Goal: Task Accomplishment & Management: Complete application form

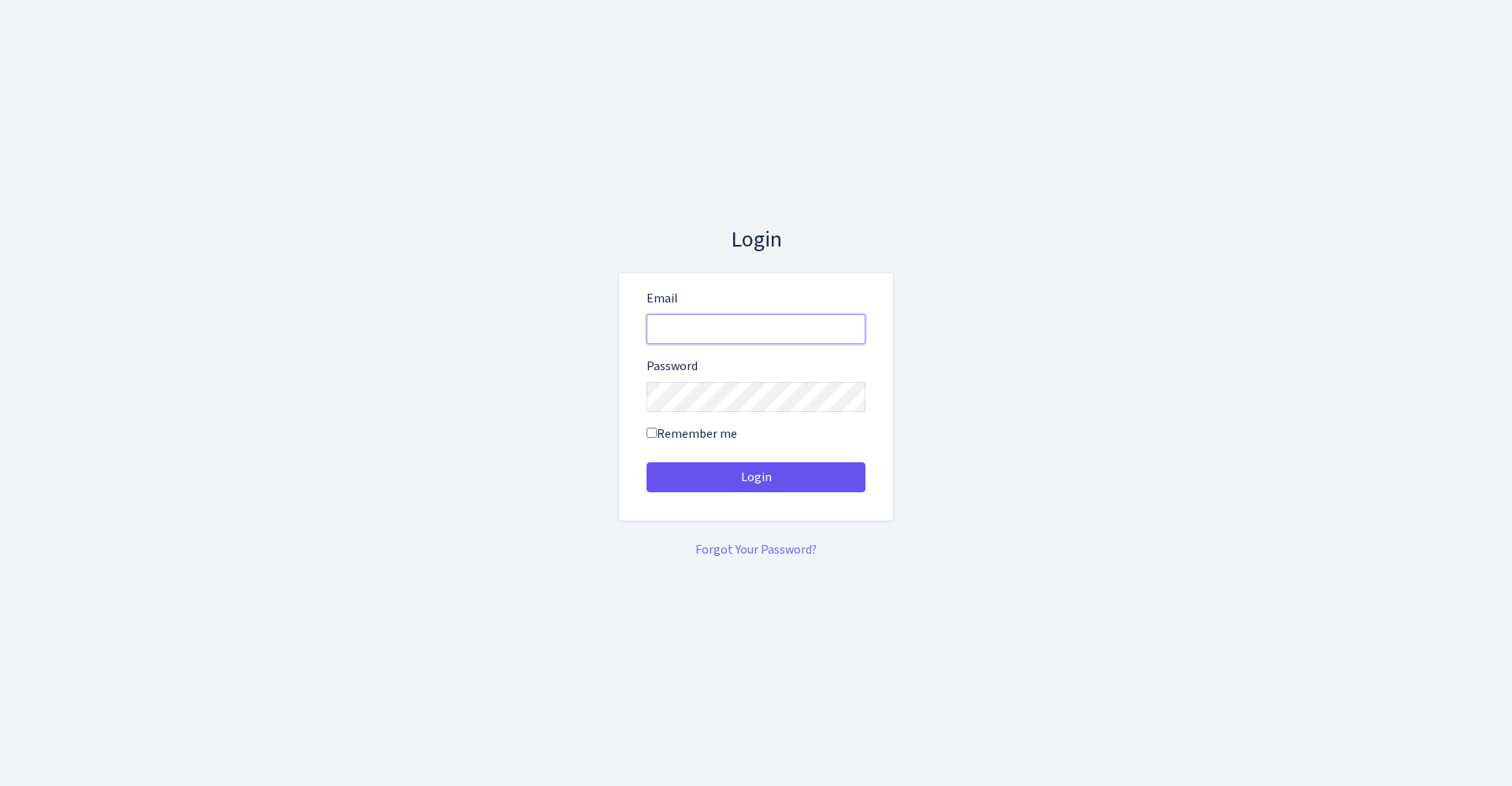
type input "vivio@bank.com"
click at [707, 478] on button "Login" at bounding box center [756, 477] width 219 height 30
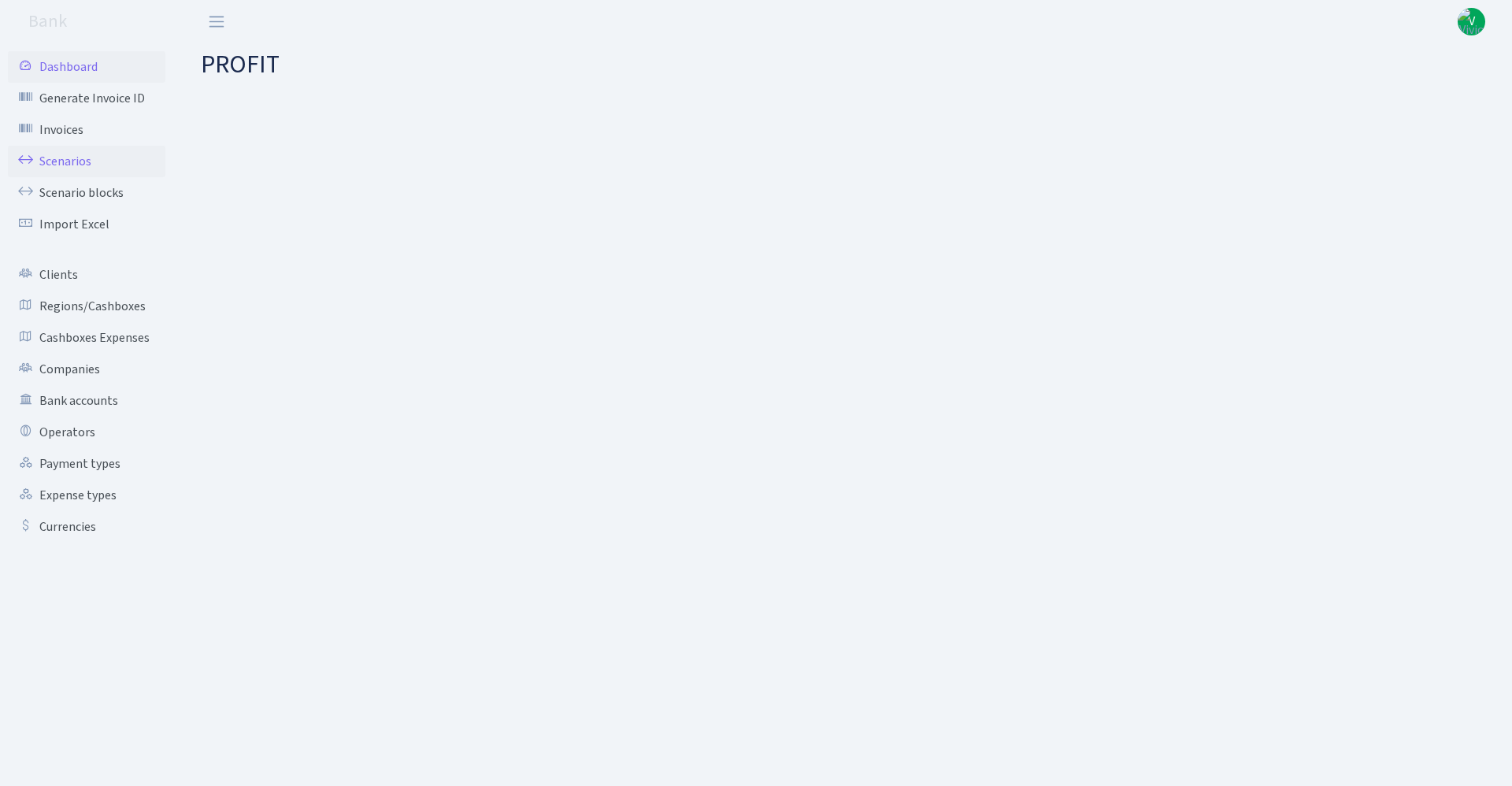
click at [85, 163] on link "Scenarios" at bounding box center [87, 162] width 157 height 31
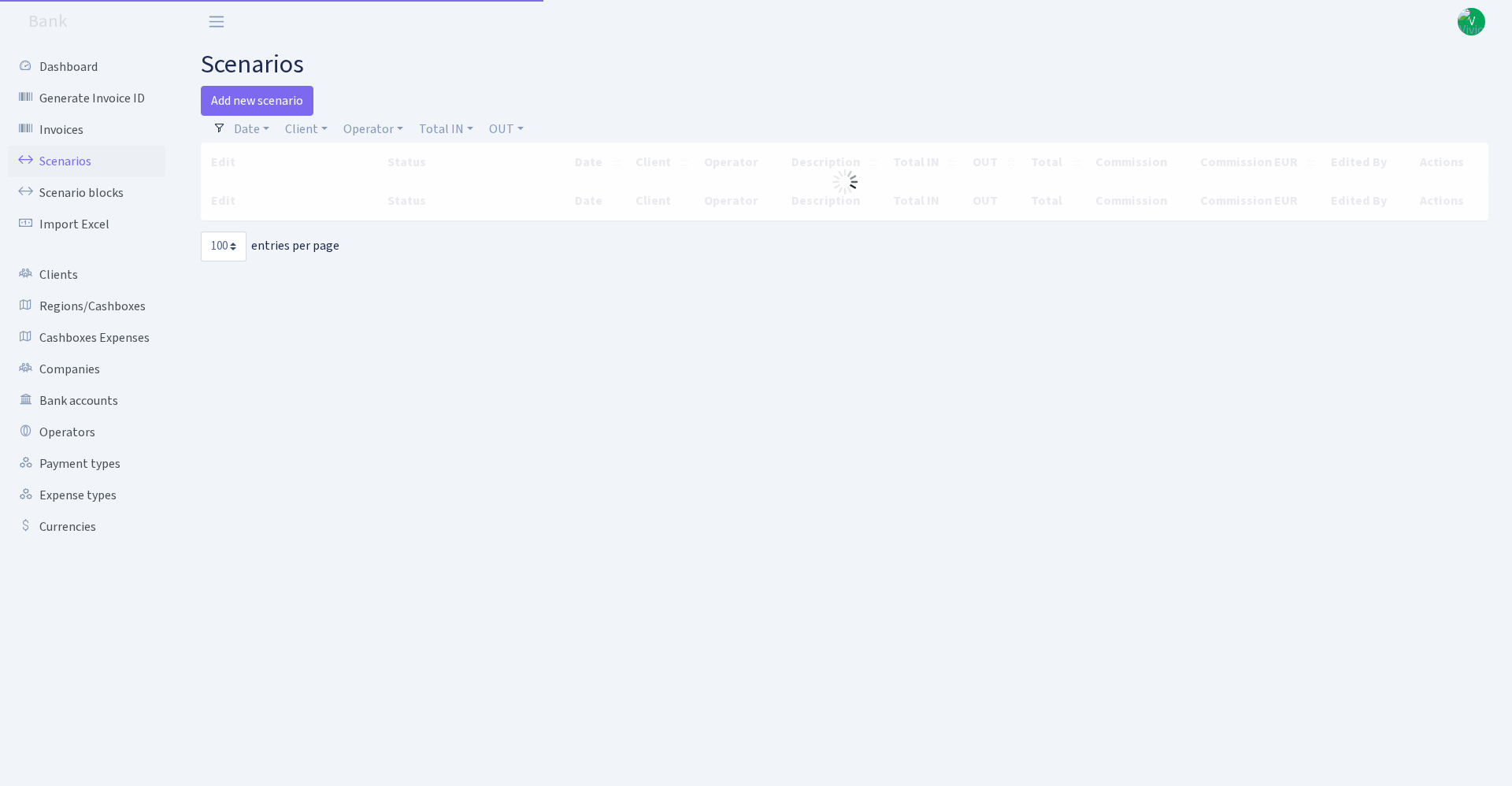
select select "100"
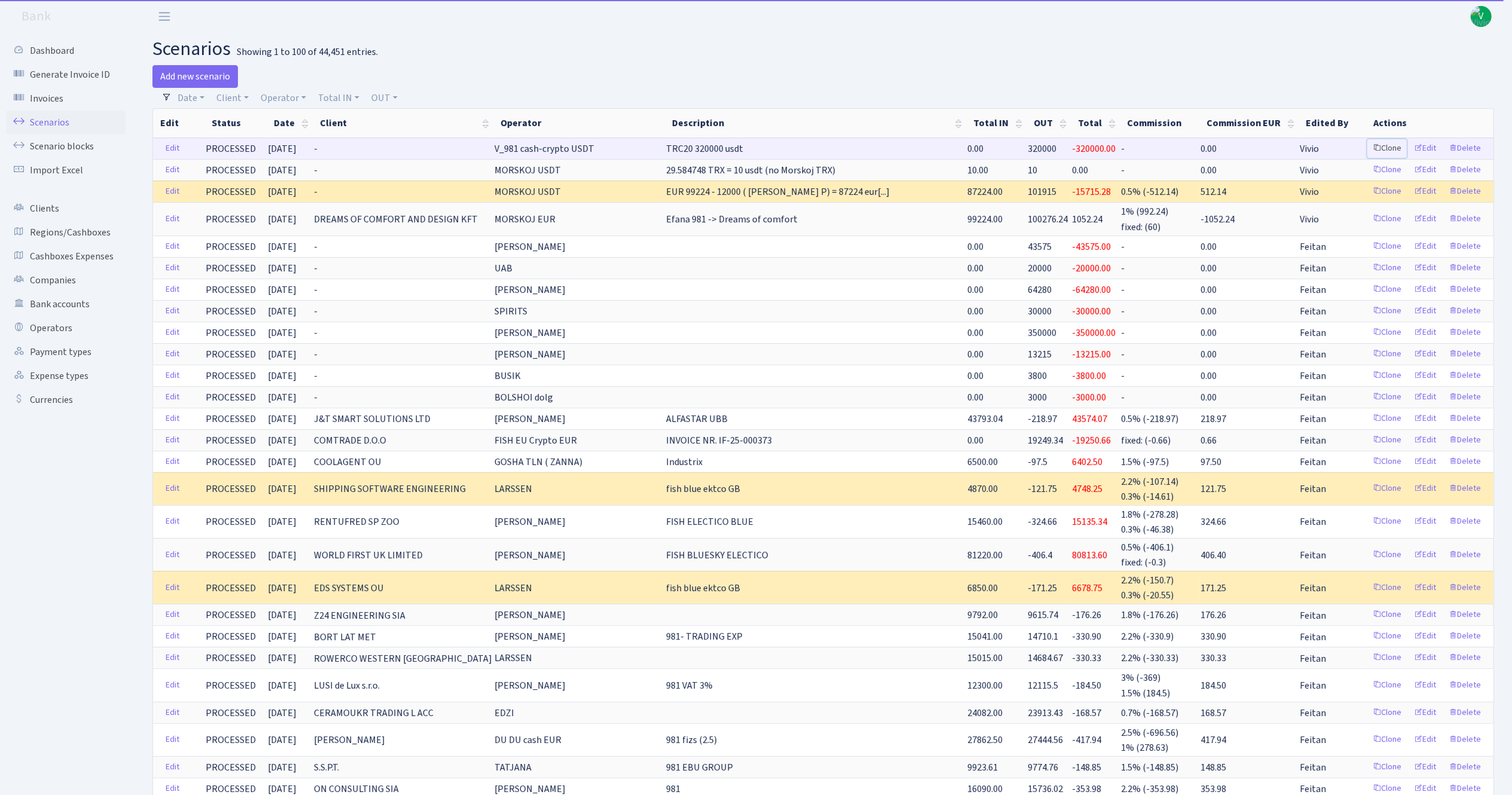
click at [1147, 145] on link "Clone" at bounding box center [1387, 149] width 39 height 18
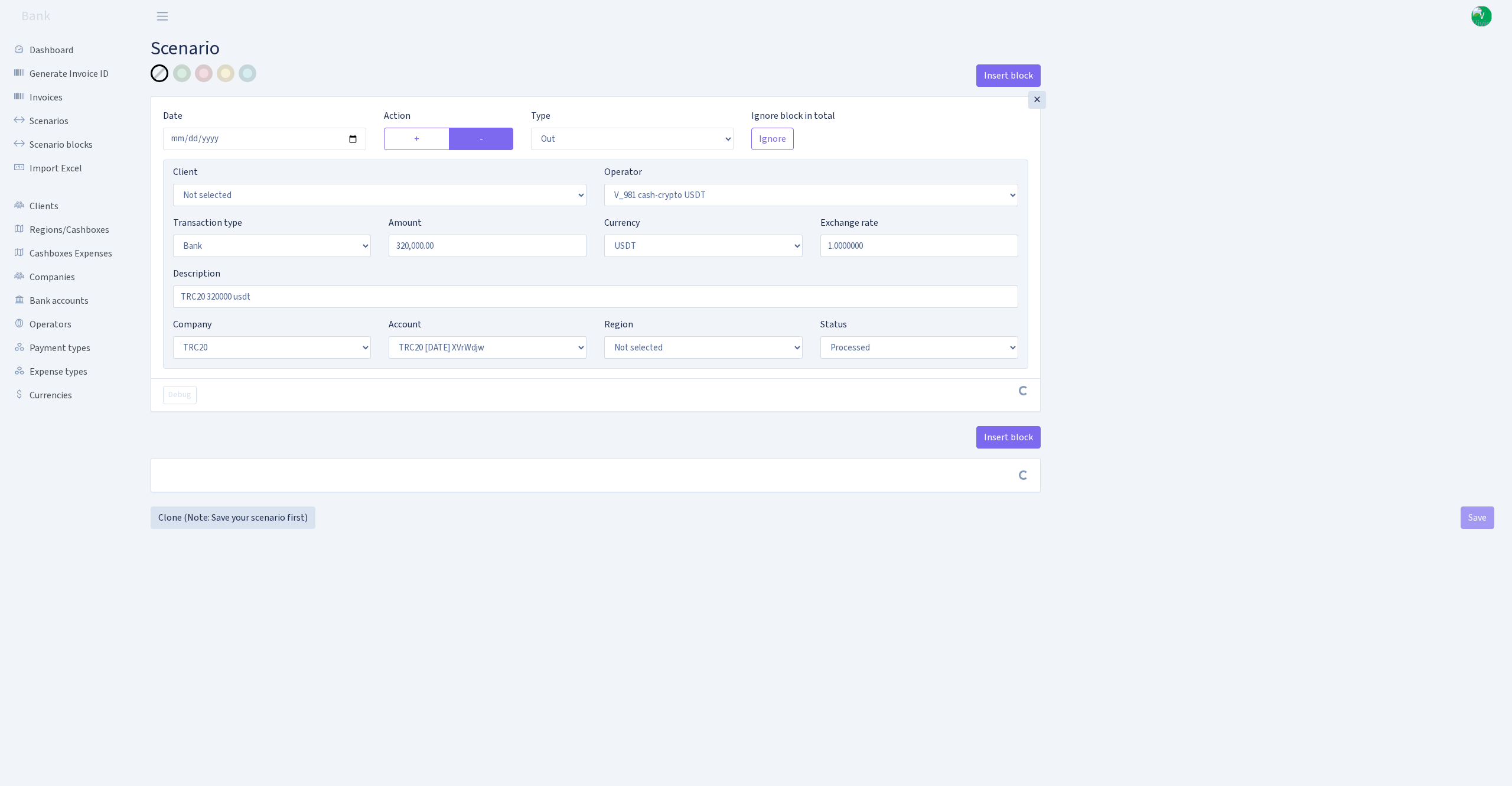
select select "out"
select select "435"
select select "2"
select select "6"
select select "20"
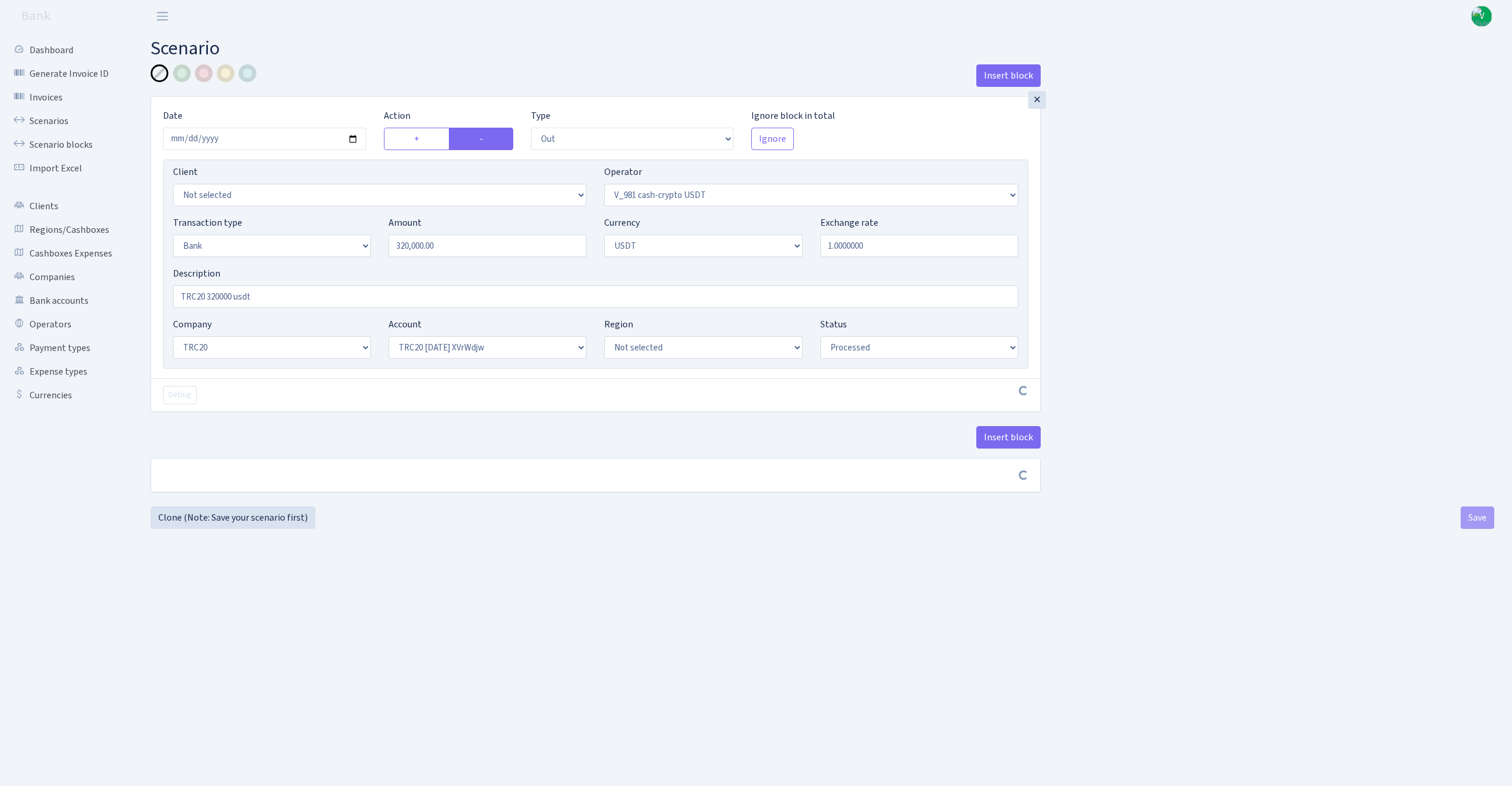
select select "74"
select select "processed"
drag, startPoint x: 473, startPoint y: 243, endPoint x: 313, endPoint y: 235, distance: 160.2
click at [313, 235] on div "Transaction type Not selected 981 ELF FISH crypto GIRT IVO dekl MM-BALTIC eur U…" at bounding box center [595, 241] width 863 height 51
type input "110,000.00"
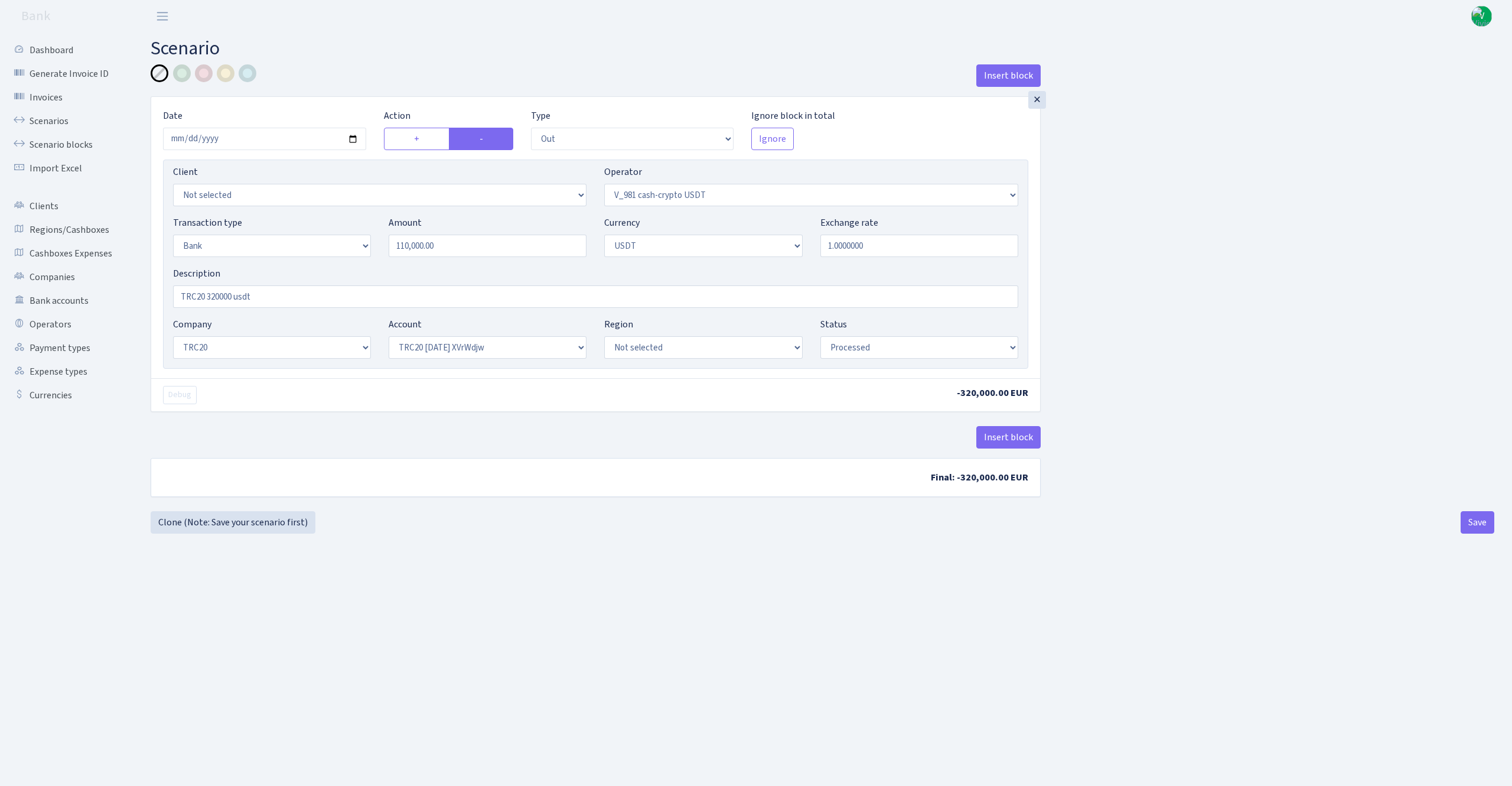
click at [1079, 295] on div "Insert block × Date [DATE] Action + - Type --- In Out Commission Field required…" at bounding box center [823, 288] width 1362 height 446
drag, startPoint x: 204, startPoint y: 297, endPoint x: 218, endPoint y: 298, distance: 14.0
click at [218, 298] on input "TRC20 320000 usdt" at bounding box center [596, 297] width 845 height 22
drag, startPoint x: 206, startPoint y: 292, endPoint x: 226, endPoint y: 293, distance: 20.0
click at [206, 292] on input "TRC20110000 usdt" at bounding box center [596, 297] width 845 height 22
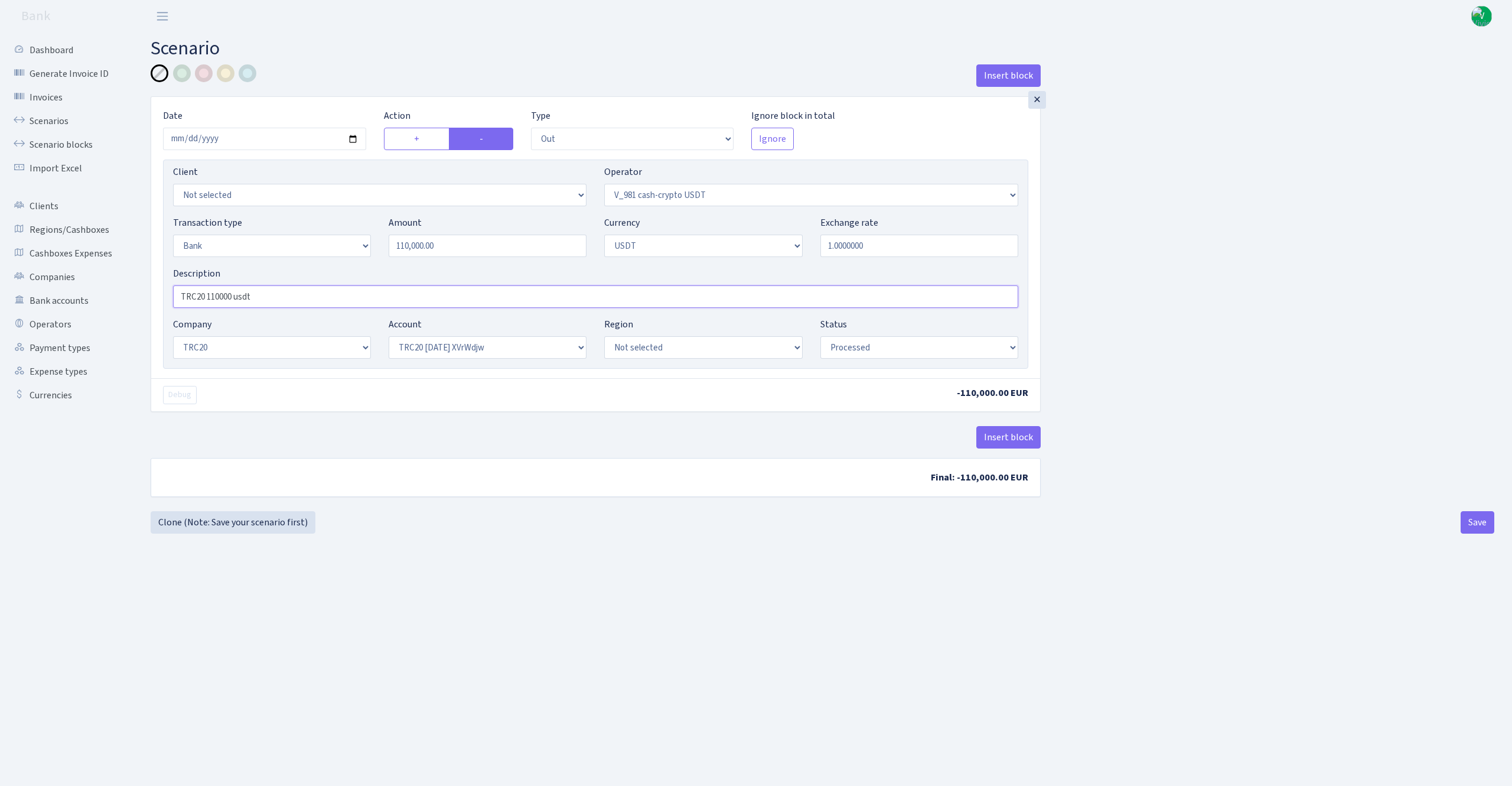
type input "TRC20 110000 usdt"
click at [446, 349] on select "Not selected TRC20 2024.08.01 S8dYrDY TRC20 2024.09.12 KEMg2gdc TRC20 2024.10.1…" at bounding box center [488, 347] width 198 height 22
select select "61"
click at [389, 338] on select "Not selected TRC20 2024.08.01 S8dYrDY TRC20 2024.09.12 KEMg2gdc TRC20 2024.10.1…" at bounding box center [488, 347] width 198 height 22
click at [766, 630] on main "Scenario Insert block × Date 2025-09-25 Action + - Type --- In Out Commission F…" at bounding box center [823, 394] width 1380 height 724
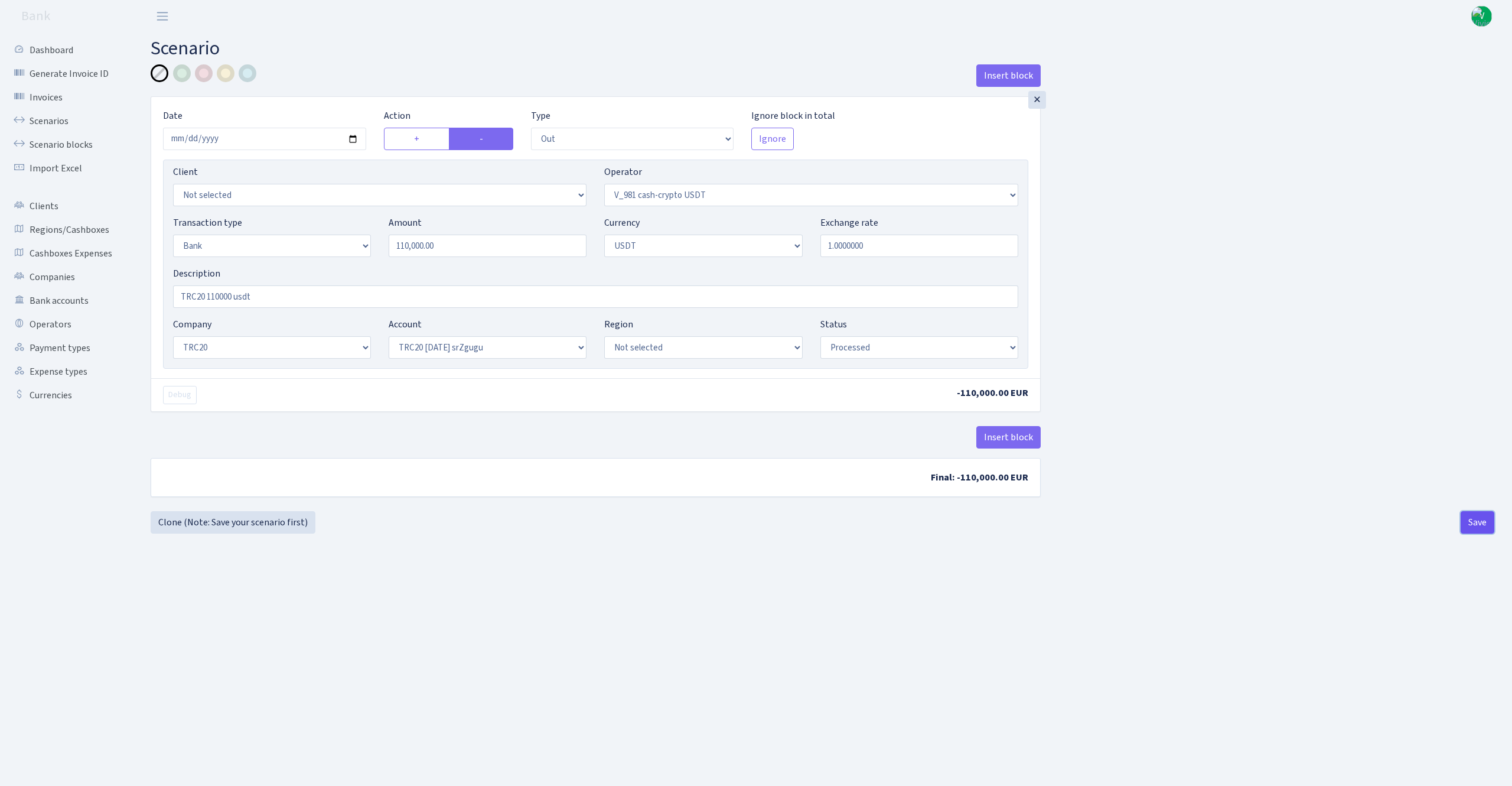
click at [1477, 531] on button "Save" at bounding box center [1477, 522] width 34 height 22
select select "out"
select select "435"
select select "2"
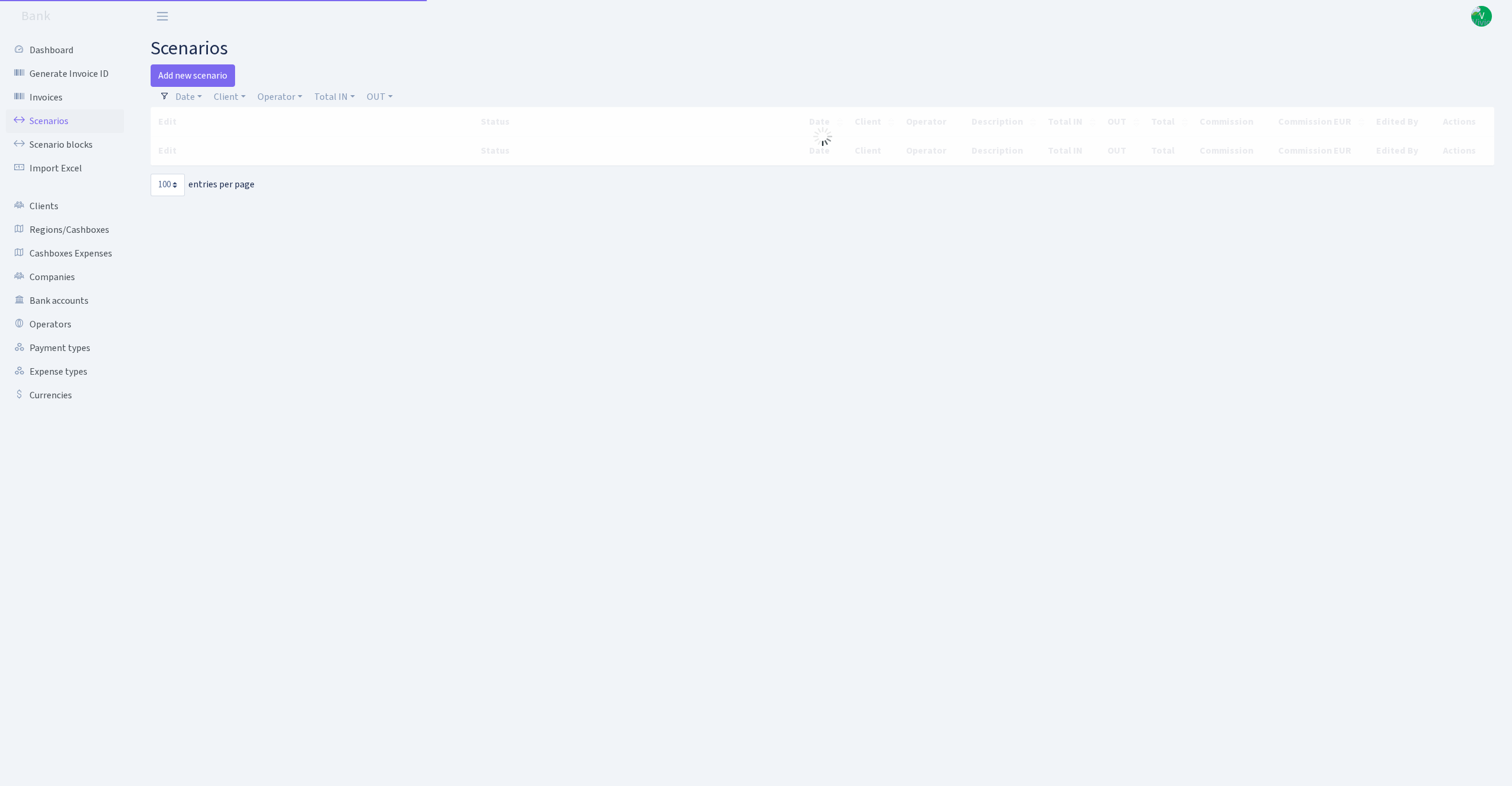
select select "100"
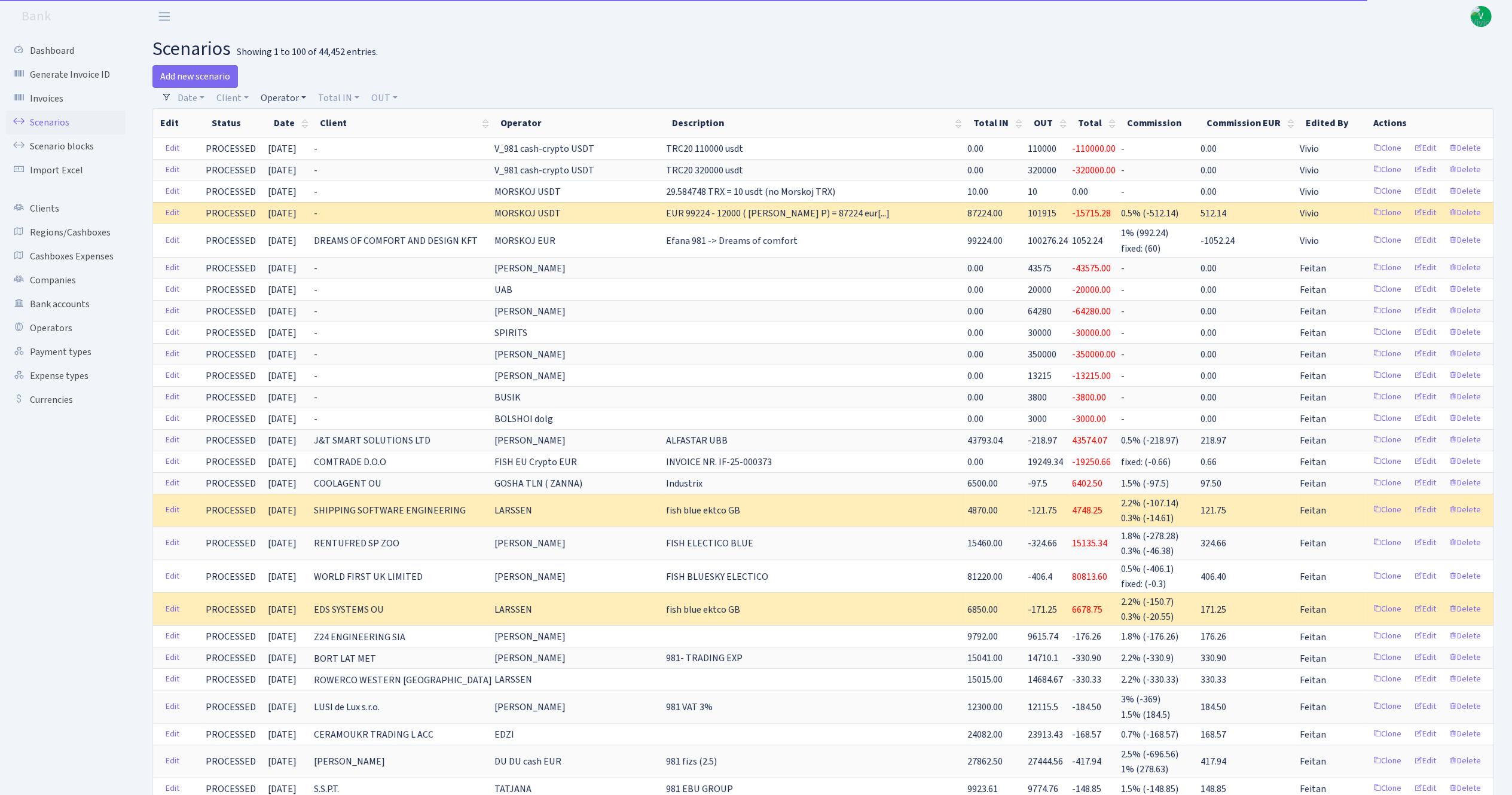
click at [285, 100] on link "Operator" at bounding box center [283, 97] width 55 height 20
click at [285, 140] on input "search" at bounding box center [303, 141] width 88 height 18
type input "981"
click at [316, 207] on li "V_981 cash-crypto USDT" at bounding box center [303, 191] width 90 height 34
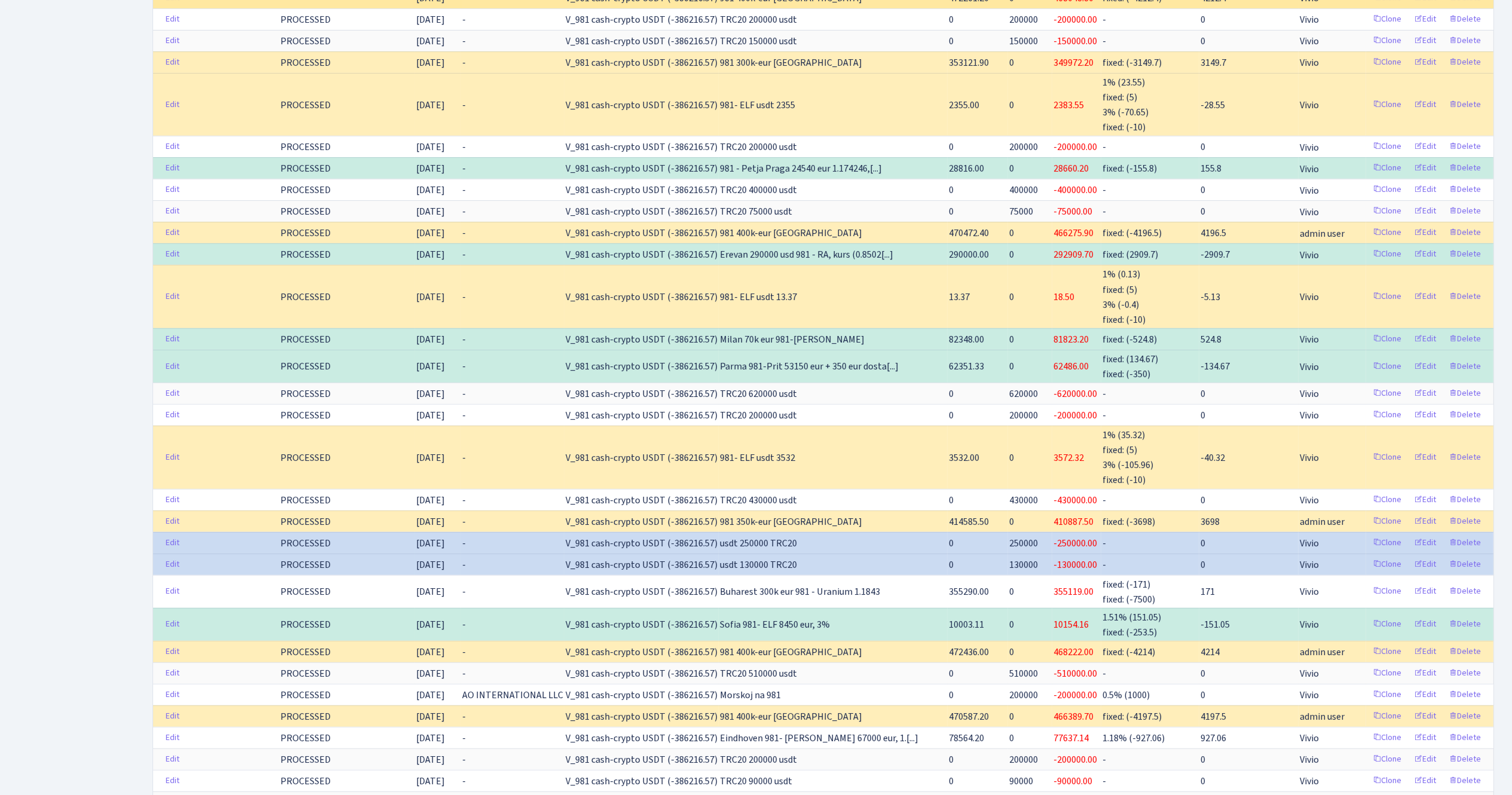
scroll to position [478, 0]
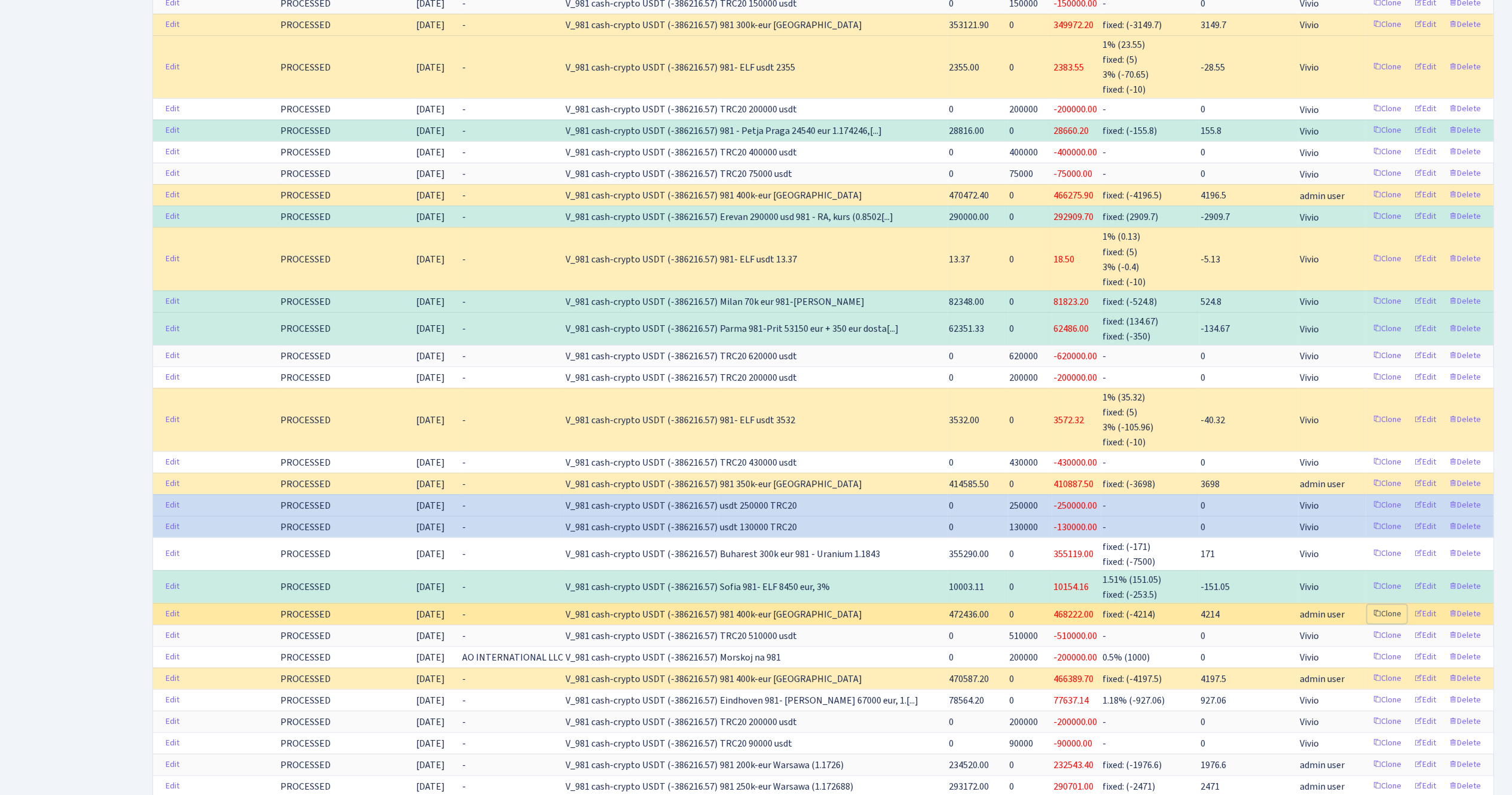
click at [1391, 616] on link "Clone" at bounding box center [1387, 614] width 39 height 18
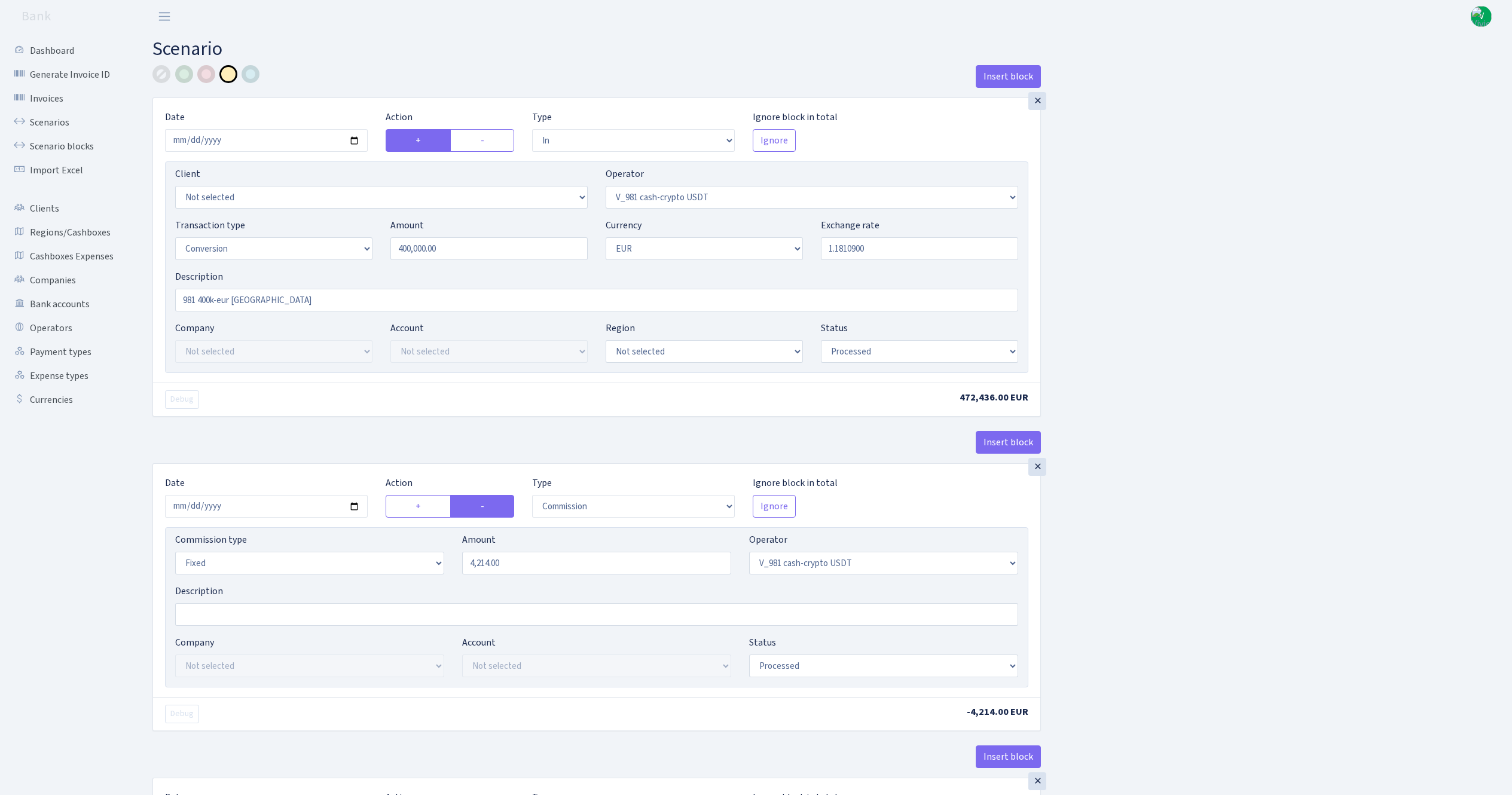
select select "in"
select select "435"
select select "15"
select select "1"
select select "processed"
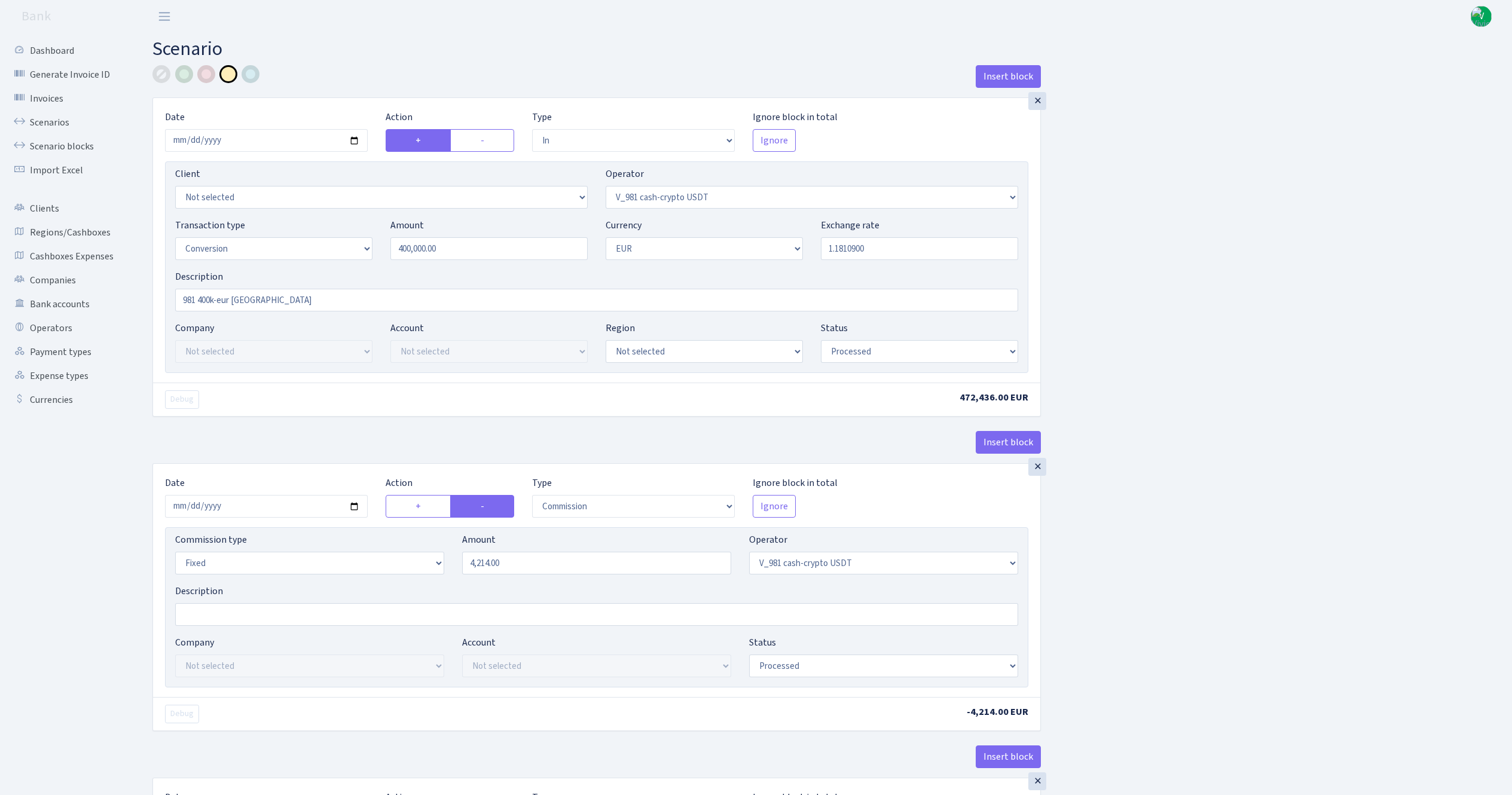
select select "commission"
select select "fixed"
select select "435"
select select "processed"
select select "out"
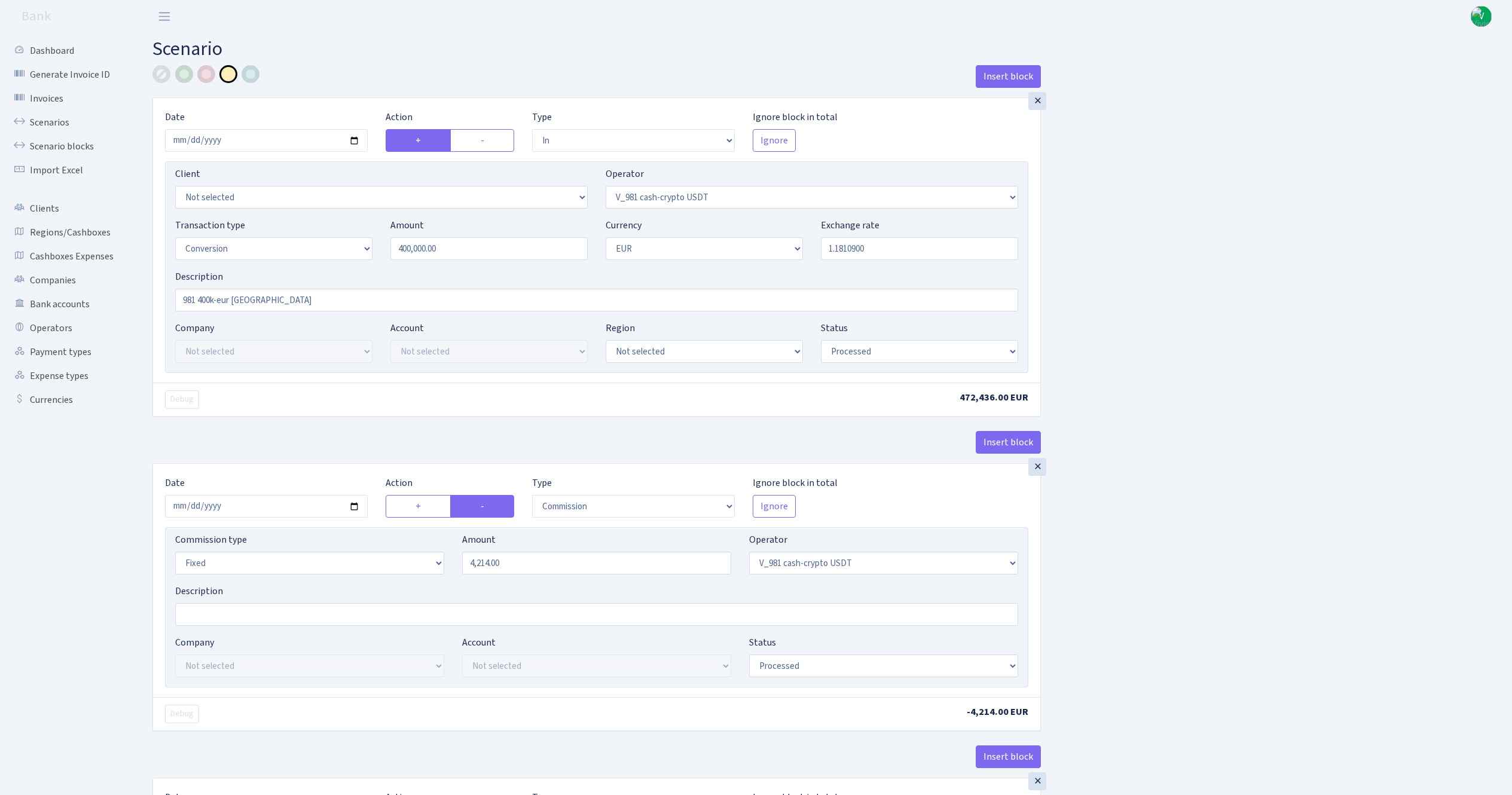
select select "434"
select select "15"
select select "1"
select select "processed"
select select "in"
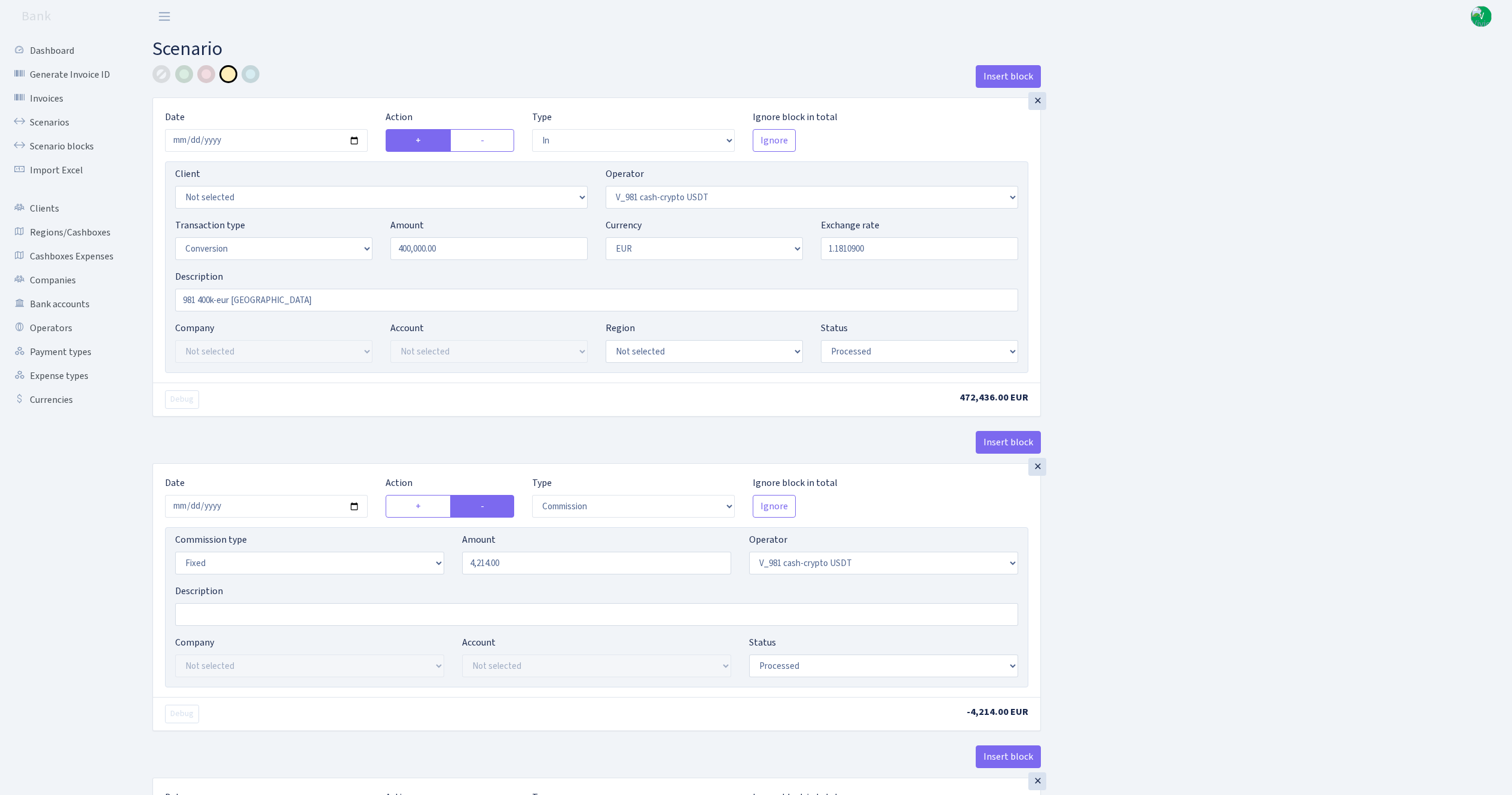
select select "434"
select select "1"
select select "processed"
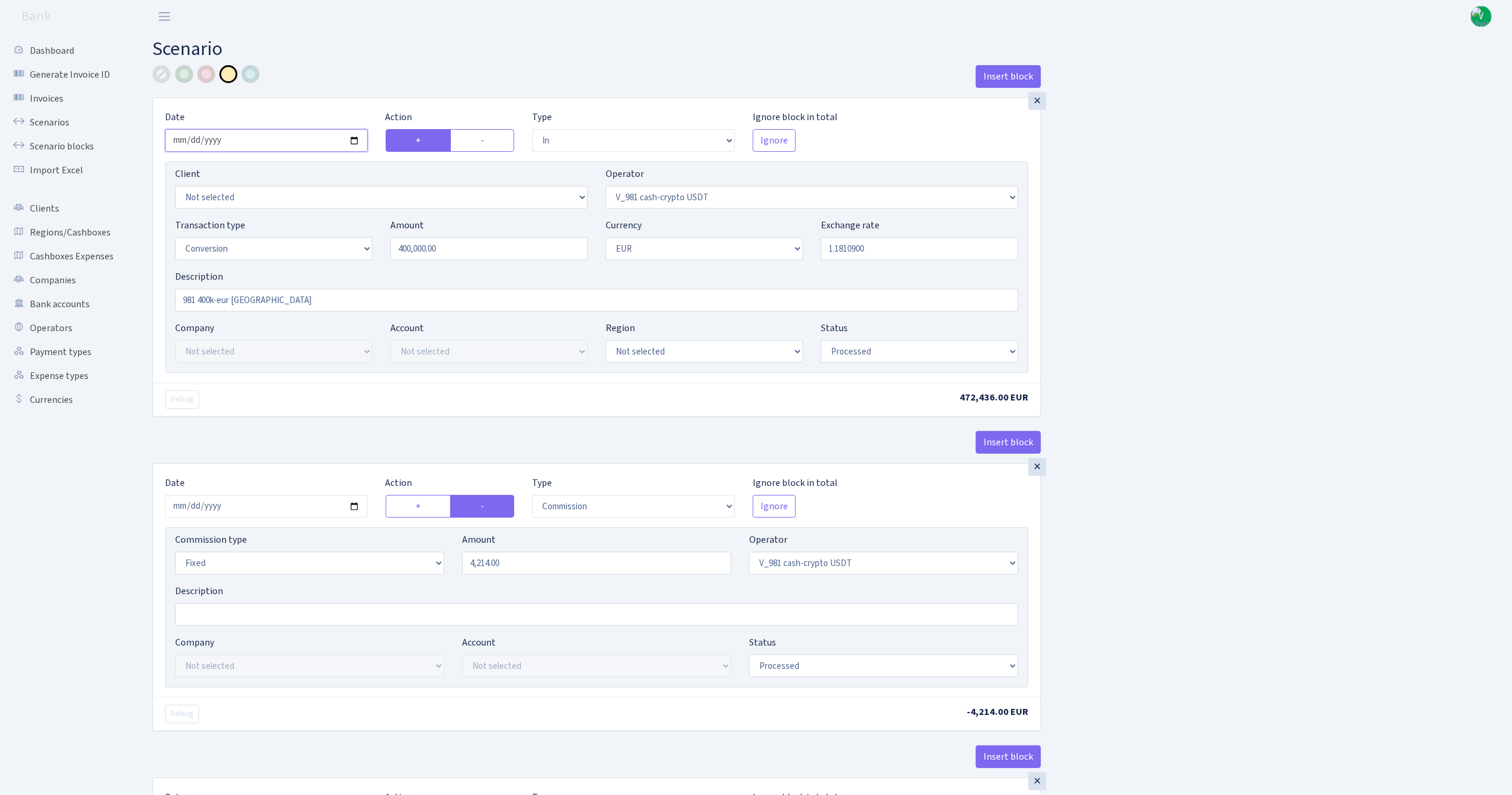
click at [353, 144] on input "2025-09-17" at bounding box center [266, 140] width 203 height 22
type input "2025-09-25"
click at [867, 251] on input "1.1810900" at bounding box center [919, 248] width 197 height 22
drag, startPoint x: 873, startPoint y: 252, endPoint x: 739, endPoint y: 233, distance: 135.3
click at [739, 234] on div "Transaction type Not selected 981 ELF FISH crypto GIRT IVO dekl MM-BALTIC eur U…" at bounding box center [597, 243] width 861 height 51
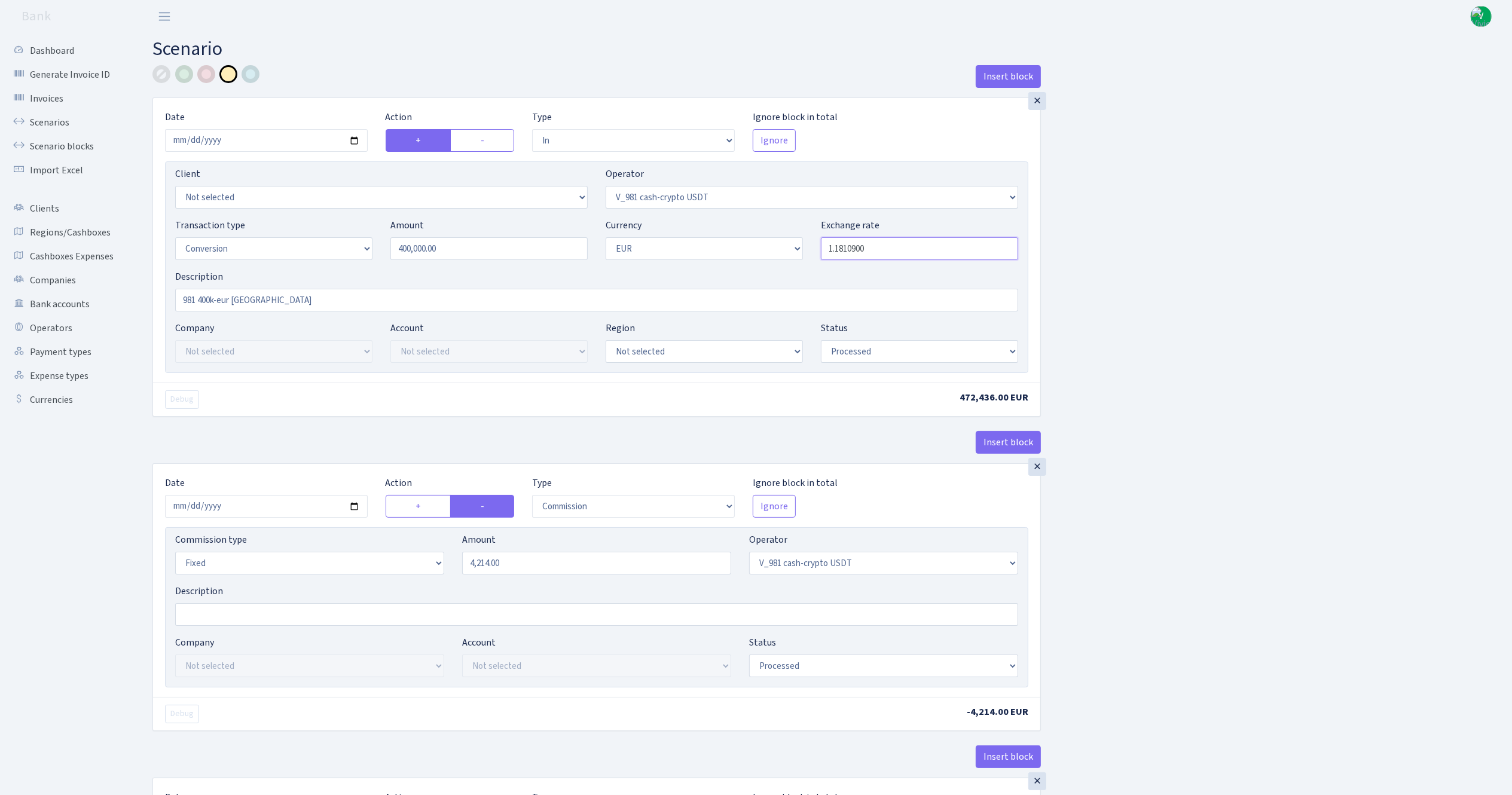
paste input ",1749"
click at [835, 251] on input "1,1749" at bounding box center [919, 248] width 197 height 22
type input "1.1749000"
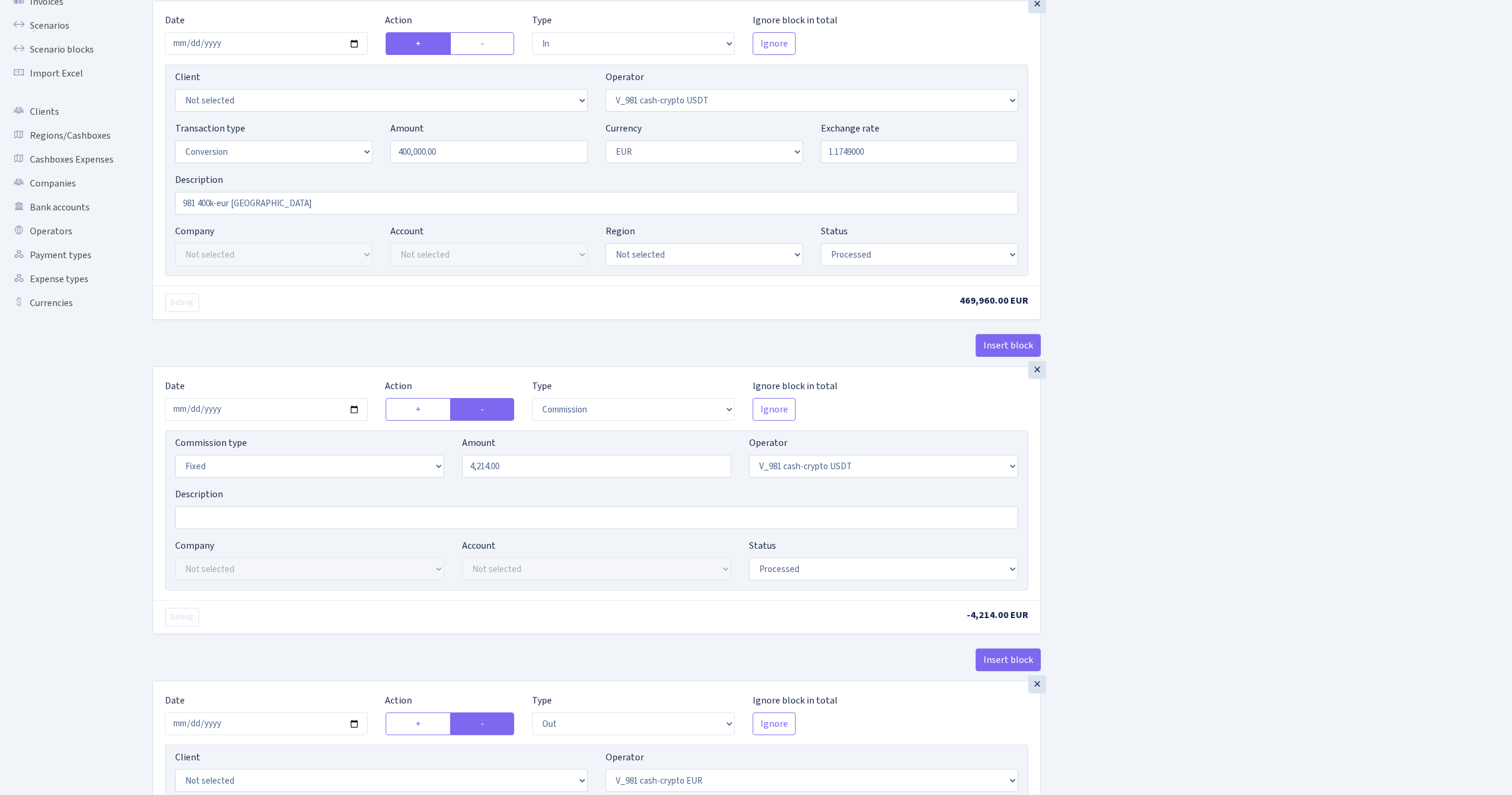
scroll to position [358, 0]
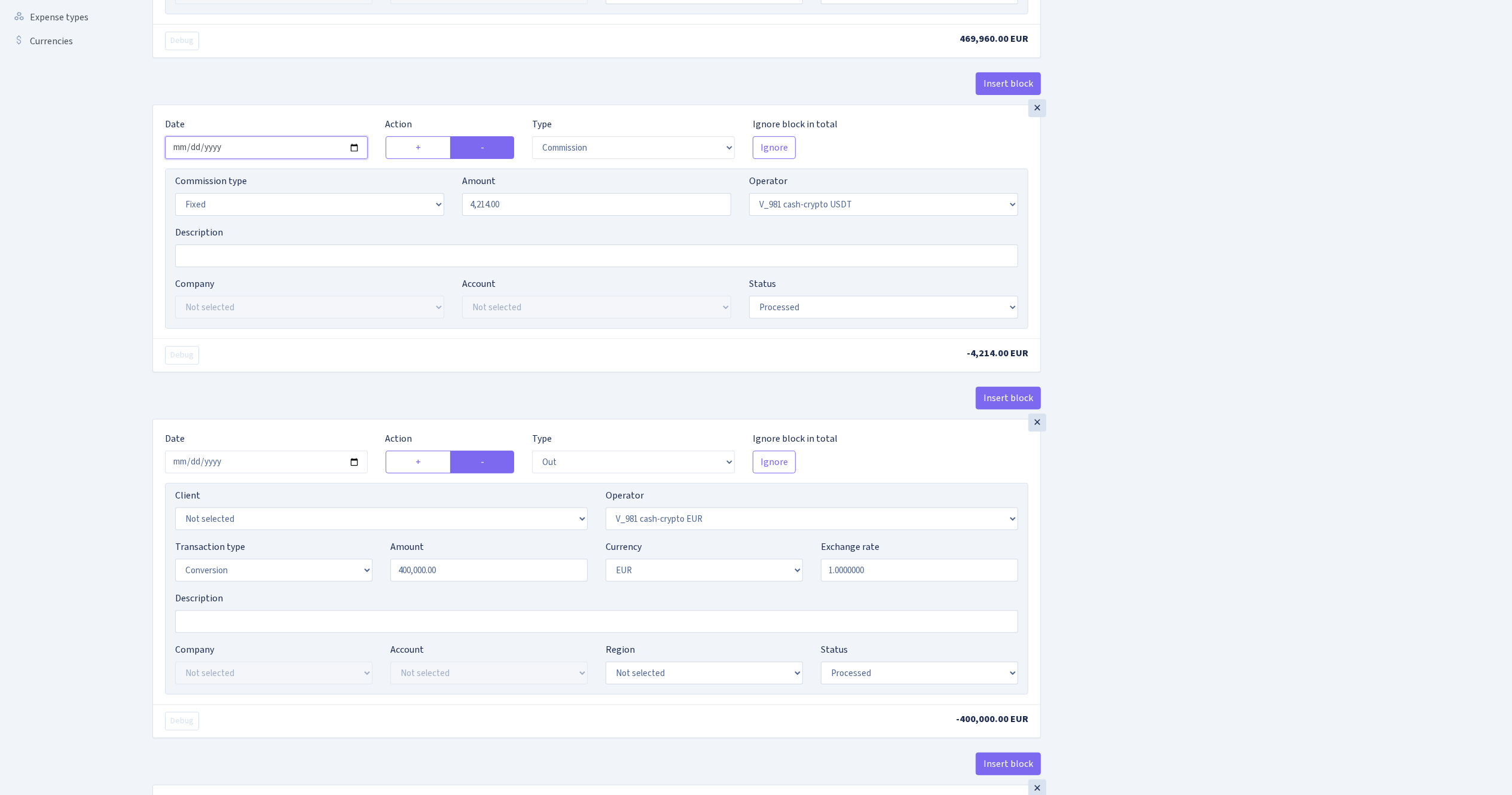
click at [363, 149] on input "2025-09-17" at bounding box center [266, 147] width 203 height 22
click at [352, 148] on input "2025-09-17" at bounding box center [266, 147] width 203 height 22
type input "[DATE]"
click at [522, 215] on input "4214.00" at bounding box center [597, 204] width 269 height 22
drag, startPoint x: 517, startPoint y: 207, endPoint x: 376, endPoint y: 207, distance: 141.0
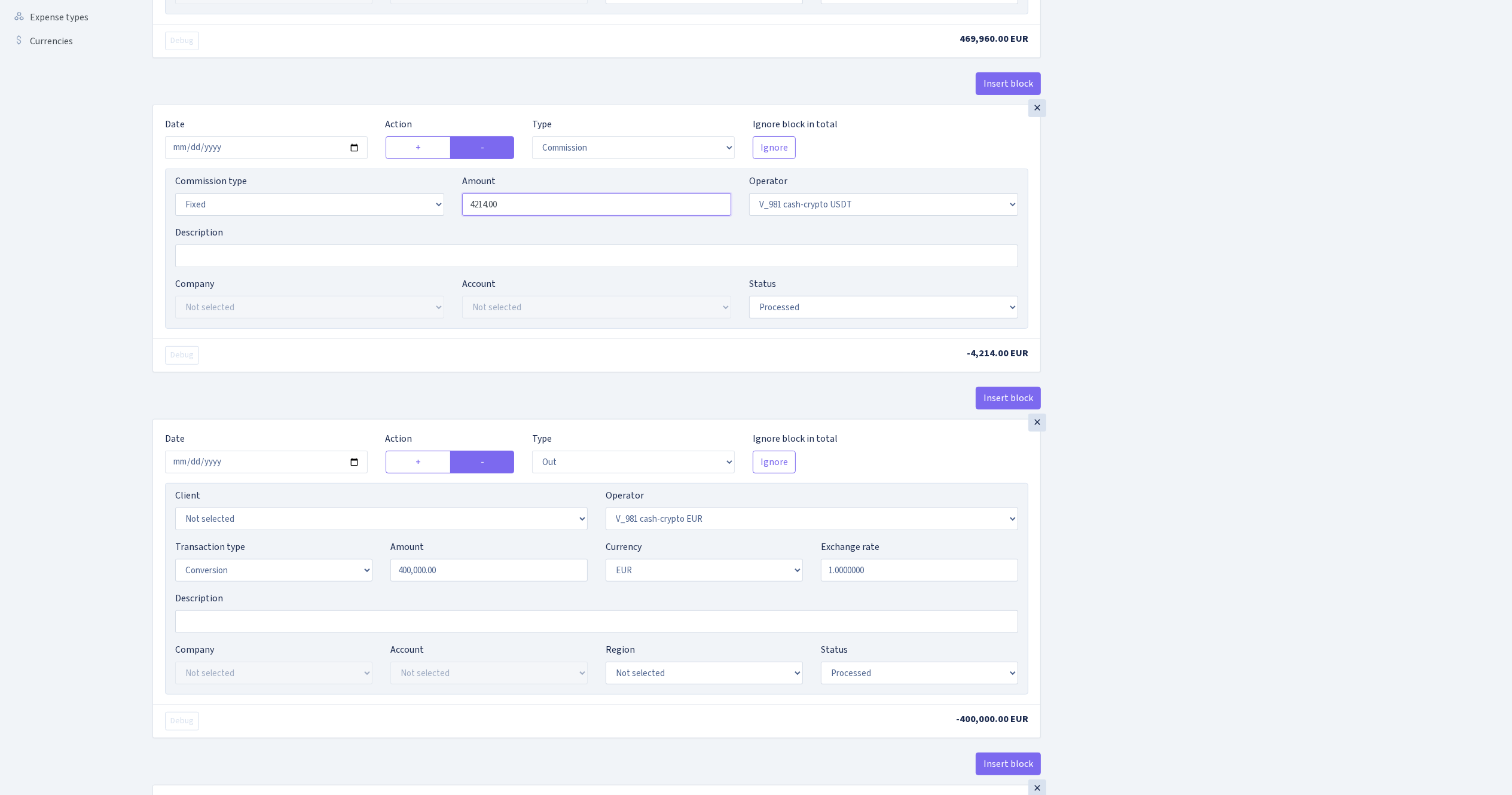
click at [376, 207] on div "Commission type Percentage Fixed Bank Amount 4214.00 Operator Not selected 981 …" at bounding box center [597, 199] width 861 height 51
click at [1404, 464] on div "Insert block × Date 2025-09-25 Action + - Type --- In Out Commission Field requ…" at bounding box center [823, 455] width 1360 height 1497
type input "4,191.90"
click at [352, 466] on input "2025-09-17" at bounding box center [266, 462] width 203 height 22
type input "2025-09-25"
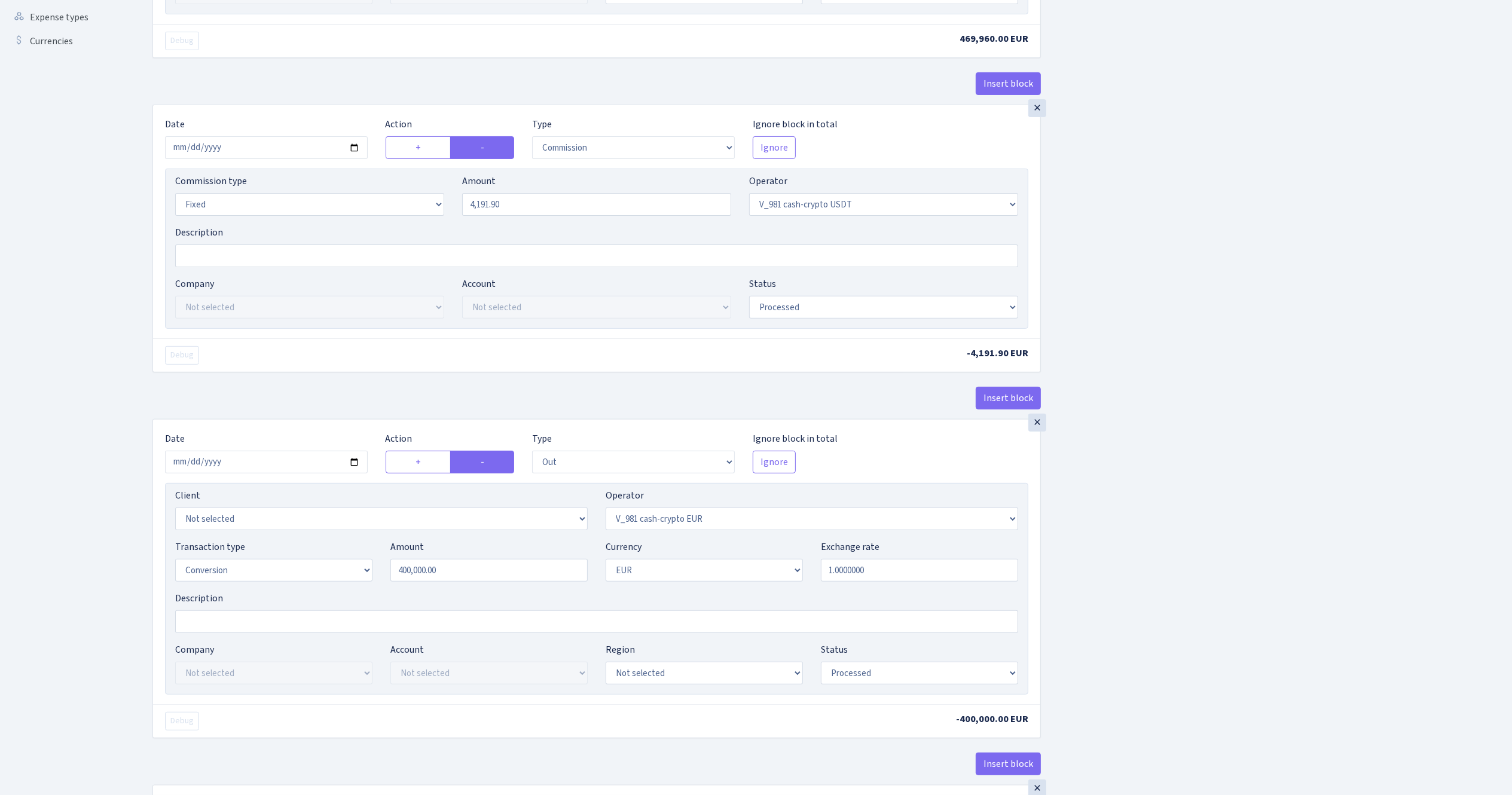
click at [1204, 618] on div "Insert block × Date 2025-09-25 Action + - Type --- In Out Commission Field requ…" at bounding box center [823, 455] width 1360 height 1497
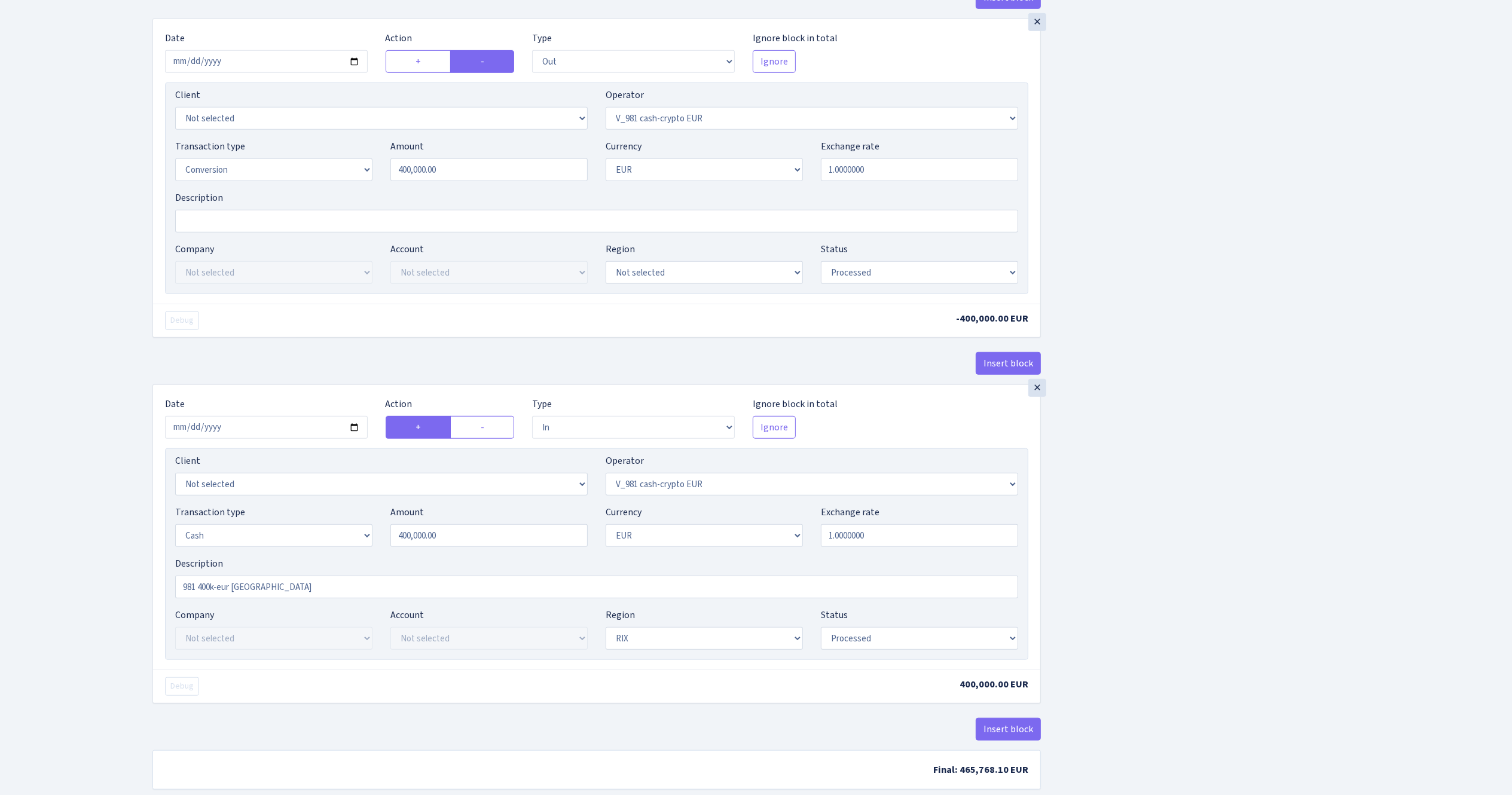
scroll to position [830, 0]
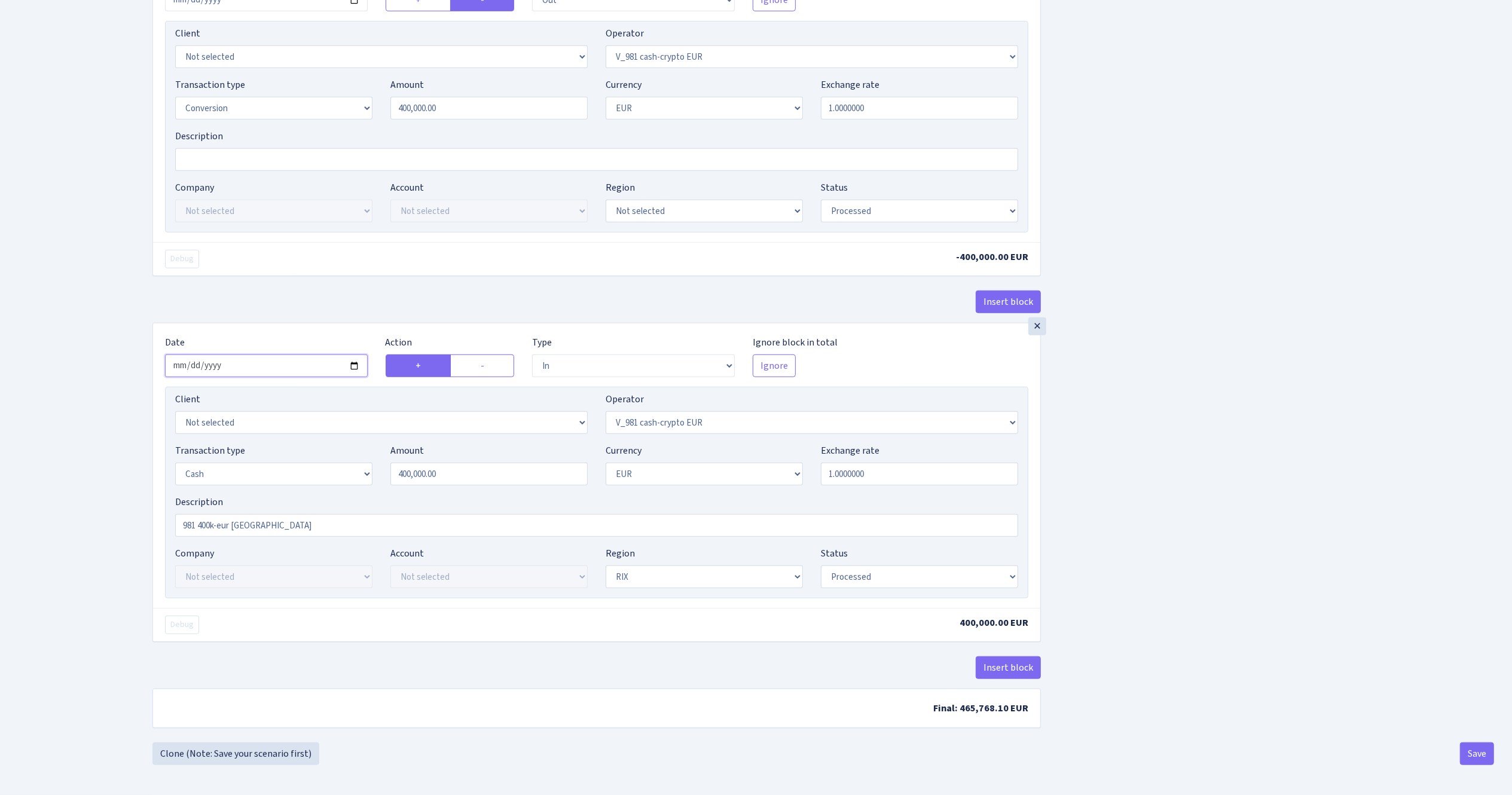
click at [355, 365] on input "2025-09-17" at bounding box center [266, 366] width 203 height 22
type input "2025-09-25"
click at [926, 576] on select "Draft Pending Later Never Processed" at bounding box center [919, 576] width 197 height 22
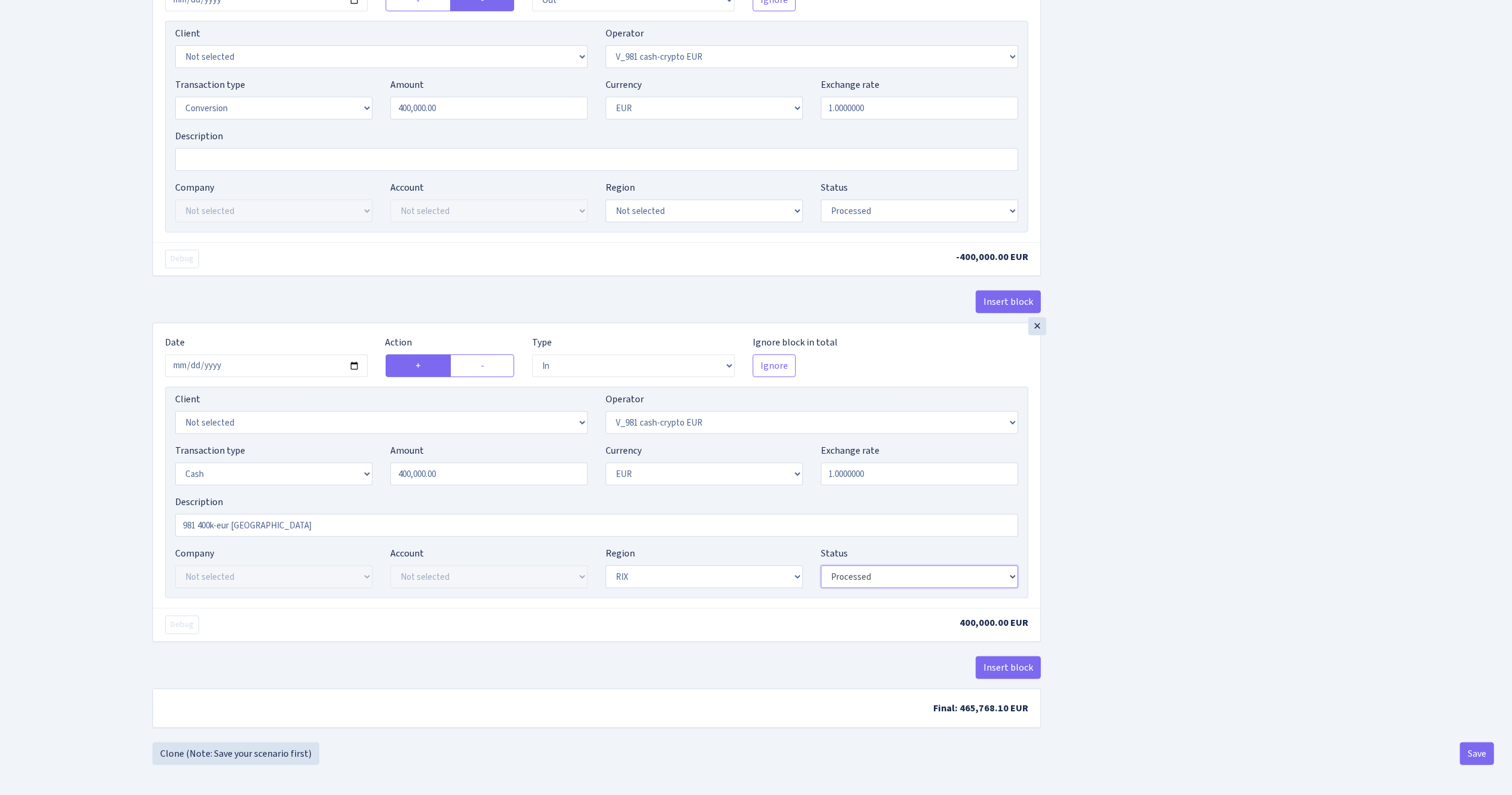
select select "pending"
click at [821, 565] on select "Draft Pending Later Never Processed" at bounding box center [919, 576] width 197 height 22
click at [1484, 759] on button "Save" at bounding box center [1477, 754] width 34 height 22
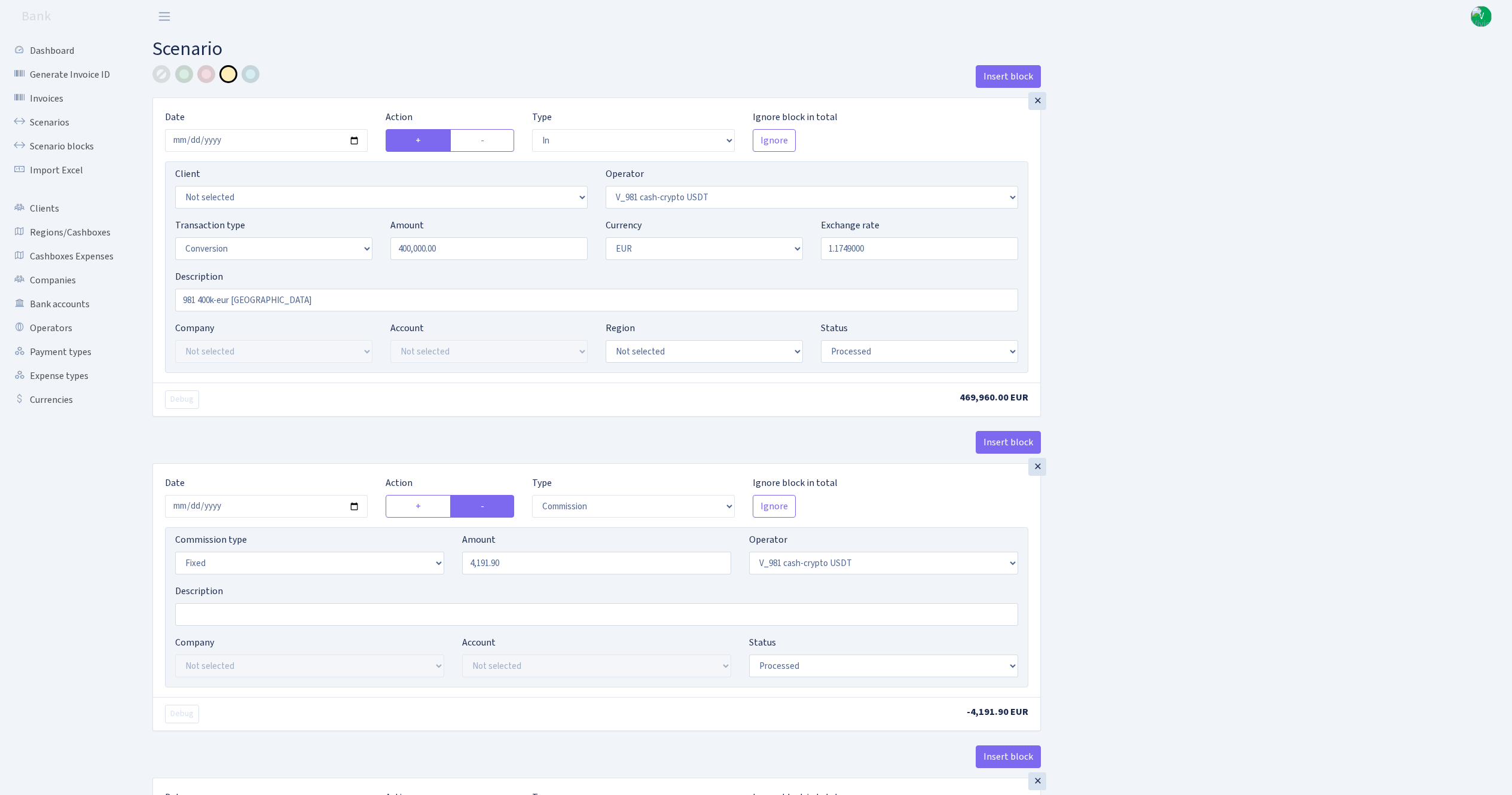
select select "in"
select select "435"
select select "15"
select select "1"
select select "processed"
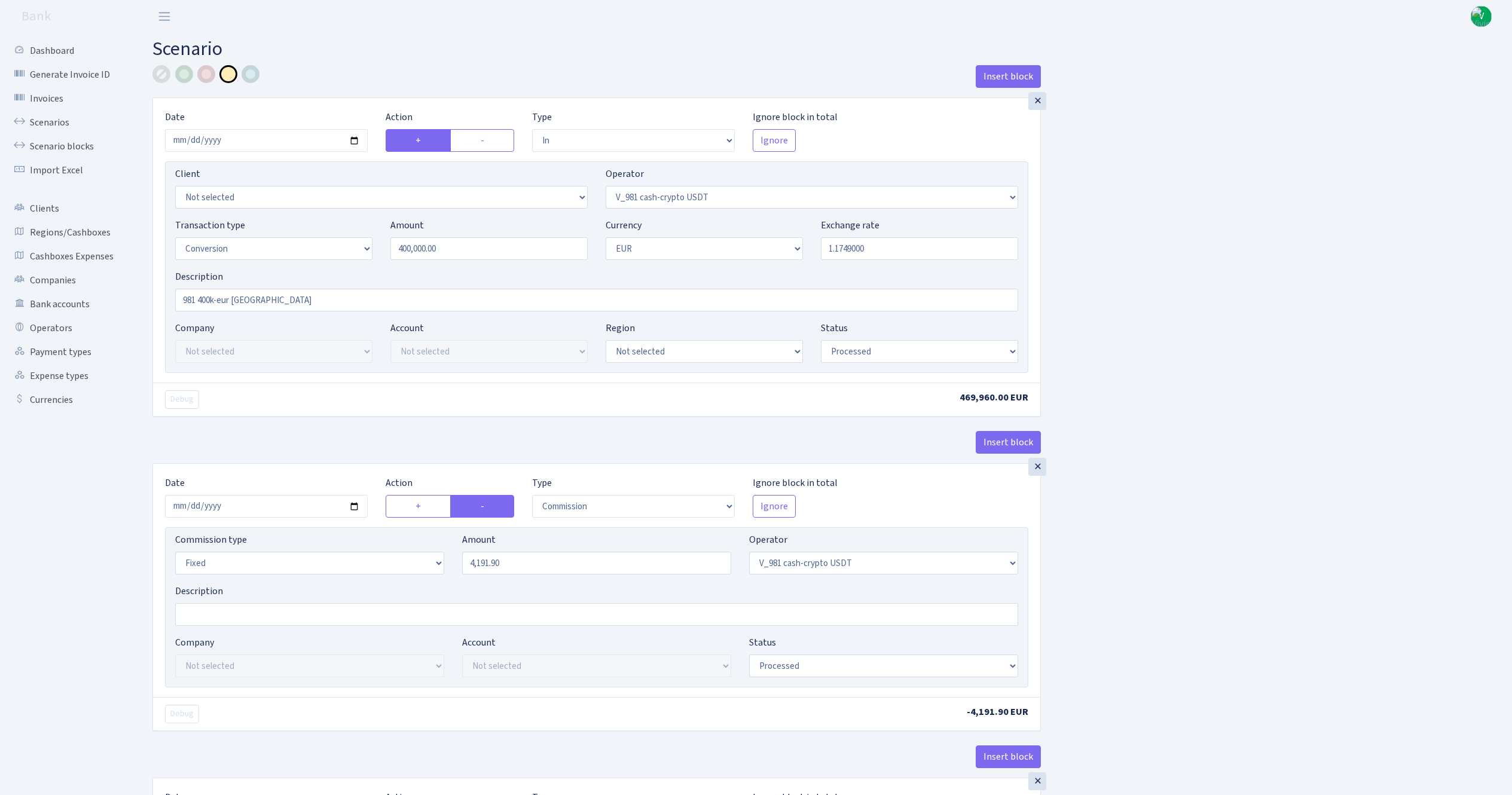
select select "commission"
select select "fixed"
select select "435"
select select "processed"
select select "out"
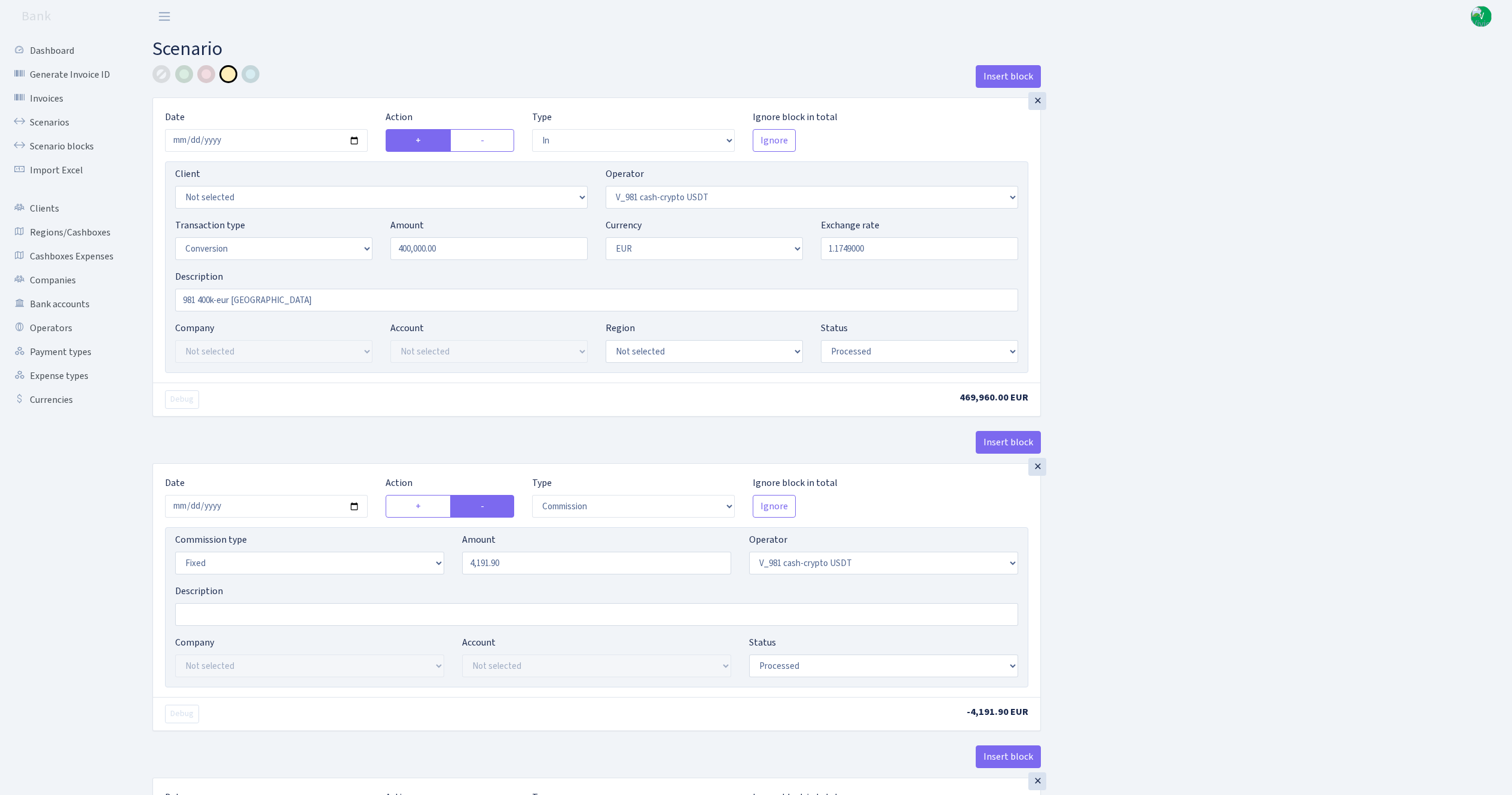
select select "434"
select select "15"
select select "1"
select select "processed"
select select "in"
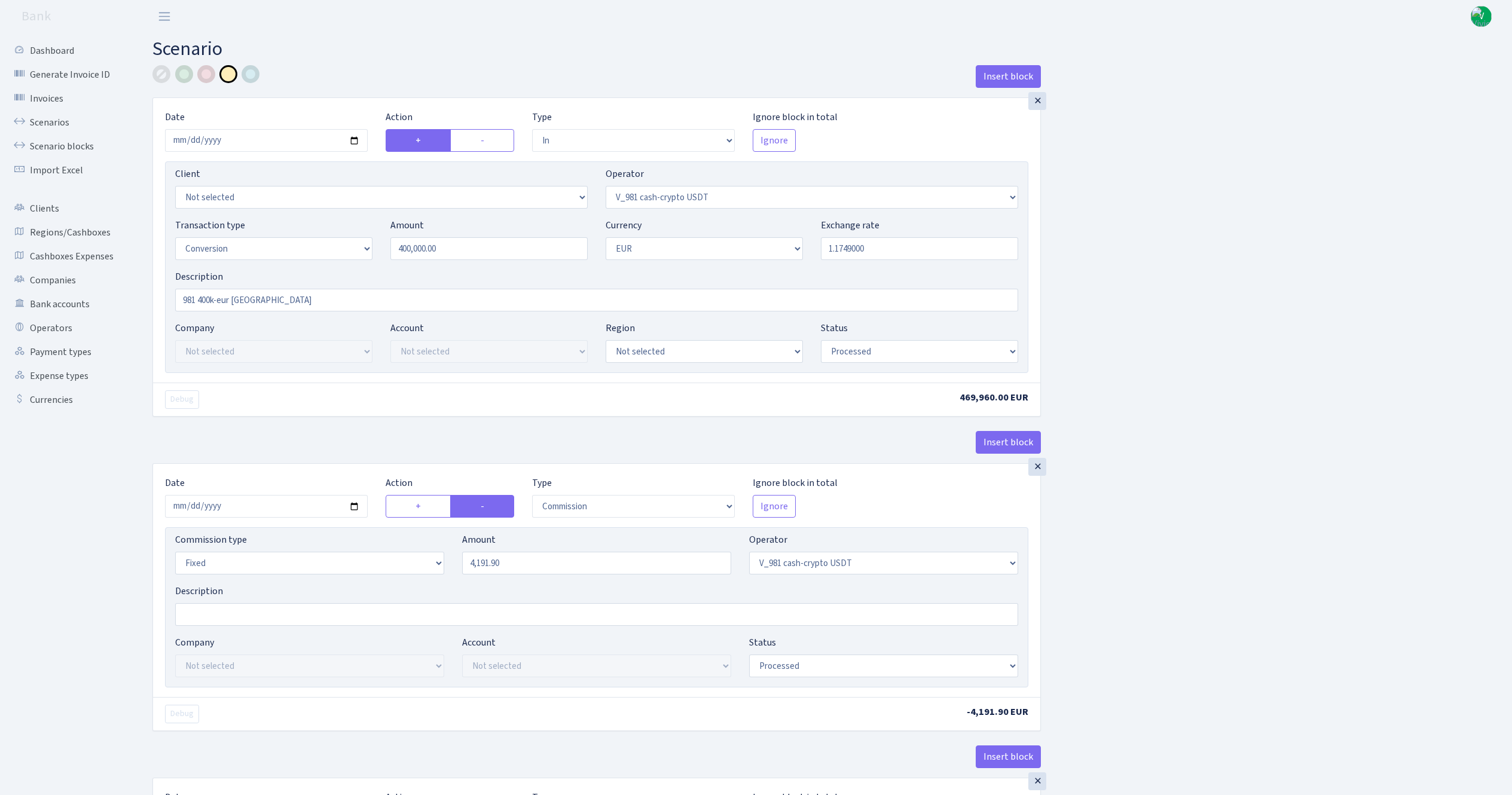
select select "434"
select select "1"
select select "pending"
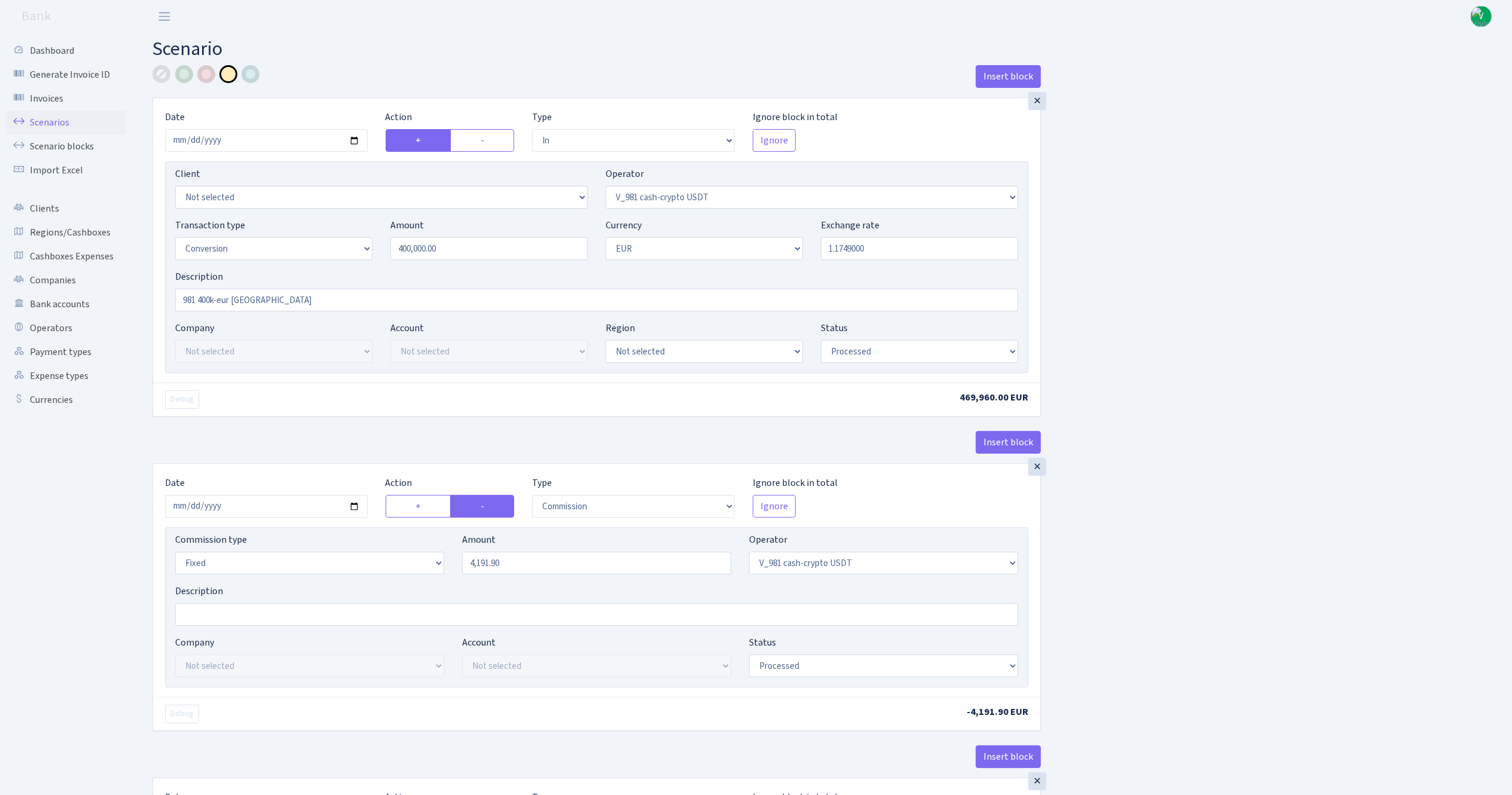
click at [49, 122] on link "Scenarios" at bounding box center [66, 123] width 119 height 24
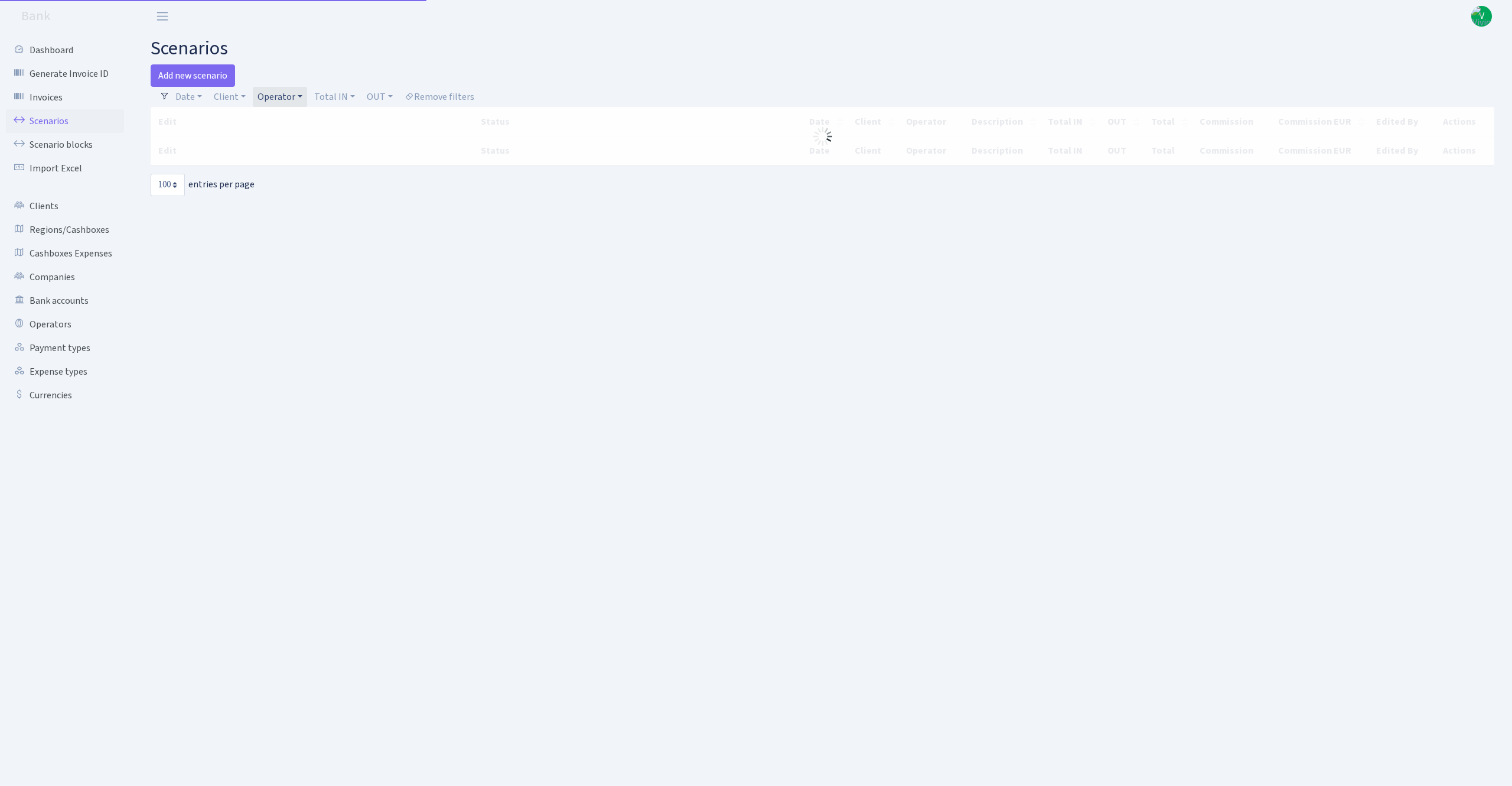
select select "100"
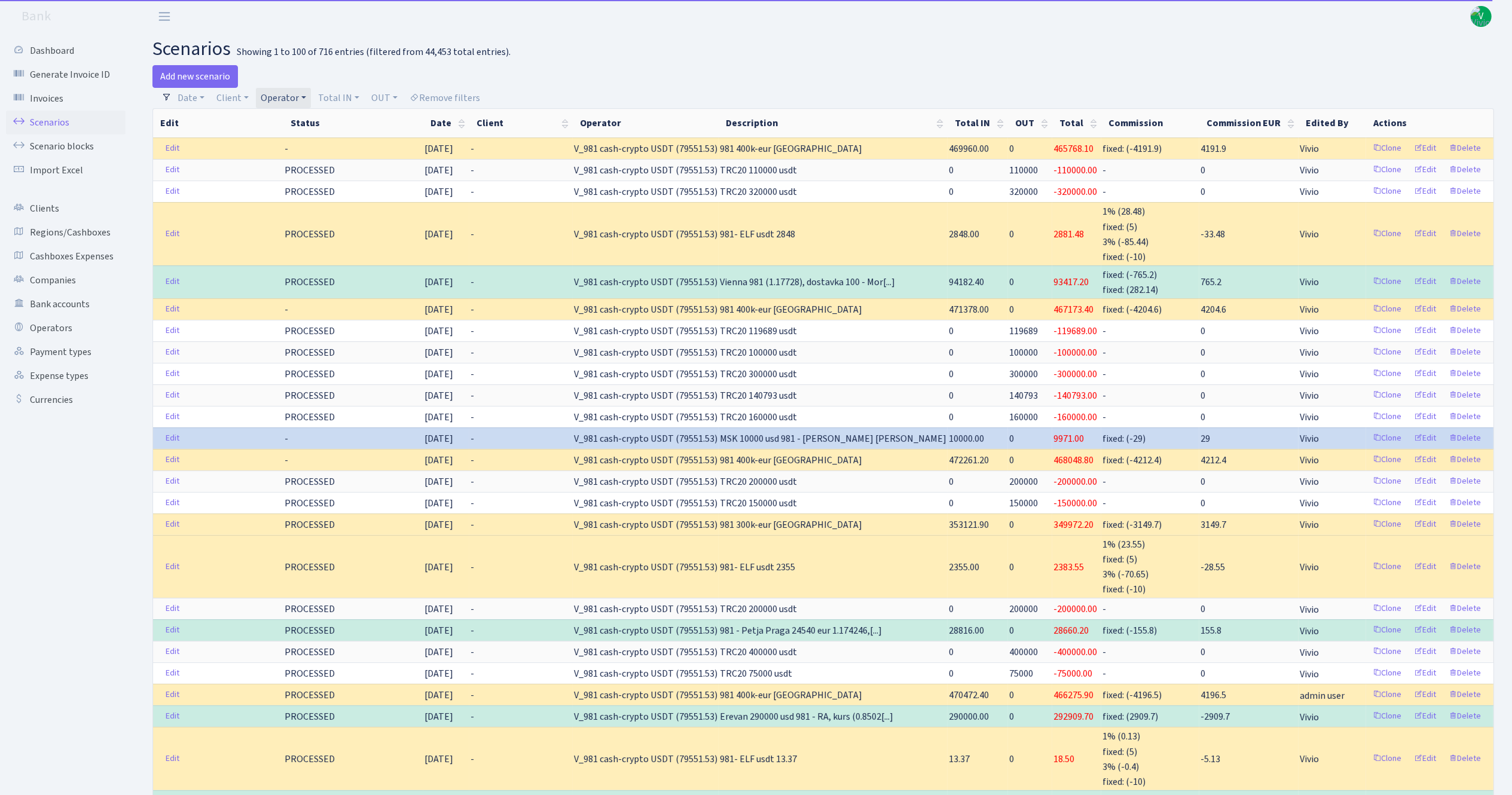
click at [294, 100] on link "Operator" at bounding box center [283, 97] width 55 height 20
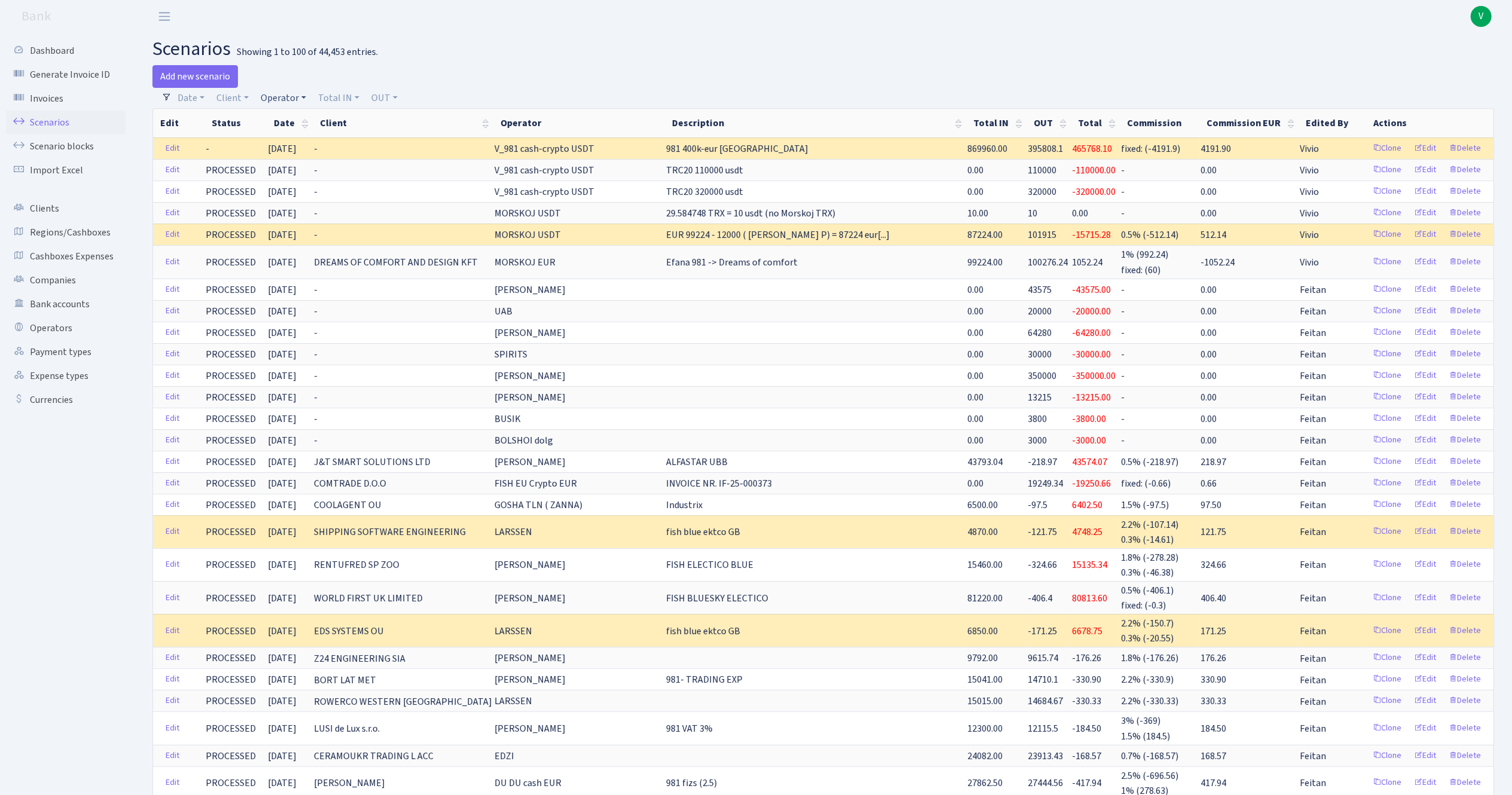
click at [285, 95] on link "Operator" at bounding box center [283, 97] width 55 height 20
click at [314, 136] on input "search" at bounding box center [303, 141] width 88 height 18
type input "armani"
click at [298, 186] on li "VALEH ARMANI USDT" at bounding box center [303, 190] width 90 height 34
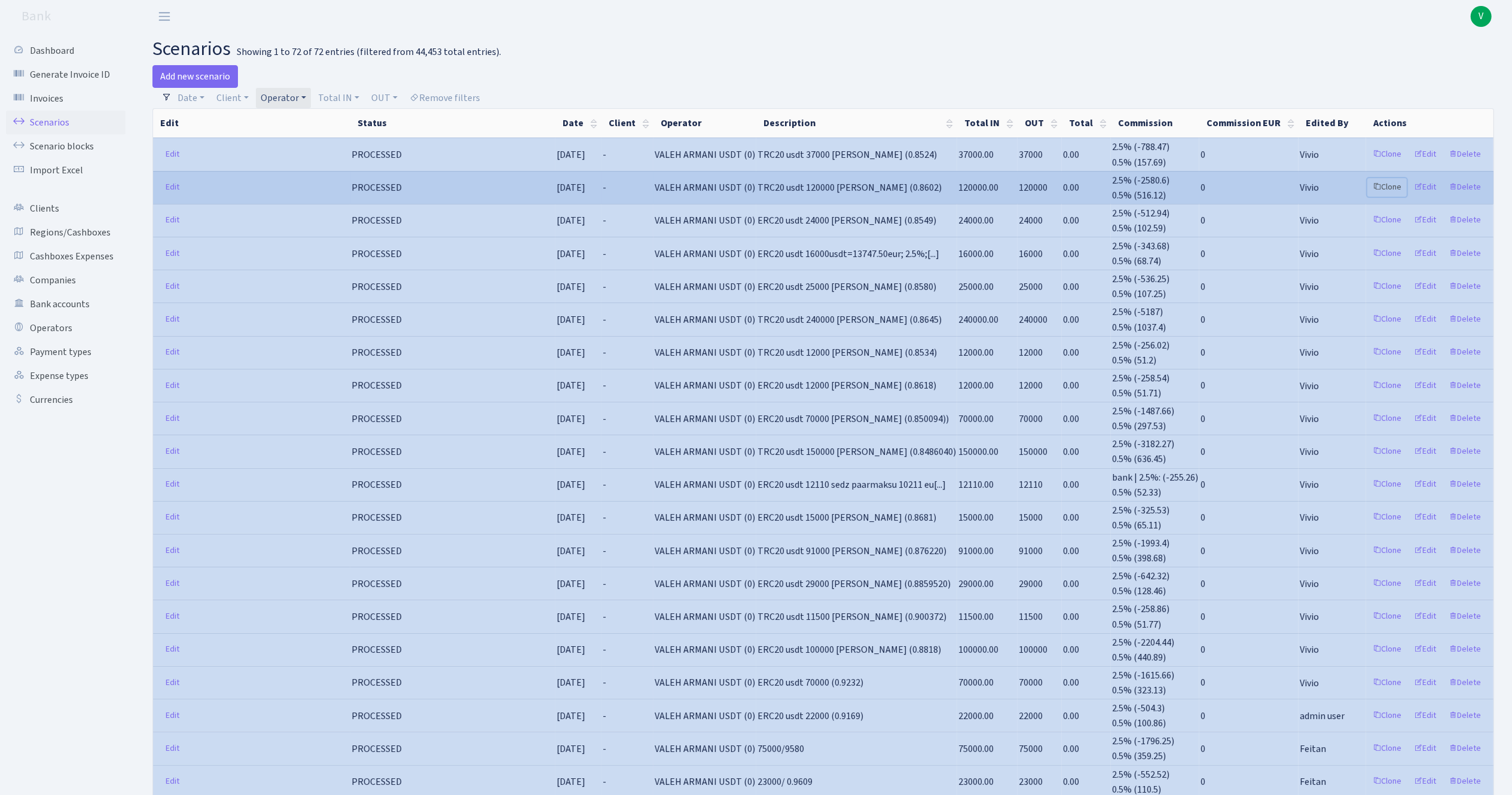
click at [1388, 186] on link "Clone" at bounding box center [1387, 187] width 39 height 18
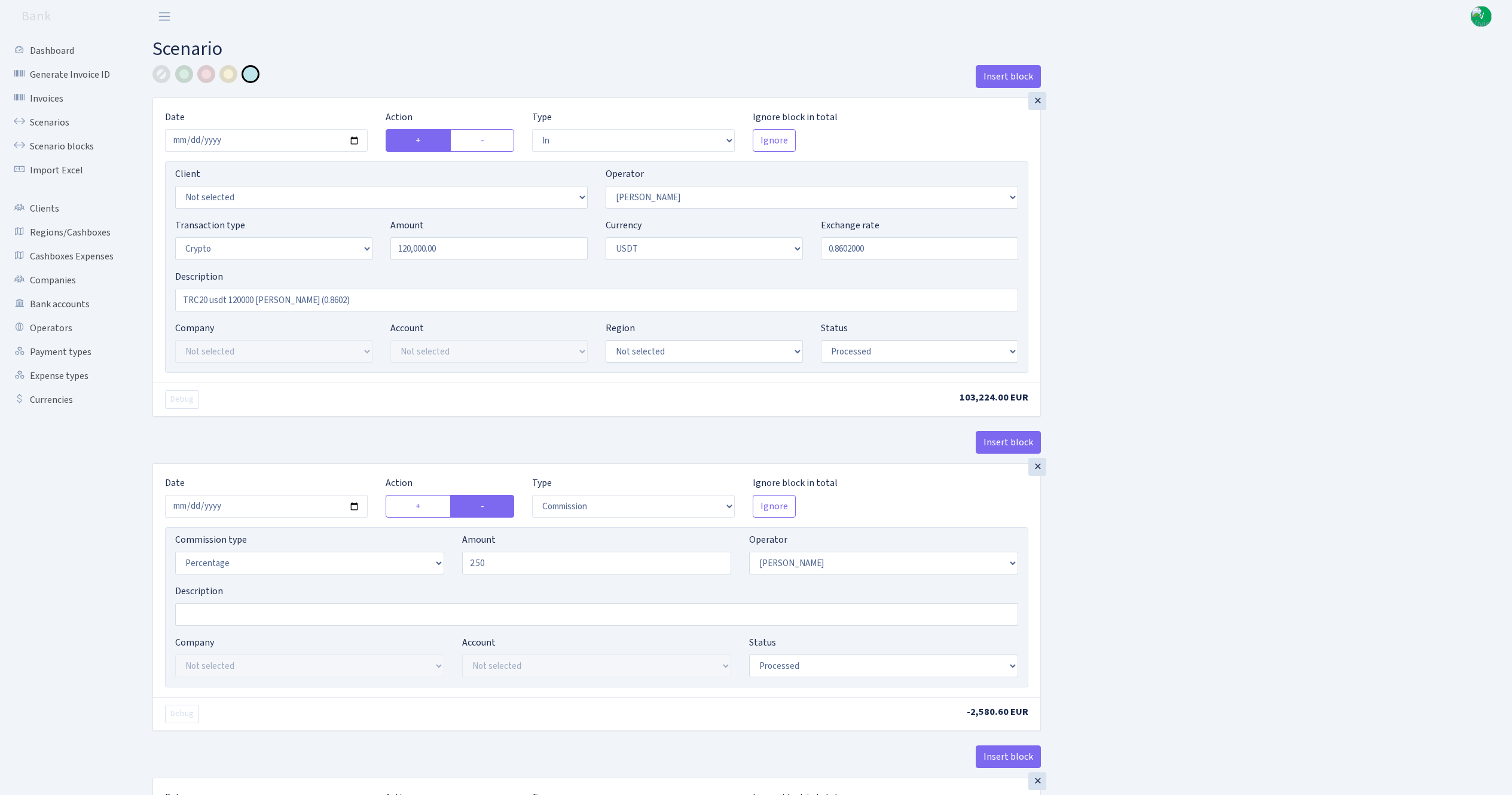
select select "in"
select select "68"
select select "3"
select select "6"
select select "processed"
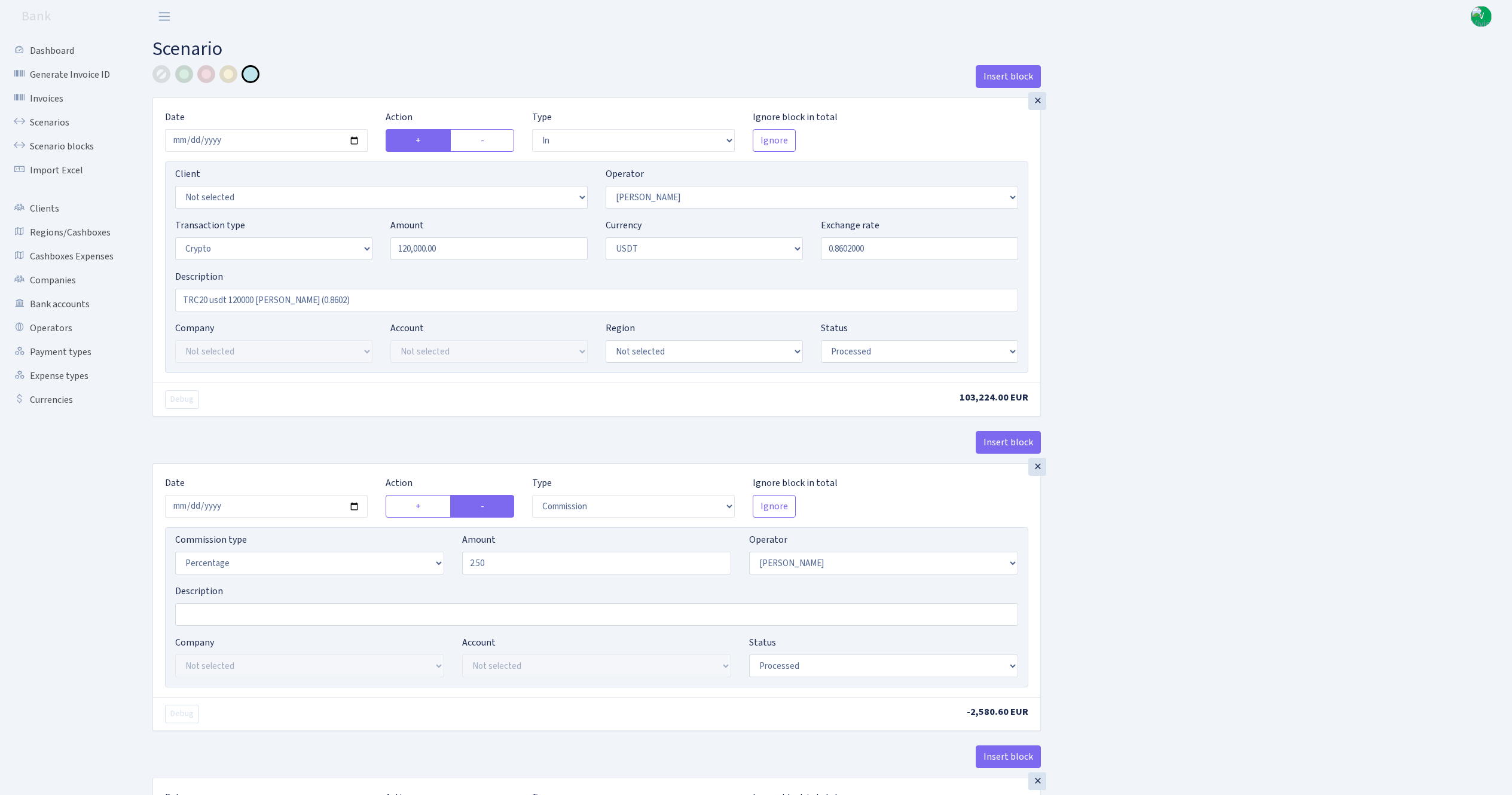
select select "commission"
select select "68"
select select "processed"
select select "in"
select select "178"
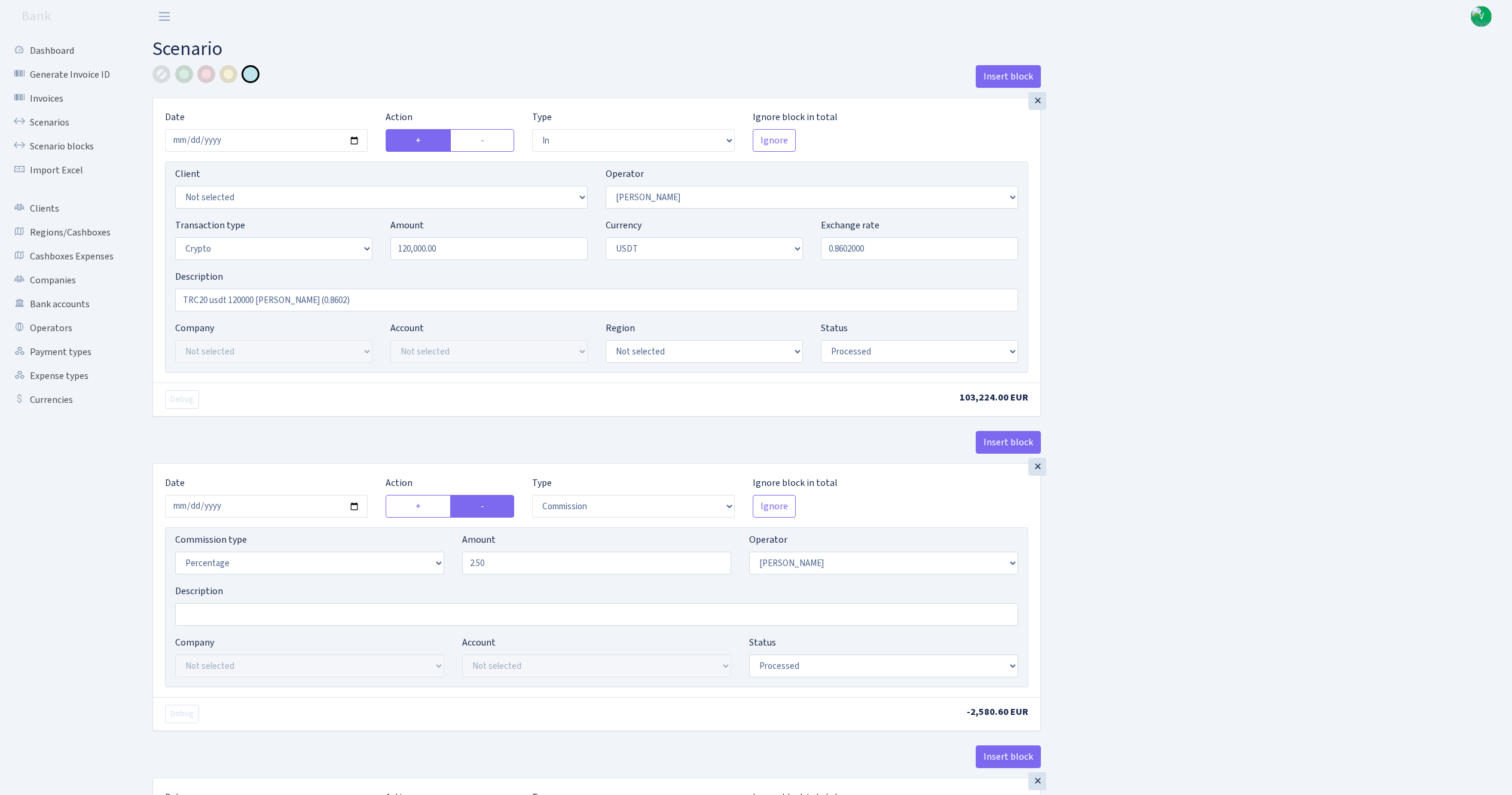
select select "2"
select select "6"
select select "20"
select select "61"
select select "processed"
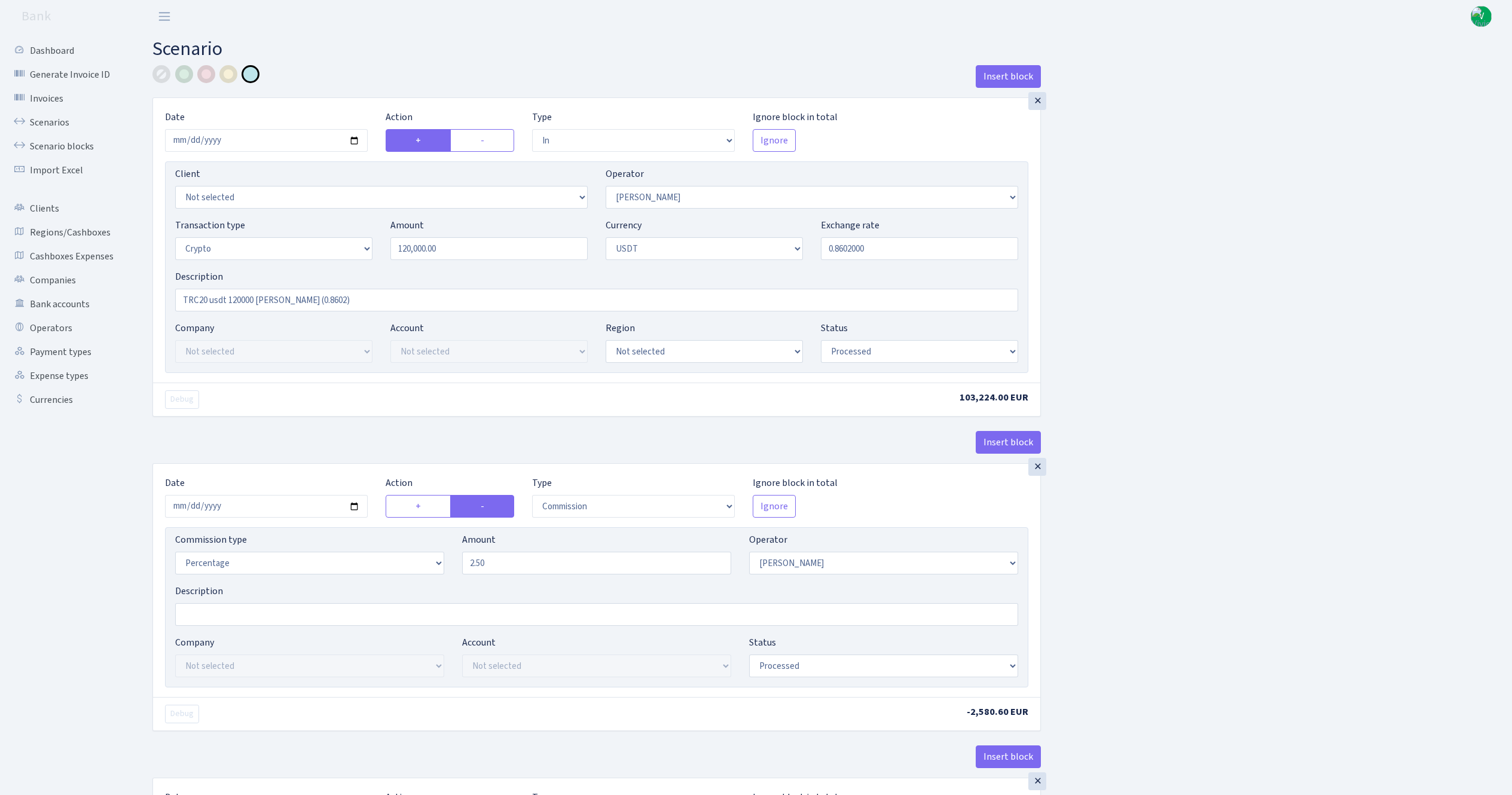
select select "out"
select select "178"
select select "15"
select select "6"
select select "processed"
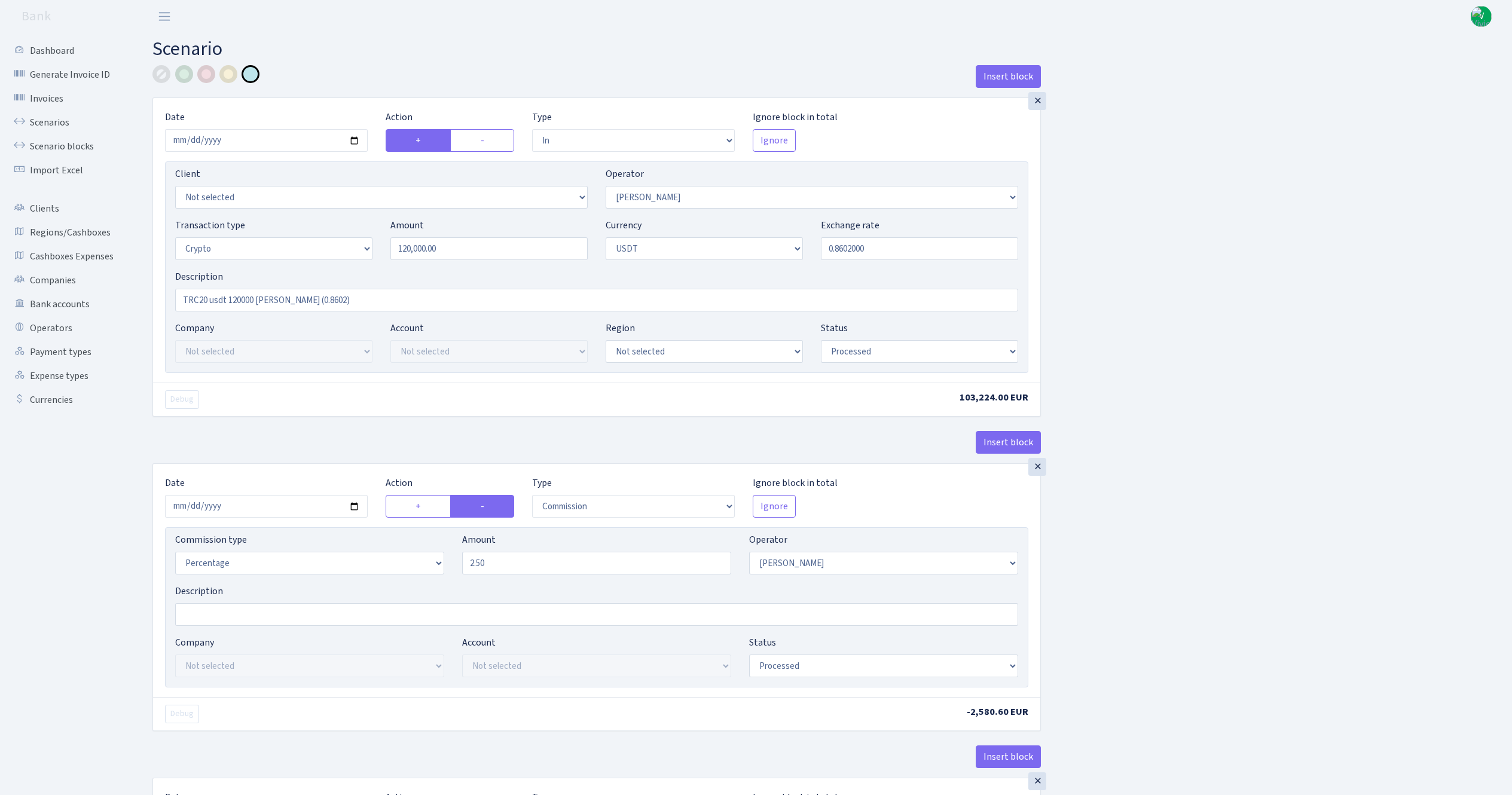
select select "commission"
select select "67"
select select "processed"
click at [352, 140] on input "2025-09-03" at bounding box center [266, 140] width 203 height 22
type input "[DATE]"
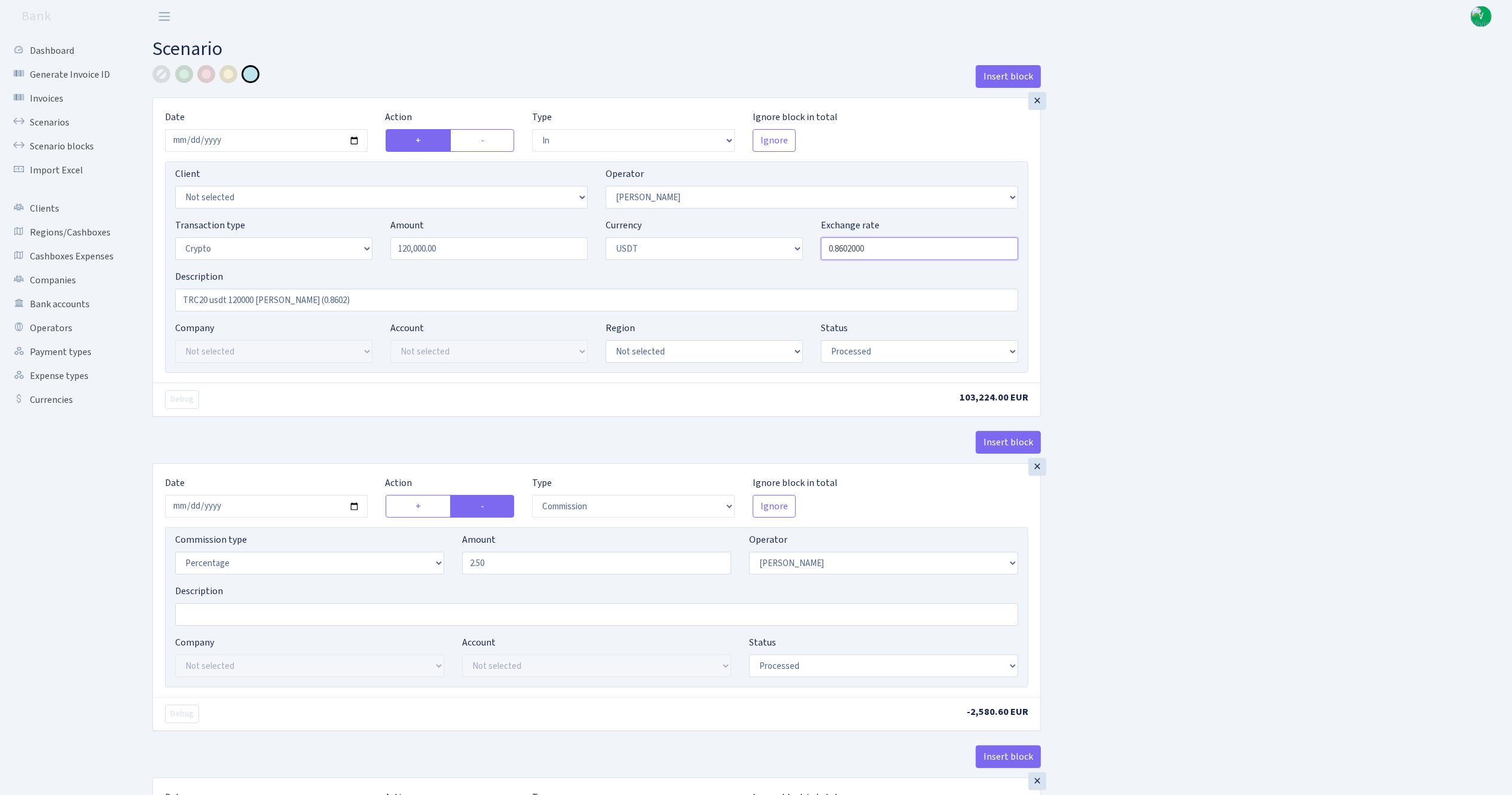
click at [849, 243] on input "0.8602000" at bounding box center [919, 248] width 197 height 22
drag, startPoint x: 840, startPoint y: 247, endPoint x: 893, endPoint y: 255, distance: 53.6
click at [893, 255] on input "0.8602000" at bounding box center [919, 248] width 197 height 22
type input "0.8551000"
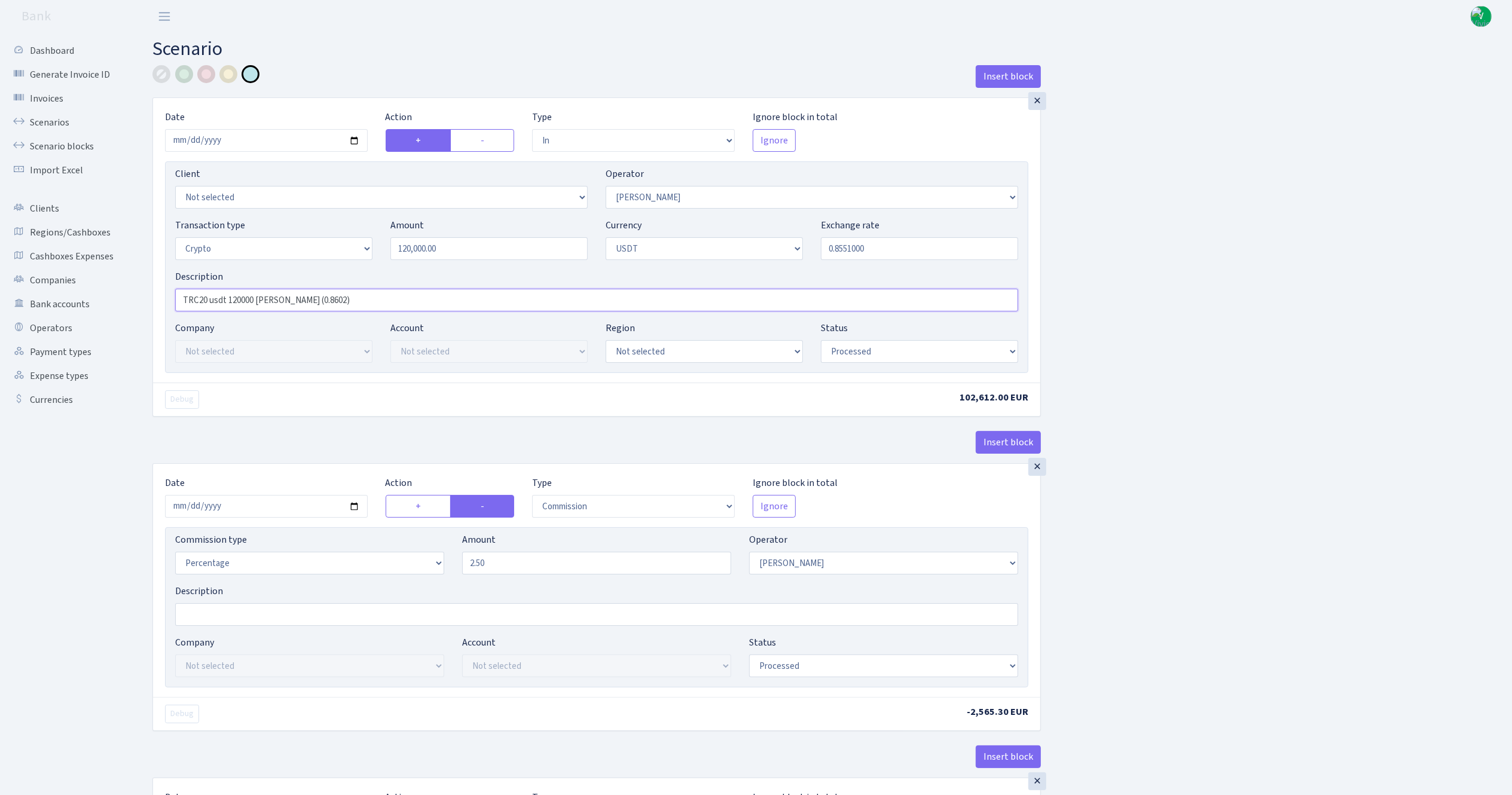
click at [295, 301] on input "TRC20 usdt 120000 RIX (0.8602)" at bounding box center [597, 300] width 843 height 22
type input "TRC20 usdt 120000 RIX (0.8551)"
drag, startPoint x: 1234, startPoint y: 365, endPoint x: 1235, endPoint y: 349, distance: 16.0
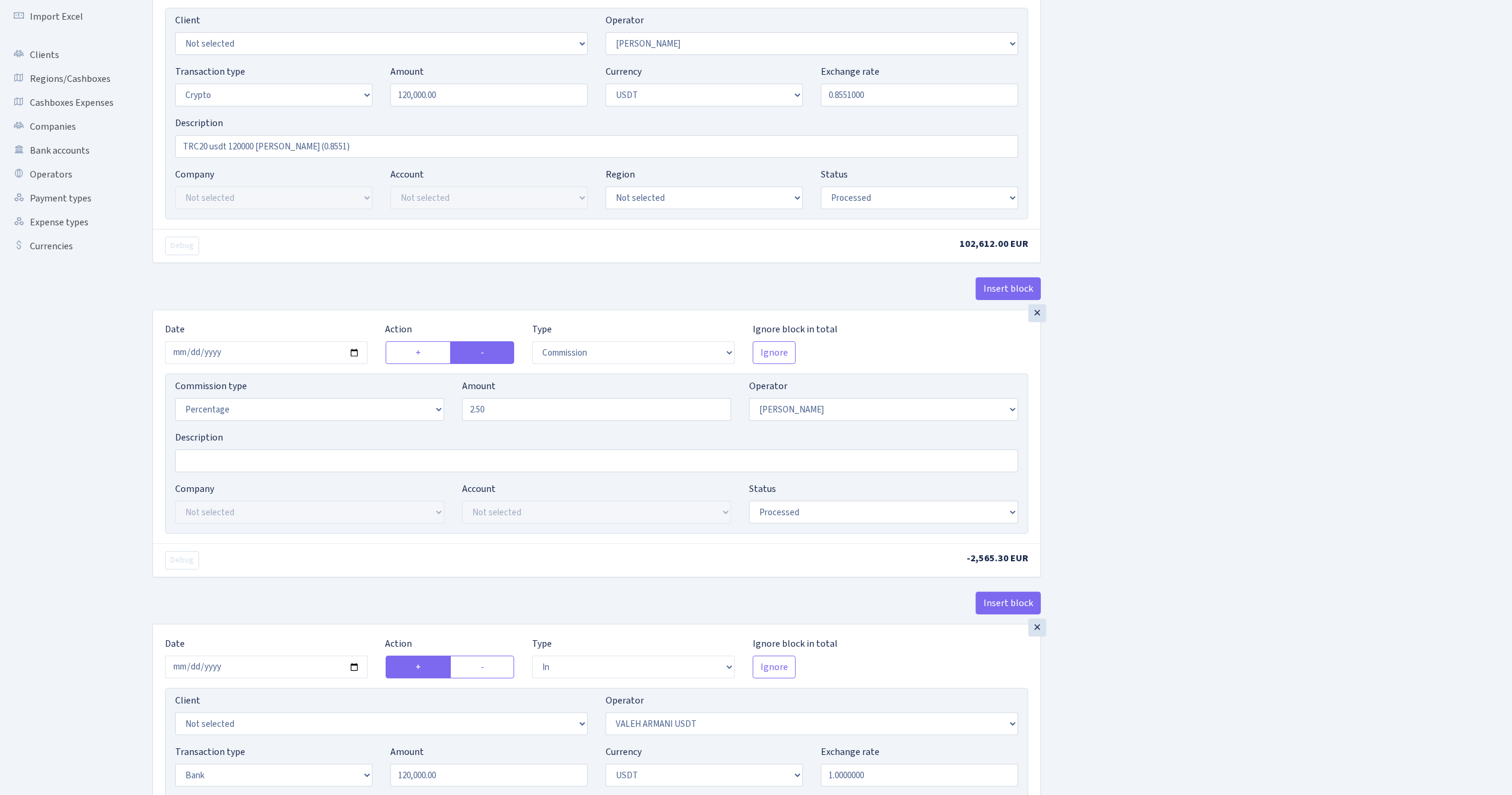
scroll to position [239, 0]
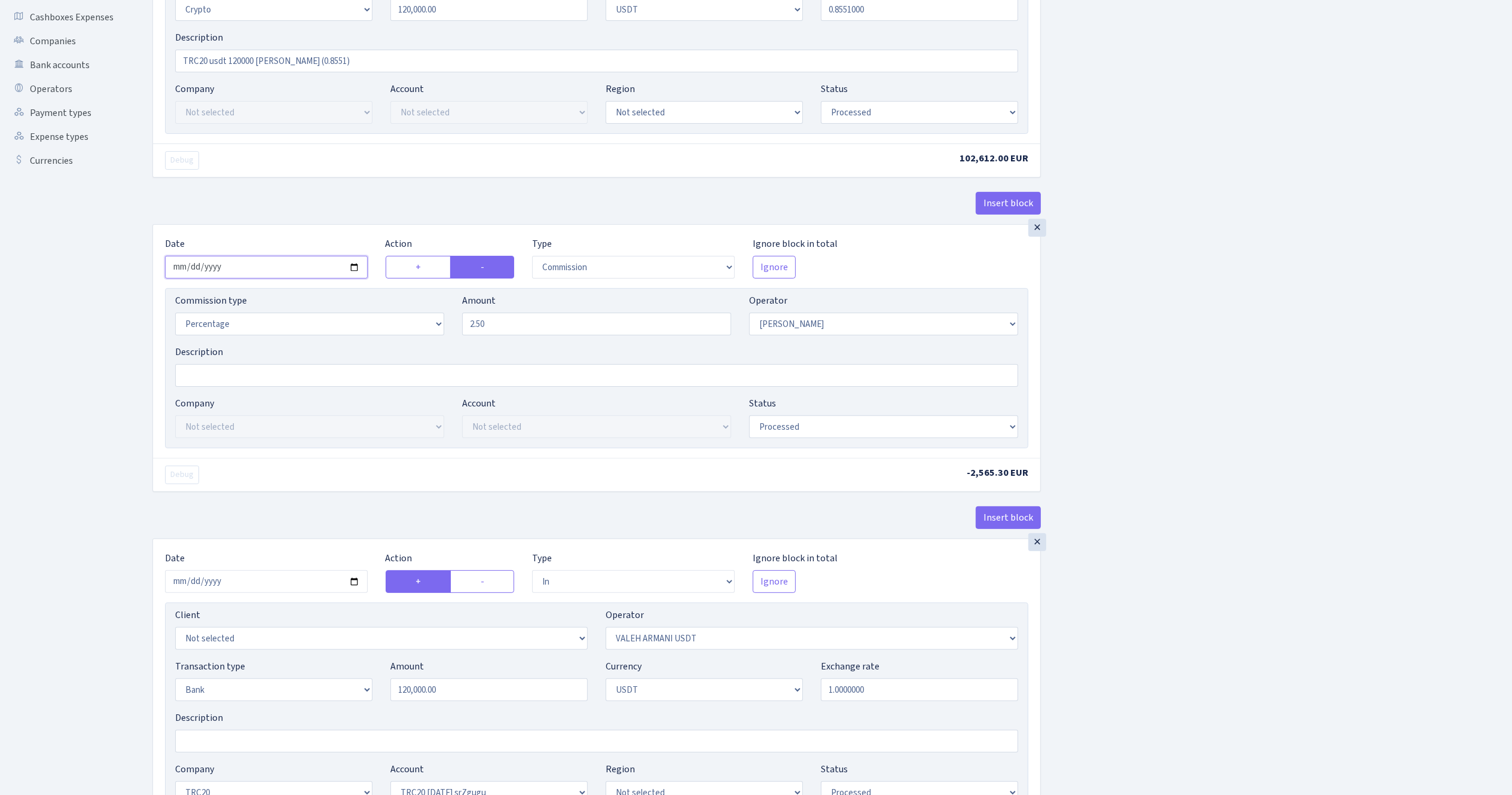
click at [352, 272] on input "2025-09-03" at bounding box center [266, 267] width 203 height 22
type input "2025-09-25"
click at [1173, 423] on div "Insert block × Date 2025-09-25 Action + - Type --- In Out Commission Field requ…" at bounding box center [823, 732] width 1360 height 1812
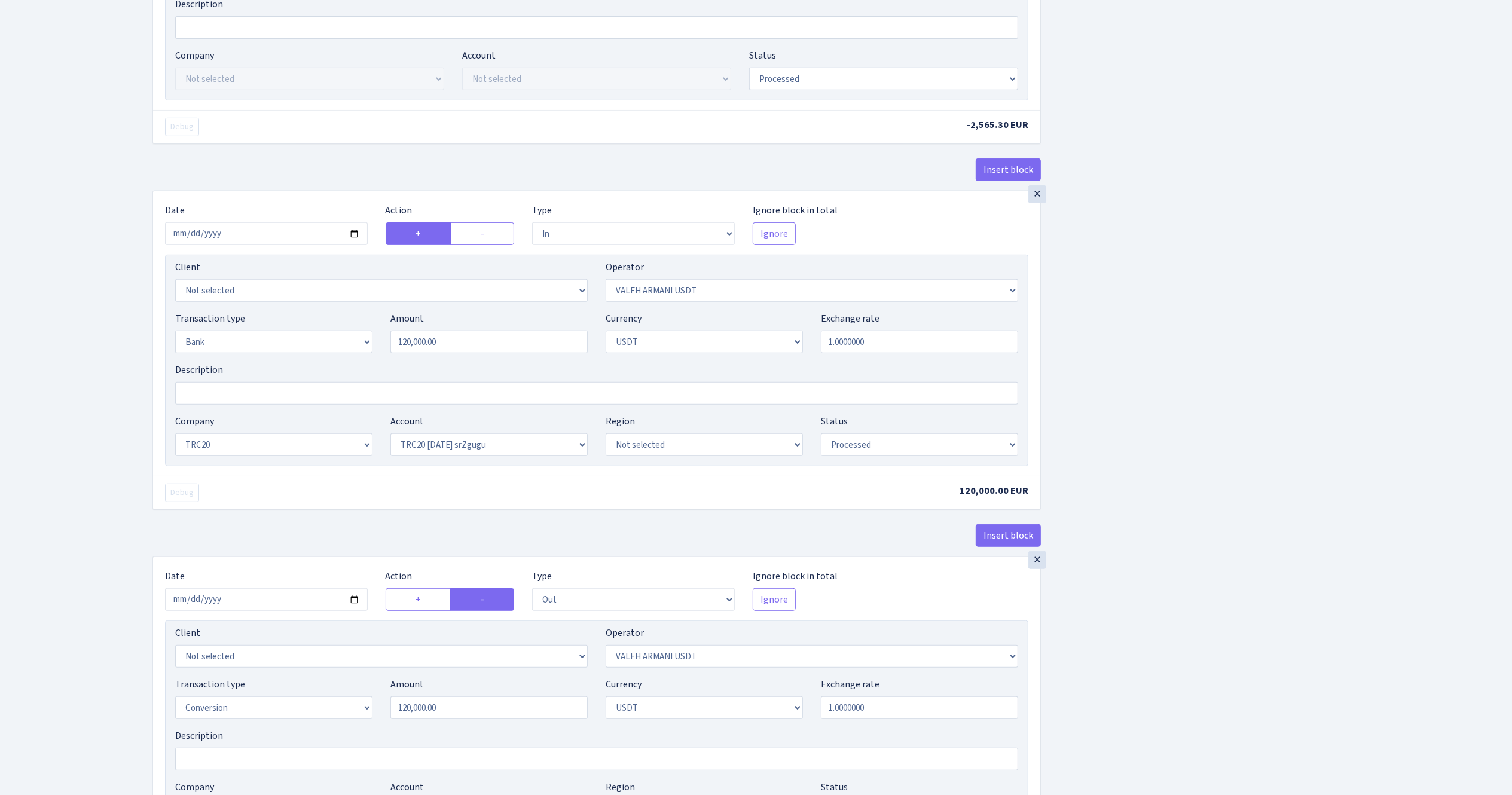
scroll to position [597, 0]
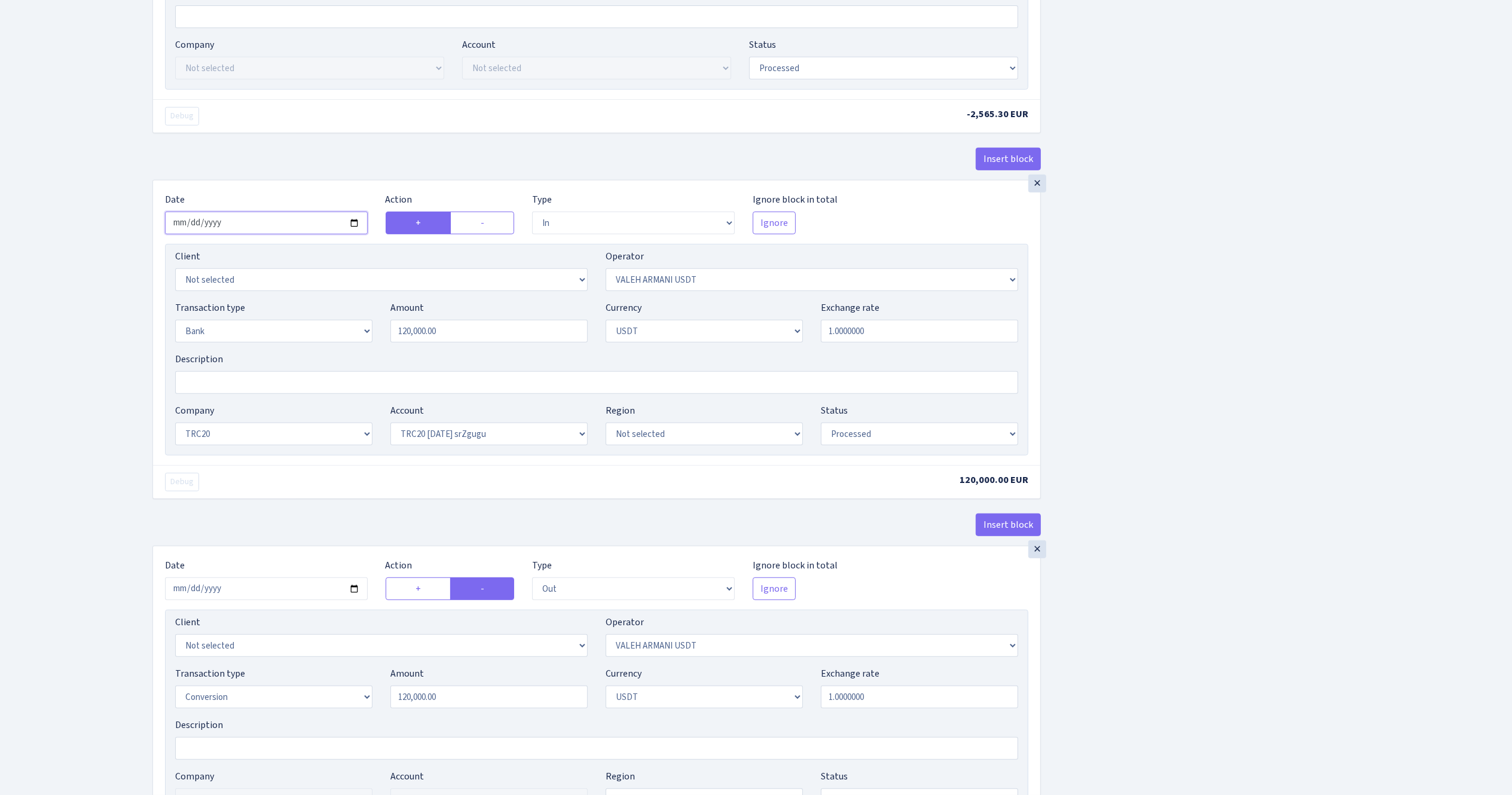
click at [358, 231] on input "2025-09-03" at bounding box center [266, 223] width 203 height 22
type input "2025-09-25"
click at [1251, 382] on div "Insert block × Date 2025-09-25 Action + - Type --- In Out Commission Field requ…" at bounding box center [823, 373] width 1360 height 1812
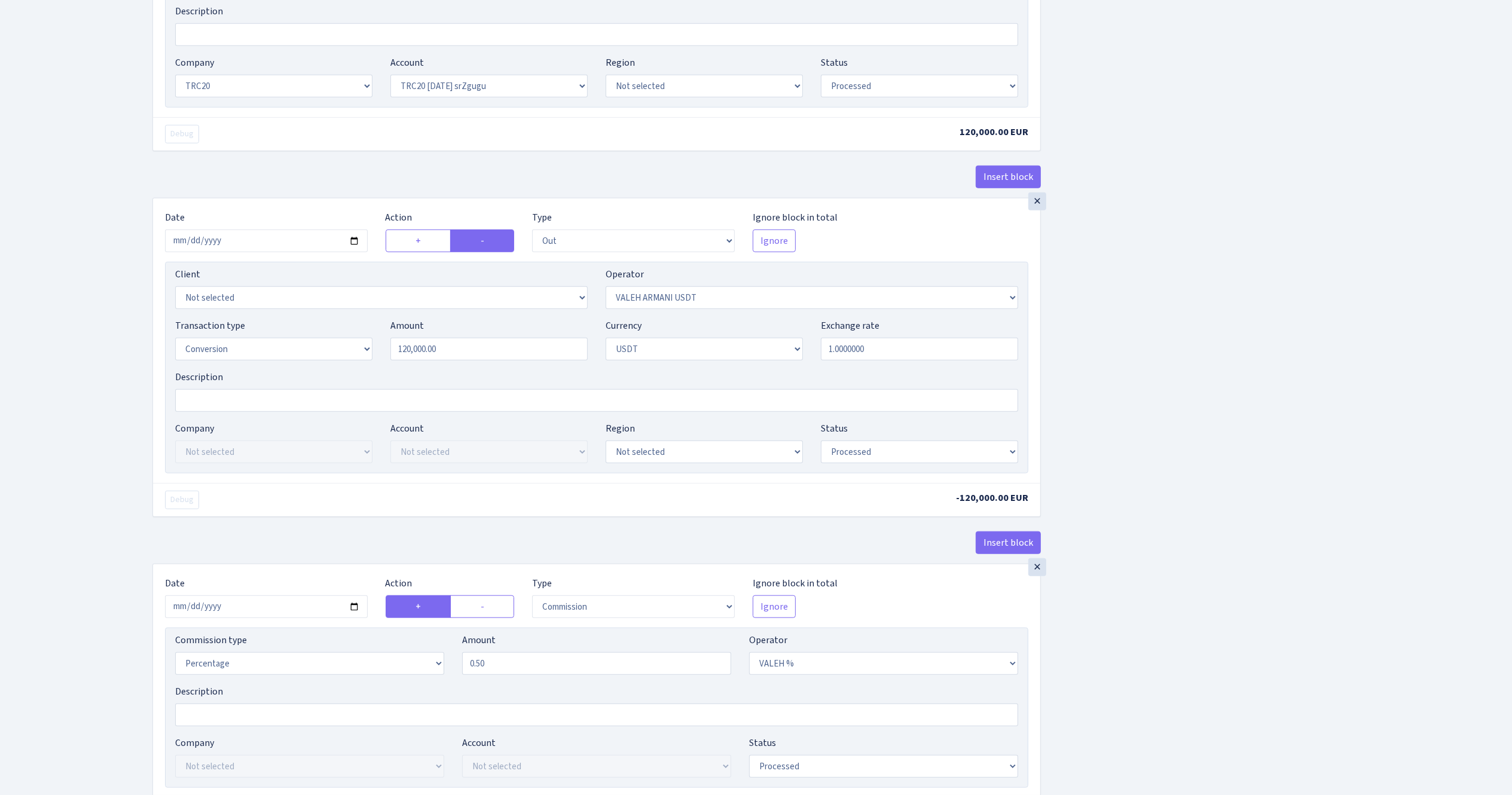
scroll to position [956, 0]
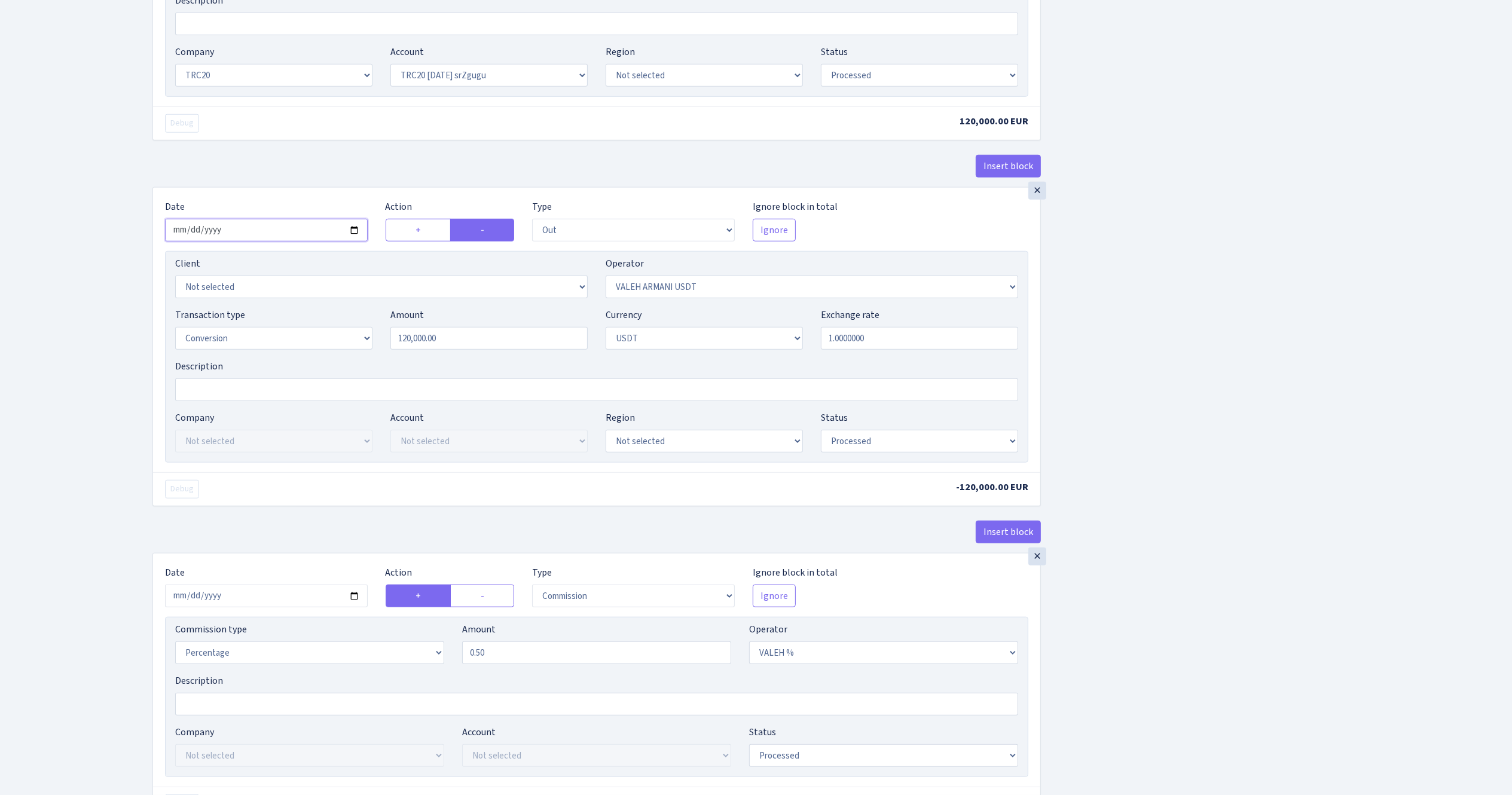
click at [356, 236] on input "2025-09-03" at bounding box center [266, 230] width 203 height 22
type input "2025-09-25"
click at [1179, 414] on div "Insert block × Date 2025-09-25 Action + - Type --- In Out Commission Field requ…" at bounding box center [823, 15] width 1360 height 1812
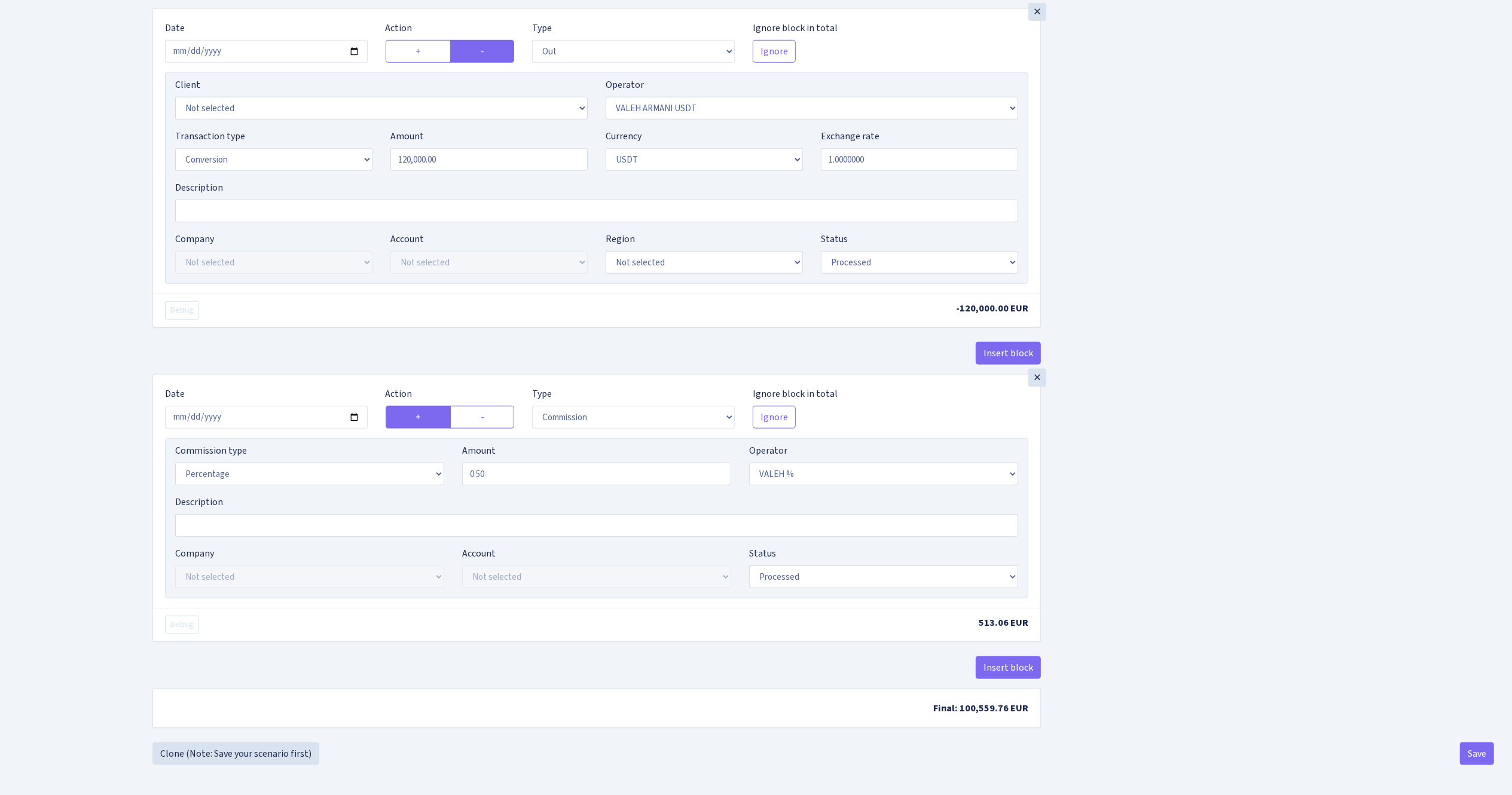
scroll to position [1146, 0]
click at [355, 412] on input "2025-09-03" at bounding box center [266, 417] width 203 height 22
type input "2025-09-25"
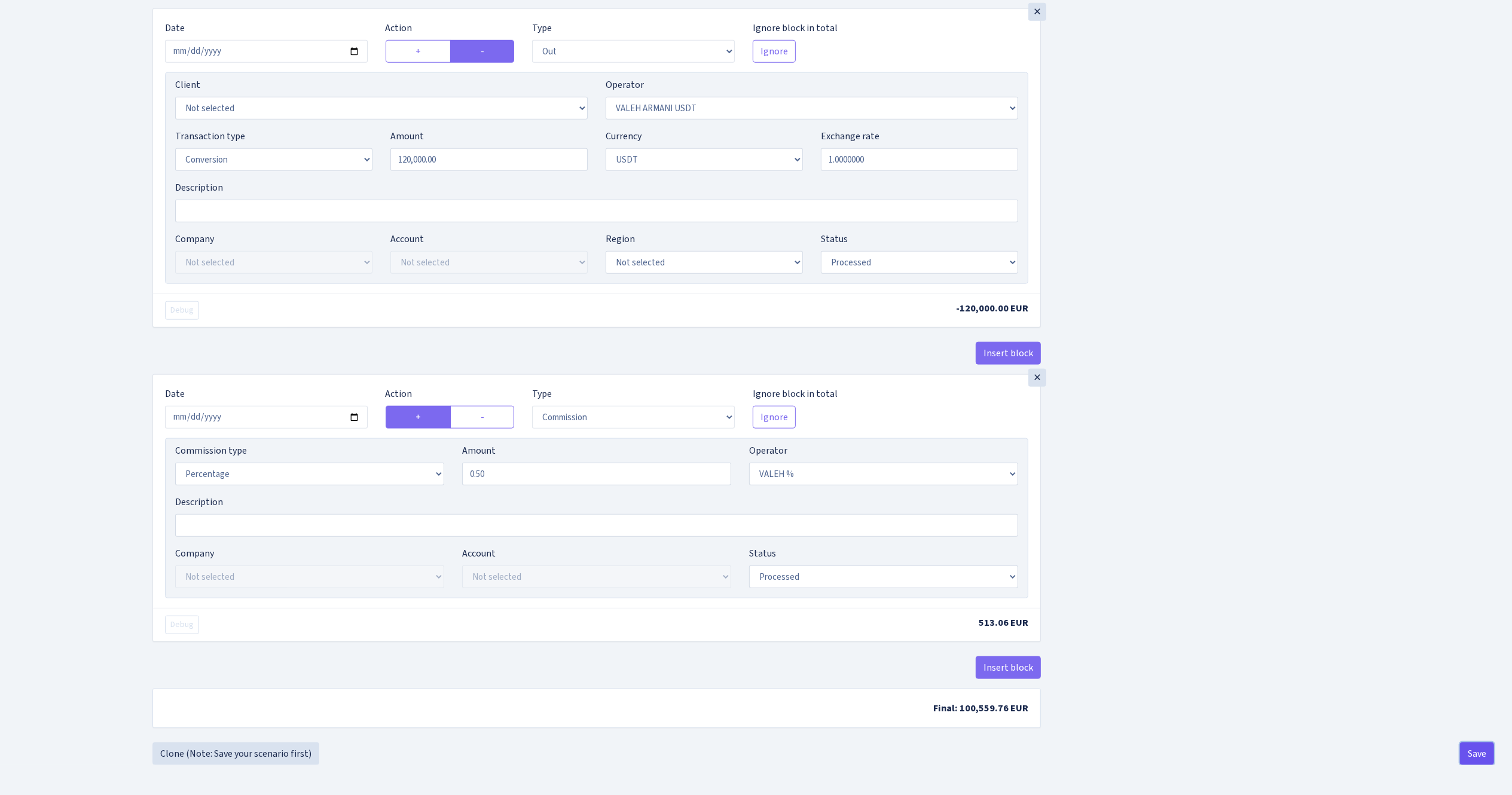
click at [1472, 747] on button "Save" at bounding box center [1477, 754] width 34 height 22
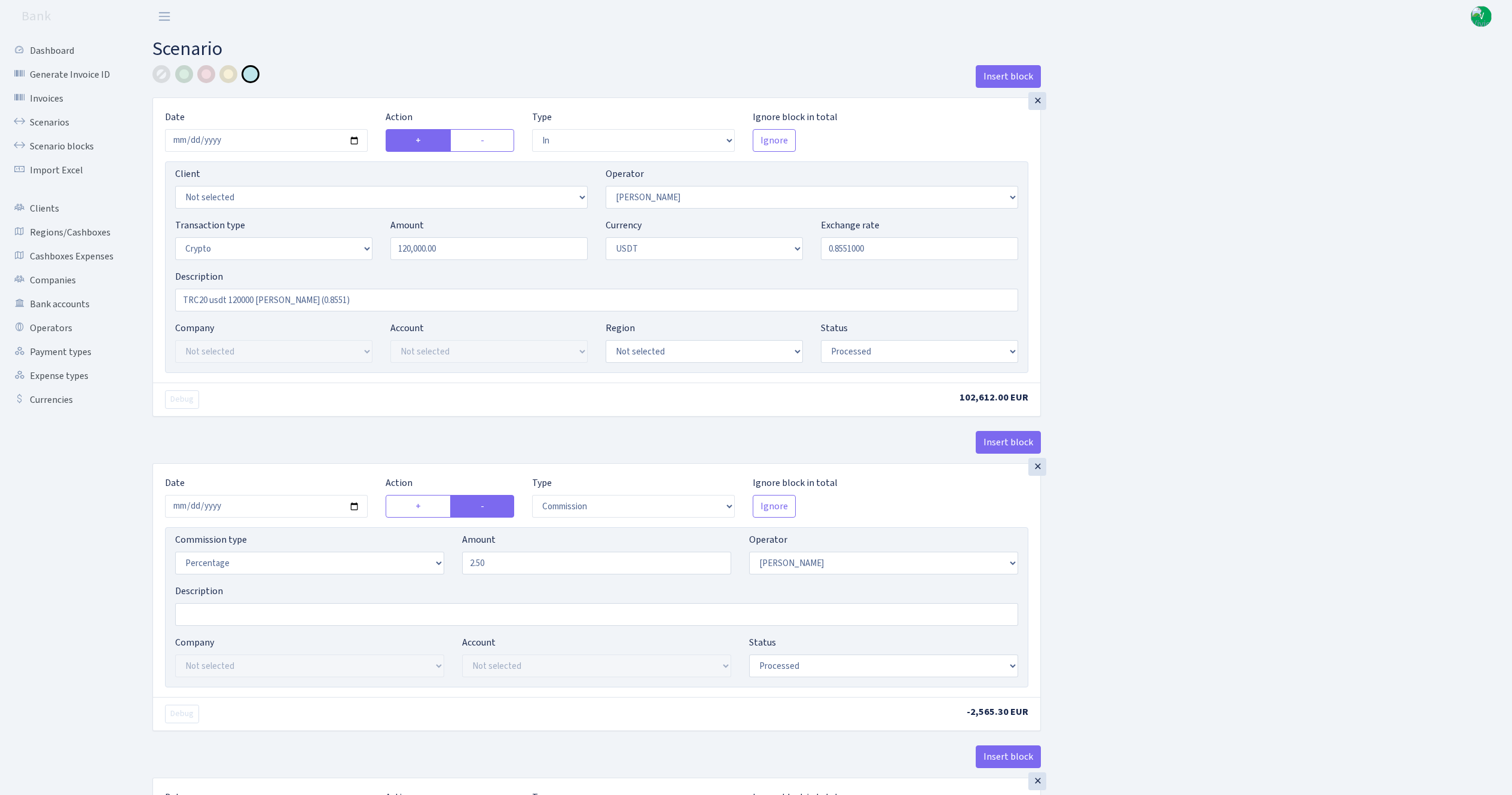
select select "in"
select select "68"
select select "3"
select select "6"
select select "processed"
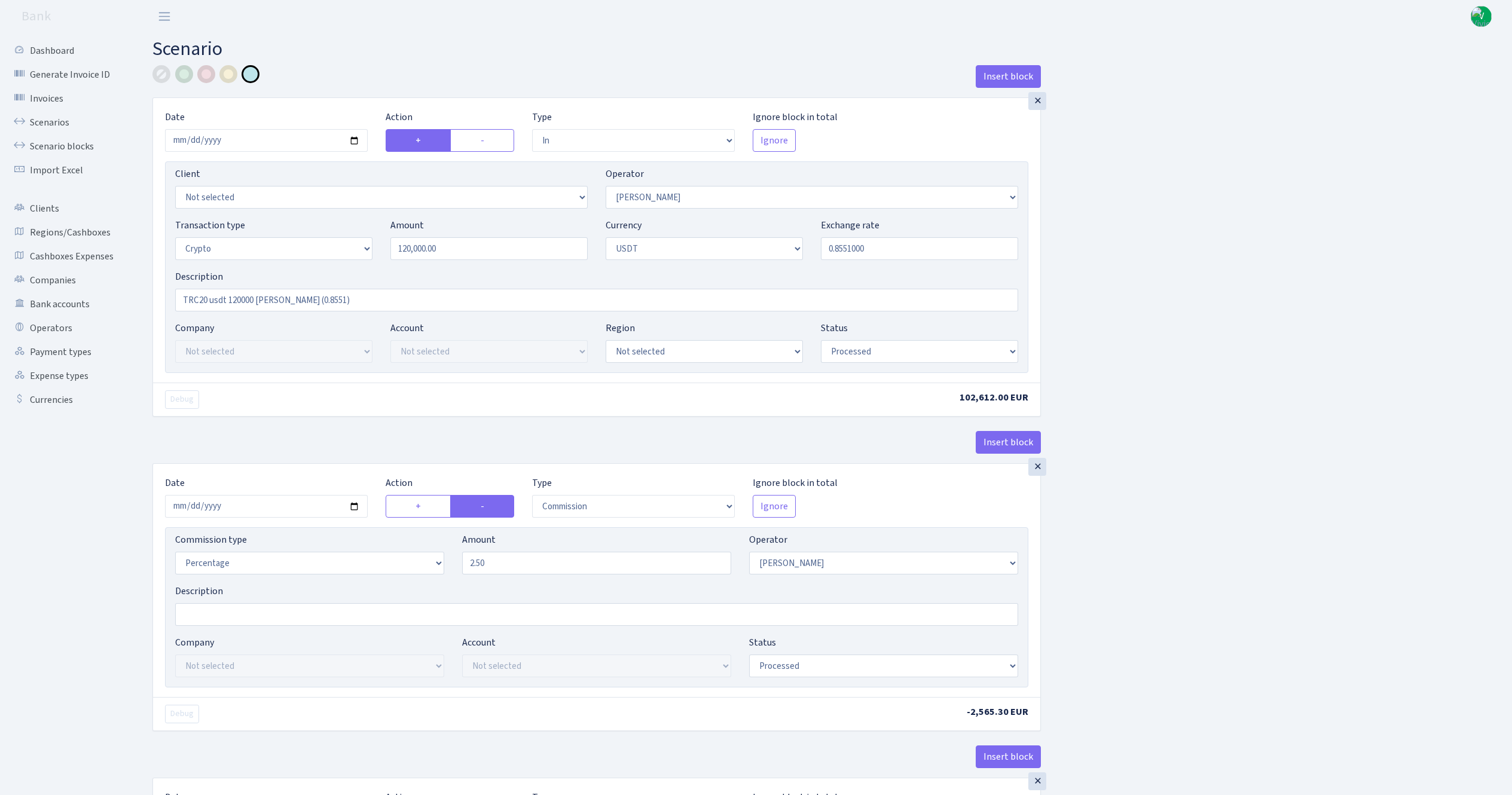
select select "commission"
select select "68"
select select "processed"
select select "in"
select select "178"
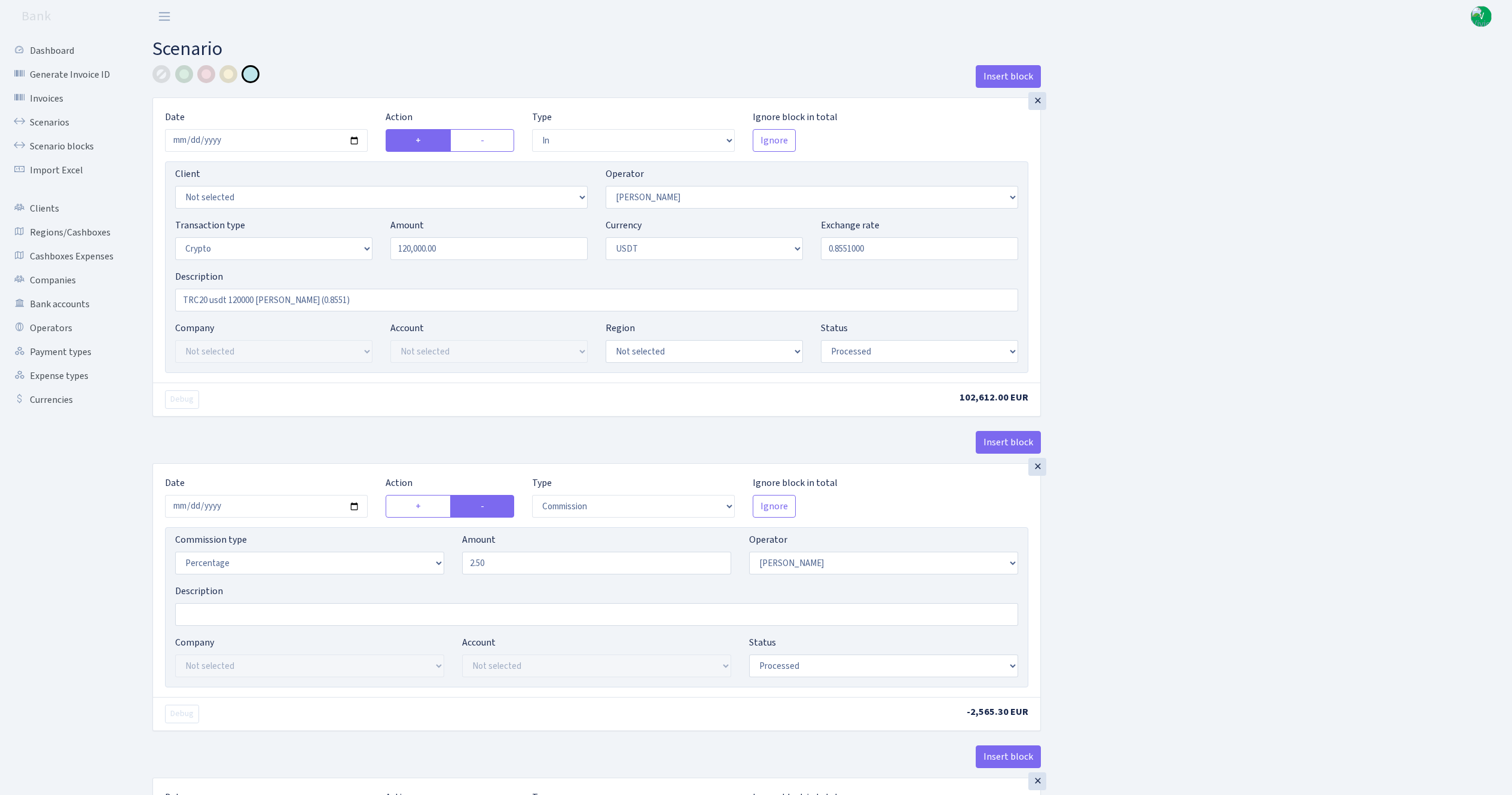
select select "2"
select select "6"
select select "20"
select select "61"
select select "processed"
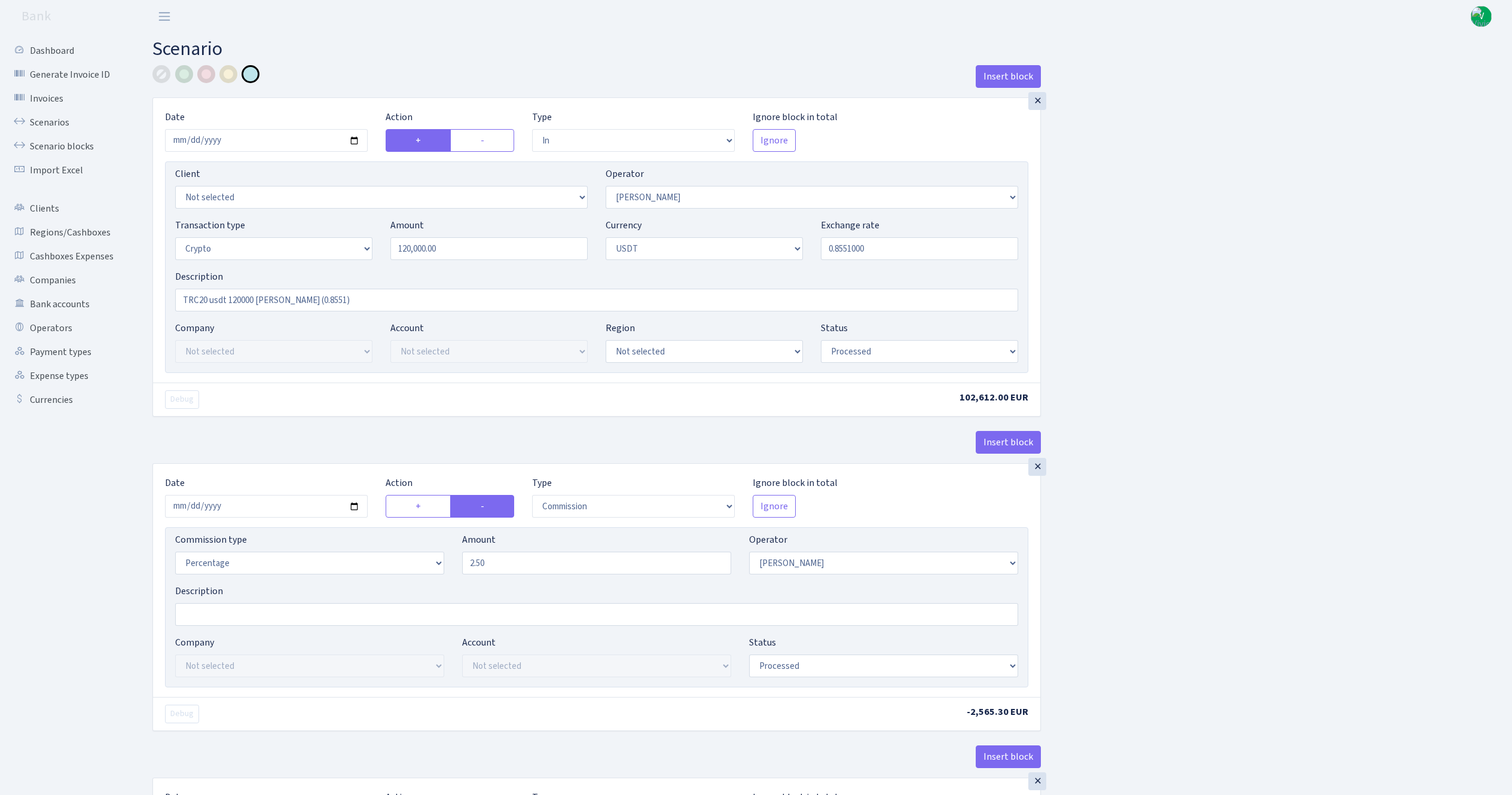
select select "out"
select select "178"
select select "15"
select select "6"
select select "processed"
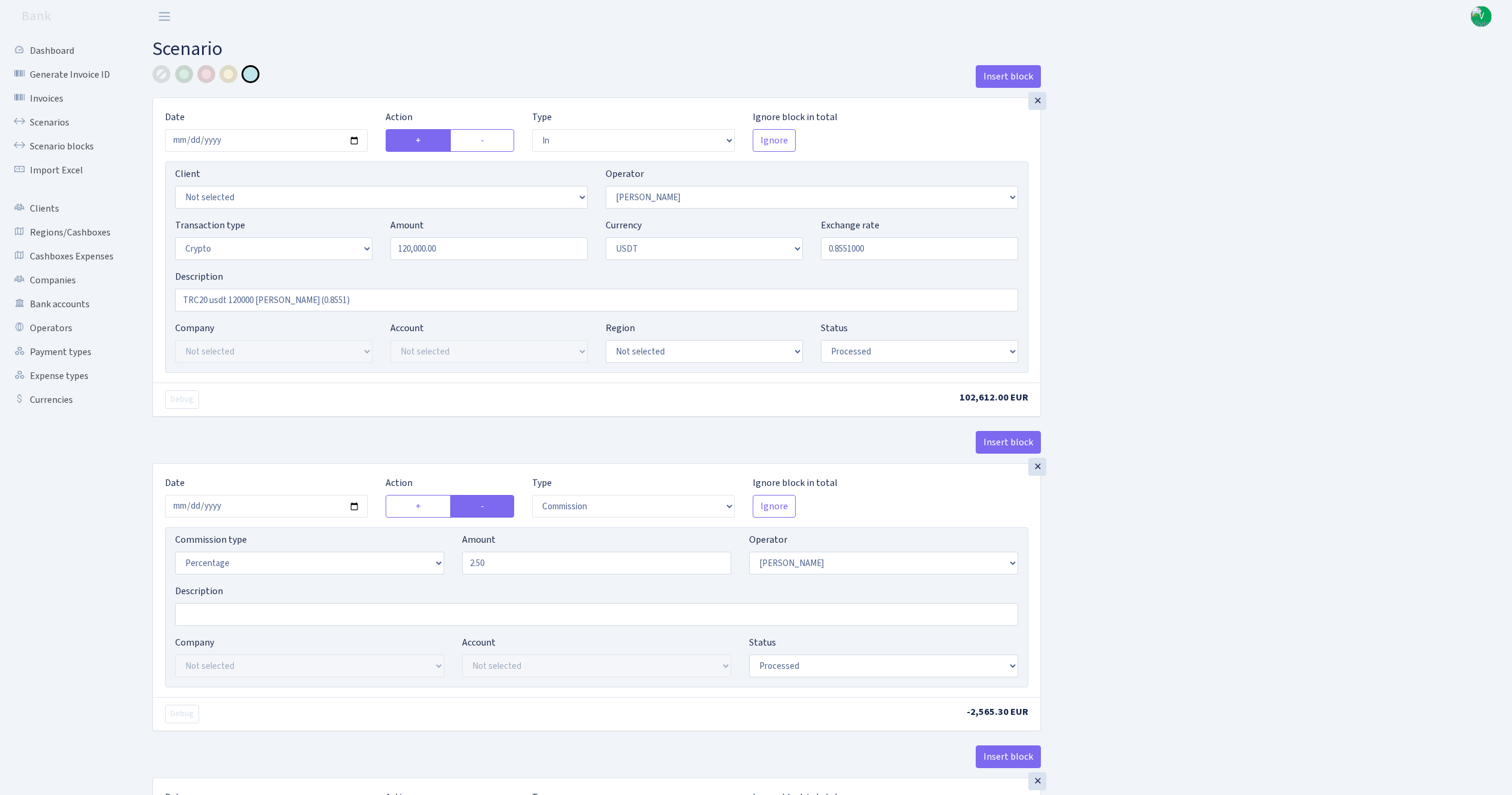
select select "commission"
select select "67"
select select "processed"
click at [62, 121] on link "Scenarios" at bounding box center [66, 123] width 119 height 24
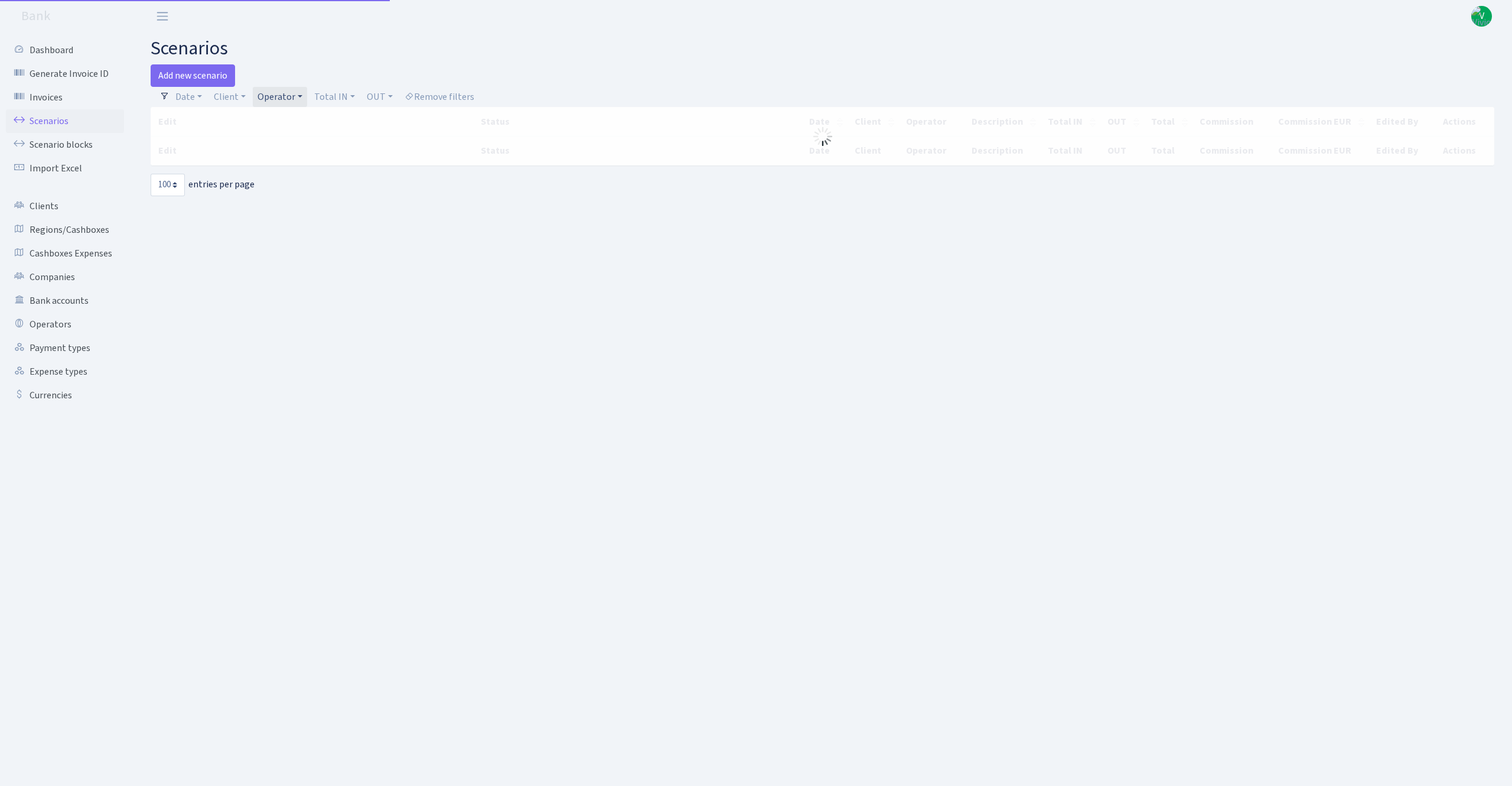
select select "100"
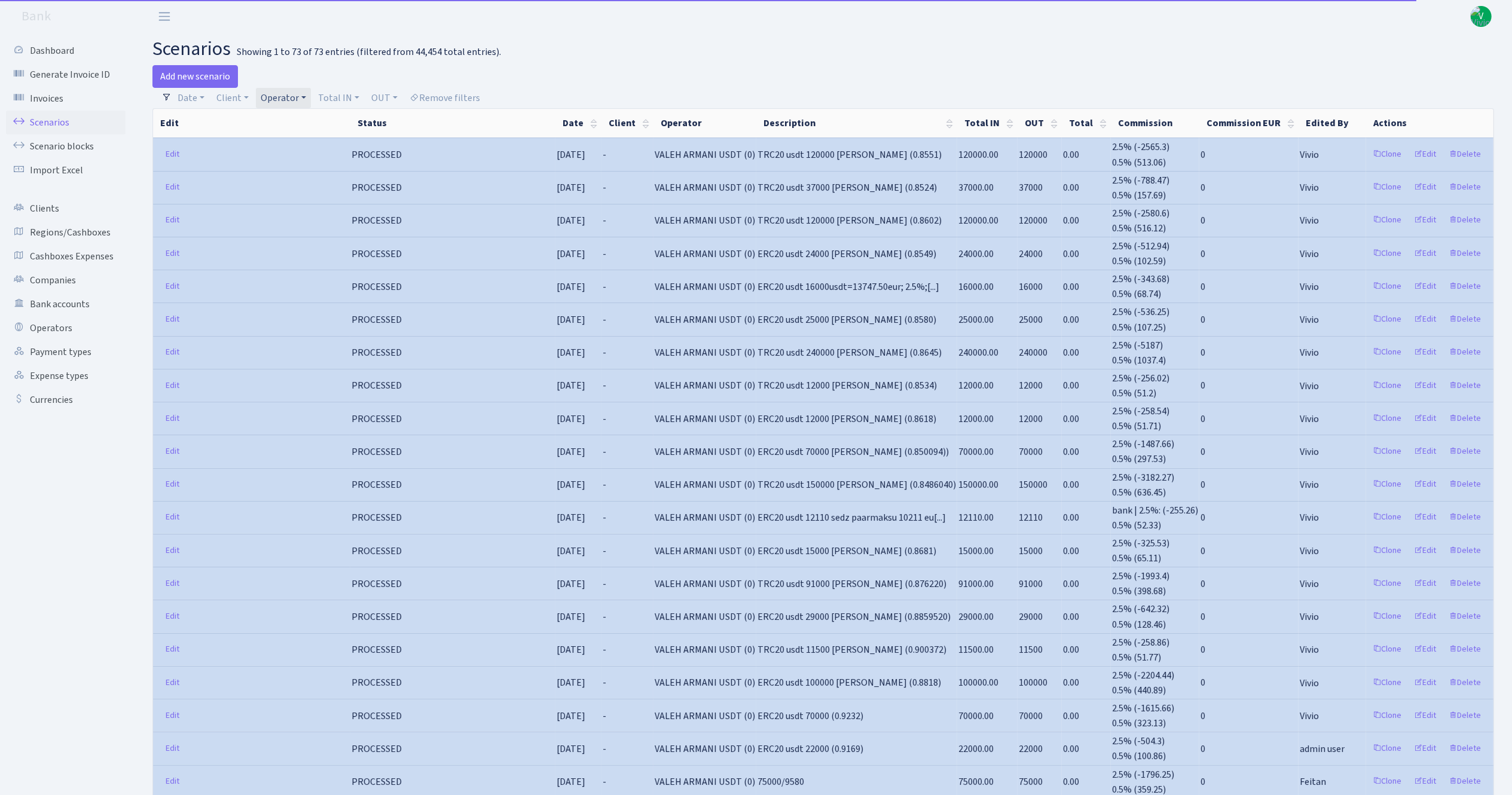
click at [290, 90] on link "Operator" at bounding box center [283, 97] width 55 height 20
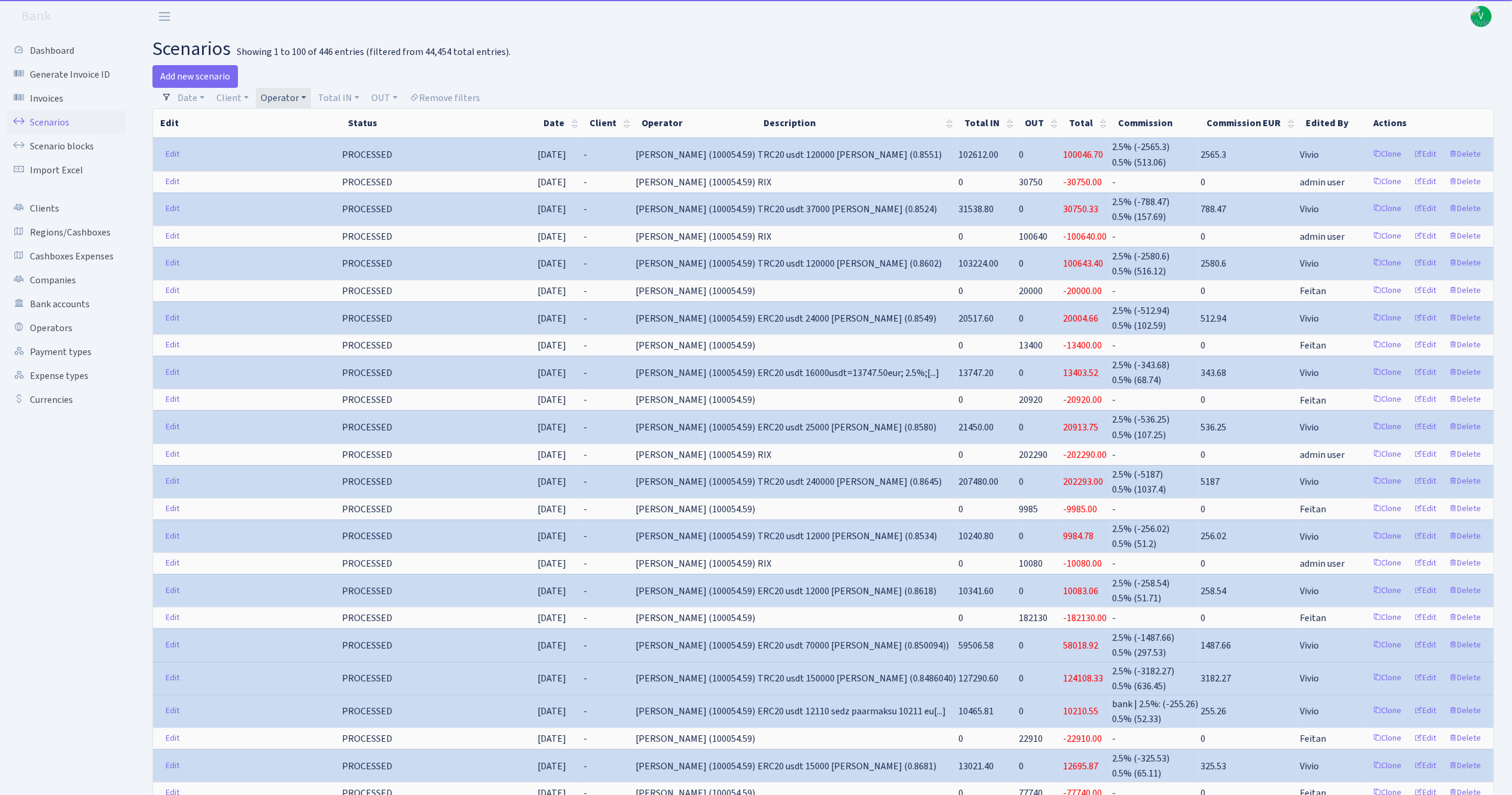
click at [295, 92] on link "Operator" at bounding box center [283, 97] width 55 height 20
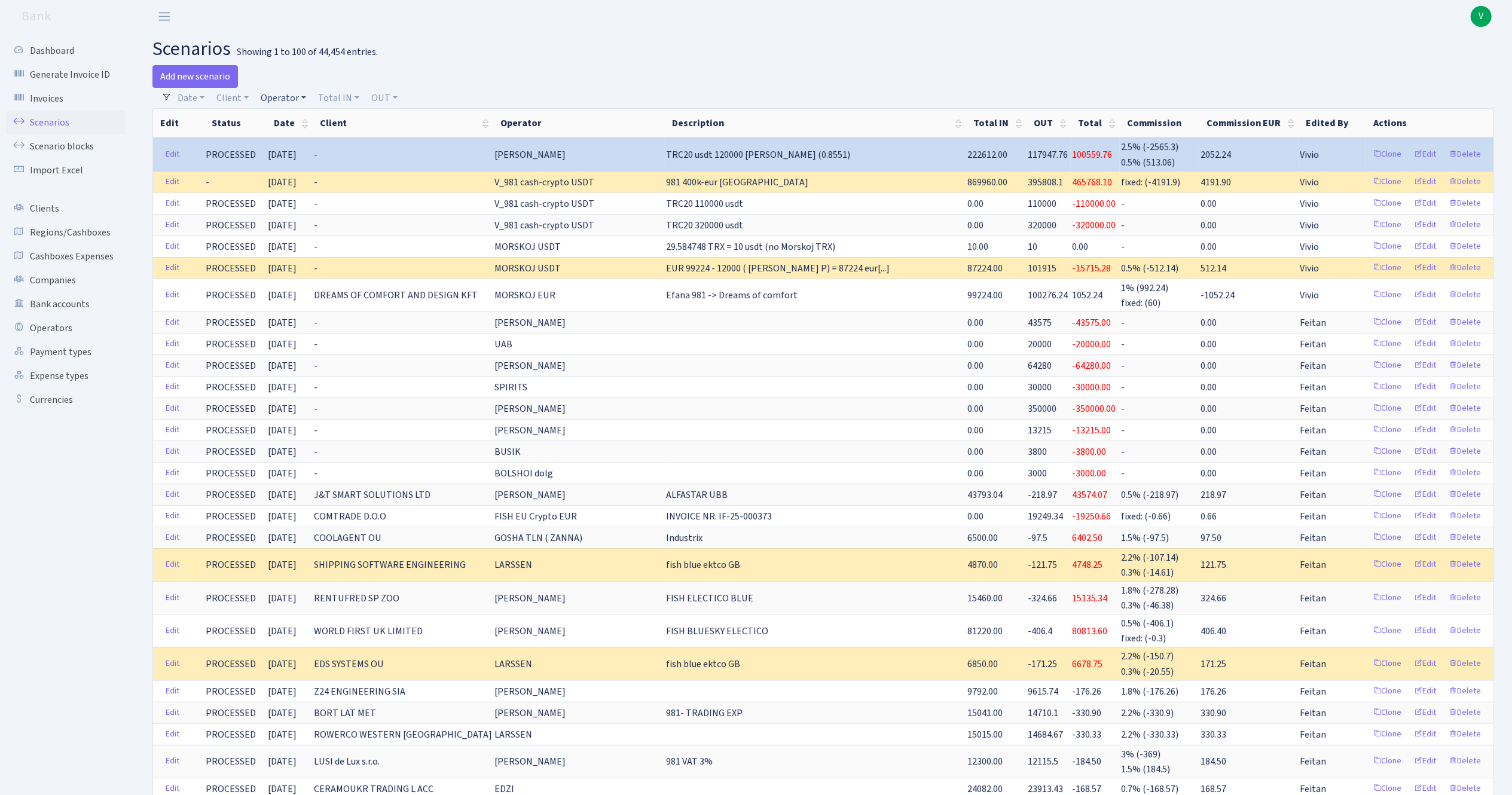
click at [283, 88] on link "Operator" at bounding box center [283, 97] width 55 height 20
click at [288, 144] on input "search" at bounding box center [303, 141] width 88 height 18
type input "gree"
click at [285, 236] on li "GREEN usdt" at bounding box center [303, 225] width 90 height 21
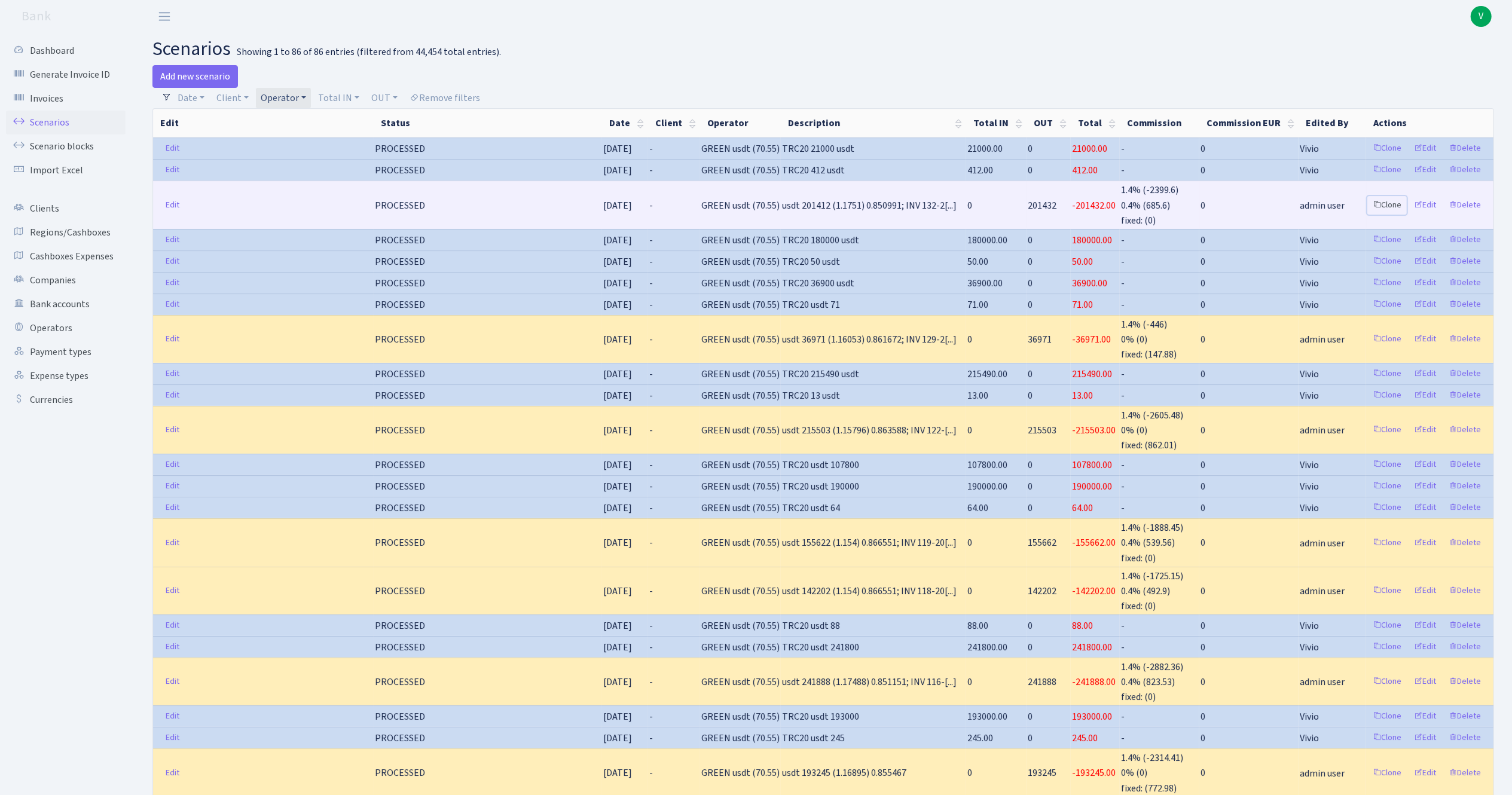
click at [1385, 203] on link "Clone" at bounding box center [1387, 205] width 39 height 18
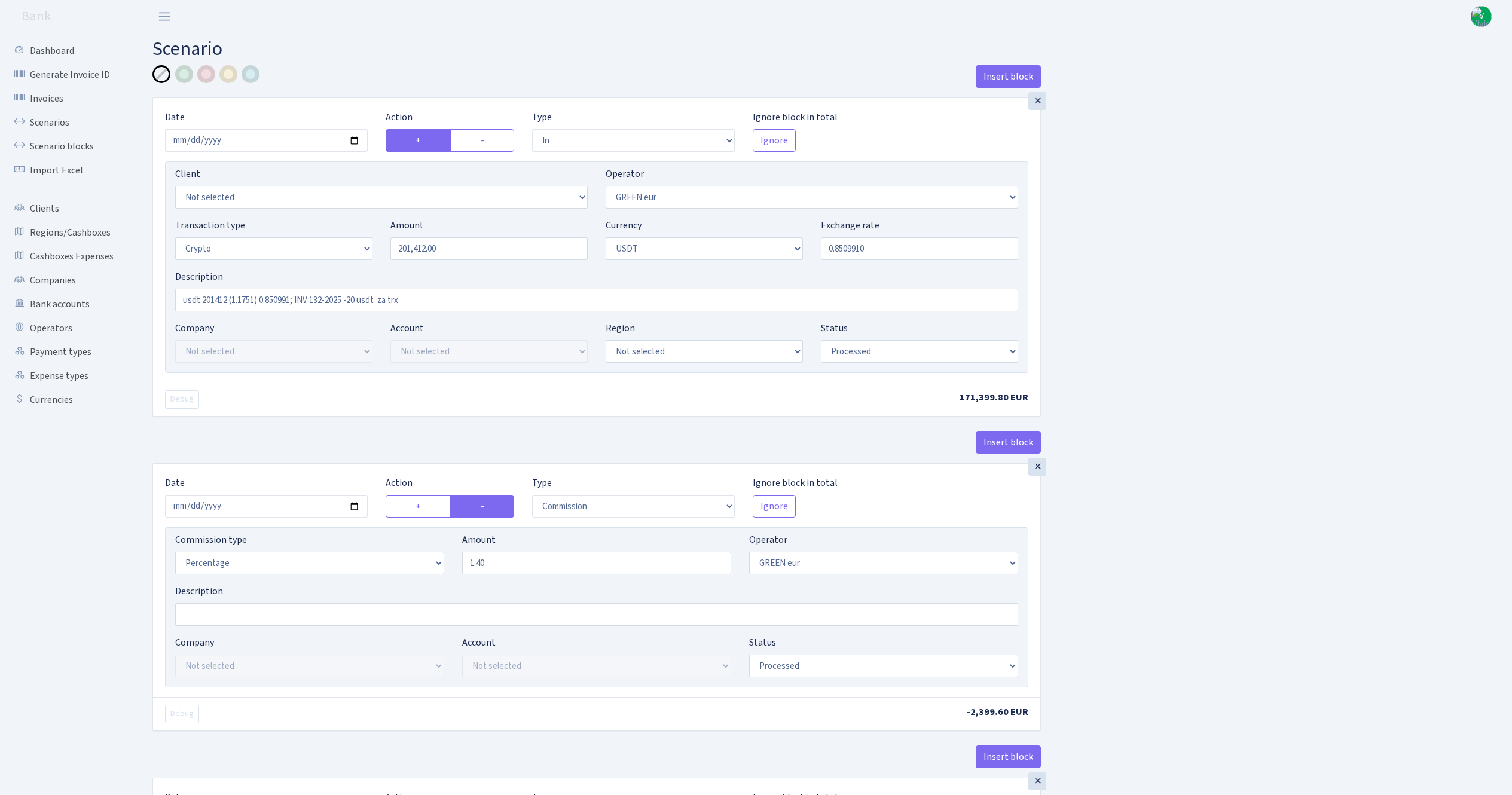
select select "in"
select select "461"
select select "3"
select select "6"
select select "processed"
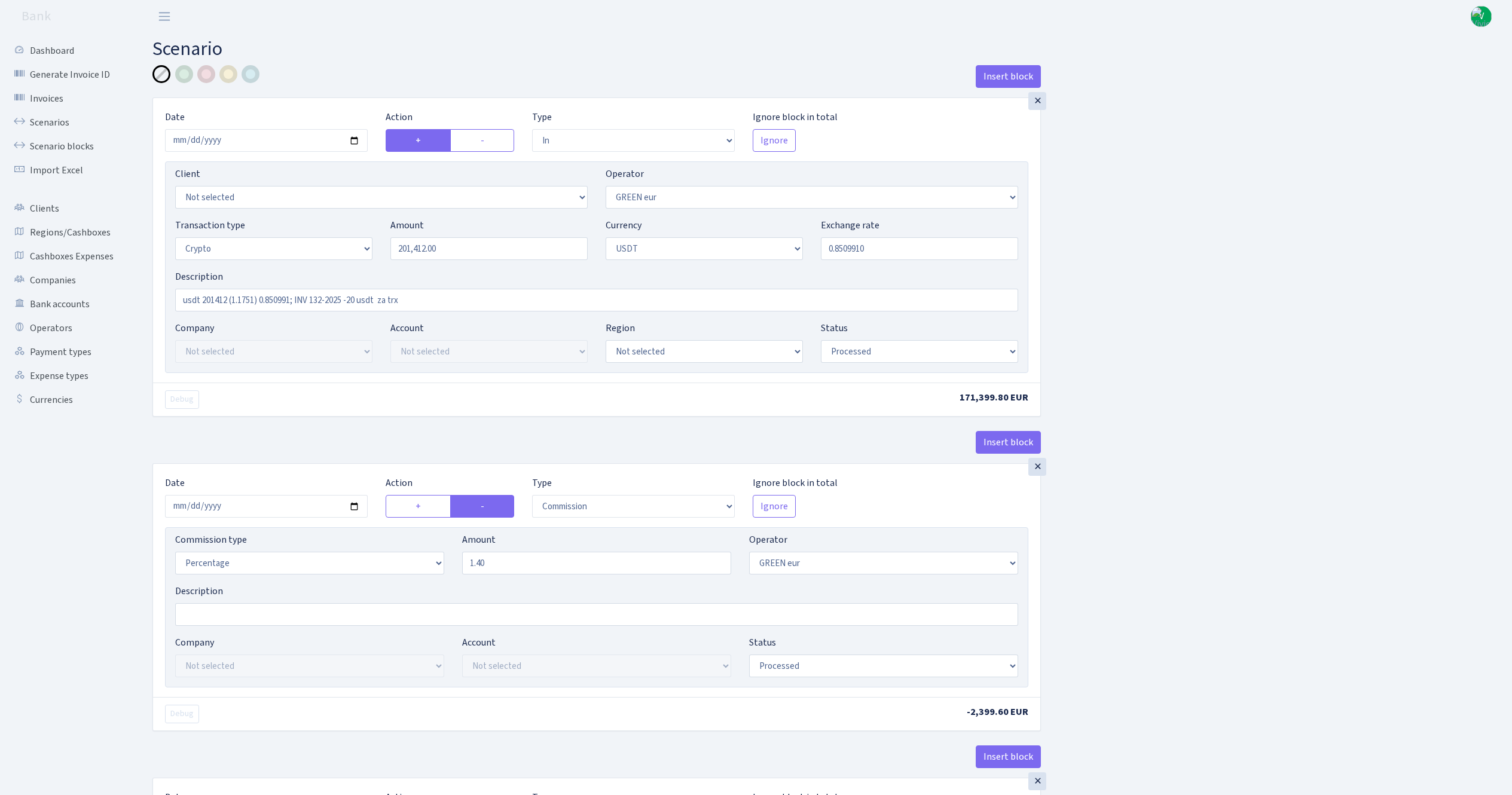
select select "commission"
select select "461"
select select "processed"
select select "out"
select select "462"
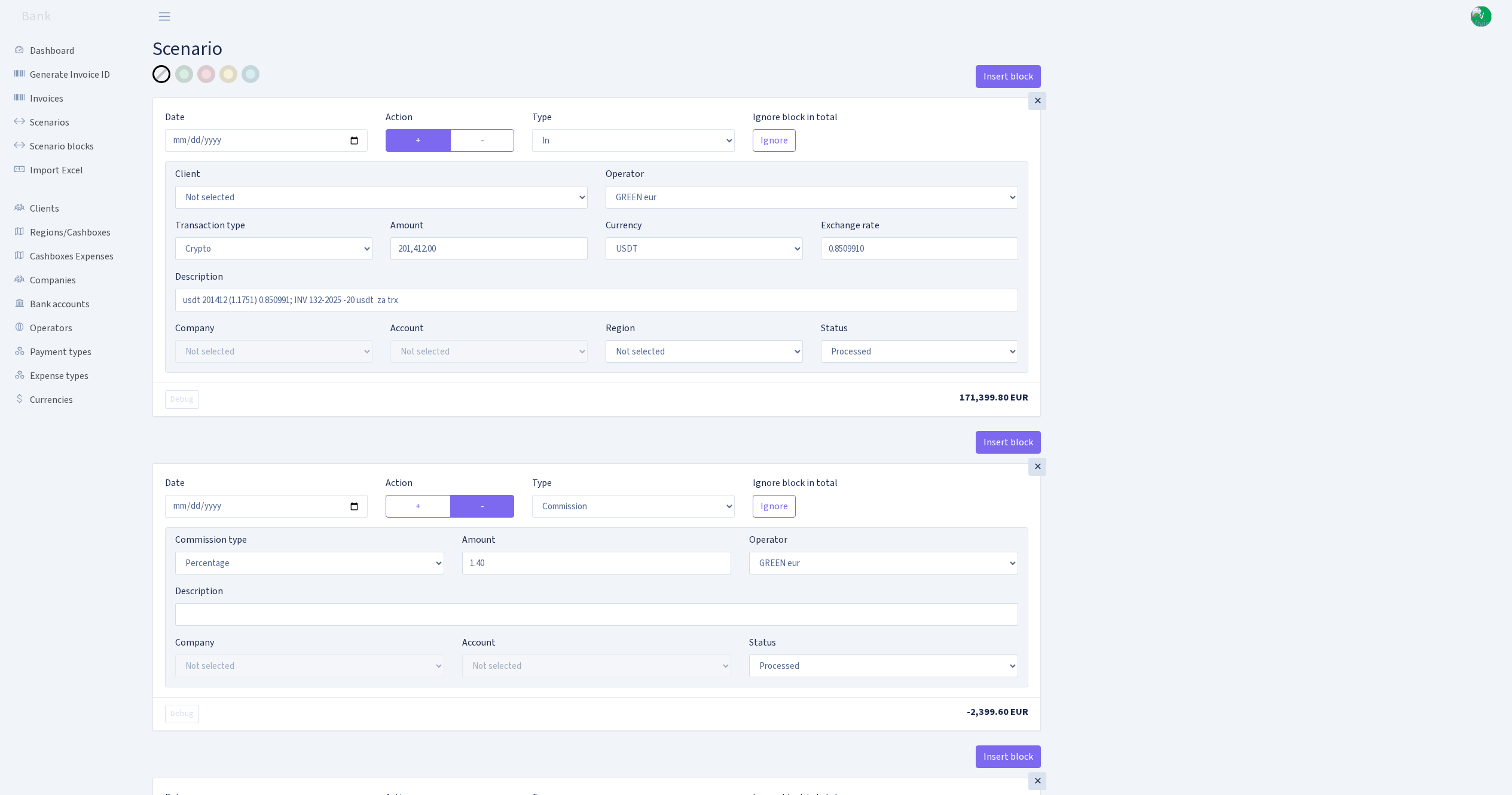
select select "15"
select select "6"
select select "processed"
select select "commission"
select select "463"
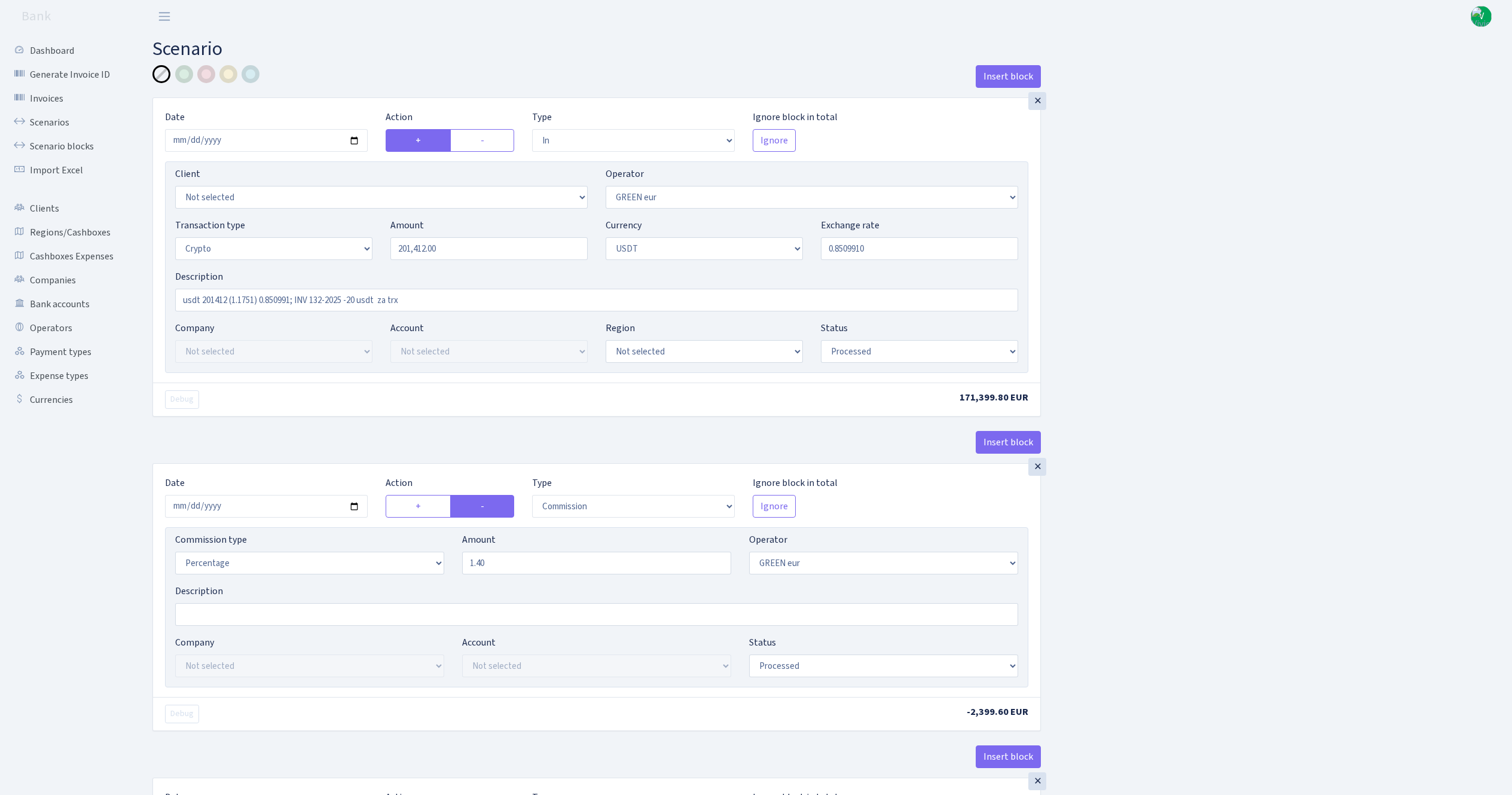
select select "processed"
select select "commission"
select select "fixed"
select select "464"
select select "processed"
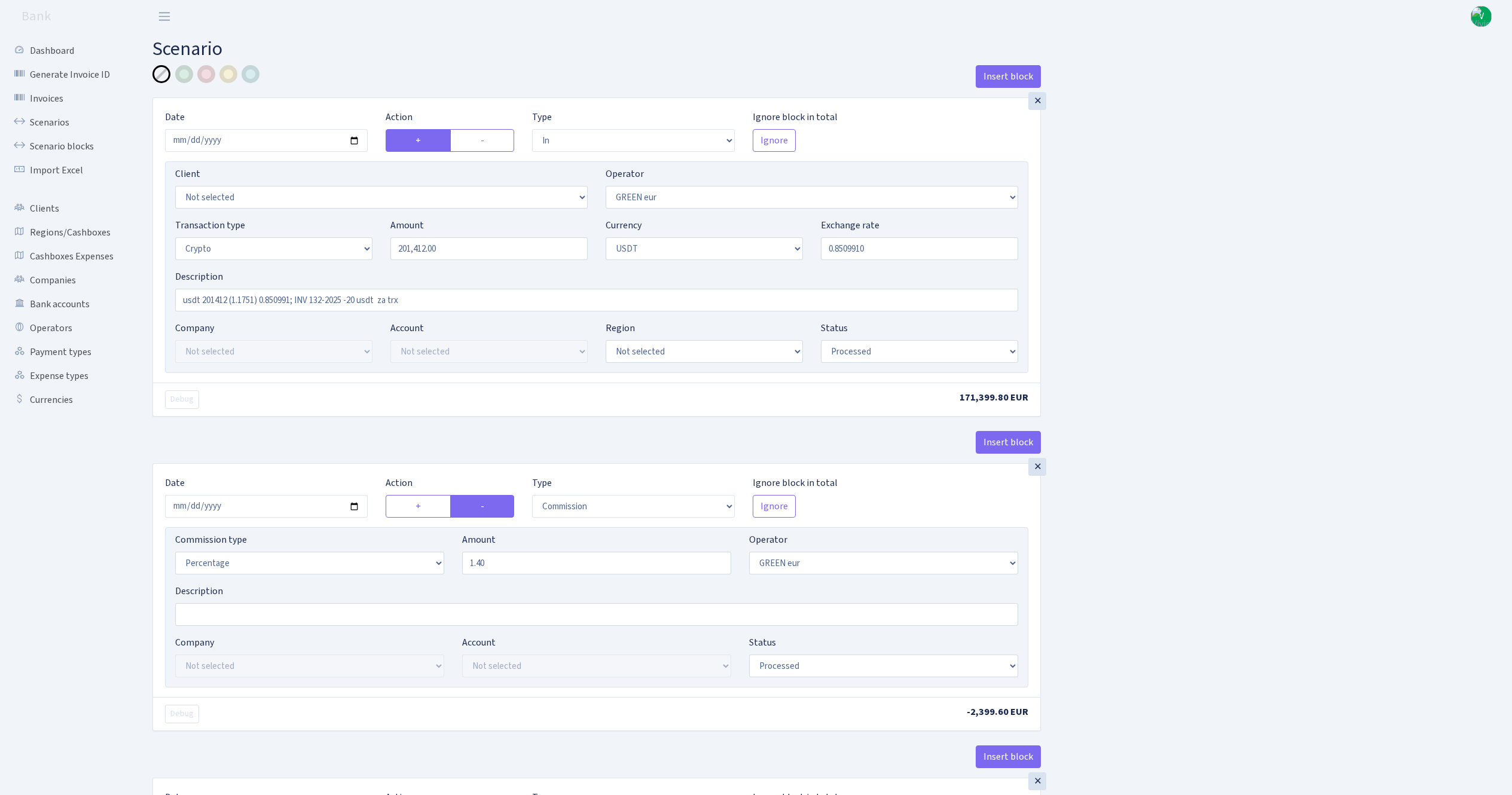
select select "out"
select select "462"
select select "11"
select select "6"
select select "processed"
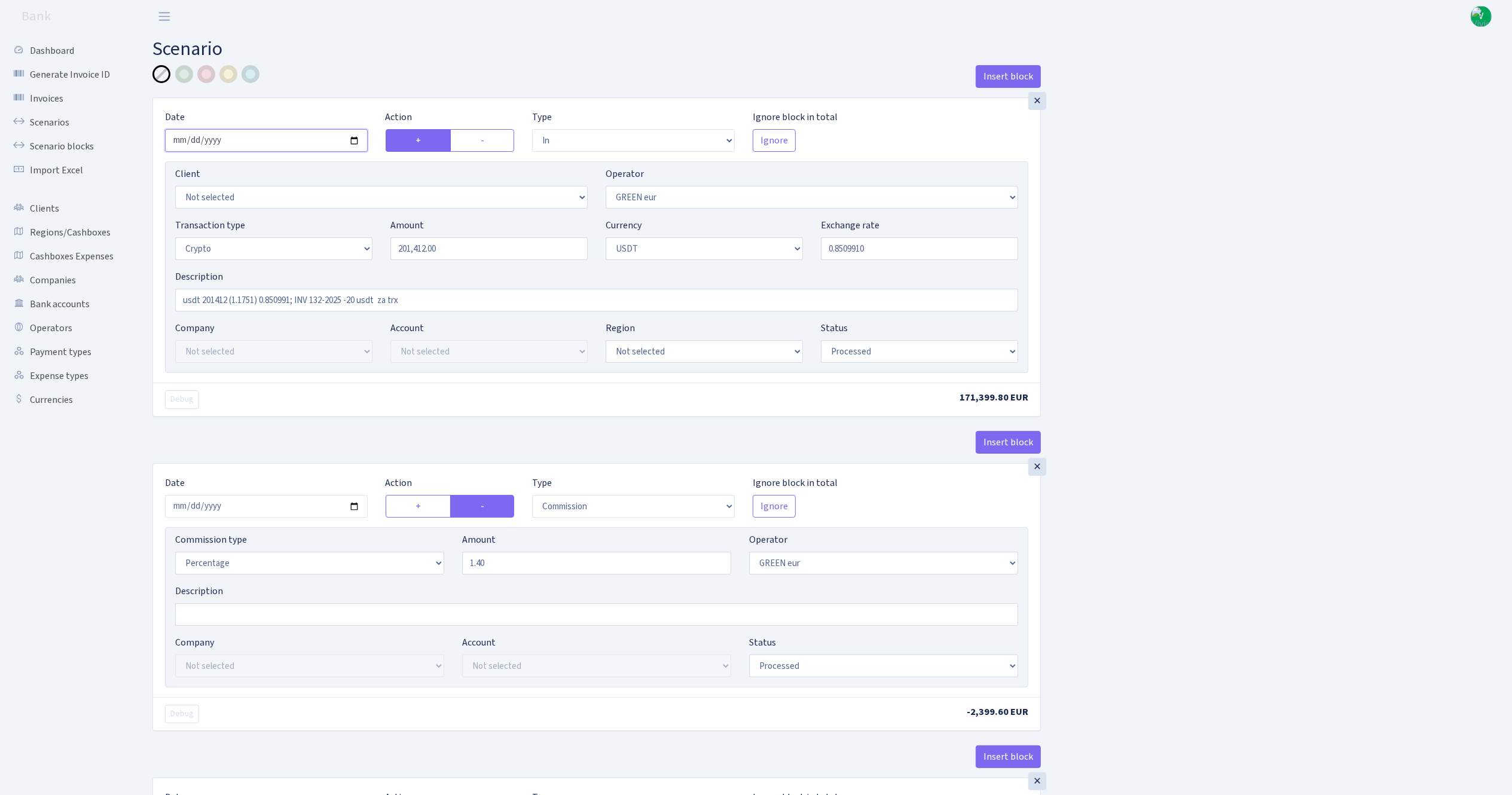
click at [354, 143] on input "[DATE]" at bounding box center [266, 140] width 203 height 22
type input "[DATE]"
click at [410, 250] on input "201412.00" at bounding box center [489, 248] width 197 height 22
drag, startPoint x: 471, startPoint y: 254, endPoint x: 365, endPoint y: 238, distance: 107.2
click at [365, 238] on div "Transaction type Not selected 981 ELF FISH crypto [PERSON_NAME] MM-BALTIC eur U…" at bounding box center [597, 243] width 861 height 51
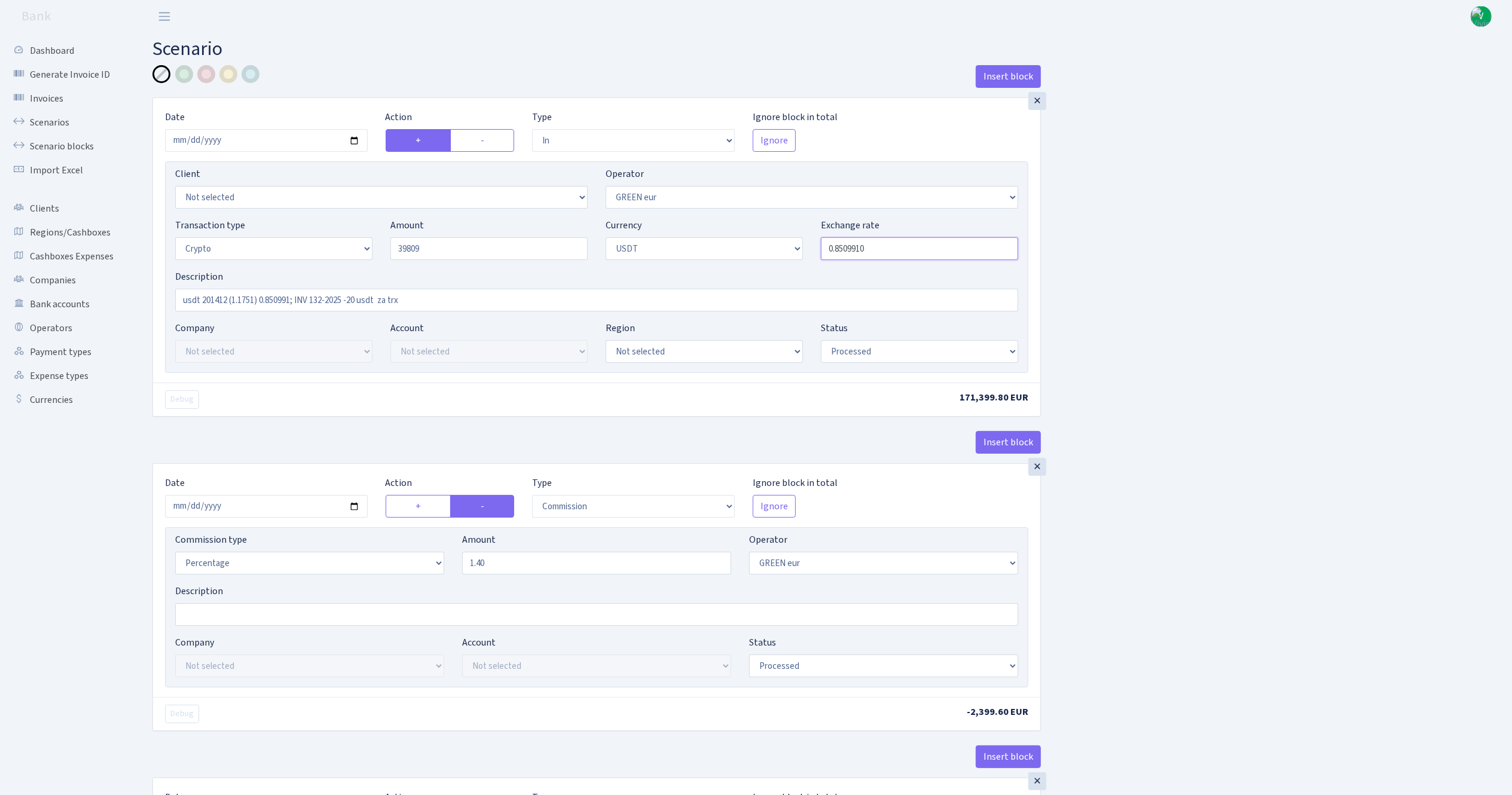
click at [883, 257] on input "0.8509910" at bounding box center [919, 248] width 197 height 22
type input "39,809.00"
drag, startPoint x: 845, startPoint y: 254, endPoint x: 929, endPoint y: 259, distance: 84.1
click at [929, 259] on input "0.8509910" at bounding box center [919, 248] width 197 height 22
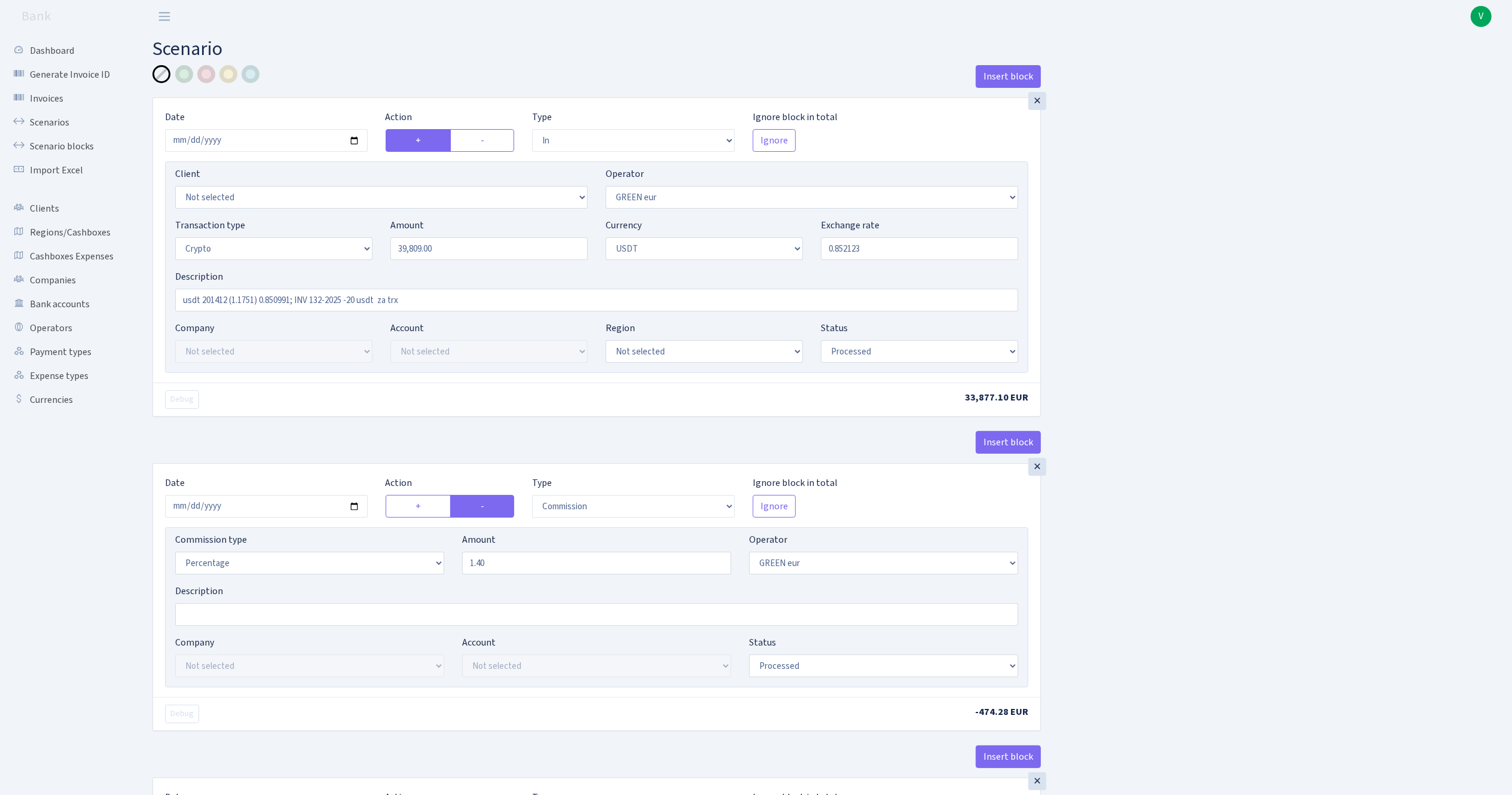
type input "0.8521230"
drag, startPoint x: 204, startPoint y: 301, endPoint x: 229, endPoint y: 299, distance: 25.1
click at [229, 299] on input "usdt 201412 (1.1751) 0.850991; INV 132-2025 -20 usdt za trx" at bounding box center [597, 300] width 843 height 22
click at [255, 299] on input "usdt 852123 (1.1751) 0.850991; INV 132-2025 -20 usdt za trx" at bounding box center [597, 300] width 843 height 22
click at [534, 356] on div "Client Not selected 1 KOC GEMICILIK VE TASIMACILIK 1/BALDERE-SILDEDZE SIGNE 1/S…" at bounding box center [596, 267] width 863 height 212
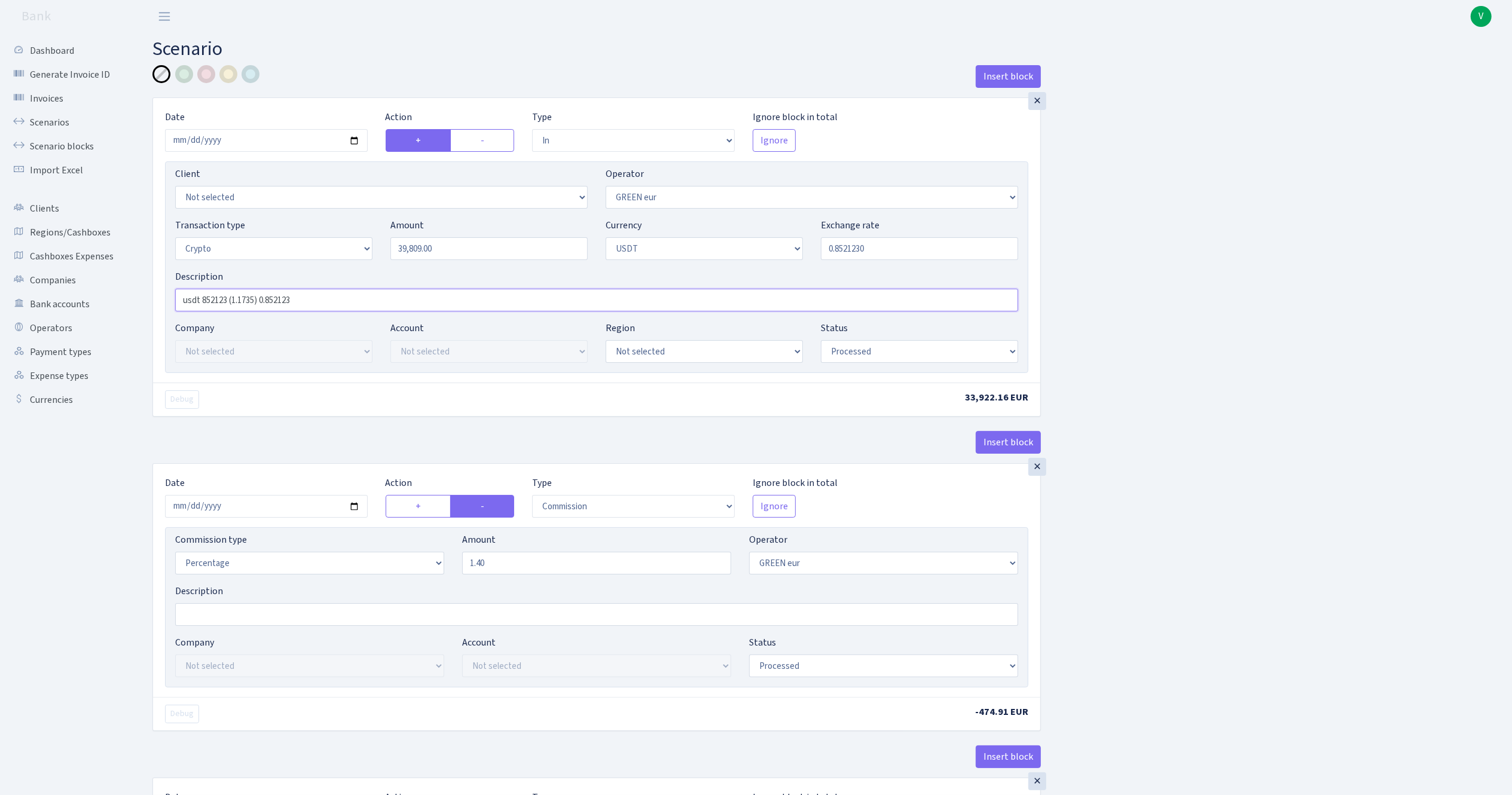
type input "usdt 852123 (1.1735) 0.852123"
click at [355, 504] on input "[DATE]" at bounding box center [266, 506] width 203 height 22
type input "[DATE]"
drag, startPoint x: 503, startPoint y: 566, endPoint x: 316, endPoint y: 485, distance: 203.8
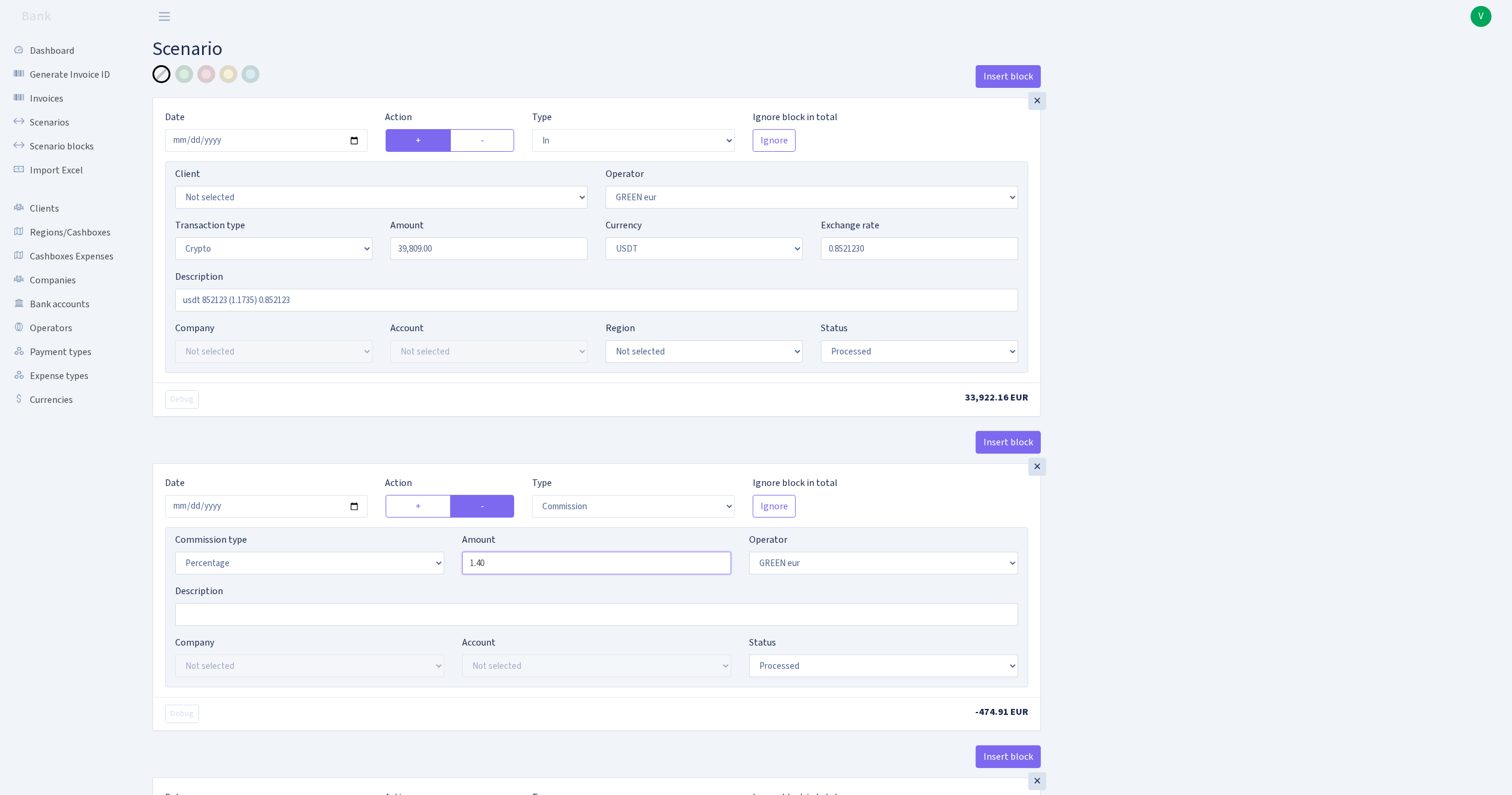
click at [362, 533] on div "Commission type Percentage Fixed Bank Amount 1.40 Operator Not selected 981 981…" at bounding box center [596, 607] width 863 height 160
type input "1.50"
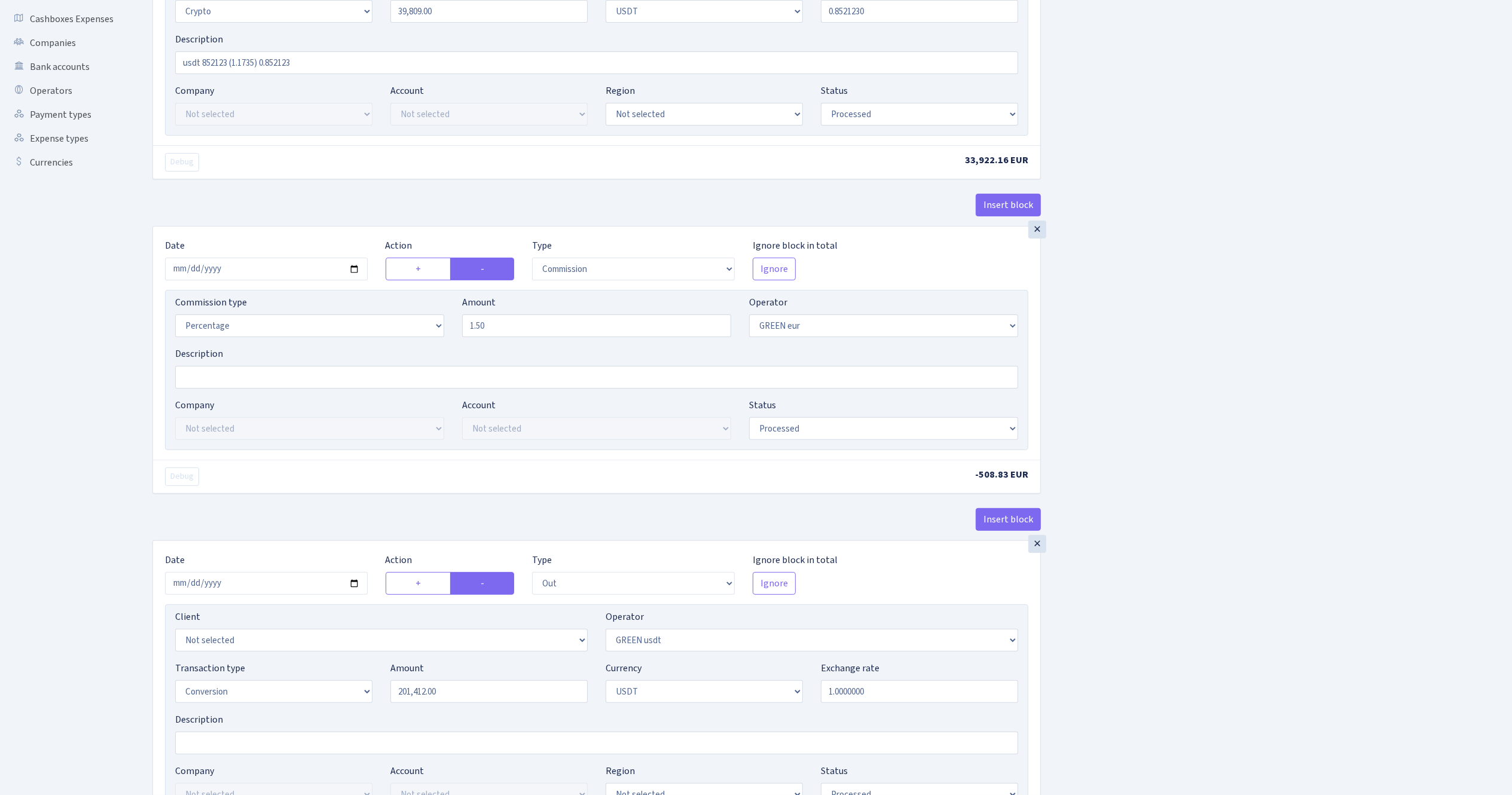
scroll to position [239, 0]
click at [355, 585] on input "[DATE]" at bounding box center [266, 581] width 203 height 22
type input "[DATE]"
drag, startPoint x: 465, startPoint y: 698, endPoint x: 285, endPoint y: 620, distance: 196.2
click at [294, 666] on div "Transaction type Not selected 981 ELF FISH crypto [PERSON_NAME] MM-BALTIC eur U…" at bounding box center [597, 684] width 861 height 51
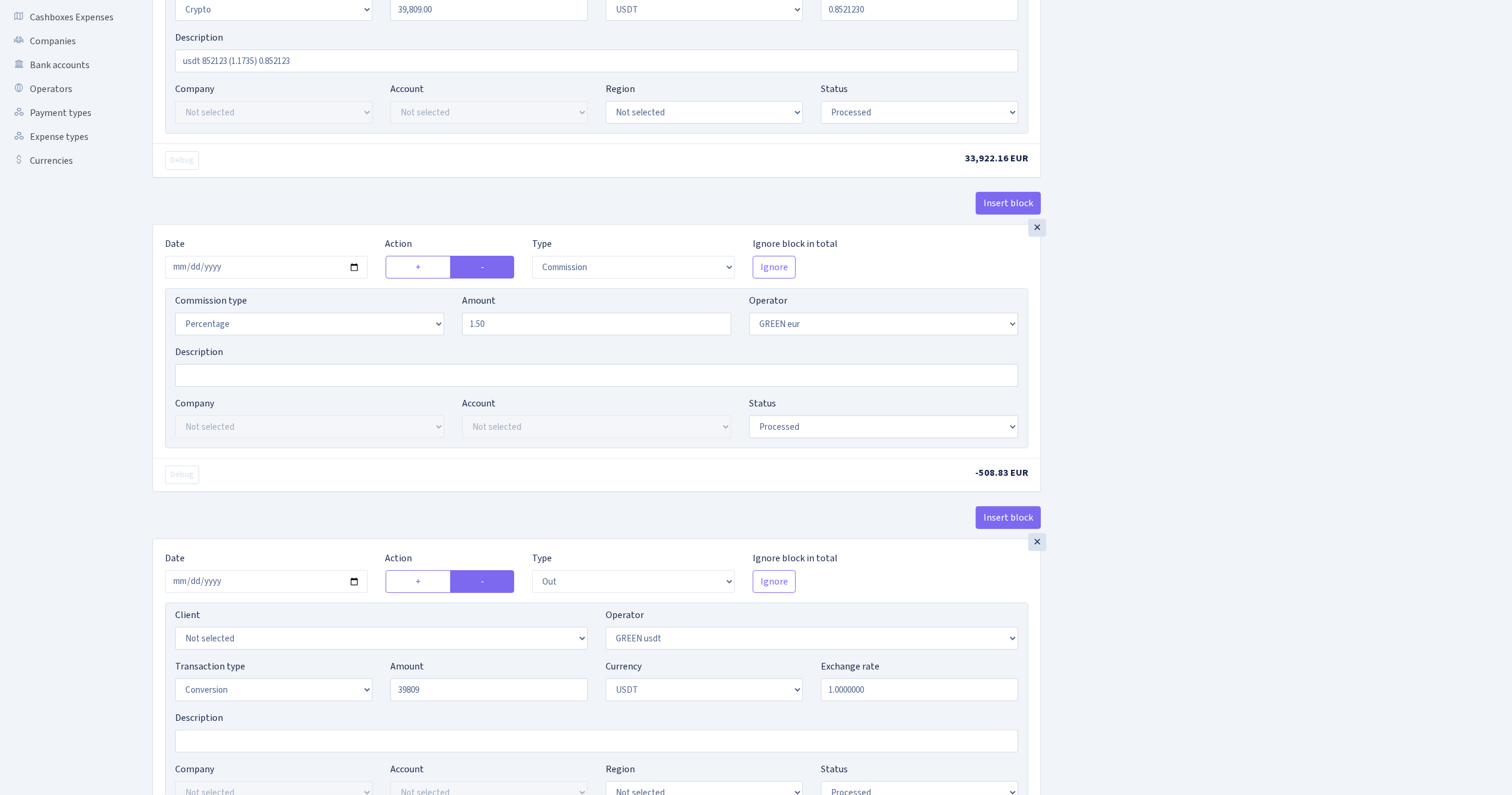
type input "39,809.00"
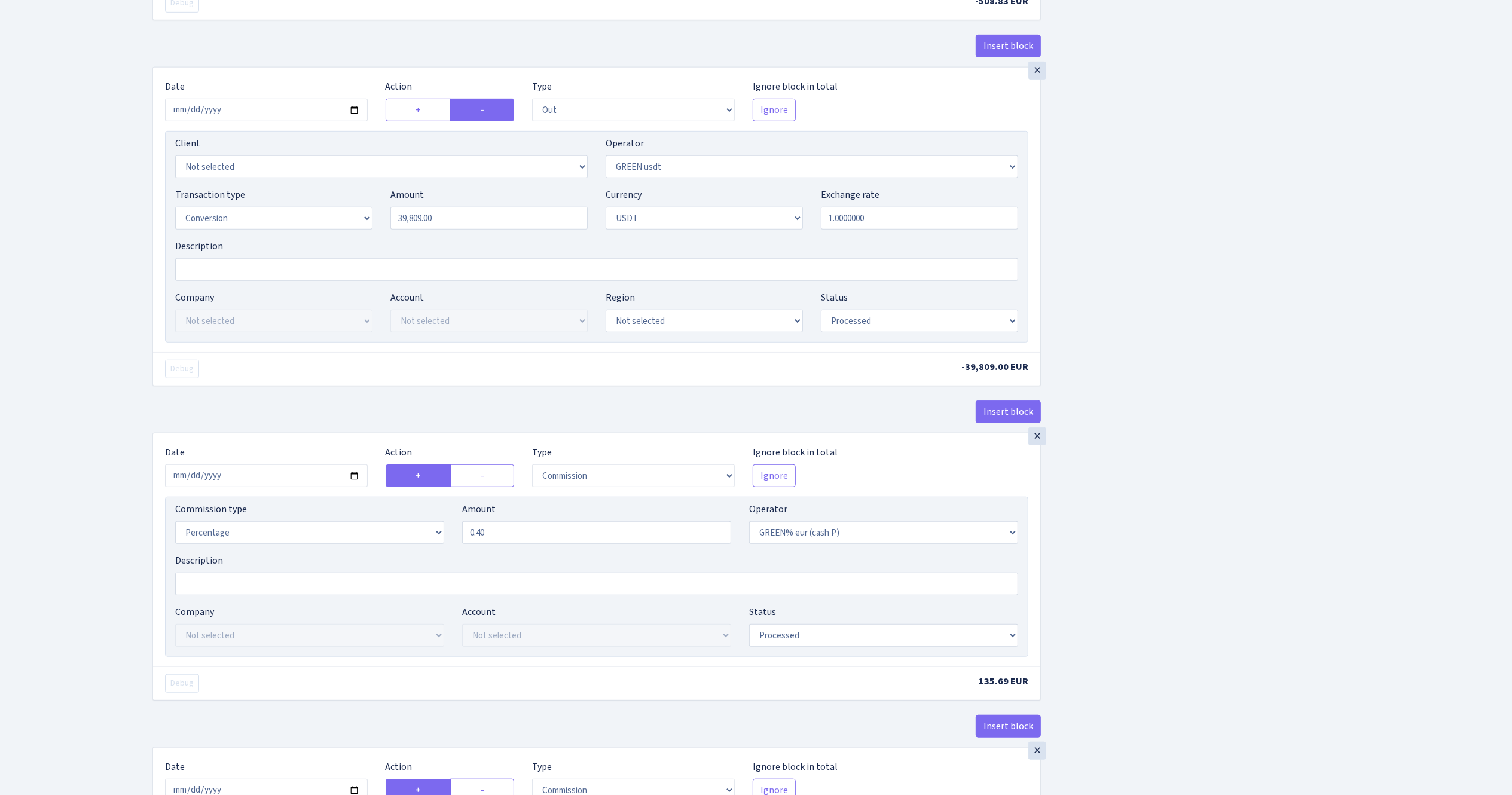
scroll to position [717, 0]
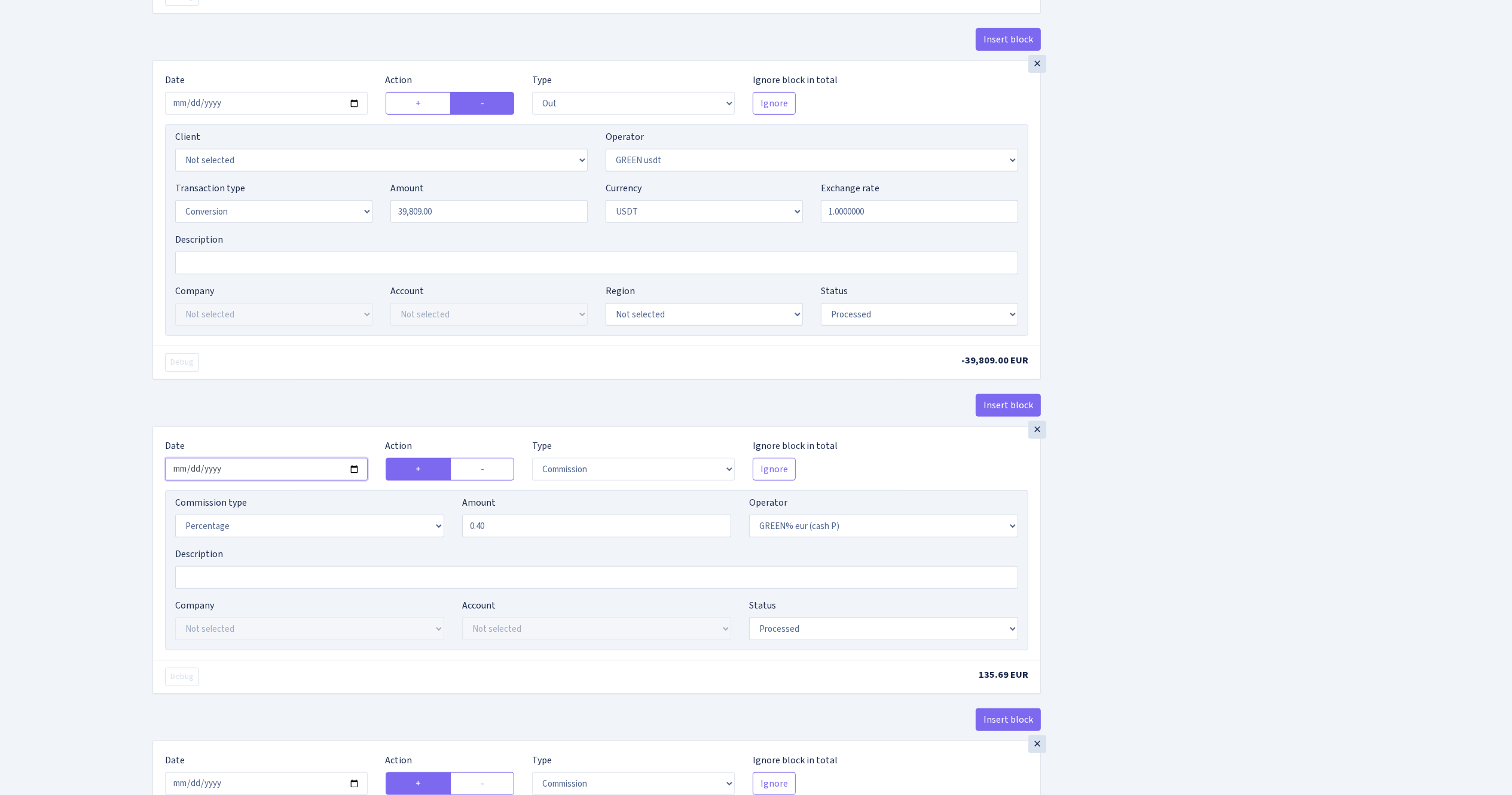
click at [353, 475] on input "[DATE]" at bounding box center [266, 469] width 203 height 22
type input "[DATE]"
drag, startPoint x: 506, startPoint y: 534, endPoint x: 386, endPoint y: 506, distance: 123.2
click at [395, 517] on div "Commission type Percentage Fixed Bank Amount 0.40 Operator Not selected 981 981…" at bounding box center [597, 521] width 861 height 51
click at [1203, 524] on div "Insert block × Date [DATE] Action + - Type --- In Out Commission Field required…" at bounding box center [823, 411] width 1360 height 2126
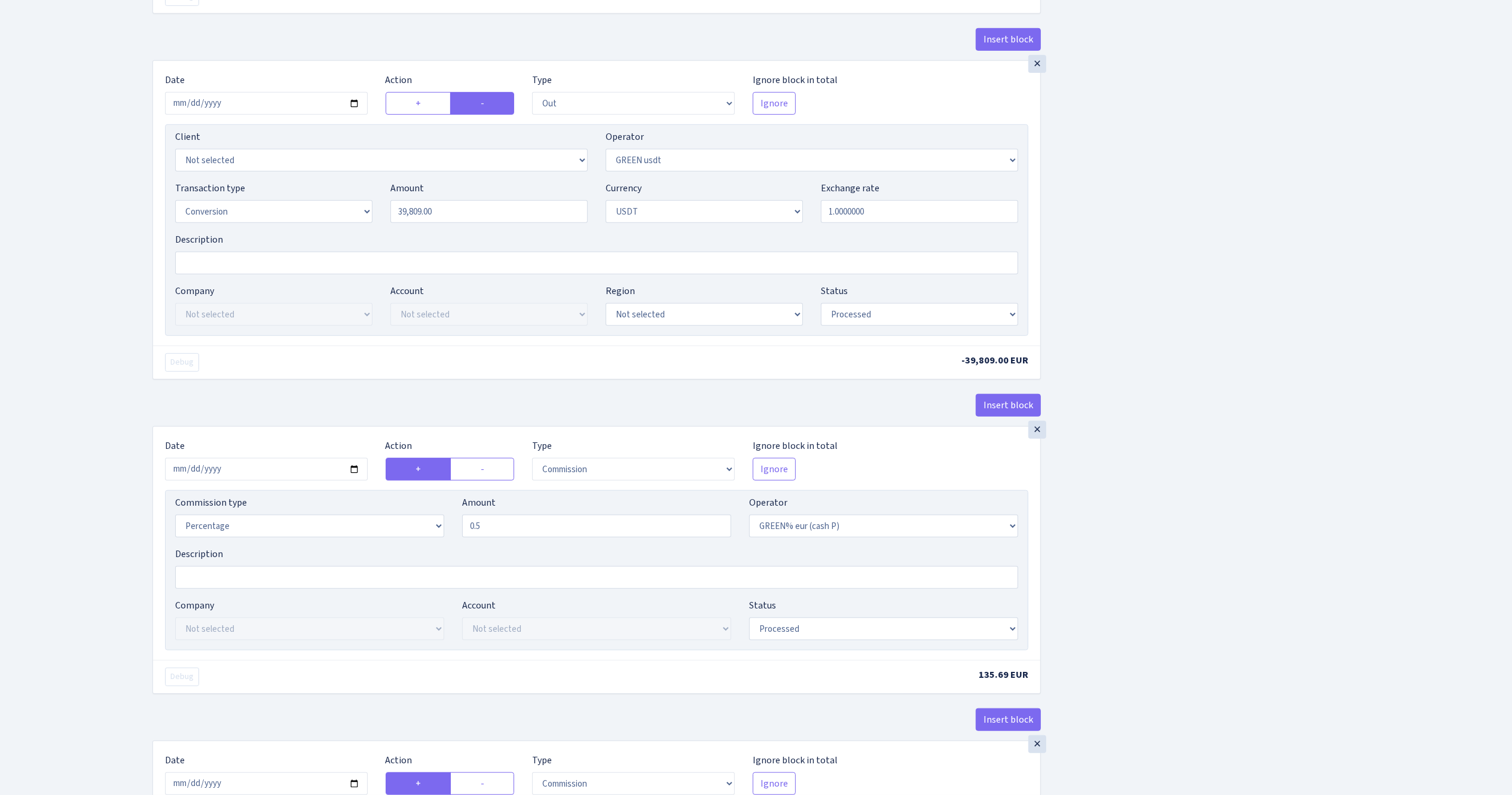
type input "0.50"
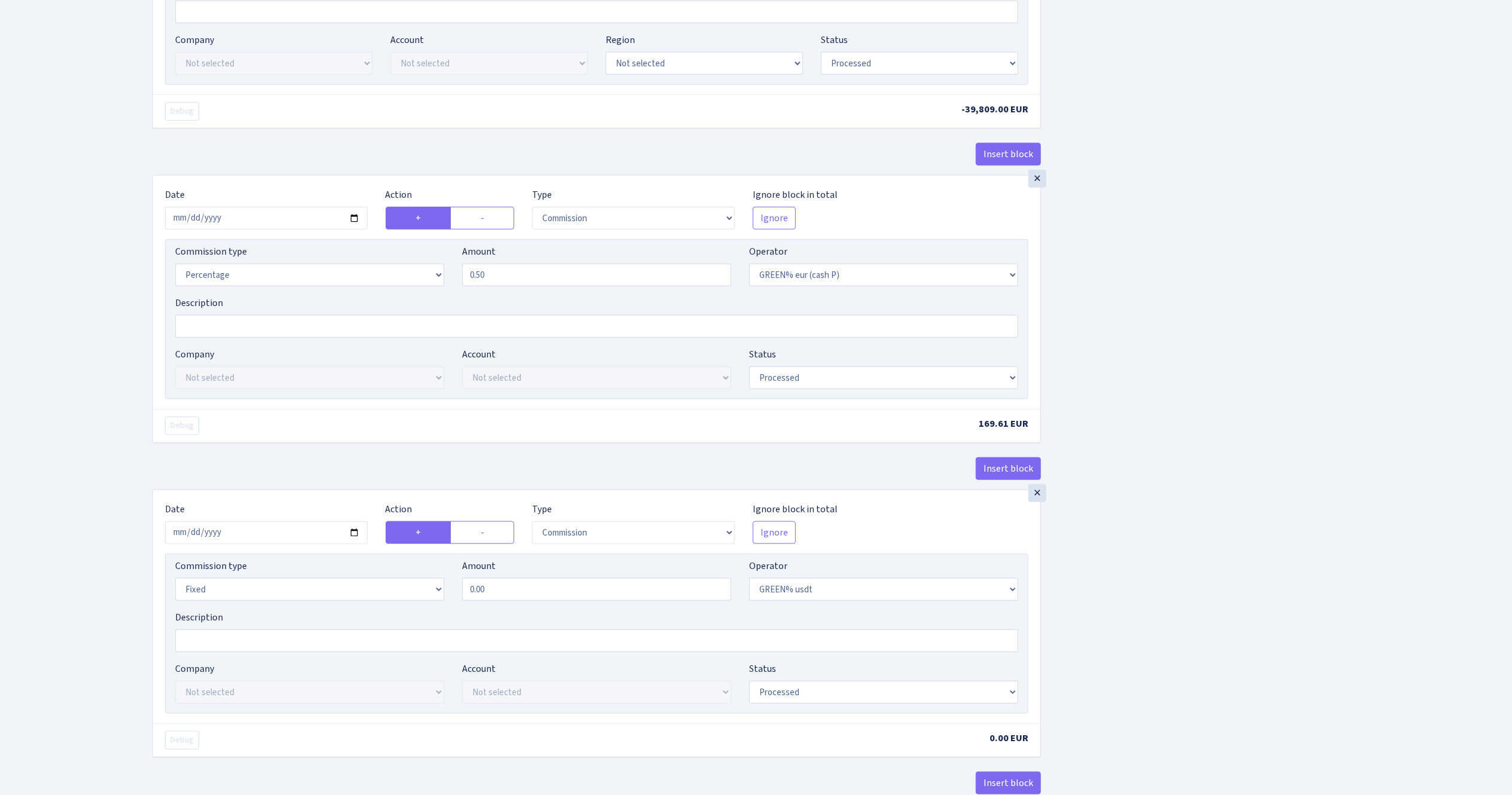
scroll to position [1075, 0]
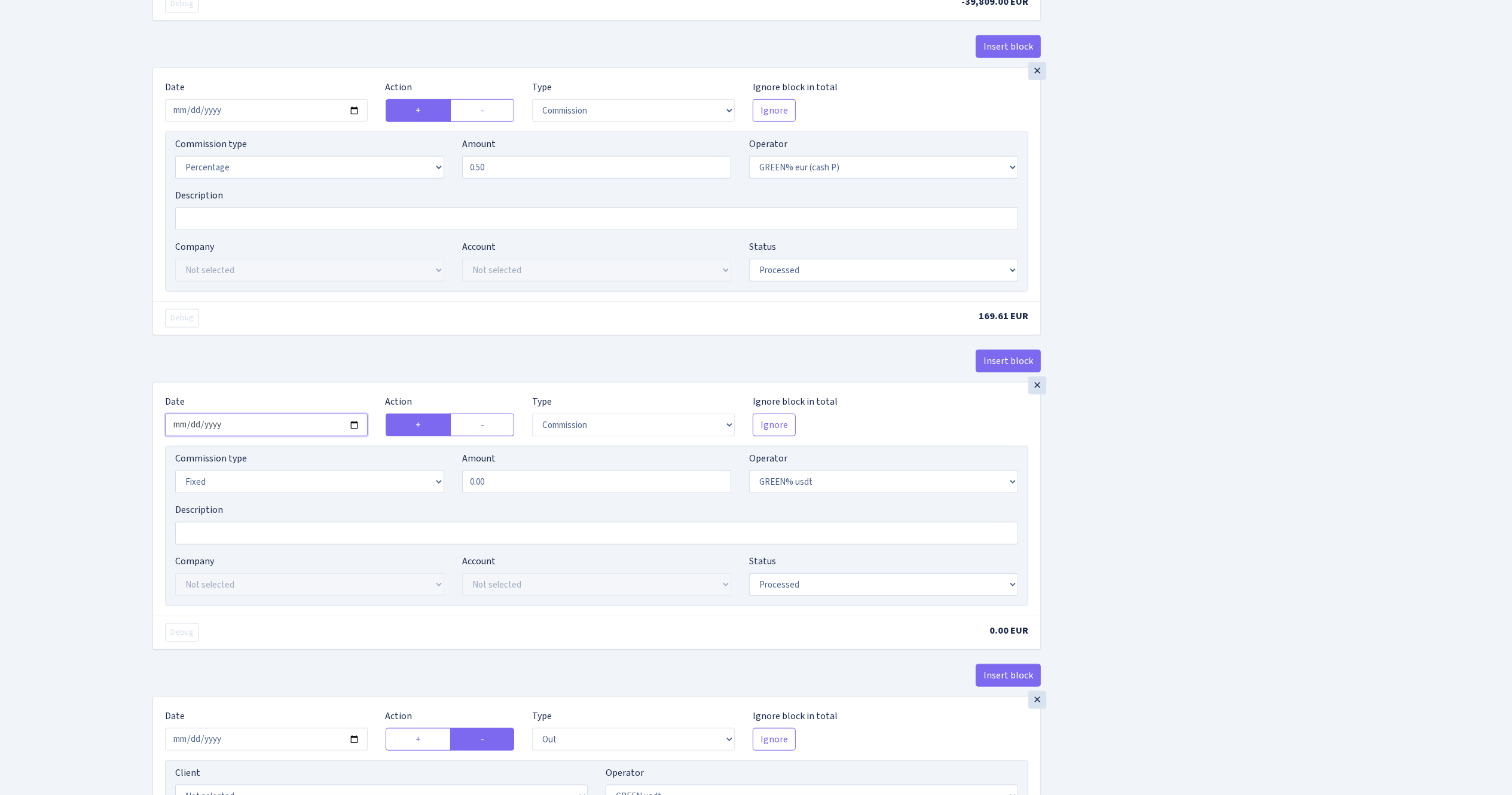
click at [353, 432] on input "[DATE]" at bounding box center [266, 425] width 203 height 22
type input "[DATE]"
click at [1240, 541] on div "Insert block × Date [DATE] Action + - Type --- In Out Commission Field required…" at bounding box center [823, 52] width 1360 height 2126
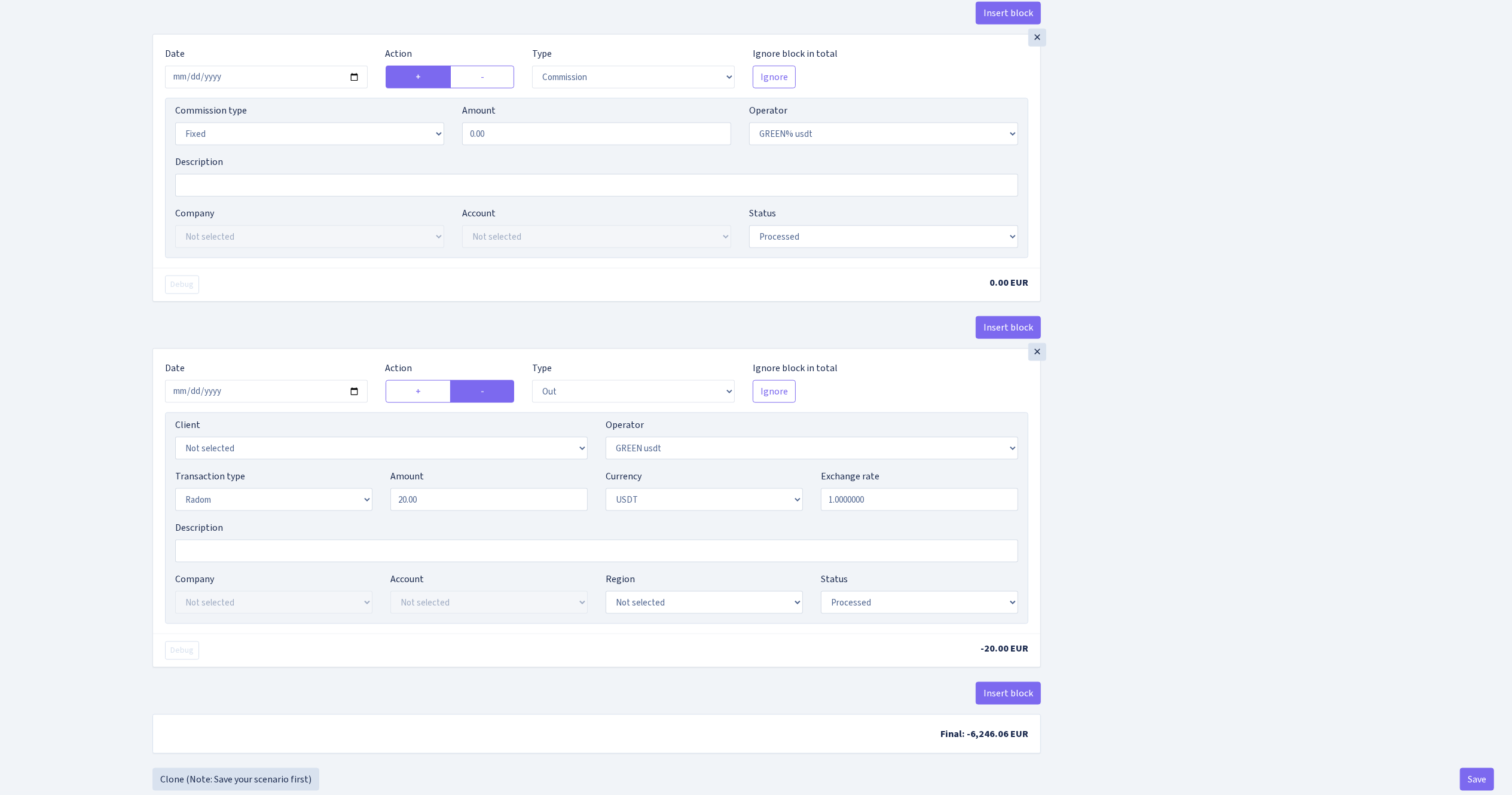
scroll to position [1434, 0]
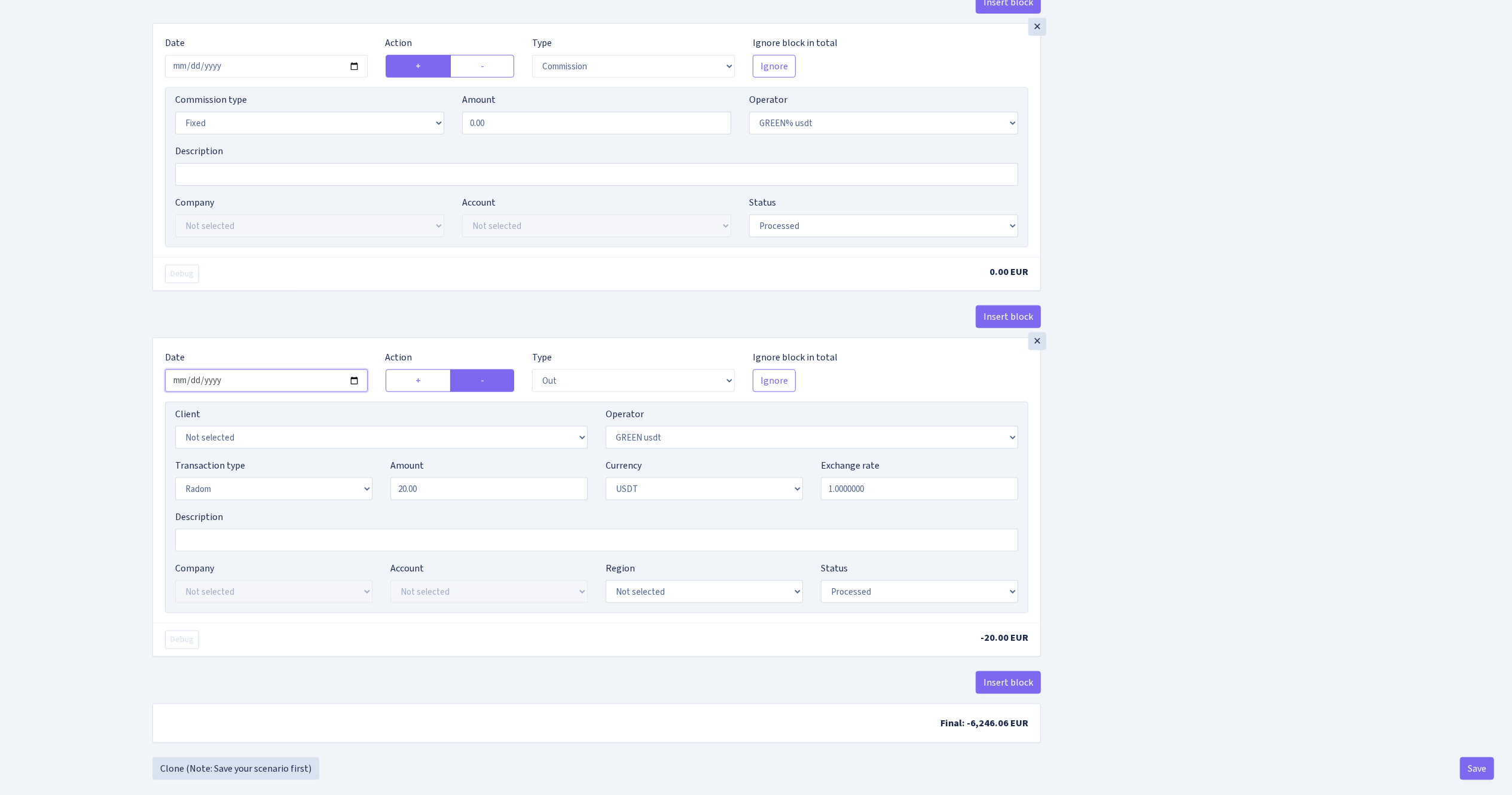
click at [357, 392] on input "[DATE]" at bounding box center [266, 381] width 203 height 22
type input "[DATE]"
click at [1041, 351] on div "×" at bounding box center [1037, 341] width 18 height 18
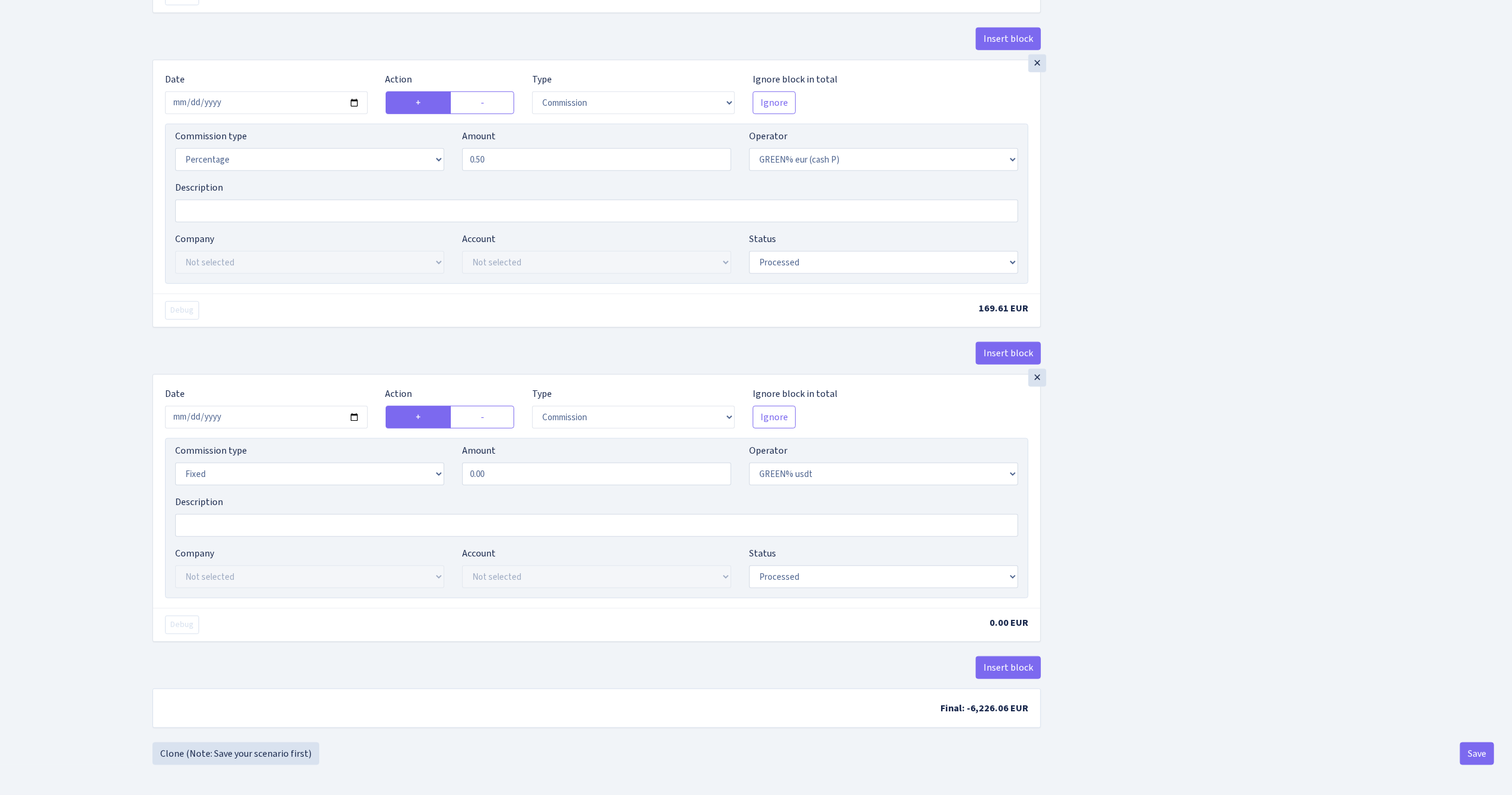
scroll to position [1096, 0]
click at [1473, 752] on button "Save" at bounding box center [1477, 754] width 34 height 22
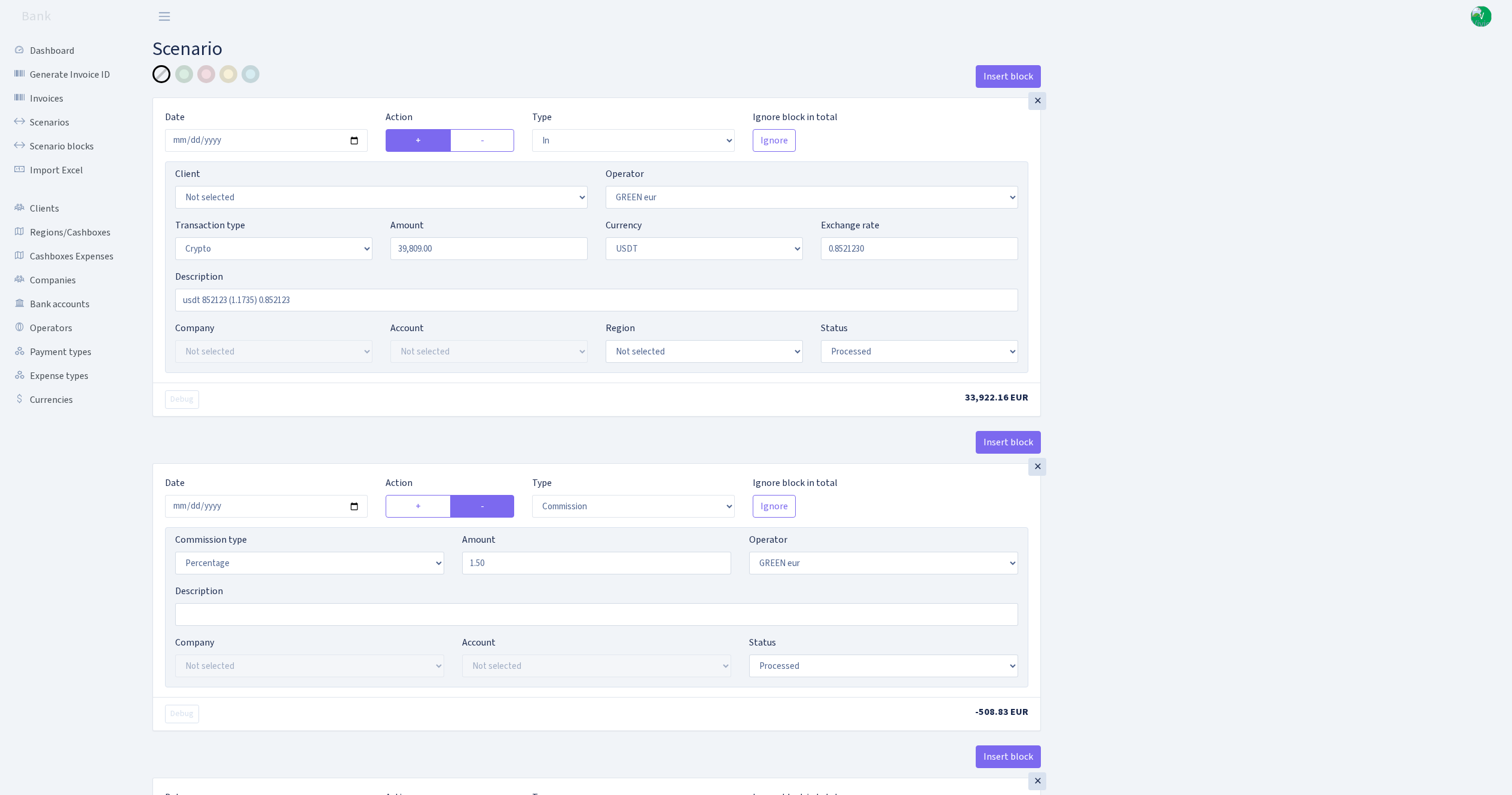
select select "in"
select select "461"
select select "3"
select select "6"
select select "processed"
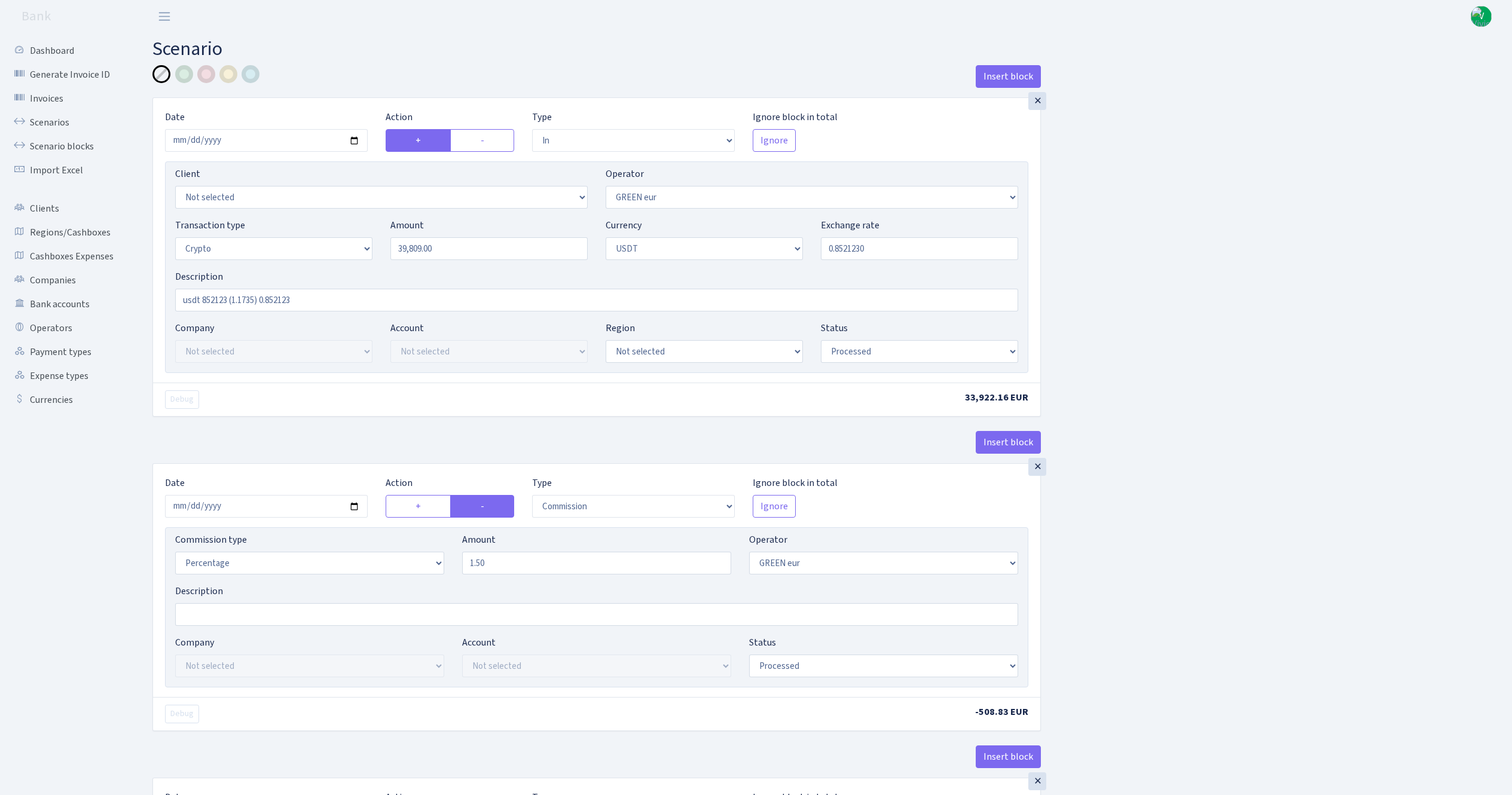
select select "commission"
select select "461"
select select "processed"
select select "out"
select select "462"
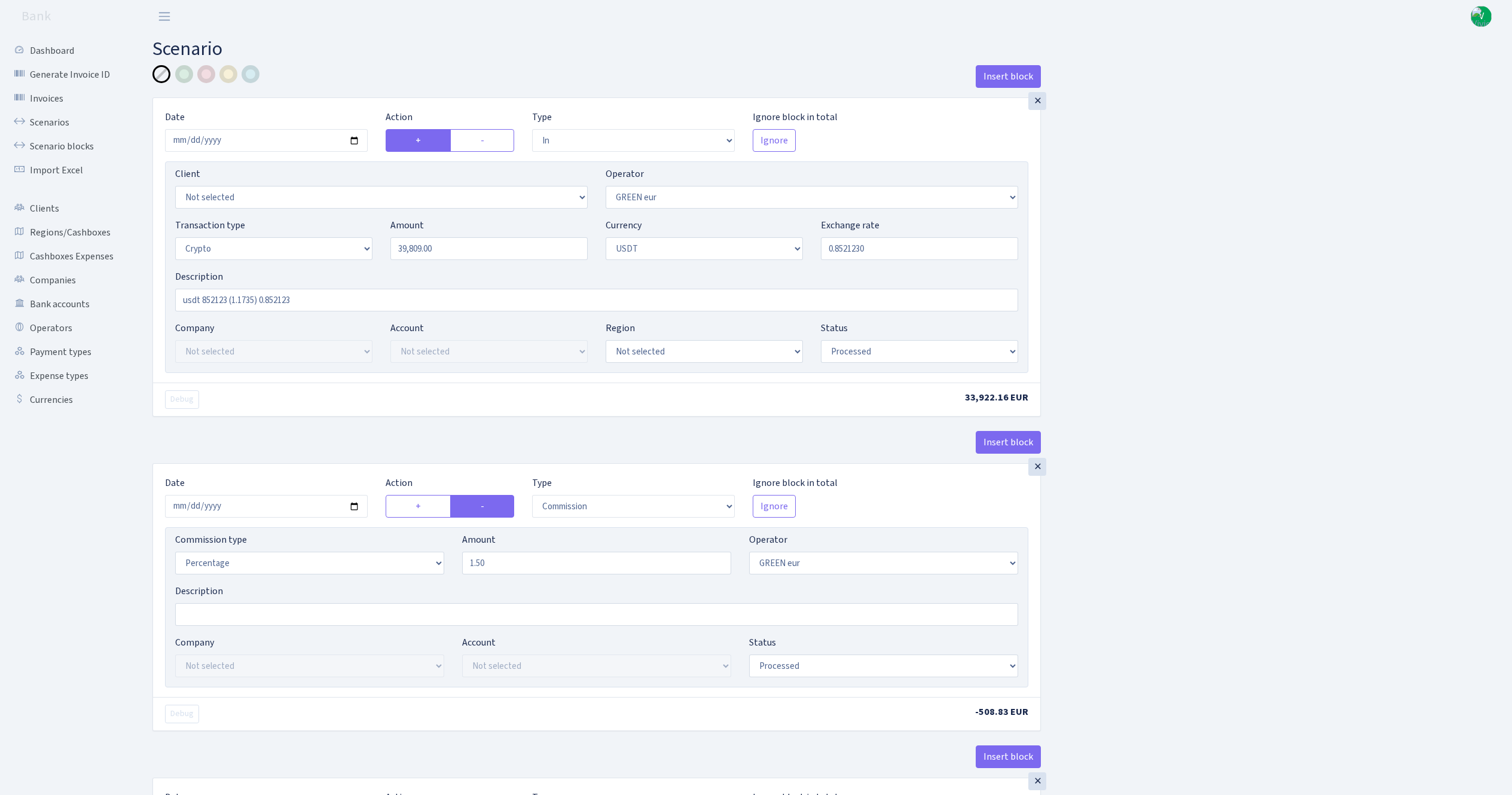
select select "15"
select select "6"
select select "processed"
select select "commission"
select select "463"
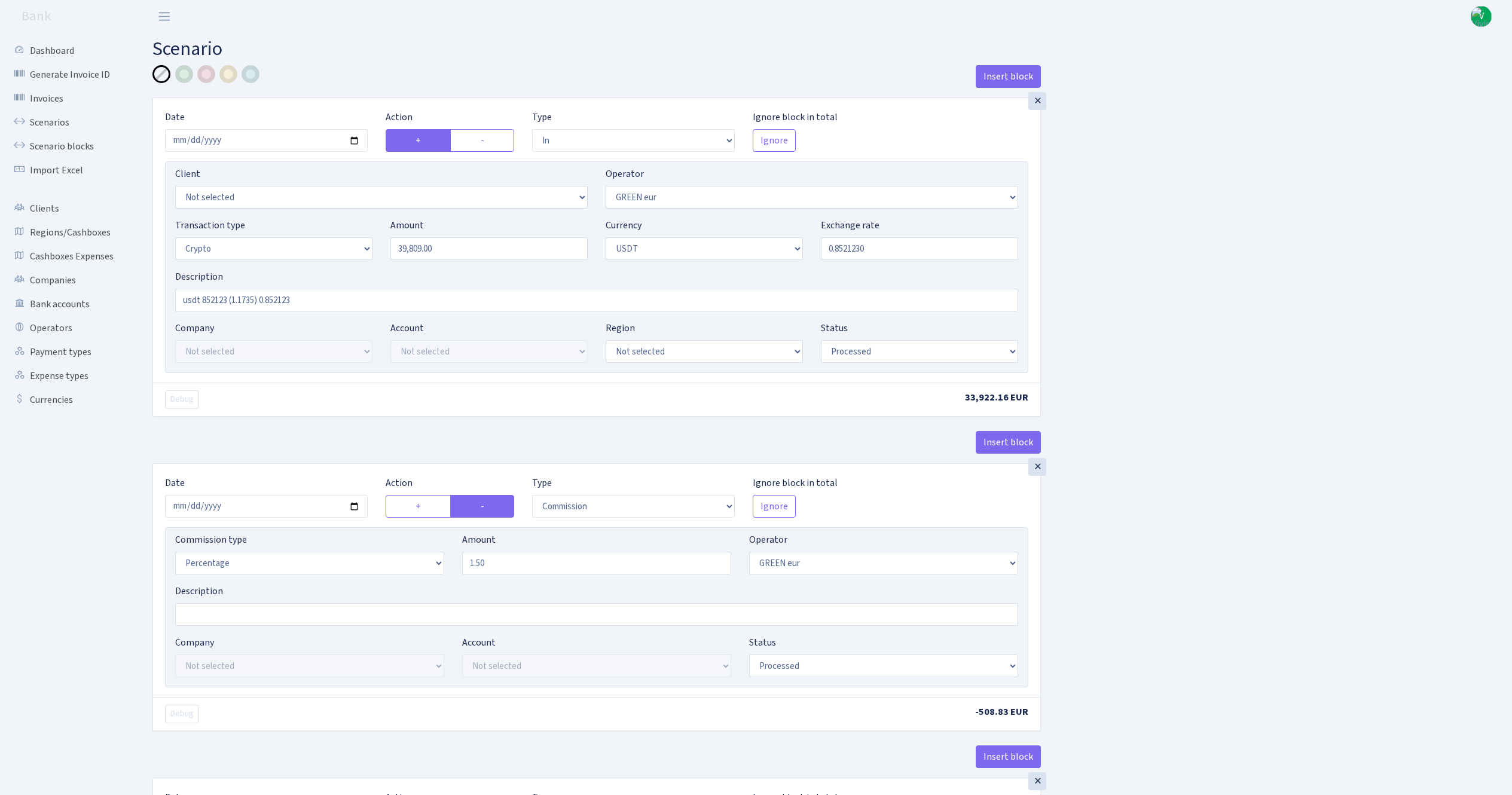
select select "processed"
select select "commission"
select select "fixed"
select select "464"
select select "processed"
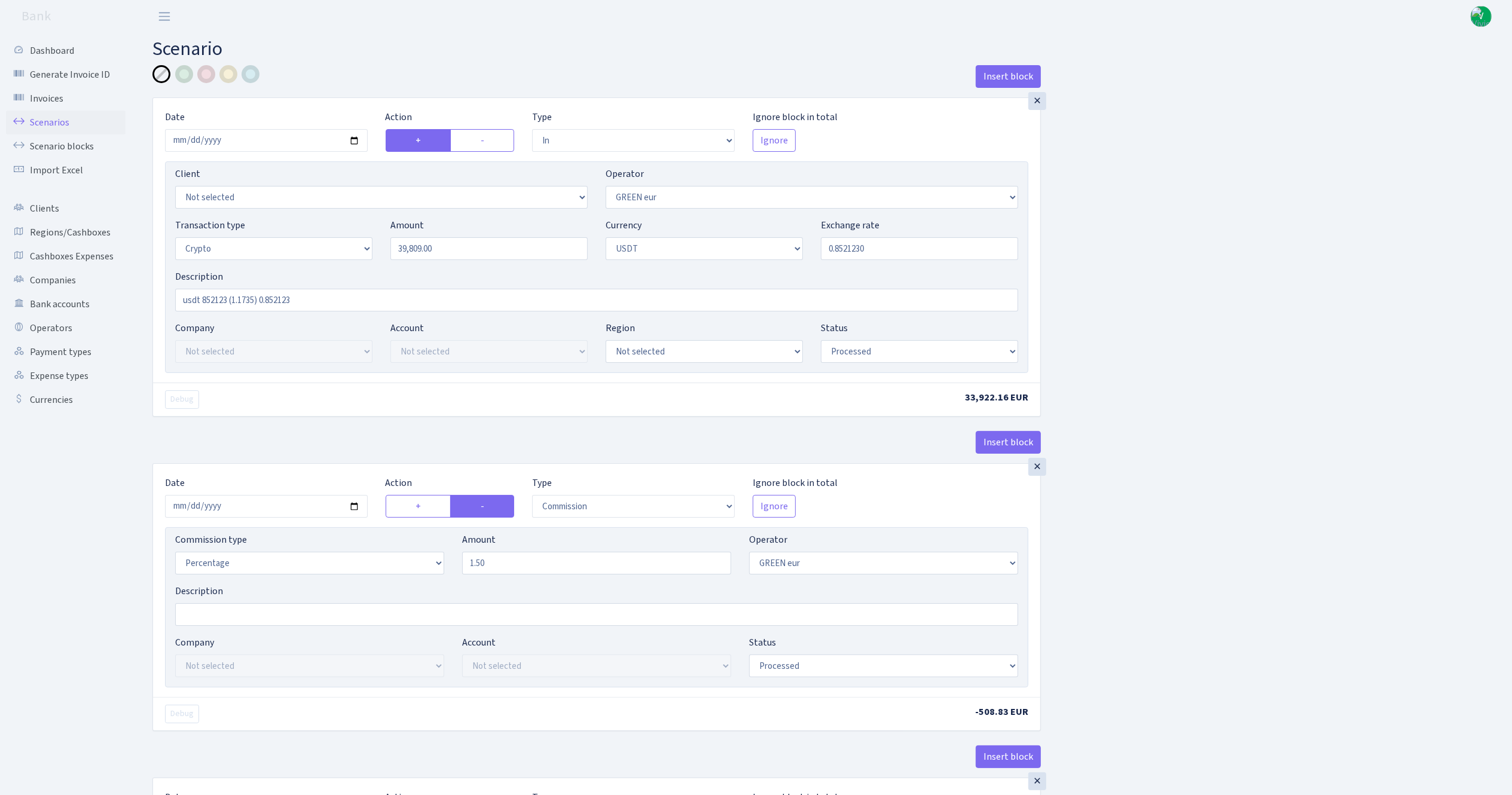
click at [53, 117] on link "Scenarios" at bounding box center [66, 123] width 119 height 24
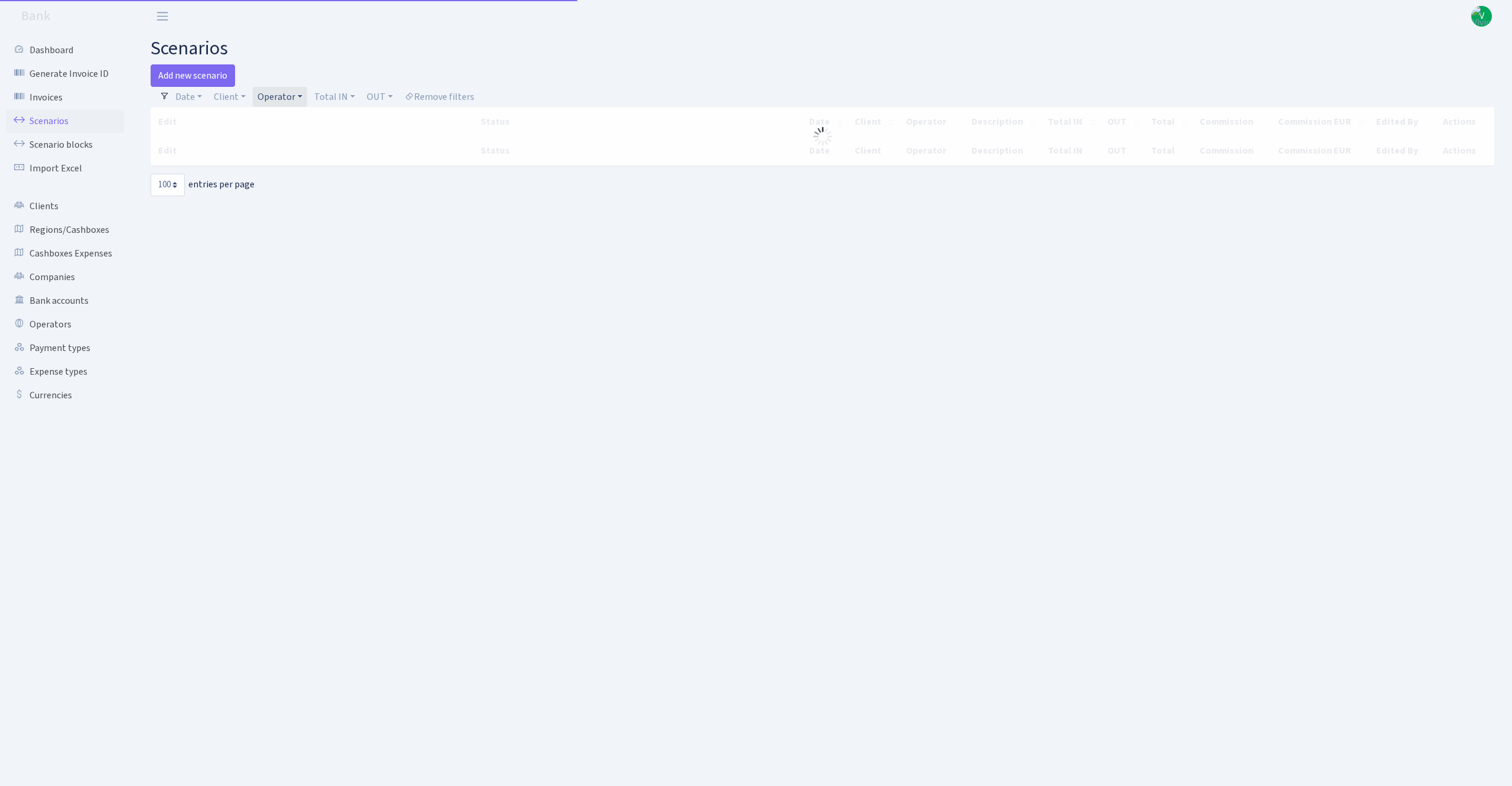
select select "100"
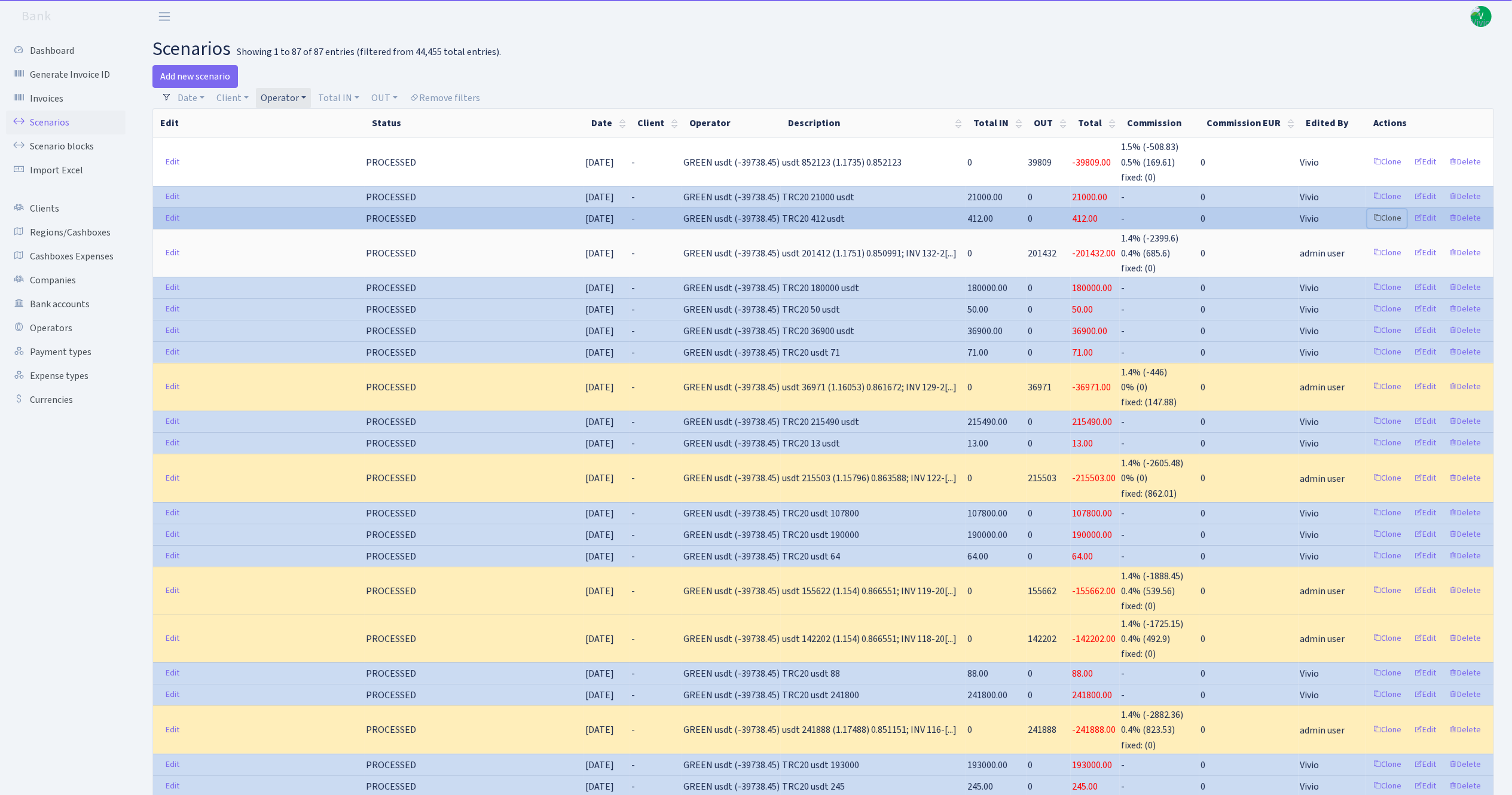
click at [1392, 217] on link "Clone" at bounding box center [1387, 218] width 39 height 18
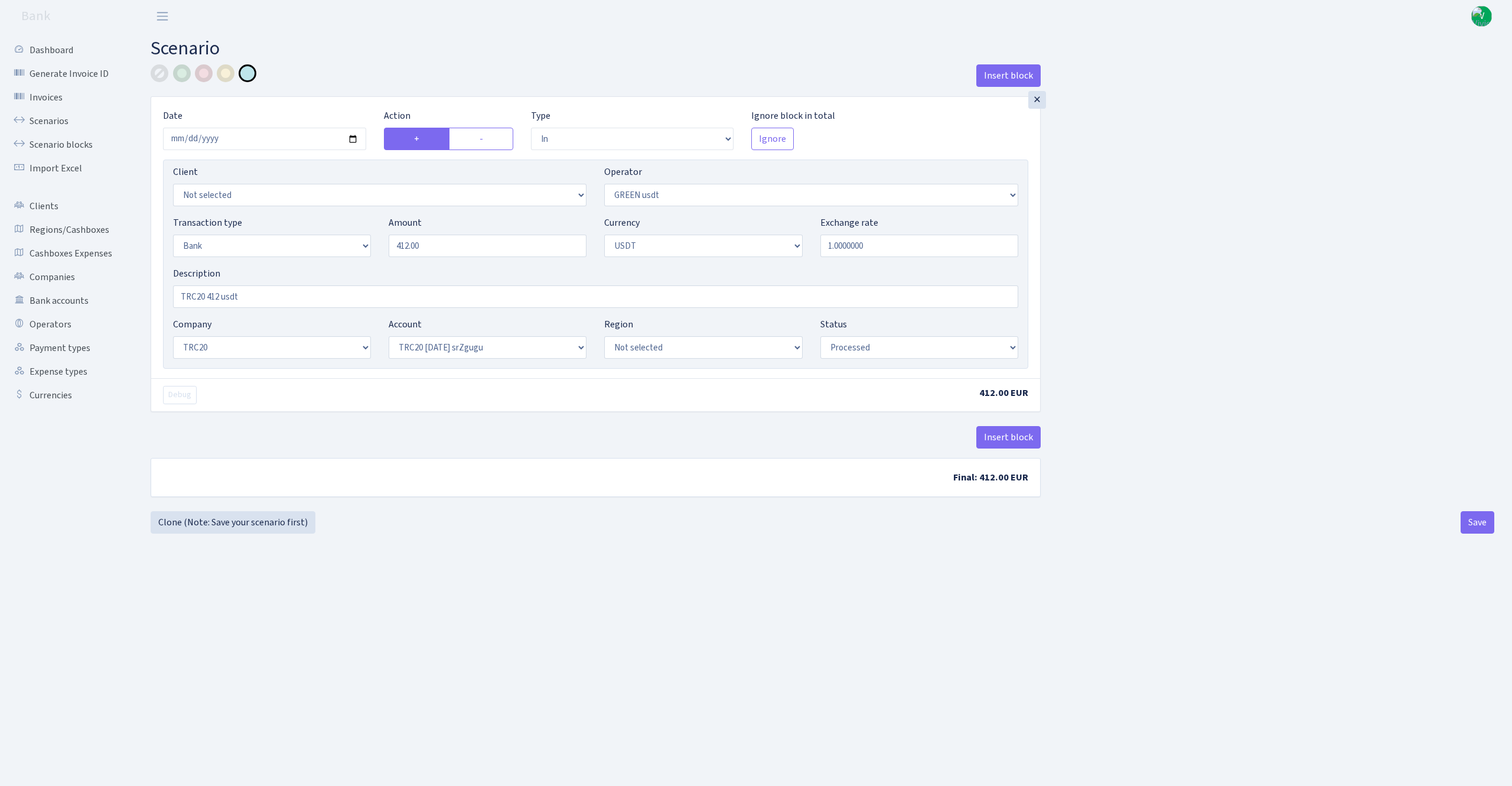
select select "in"
select select "462"
select select "2"
select select "6"
select select "20"
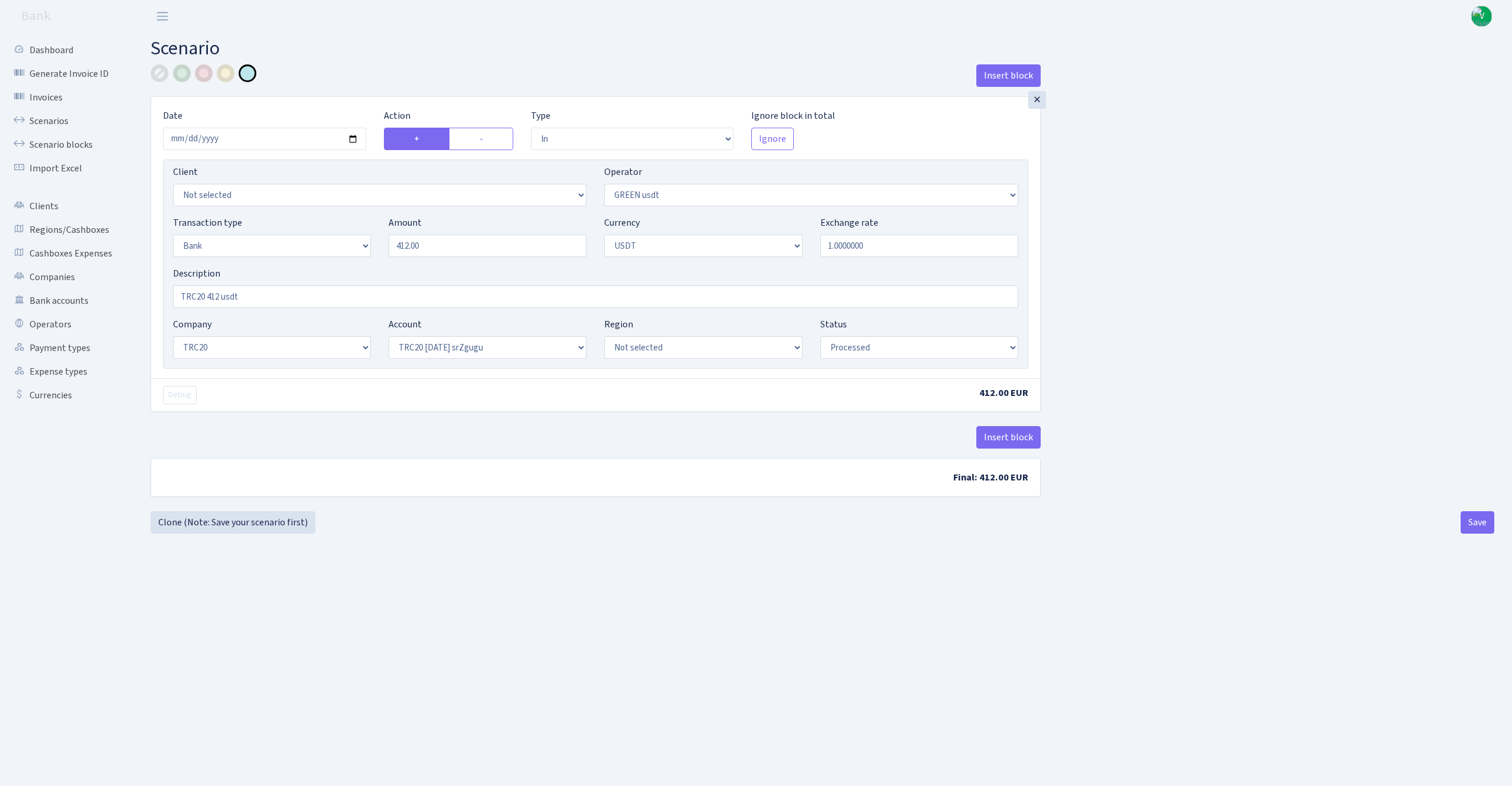
select select "61"
select select "processed"
click at [360, 137] on input "[DATE]" at bounding box center [264, 139] width 203 height 22
click at [351, 138] on input "[DATE]" at bounding box center [264, 139] width 203 height 22
type input "[DATE]"
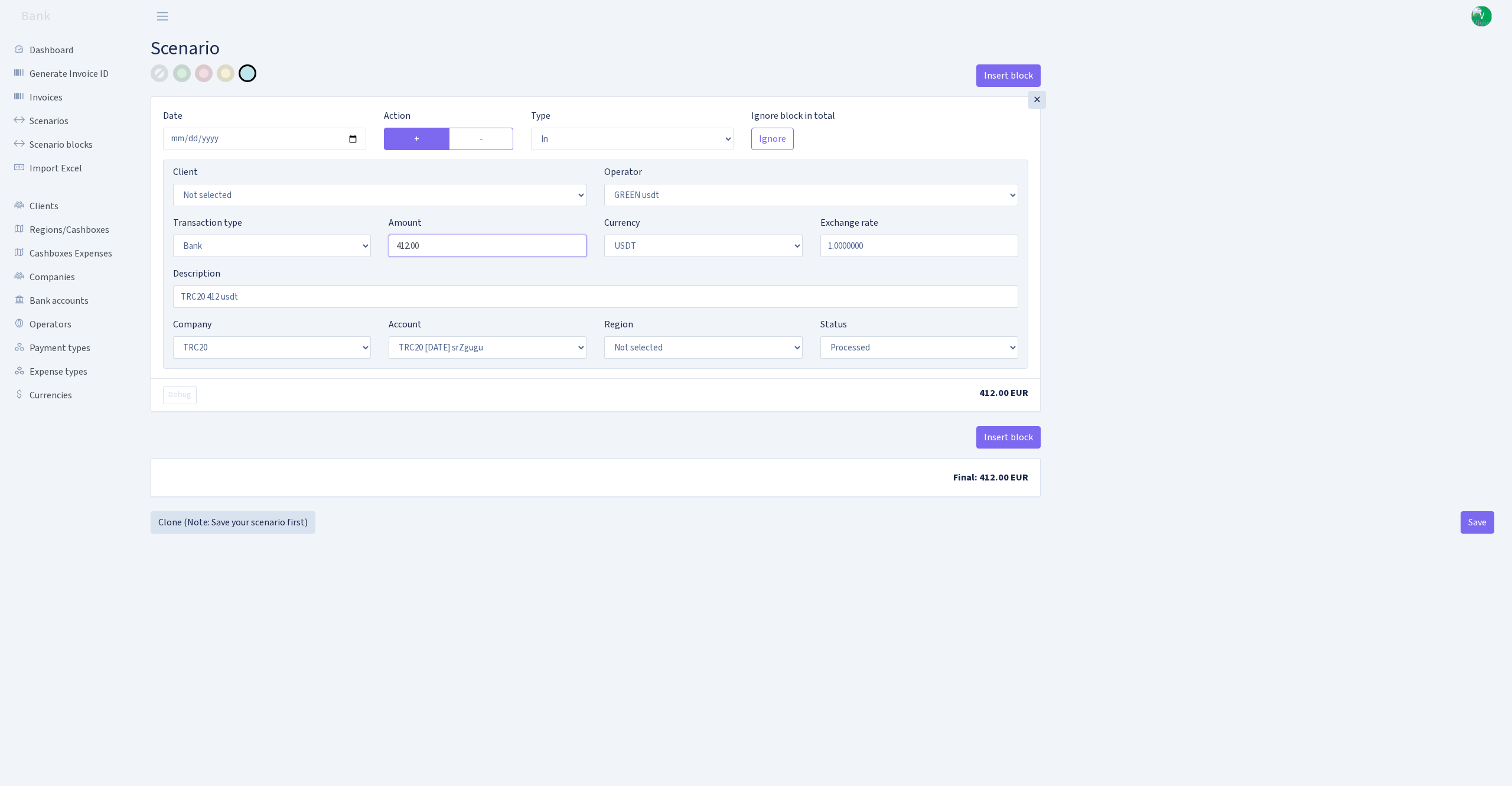
drag, startPoint x: 463, startPoint y: 252, endPoint x: 306, endPoint y: 283, distance: 160.0
click at [300, 227] on div "Transaction type Not selected 981 ELF FISH crypto GIRT IVO dekl MM-BALTIC eur U…" at bounding box center [595, 241] width 863 height 51
click at [1207, 276] on div "Insert block × Date 2025-09-25 Action + - Type --- In Out Commission Field requ…" at bounding box center [823, 288] width 1362 height 446
type input "39,809.00"
click at [220, 297] on input "TRC20 412 usdt" at bounding box center [596, 297] width 845 height 22
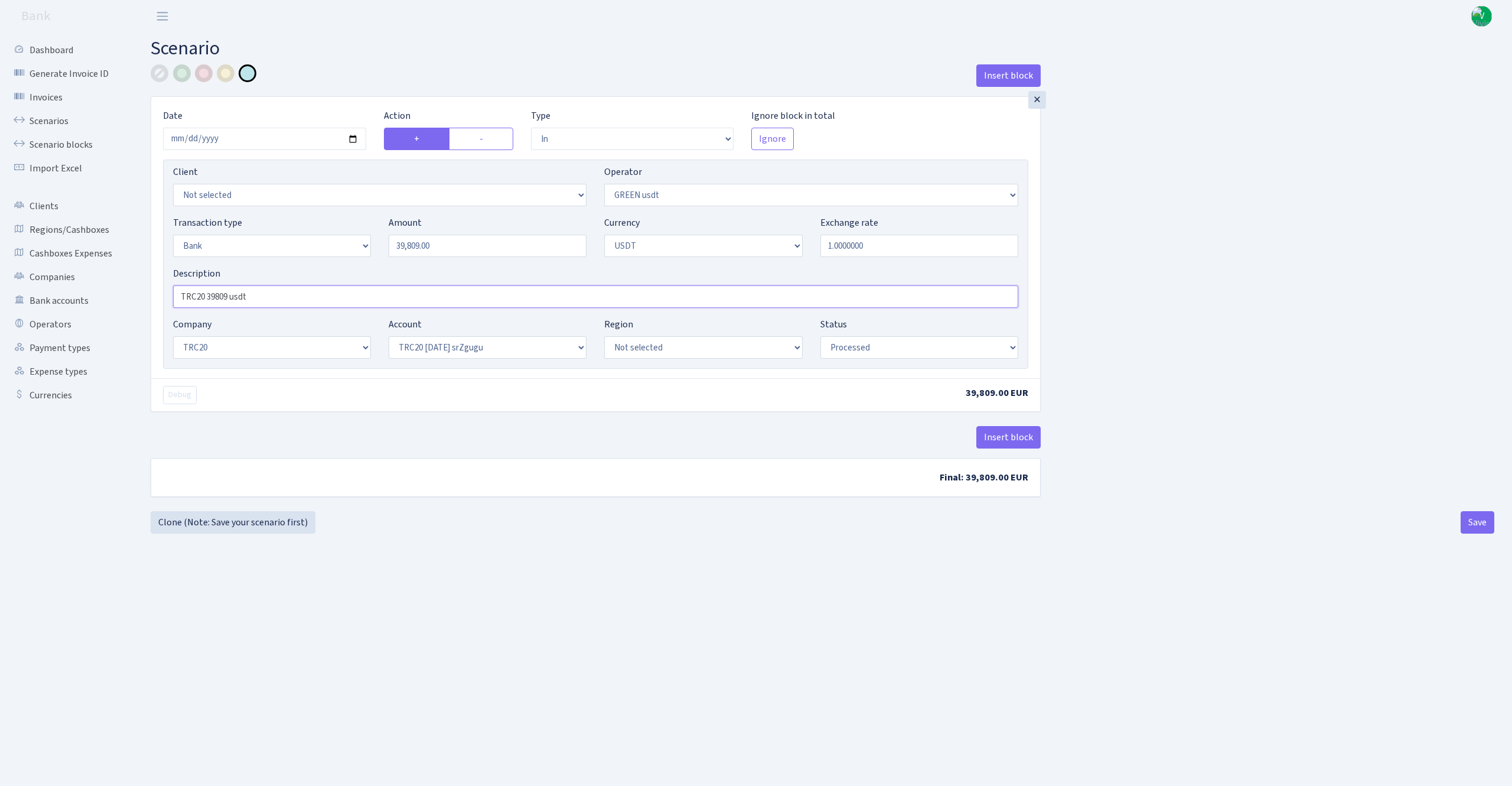
type input "TRC20 39809 usdt"
click at [610, 496] on b "Final: 39,809.00 EUR" at bounding box center [595, 478] width 889 height 38
click at [784, 571] on main "Scenario Insert block × Date 2025-09-25 Action + - Type --- In Out Commission F…" at bounding box center [823, 394] width 1380 height 724
click at [1484, 520] on button "Save" at bounding box center [1477, 522] width 34 height 22
select select "in"
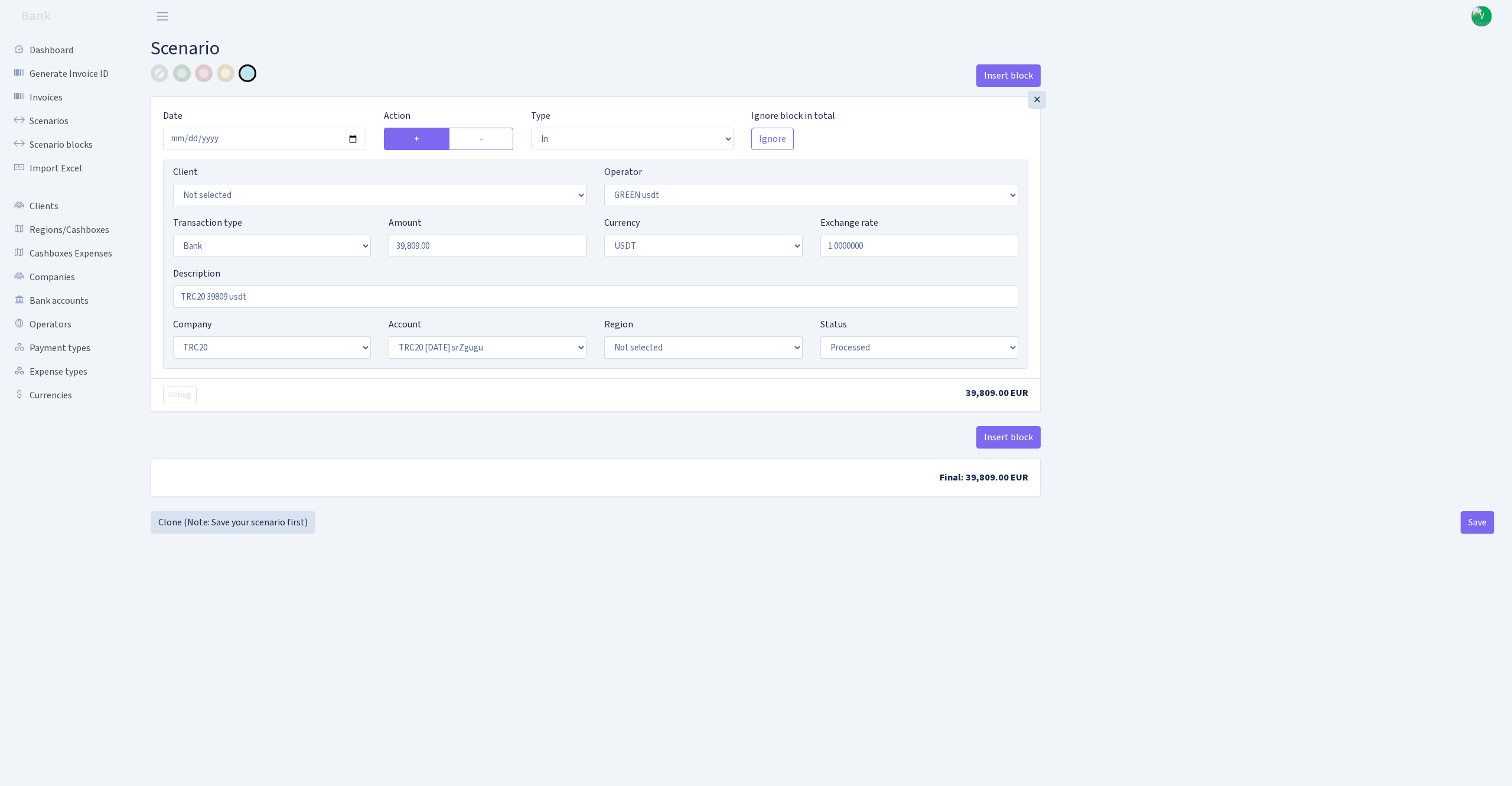
select select "462"
select select "2"
select select "6"
select select "20"
select select "61"
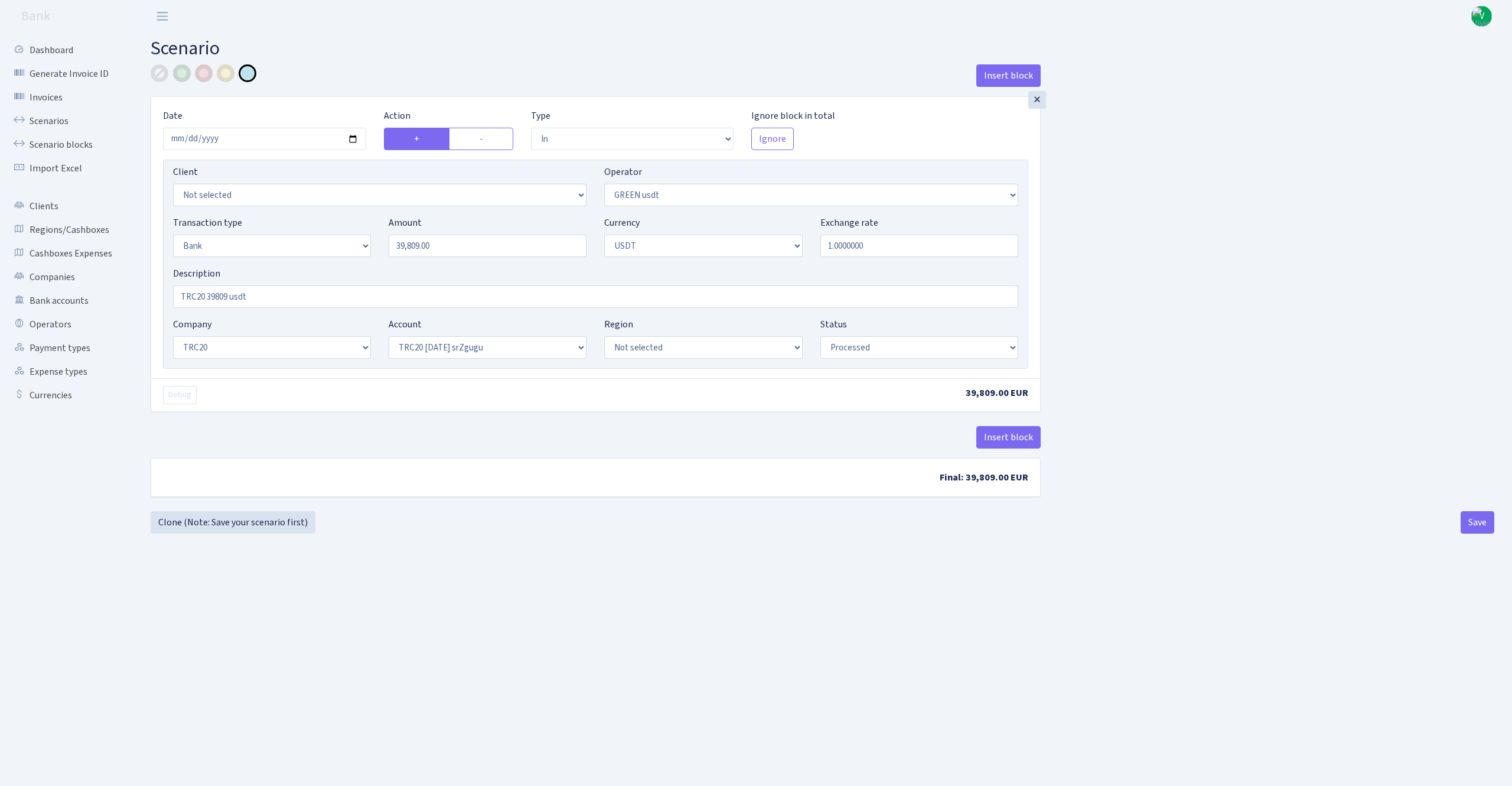
select select "processed"
click at [60, 114] on link "Scenarios" at bounding box center [65, 121] width 118 height 24
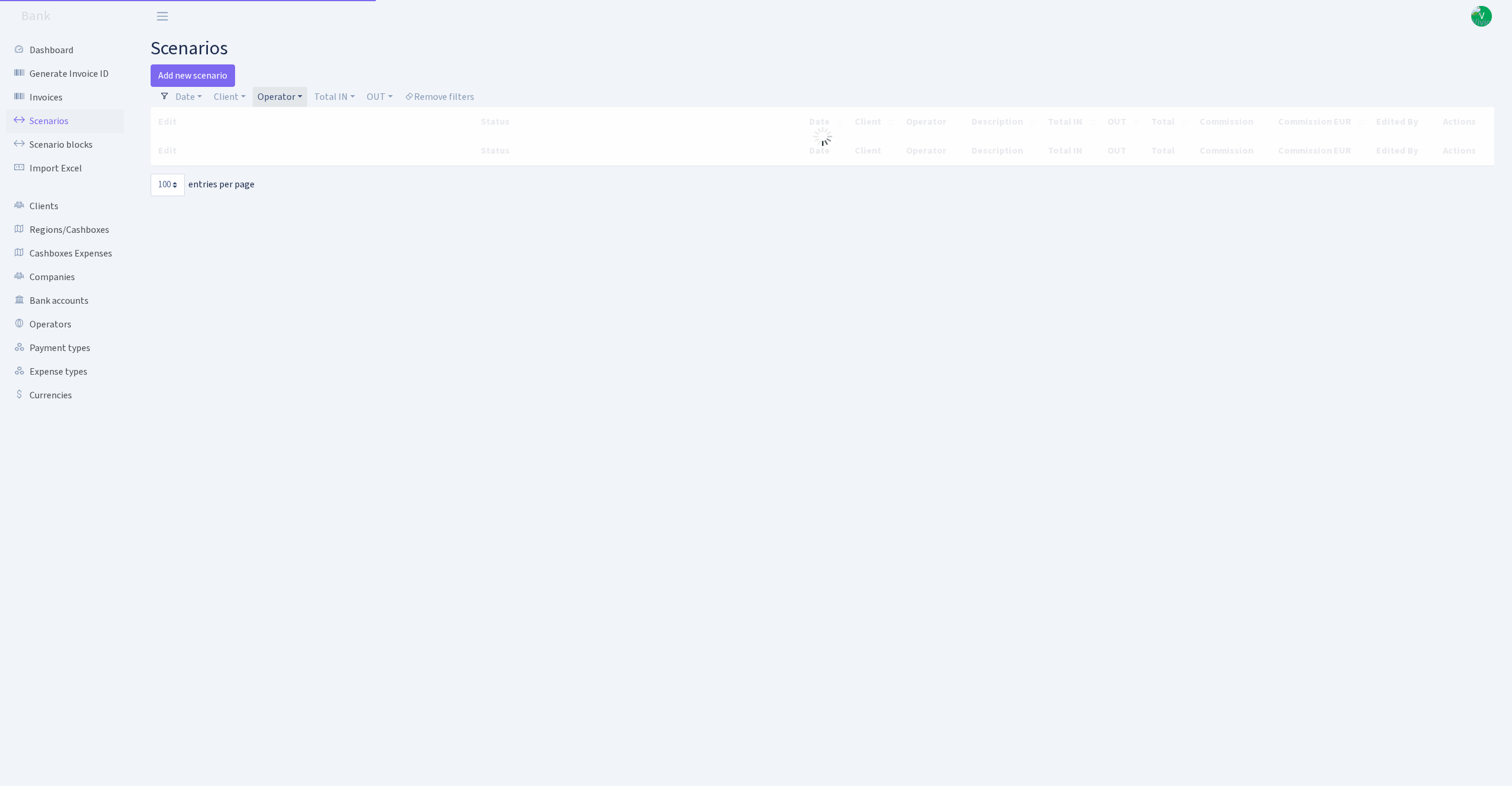
select select "100"
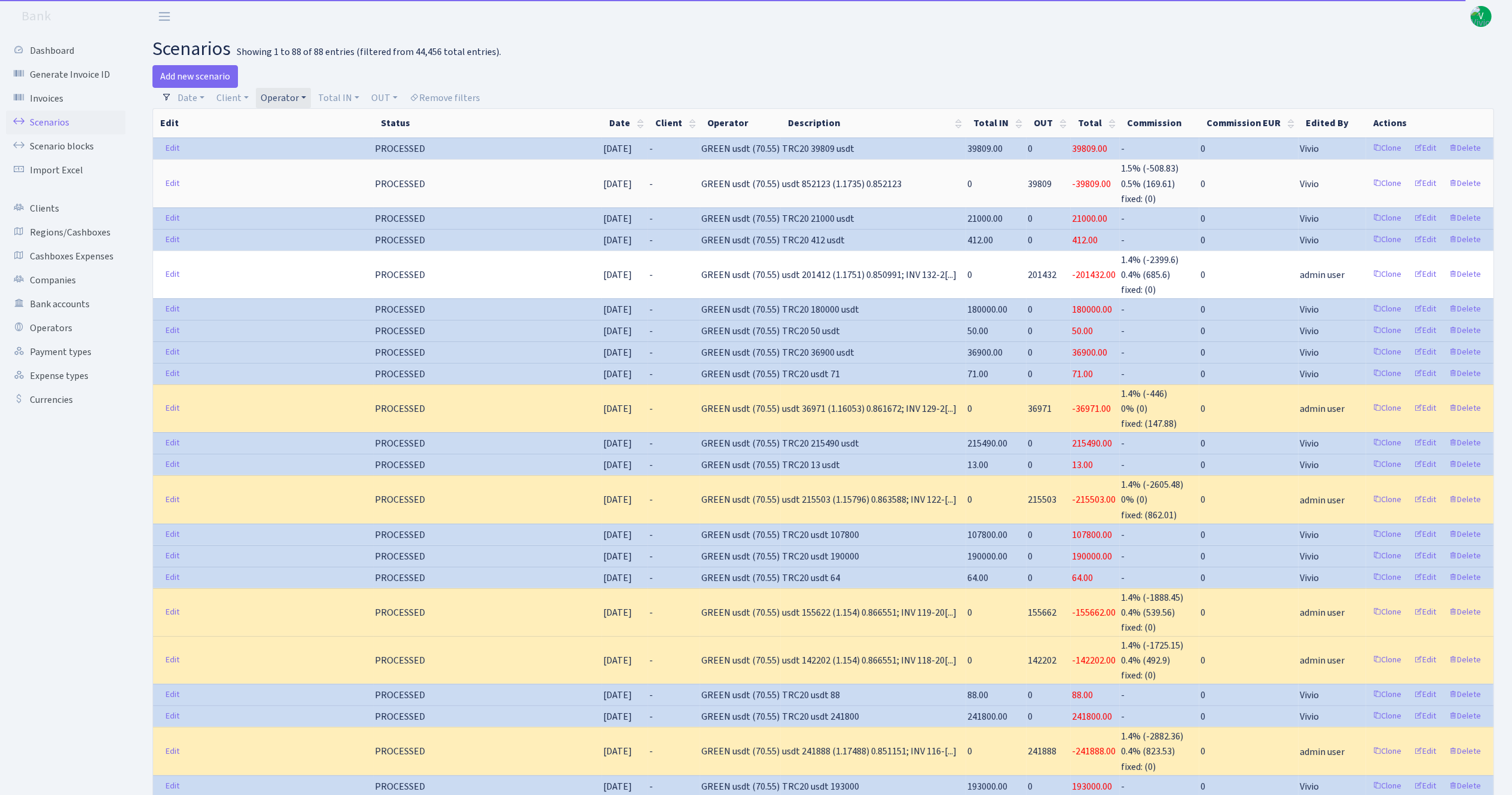
click at [292, 95] on link "Operator" at bounding box center [283, 97] width 55 height 20
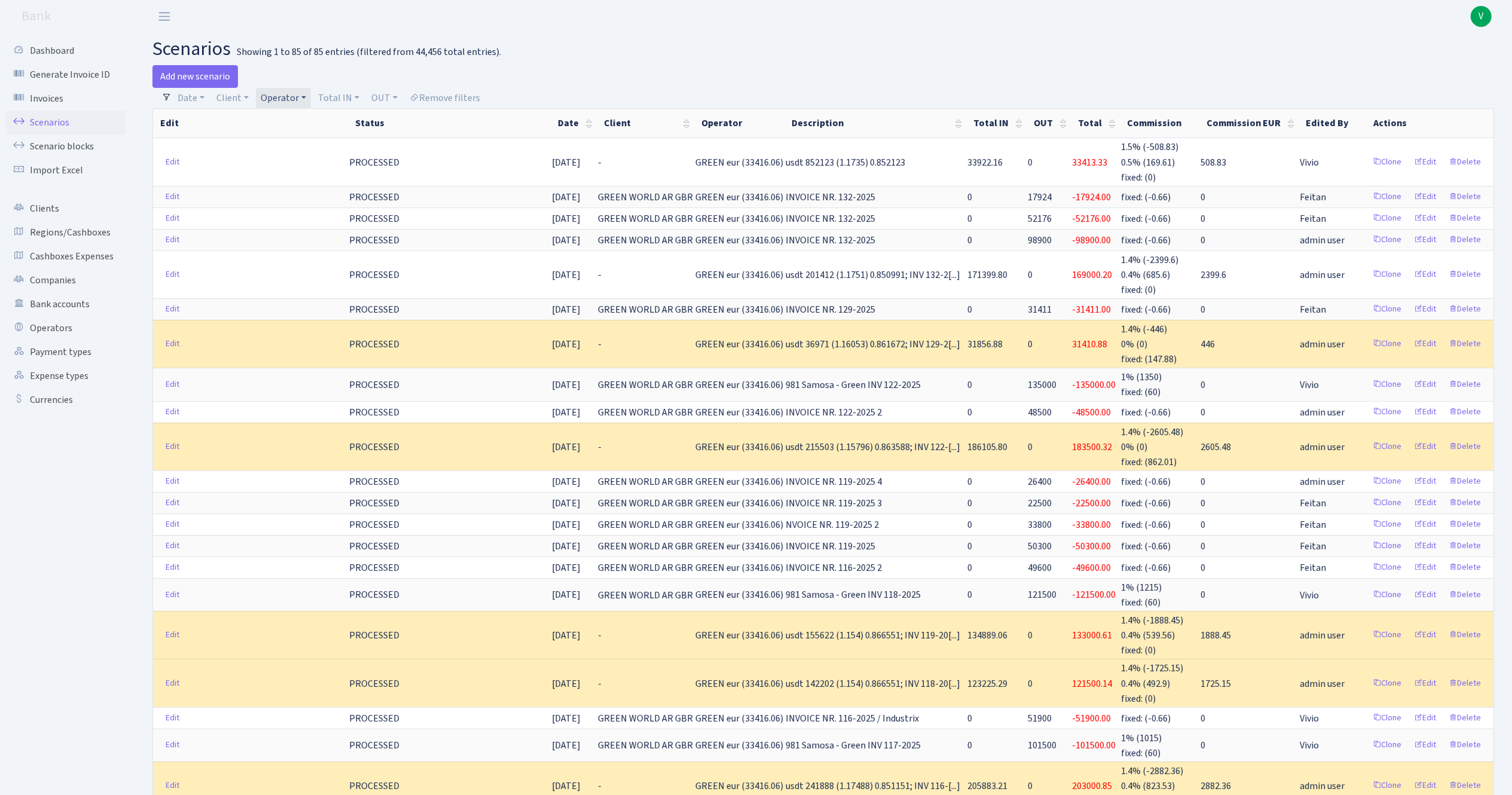
click at [305, 105] on link "Operator" at bounding box center [283, 97] width 55 height 20
click at [280, 100] on link "Operator" at bounding box center [283, 97] width 55 height 20
click at [238, 97] on link "Client" at bounding box center [233, 97] width 42 height 20
click at [400, 55] on div "Showing 1 to 85 of 85 entries (filtered from 44,456 total entries)." at bounding box center [369, 52] width 264 height 11
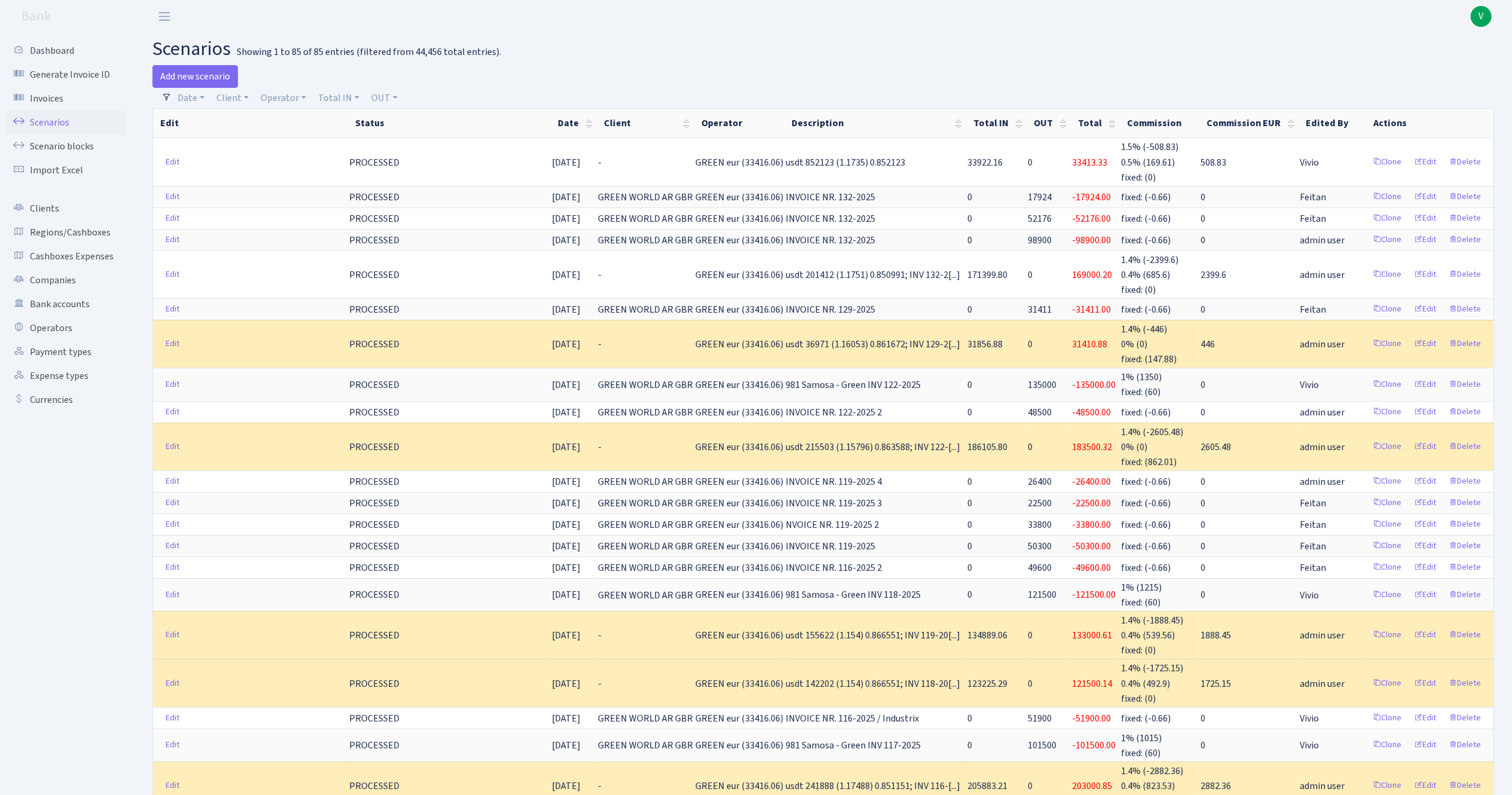
click at [89, 118] on link "Scenarios" at bounding box center [66, 123] width 119 height 24
click at [290, 91] on link "Operator" at bounding box center [283, 97] width 55 height 20
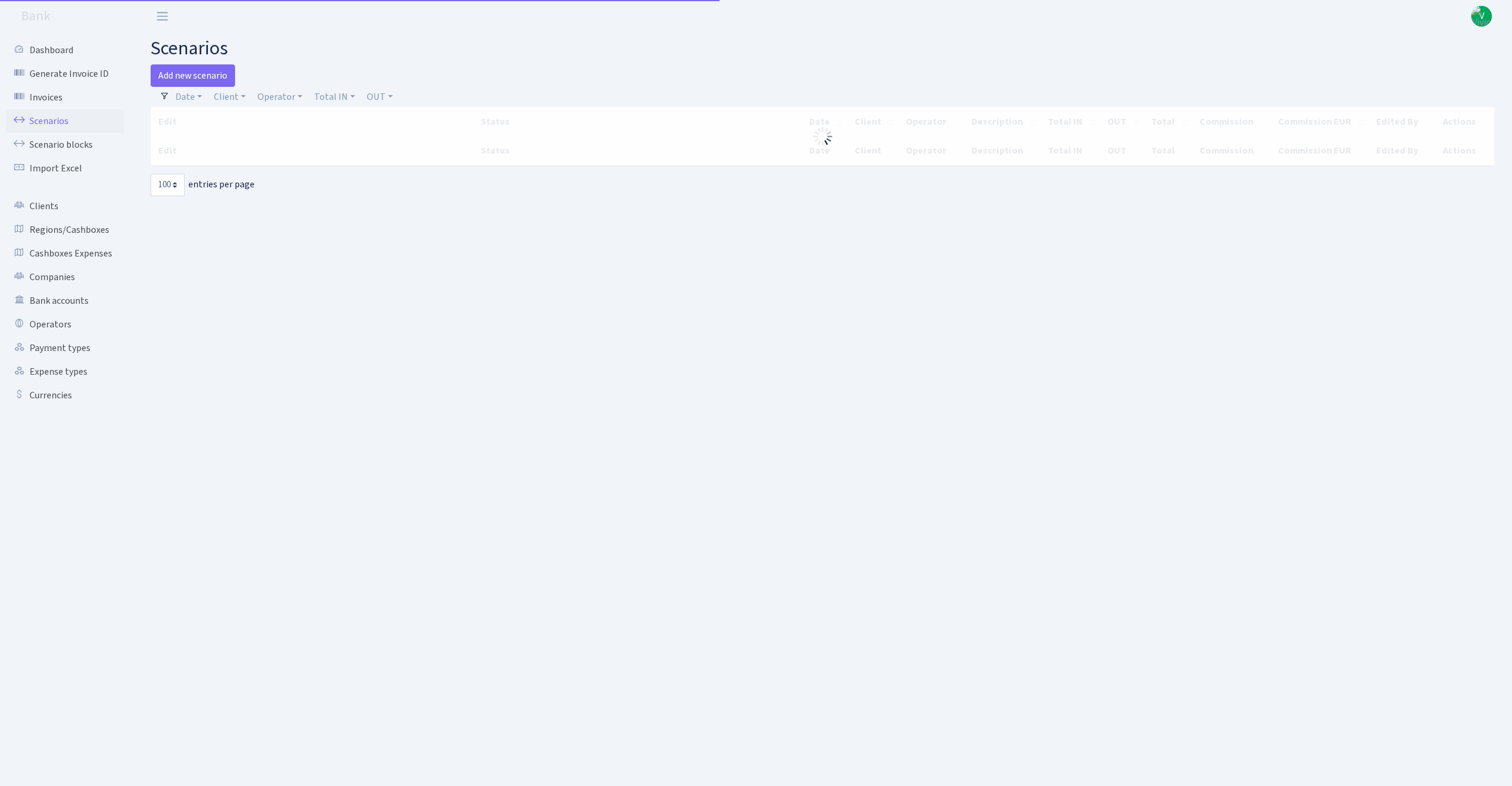
select select "100"
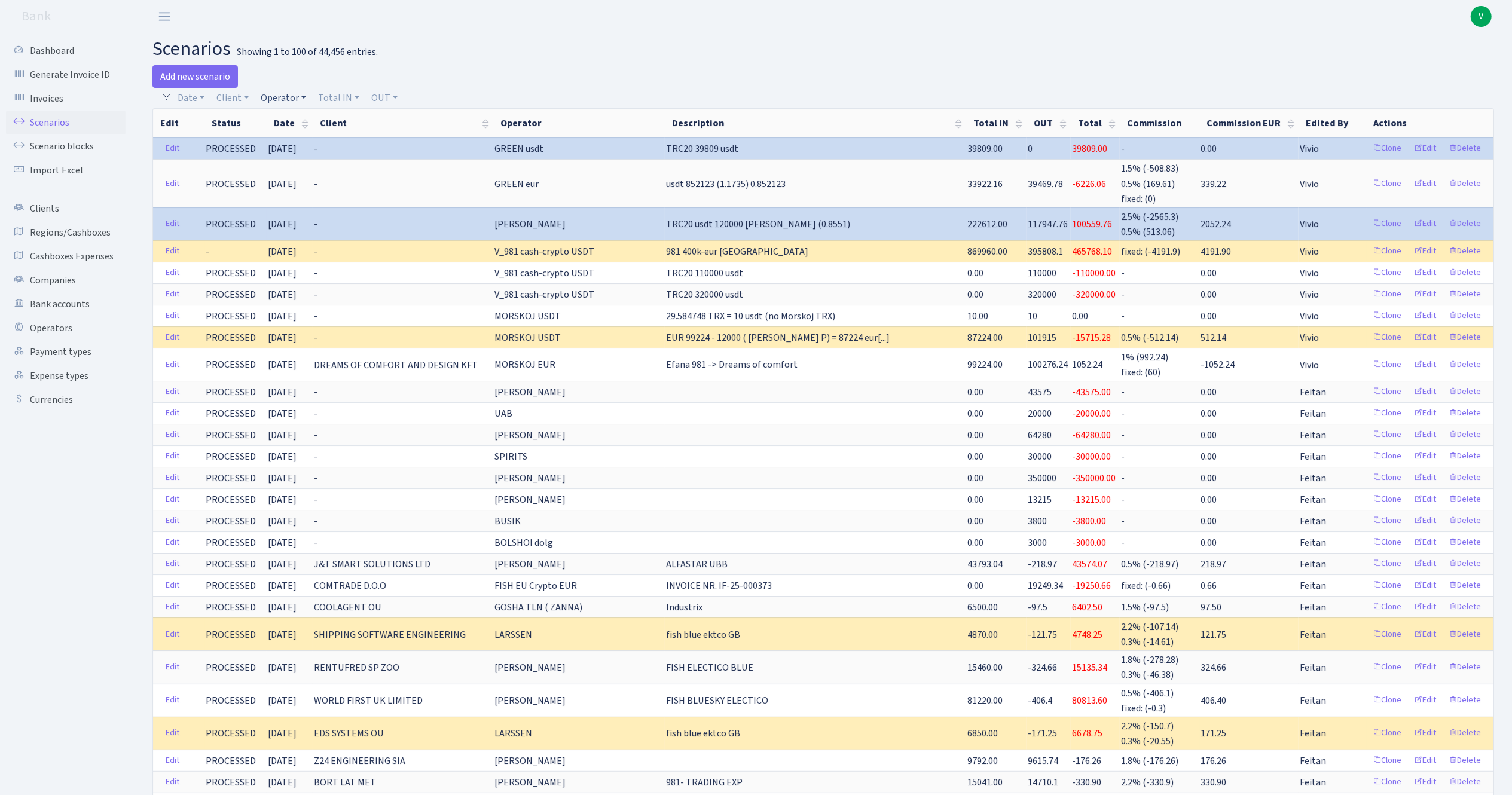
click at [274, 95] on link "Operator" at bounding box center [283, 97] width 55 height 20
click at [299, 142] on input "search" at bounding box center [303, 141] width 88 height 18
type input "chever"
click at [575, 21] on header "Bank V My Account Logout" at bounding box center [756, 16] width 1512 height 33
click at [283, 97] on link "Operator" at bounding box center [283, 97] width 55 height 20
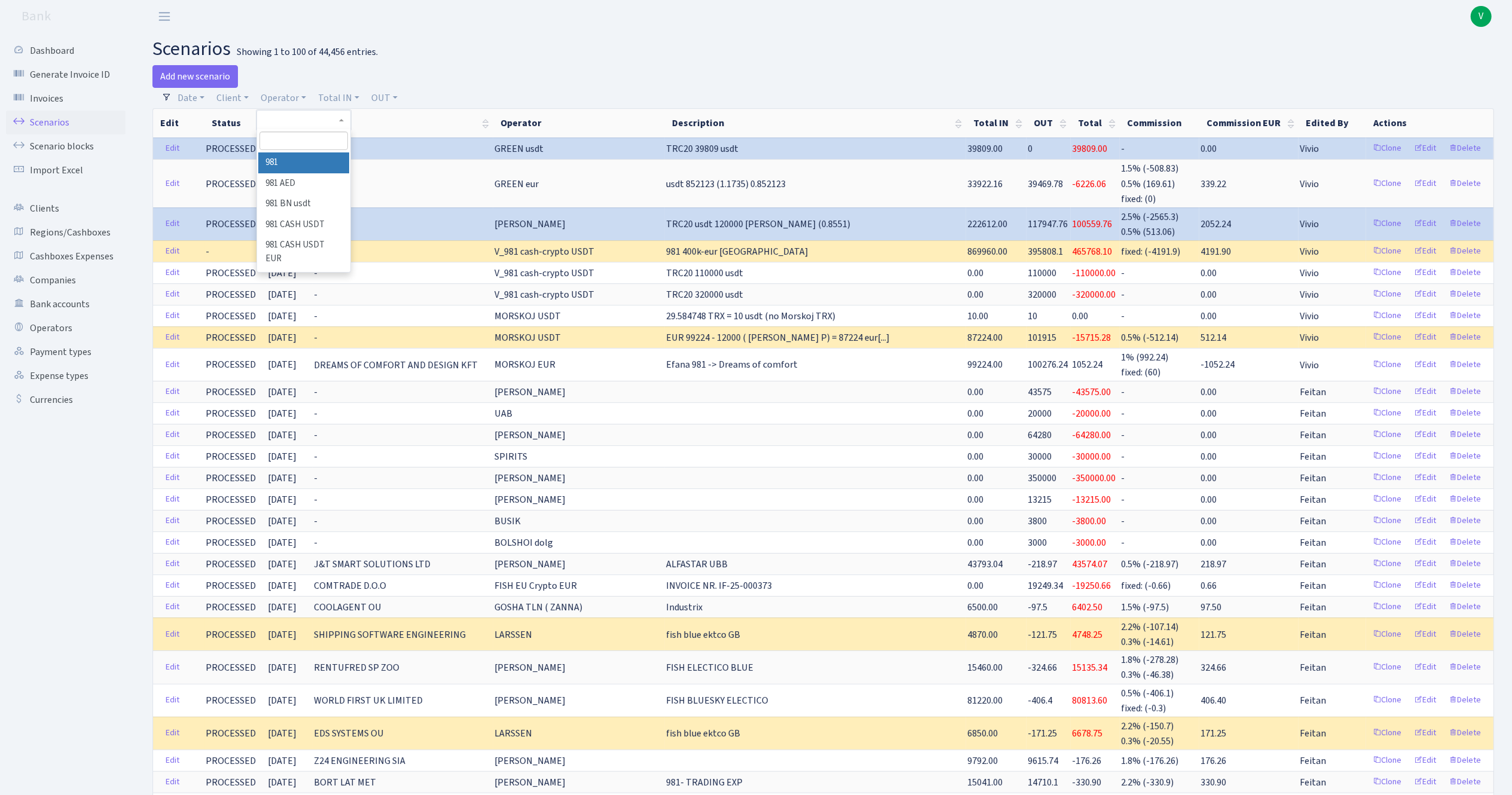
click at [293, 130] on span at bounding box center [304, 140] width 93 height 23
click at [278, 102] on link "Operator" at bounding box center [283, 97] width 55 height 20
click at [280, 138] on input "search" at bounding box center [303, 141] width 88 height 18
type input "ceve"
click at [292, 237] on li "CEVER USDT" at bounding box center [303, 245] width 90 height 21
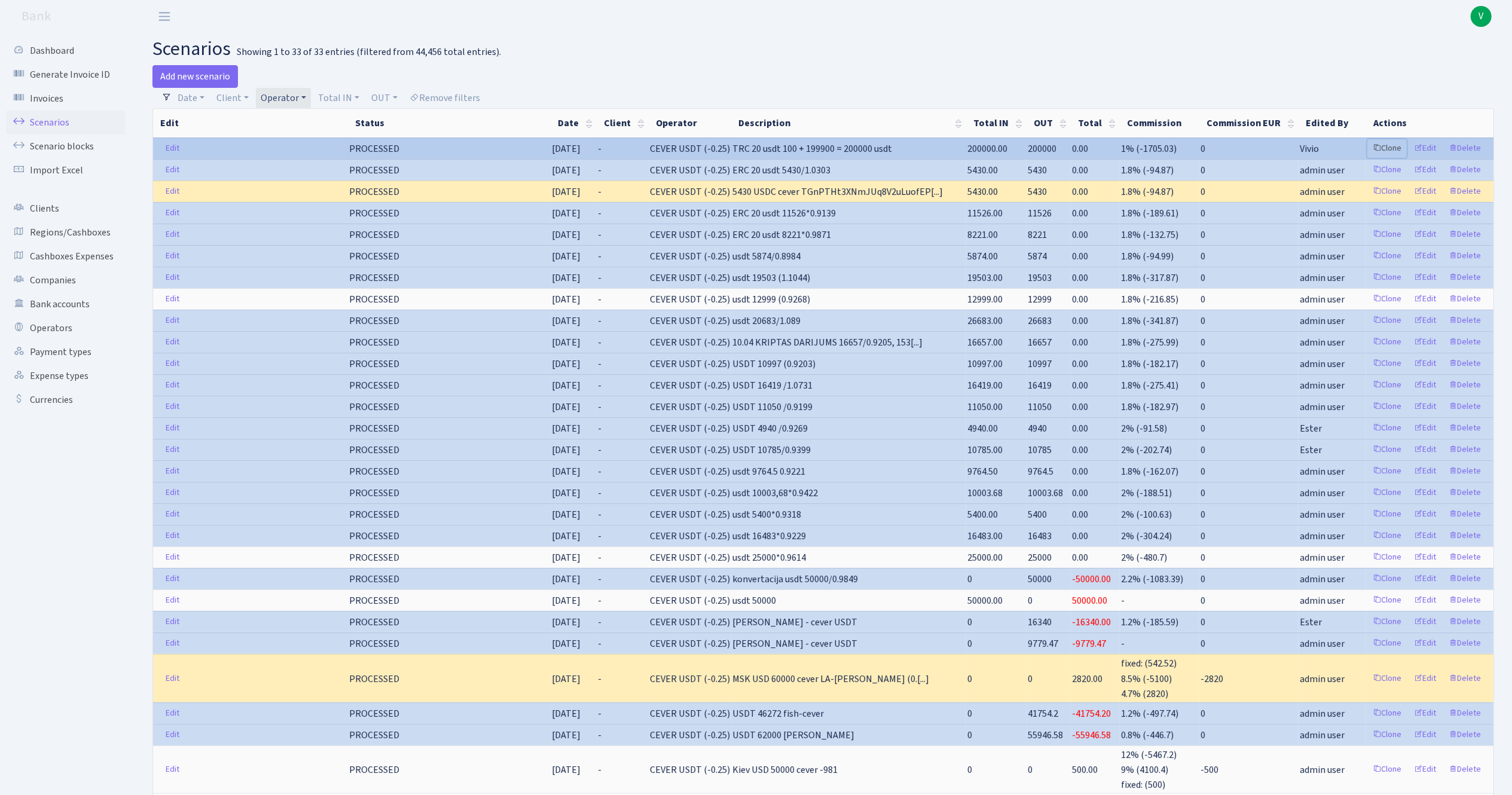
click at [1383, 144] on link "Clone" at bounding box center [1387, 149] width 39 height 18
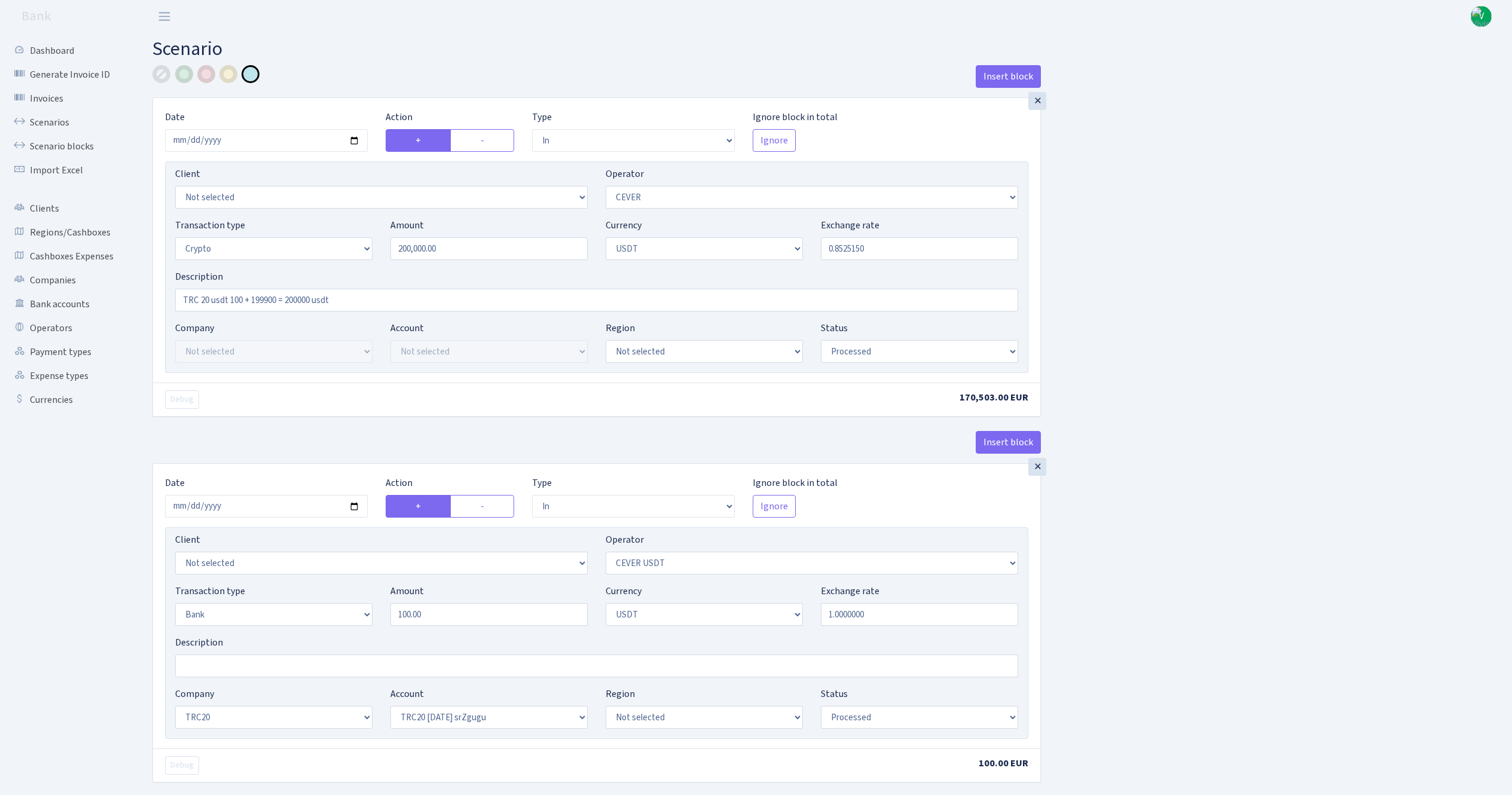
select select "in"
select select "20"
select select "3"
select select "6"
select select "processed"
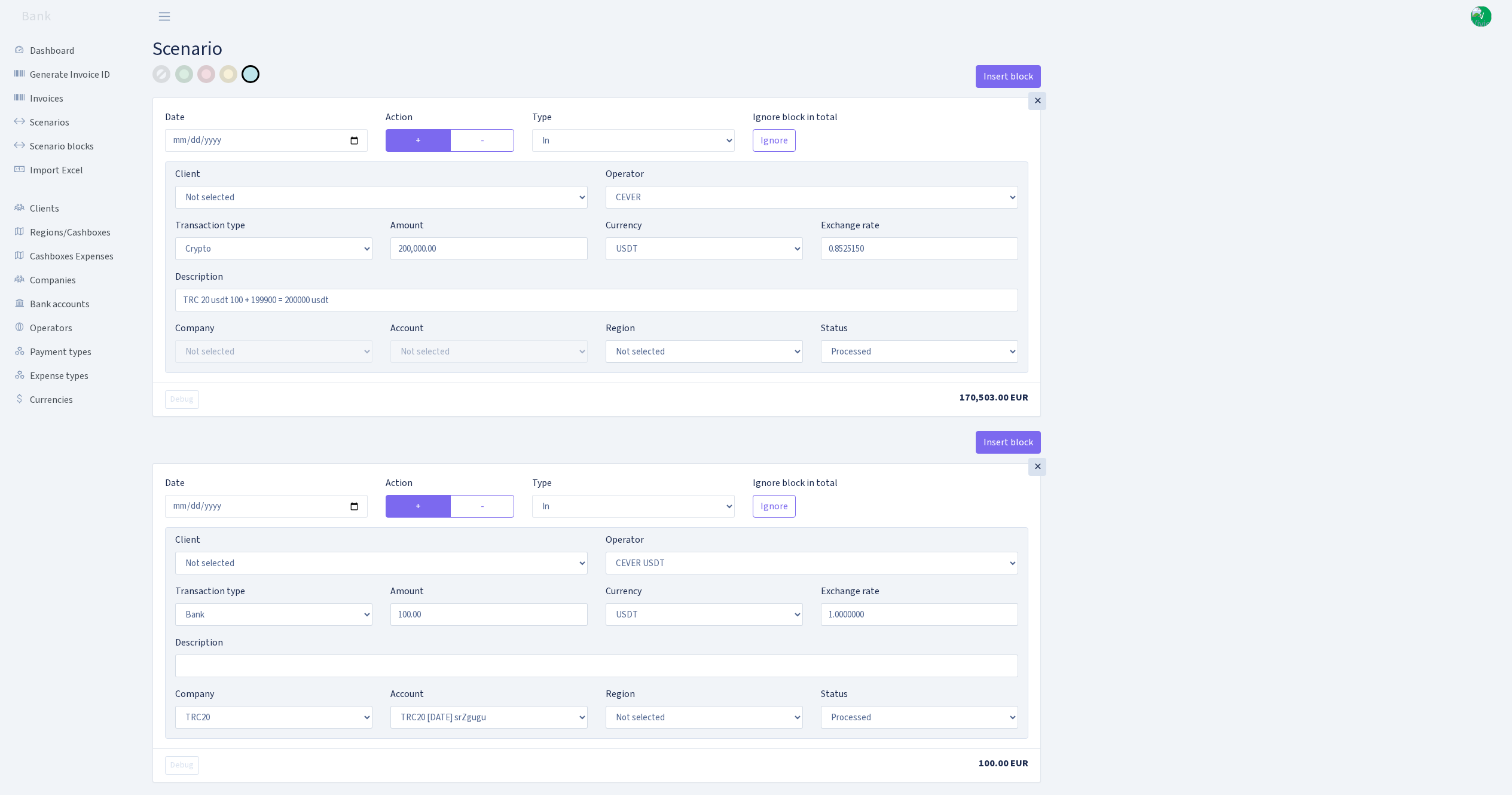
select select "in"
select select "215"
select select "2"
select select "6"
select select "20"
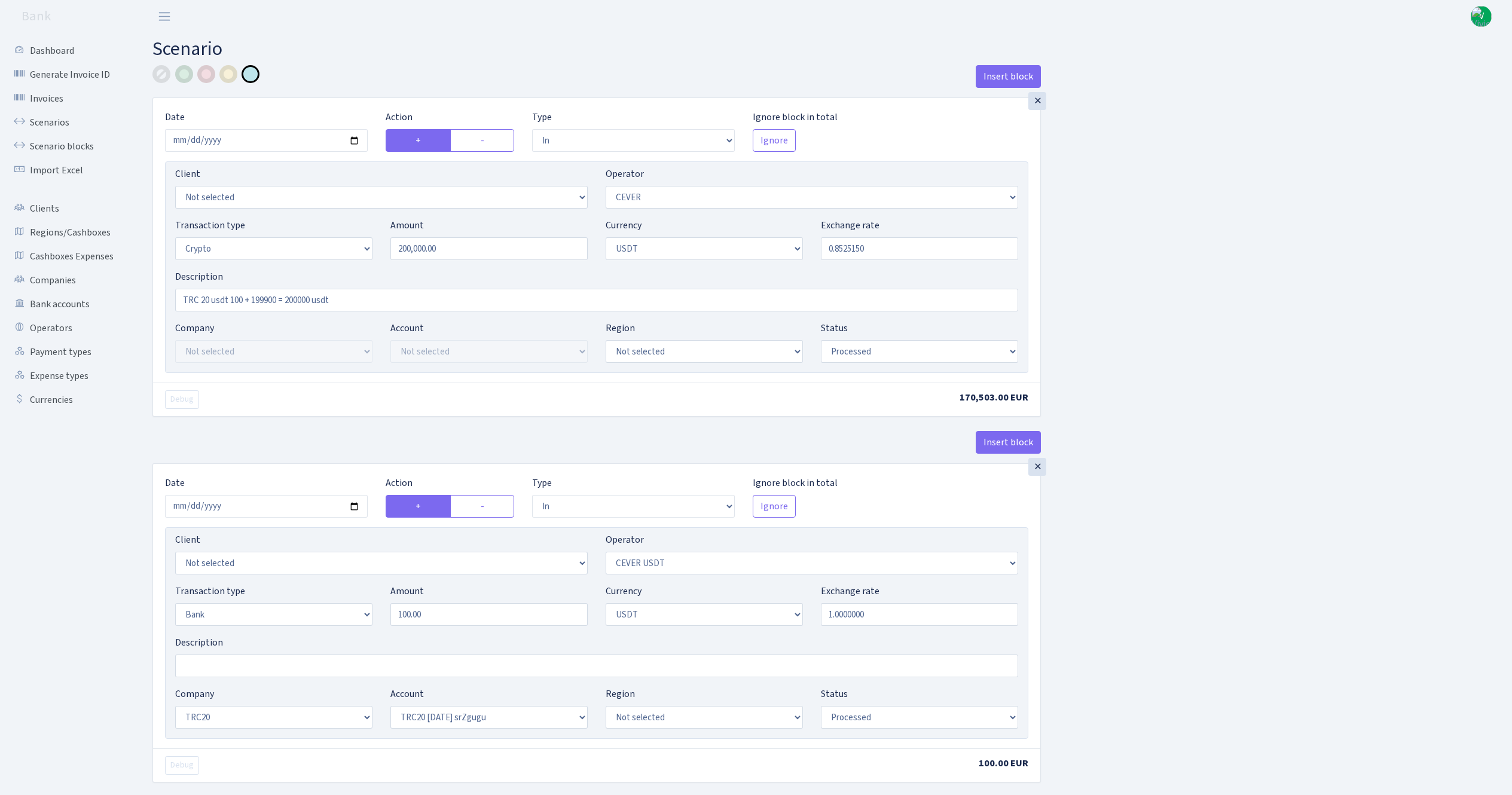
select select "61"
select select "processed"
select select "out"
select select "215"
select select "15"
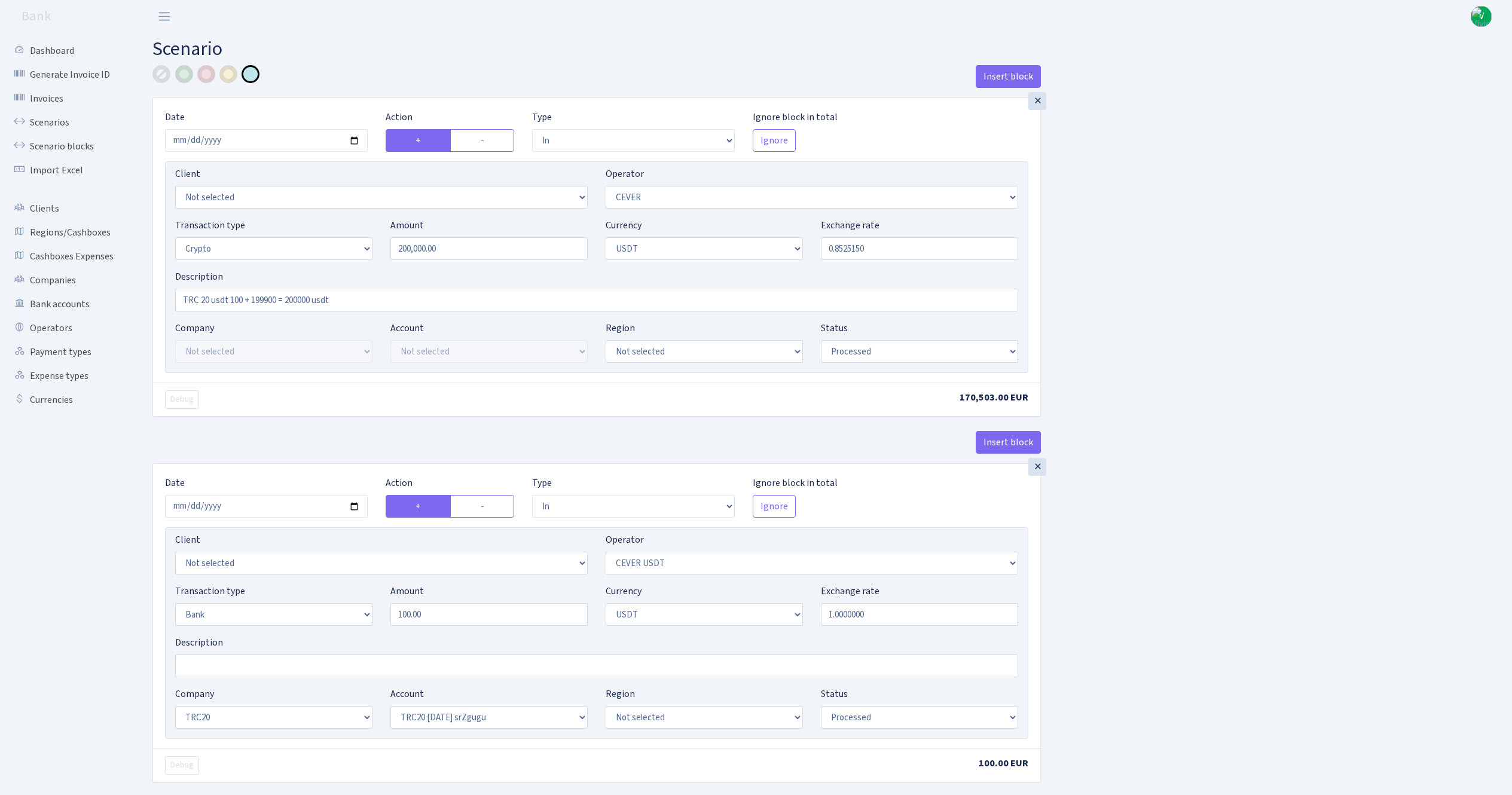
select select "6"
select select "processed"
select select "commission"
select select "20"
select select "processed"
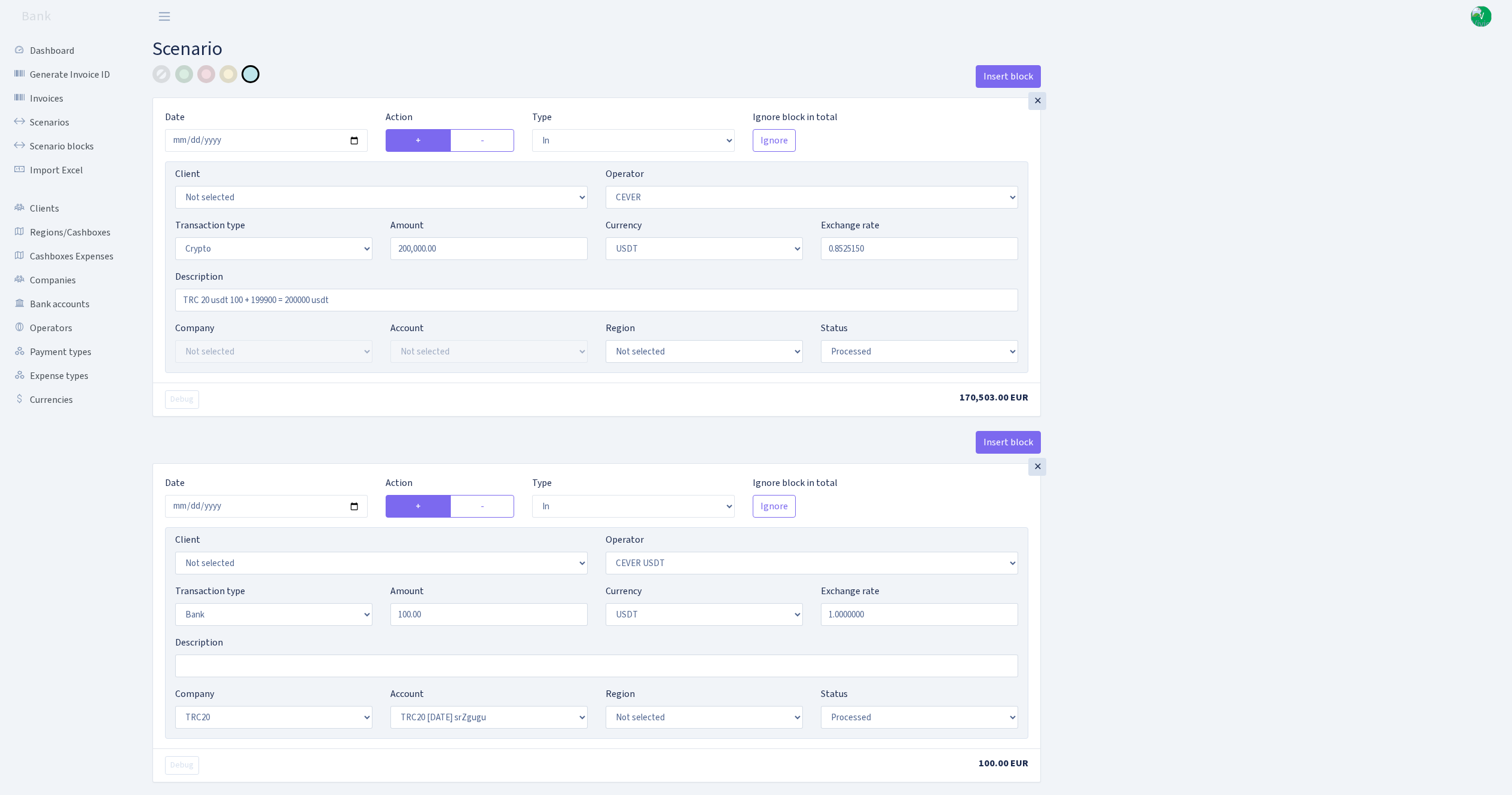
select select "in"
select select "215"
select select "2"
select select "6"
select select "20"
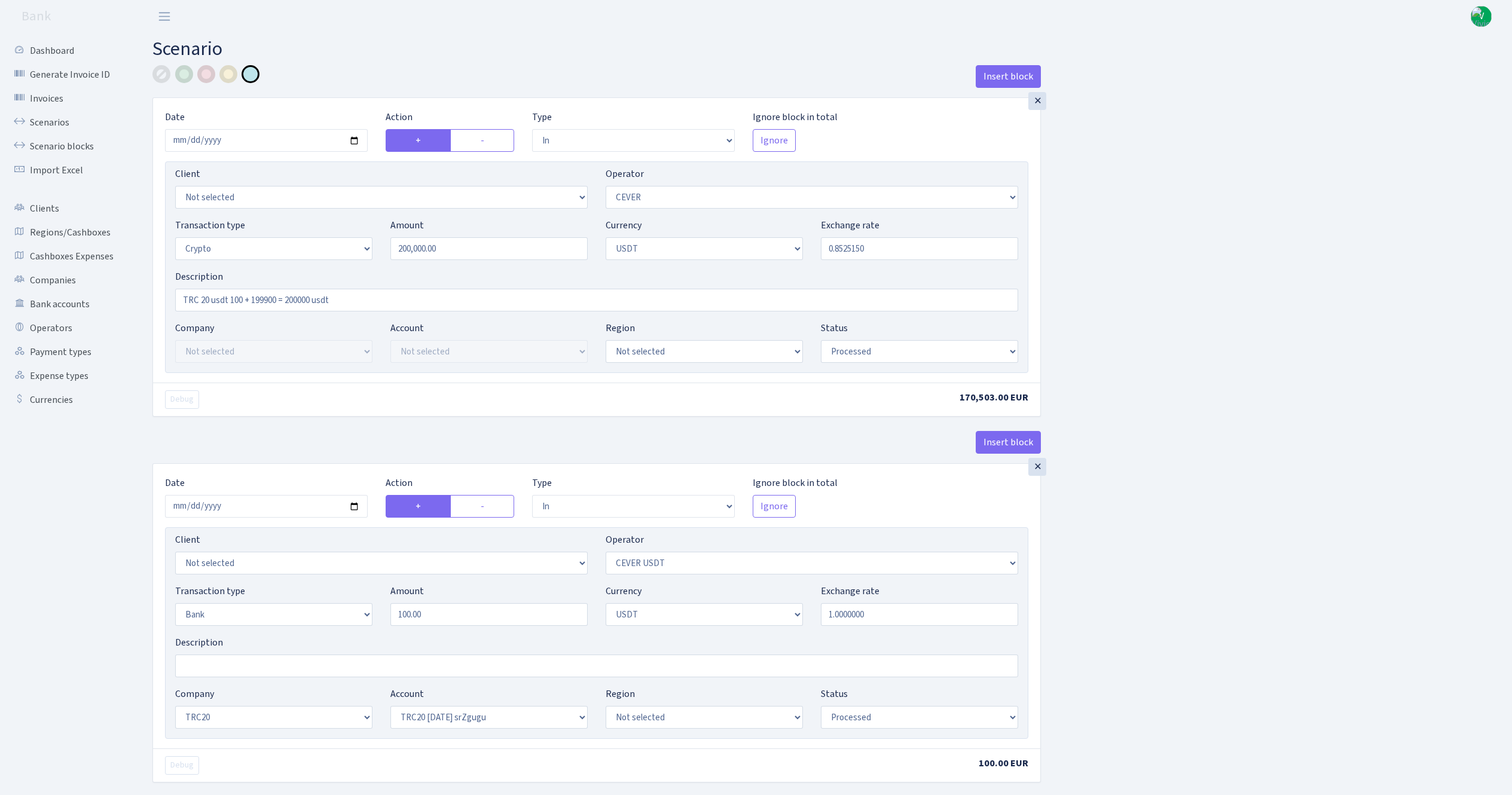
select select "61"
select select "processed"
click at [355, 141] on input "2025-08-13" at bounding box center [266, 140] width 203 height 22
type input "2025-09-25"
click at [464, 259] on input "200000.00" at bounding box center [489, 248] width 197 height 22
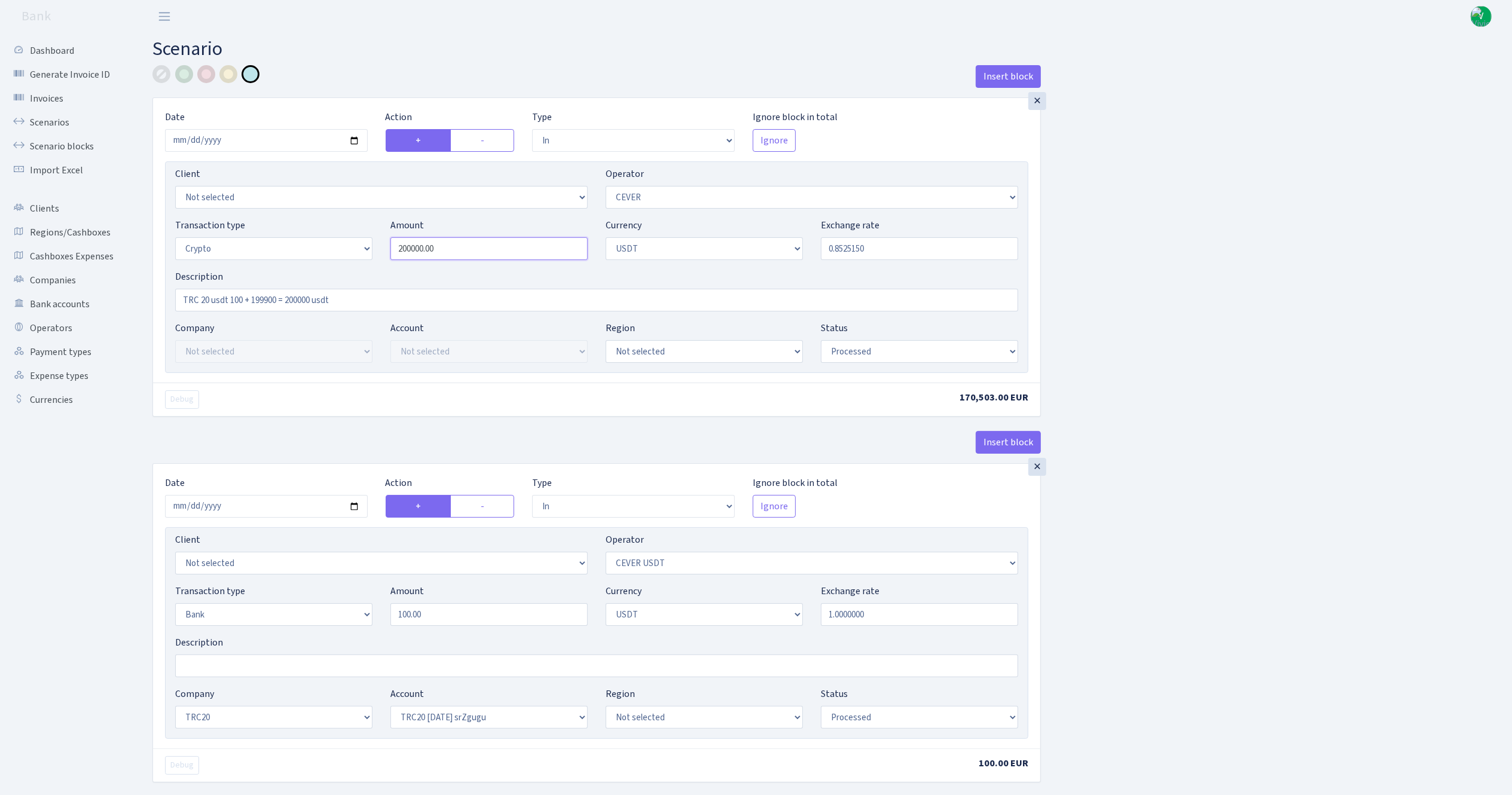
drag, startPoint x: 497, startPoint y: 261, endPoint x: 347, endPoint y: 249, distance: 150.5
click at [347, 249] on div "Transaction type Not selected 981 ELF FISH crypto GIRT IVO dekl MM-BALTIC eur U…" at bounding box center [597, 243] width 861 height 51
click at [858, 250] on input "0.8525150" at bounding box center [919, 248] width 197 height 22
type input "3,000.00"
drag, startPoint x: 845, startPoint y: 245, endPoint x: 902, endPoint y: 246, distance: 57.0
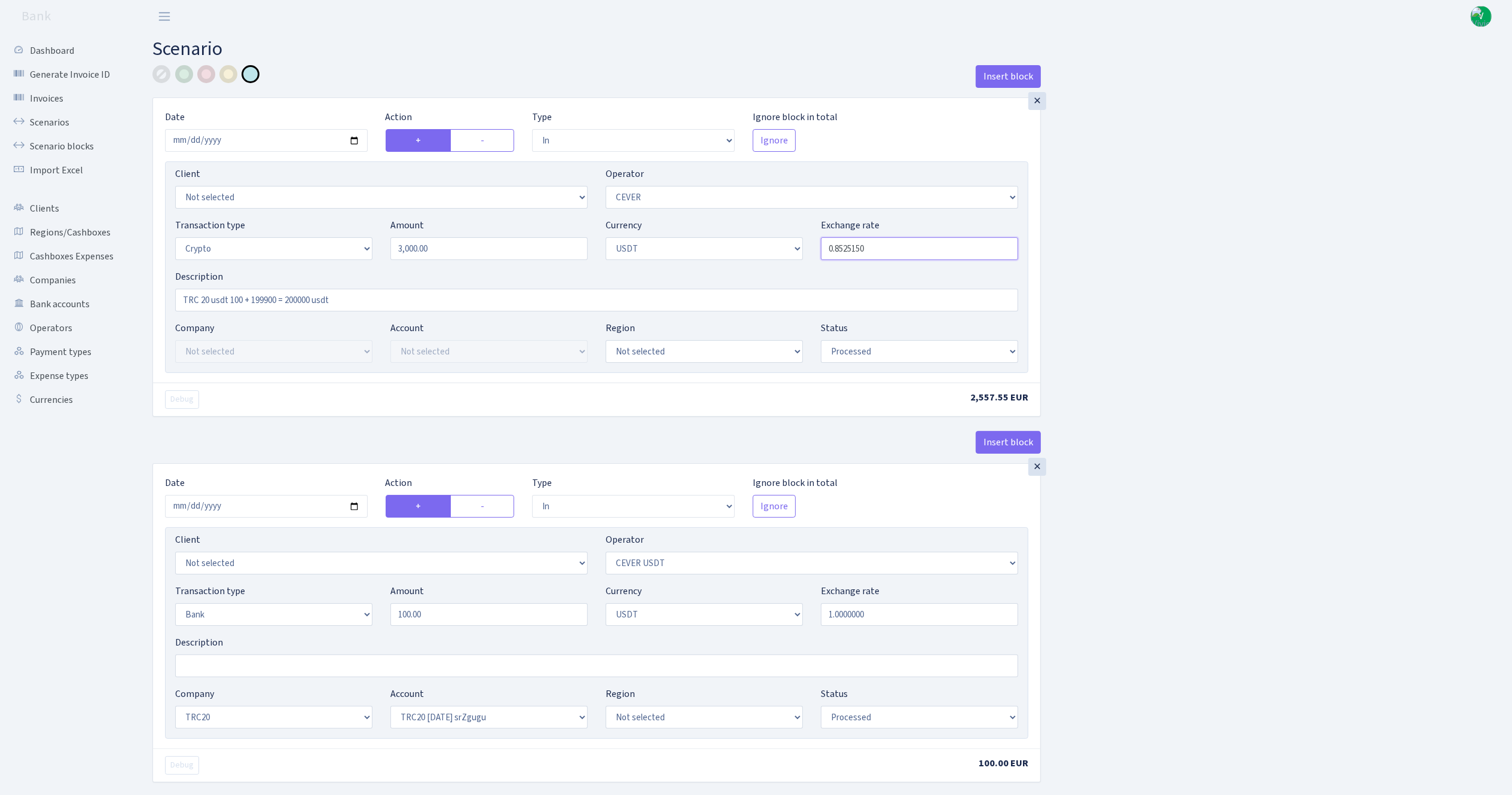
click at [902, 246] on input "0.8525150" at bounding box center [919, 248] width 197 height 22
type input "0.8565000"
drag, startPoint x: 227, startPoint y: 295, endPoint x: 393, endPoint y: 298, distance: 166.0
click at [393, 298] on input "TRC 20 usdt 100 + 199900 = 200000 usdt" at bounding box center [597, 300] width 843 height 22
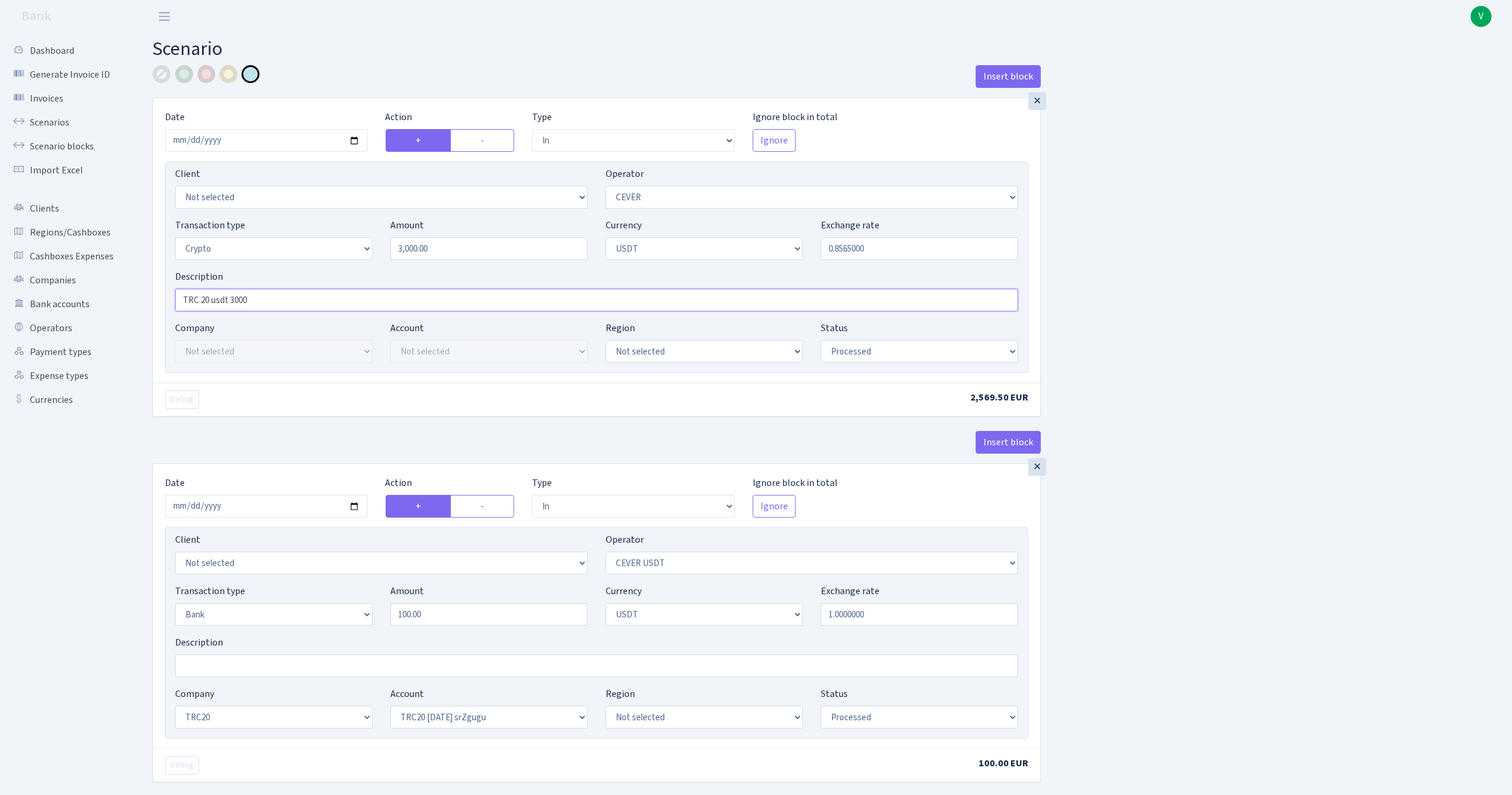
type input "TRC 20 usdt 3000"
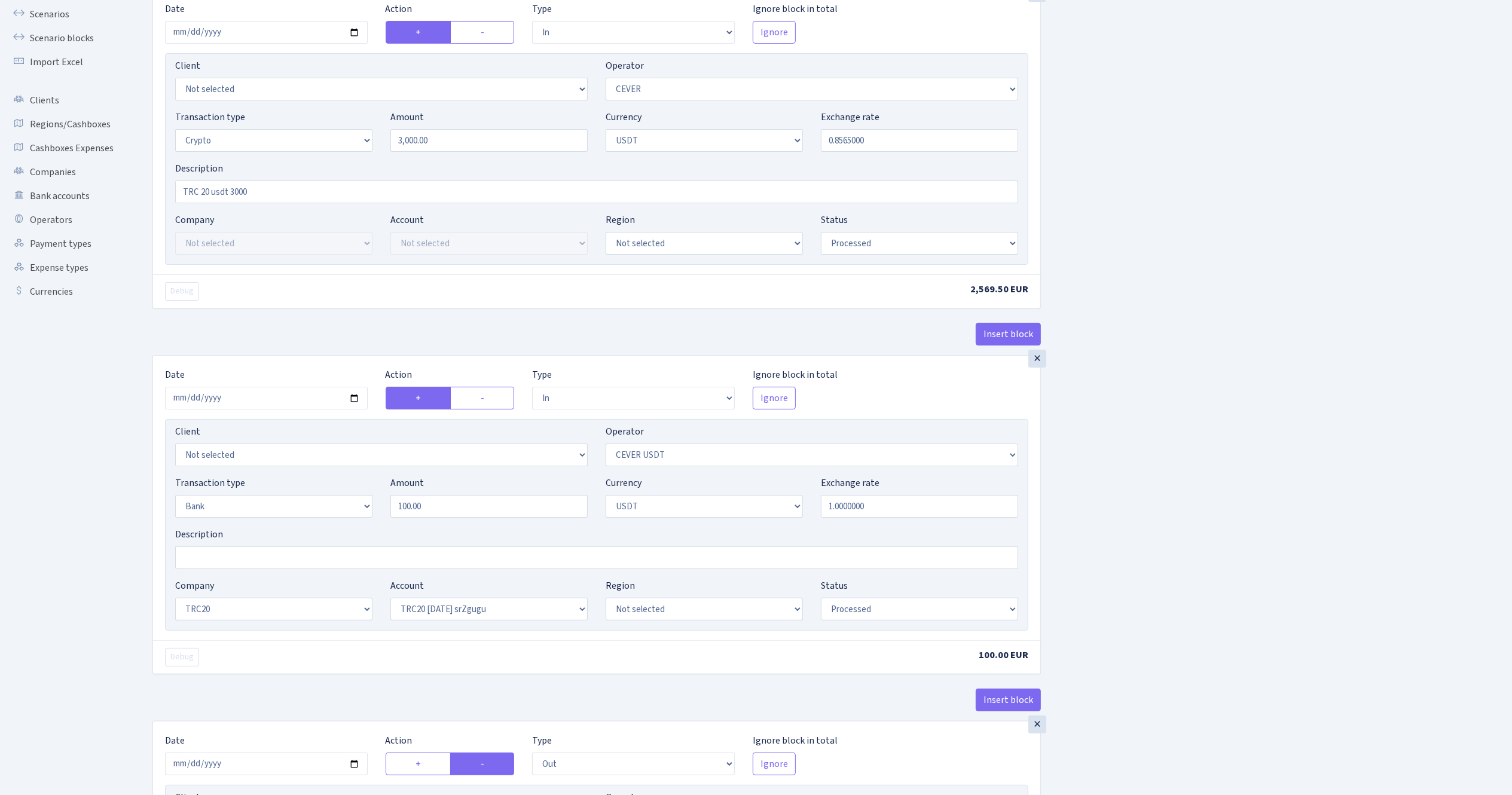
scroll to position [239, 0]
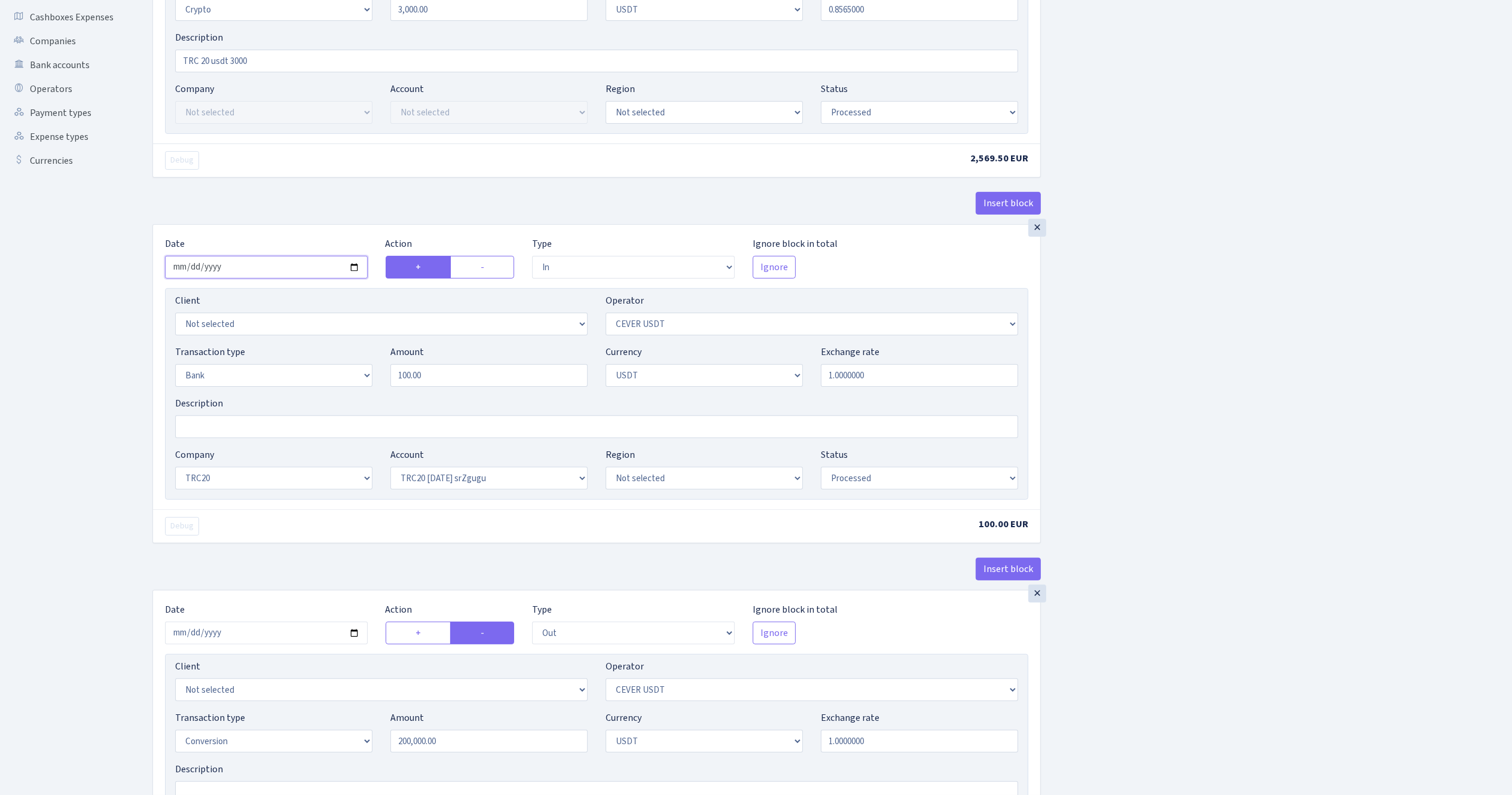
click at [359, 268] on input "2025-08-13" at bounding box center [266, 267] width 203 height 22
type input "[DATE]"
click at [288, 385] on select "Not selected 981 ELF FISH crypto GIRT IVO dekl MM-BALTIC eur UAB Bank Cash Cash…" at bounding box center [274, 375] width 197 height 22
click at [1262, 465] on div "Insert block × Date 2025-09-25 Action + - Type --- In Out Commission Field requ…" at bounding box center [823, 758] width 1360 height 1863
click at [1034, 233] on div "×" at bounding box center [1037, 228] width 18 height 18
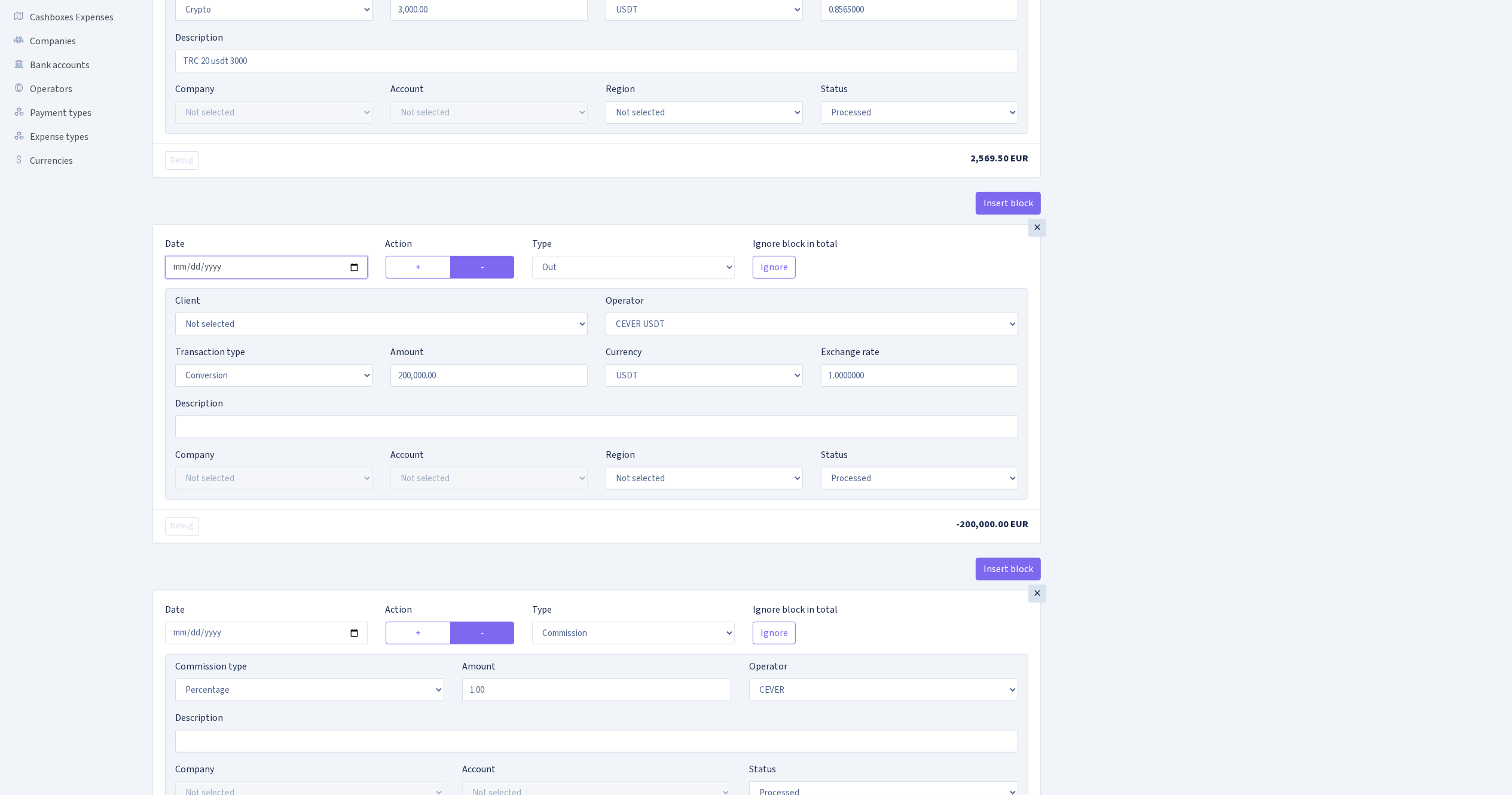
click at [354, 266] on input "2025-08-13" at bounding box center [266, 267] width 203 height 22
type input "2025-09-25"
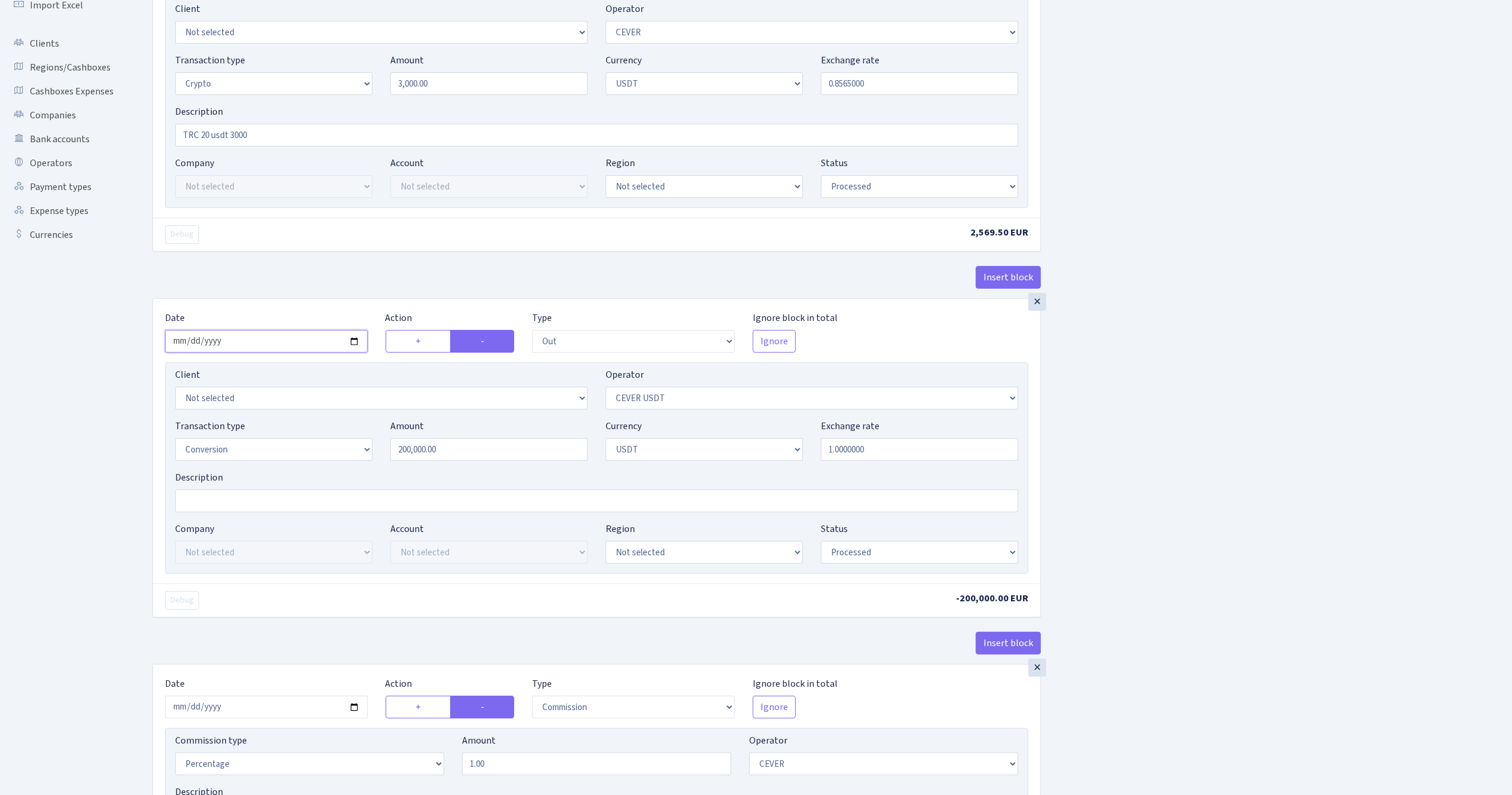
scroll to position [119, 0]
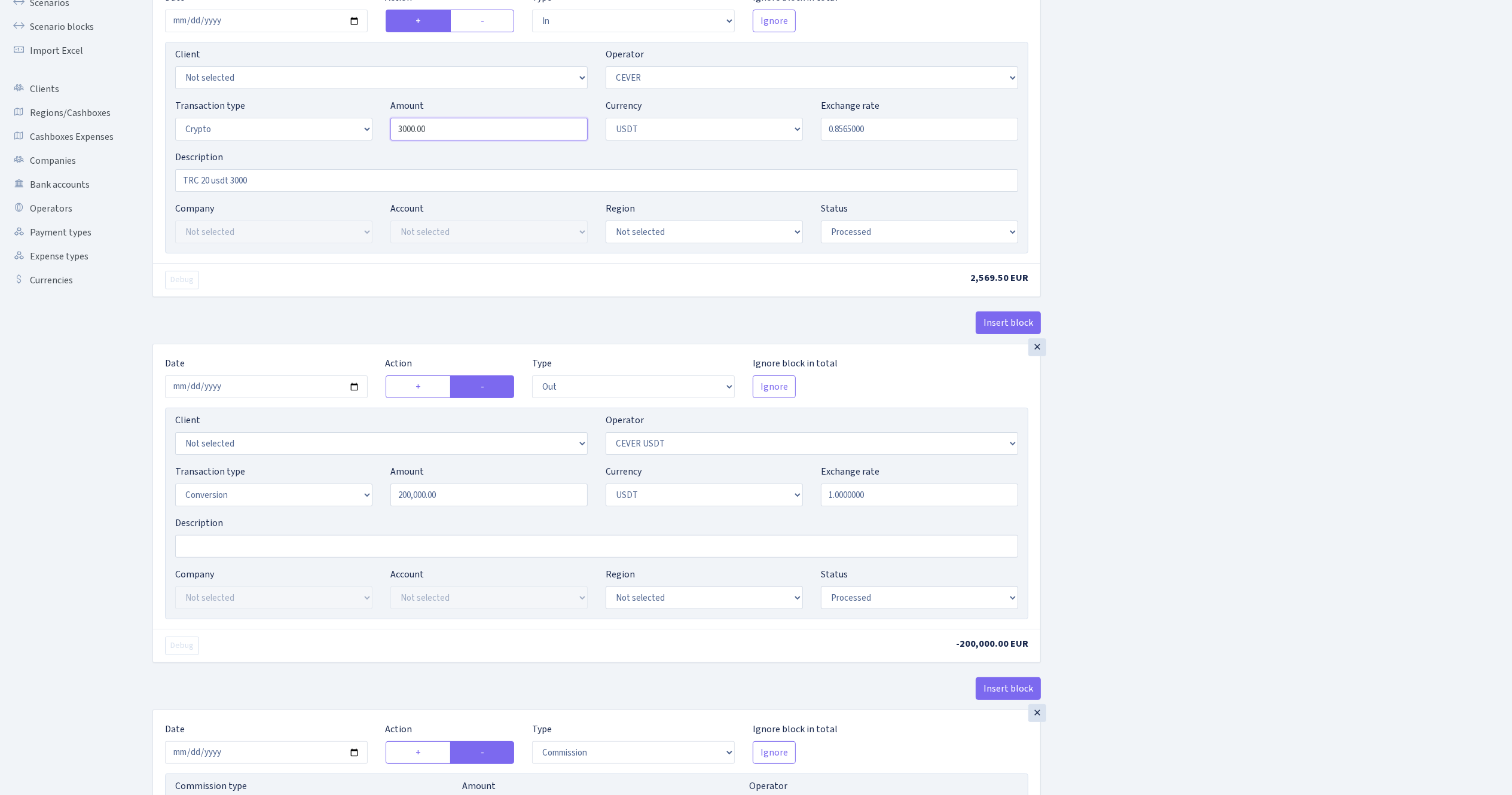
drag, startPoint x: 489, startPoint y: 122, endPoint x: 363, endPoint y: 110, distance: 126.6
click at [363, 110] on div "Transaction type Not selected 981 ELF FISH crypto GIRT IVO dekl MM-BALTIC eur U…" at bounding box center [597, 124] width 861 height 51
click at [460, 501] on input "200,000.00" at bounding box center [489, 495] width 197 height 22
type input "3,000.00"
drag, startPoint x: 508, startPoint y: 501, endPoint x: 370, endPoint y: 478, distance: 139.9
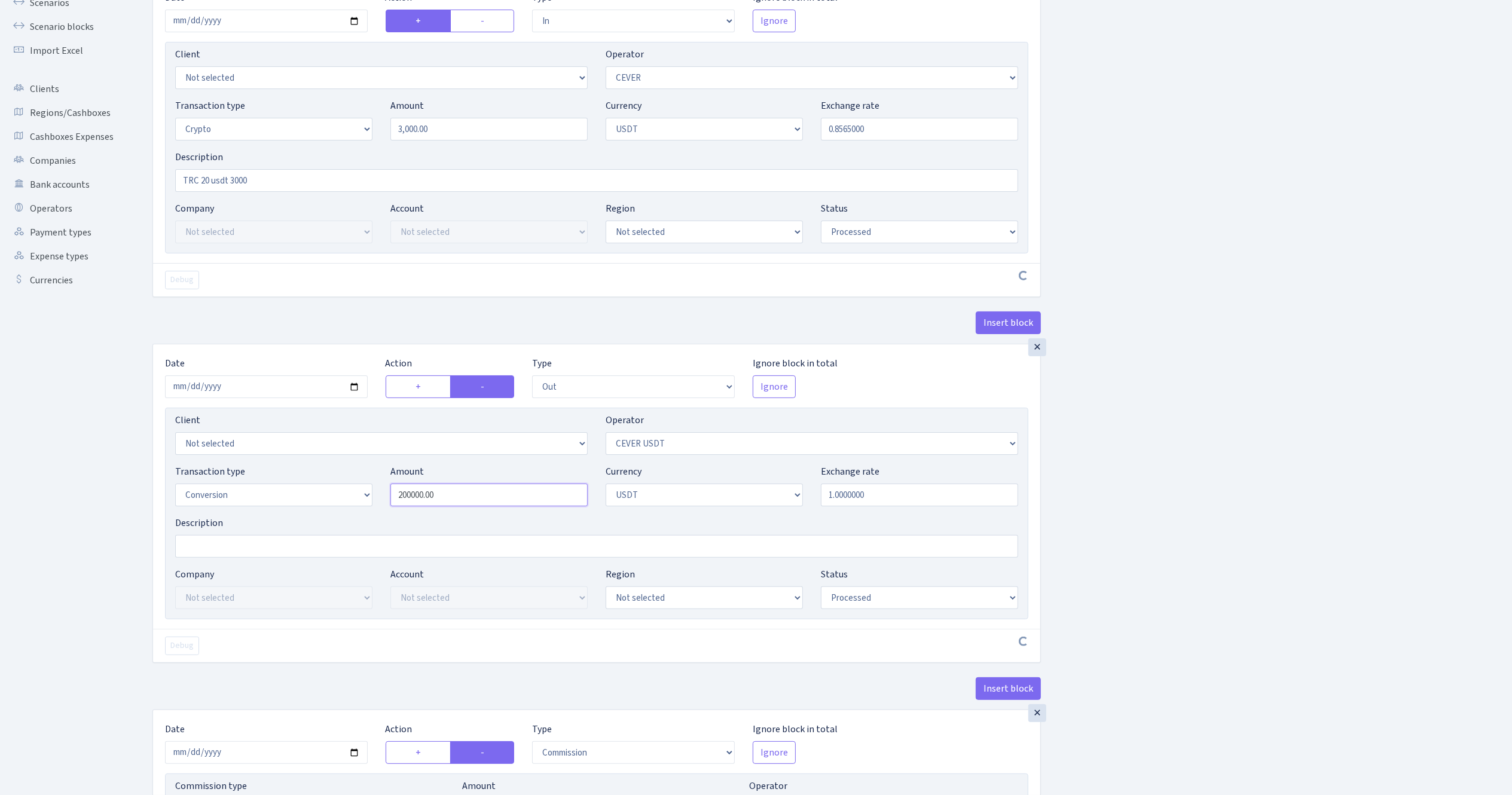
click at [371, 478] on div "Transaction type Not selected 981 ELF FISH crypto GIRT IVO dekl MM-BALTIC eur U…" at bounding box center [597, 489] width 861 height 51
paste input "3"
click at [1206, 484] on div "Insert block × Date 2025-09-25 Action + - Type --- In Out Commission Field requ…" at bounding box center [823, 691] width 1360 height 1493
drag, startPoint x: 1196, startPoint y: 496, endPoint x: 1199, endPoint y: 490, distance: 6.7
click at [1196, 495] on div "Insert block × Date 2025-09-25 Action + - Type --- In Out Commission Field requ…" at bounding box center [823, 691] width 1360 height 1493
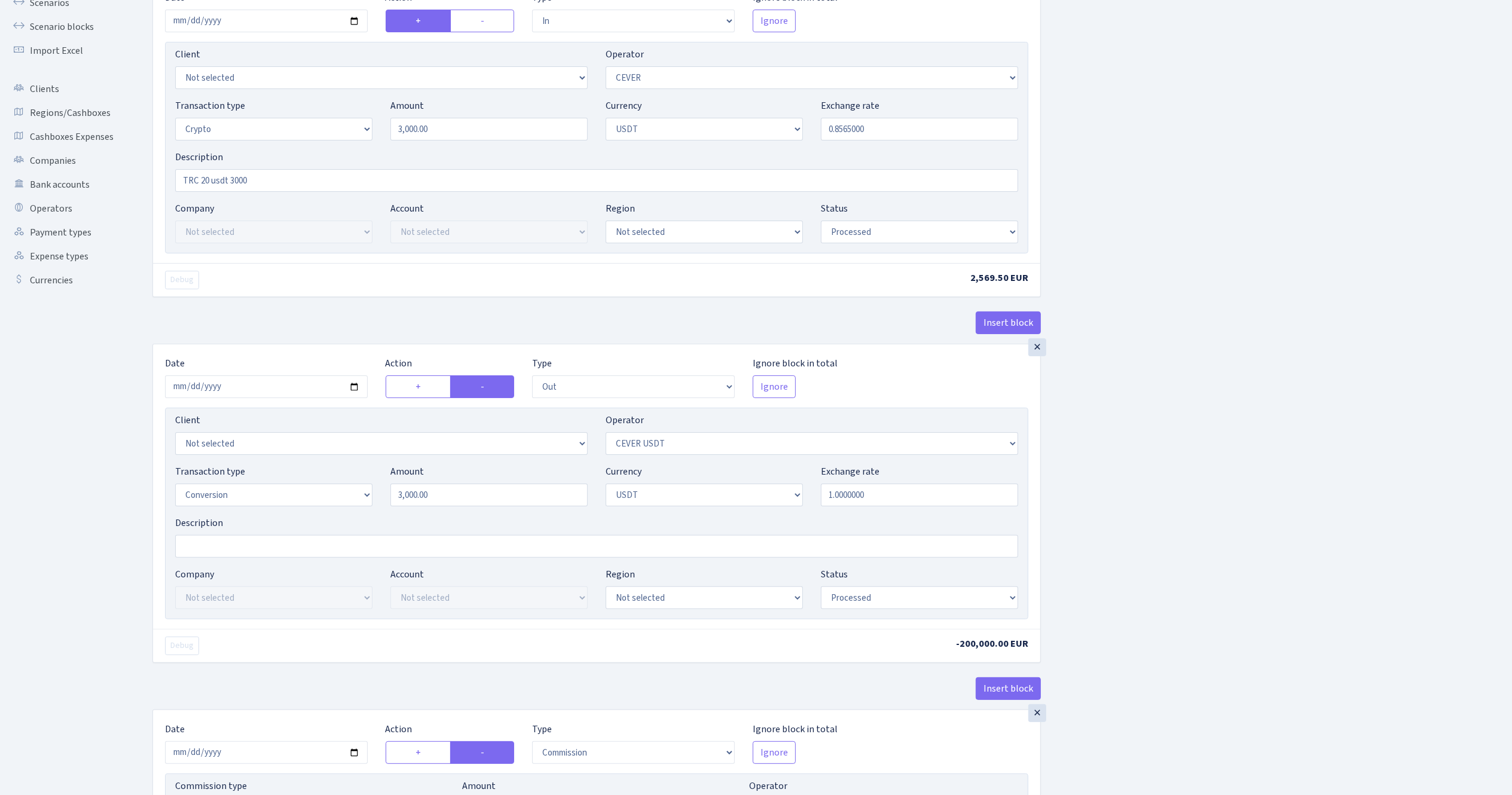
click at [1144, 389] on div "Insert block × Date 2025-09-25 Action + - Type --- In Out Commission Field requ…" at bounding box center [823, 694] width 1360 height 1497
click at [1388, 192] on div "Insert block × Date 2025-09-25 Action + - Type --- In Out Commission Field requ…" at bounding box center [823, 694] width 1360 height 1497
click at [905, 495] on input "1.0000000" at bounding box center [919, 495] width 197 height 22
click at [518, 512] on div "Transaction type Not selected 981 ELF FISH crypto GIRT IVO dekl MM-BALTIC eur U…" at bounding box center [597, 489] width 861 height 51
click at [529, 499] on input "3000.00" at bounding box center [489, 495] width 197 height 22
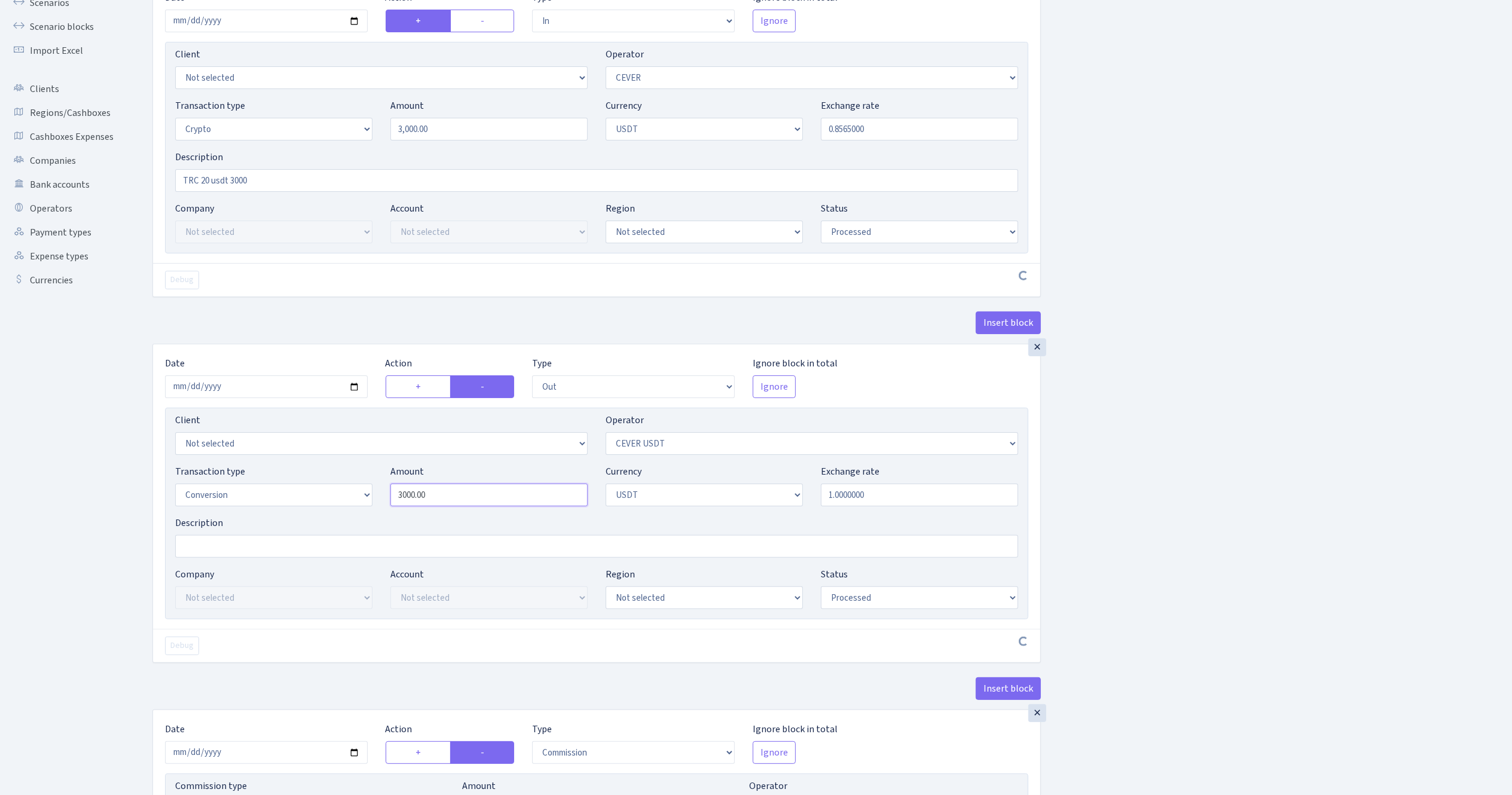
scroll to position [239, 0]
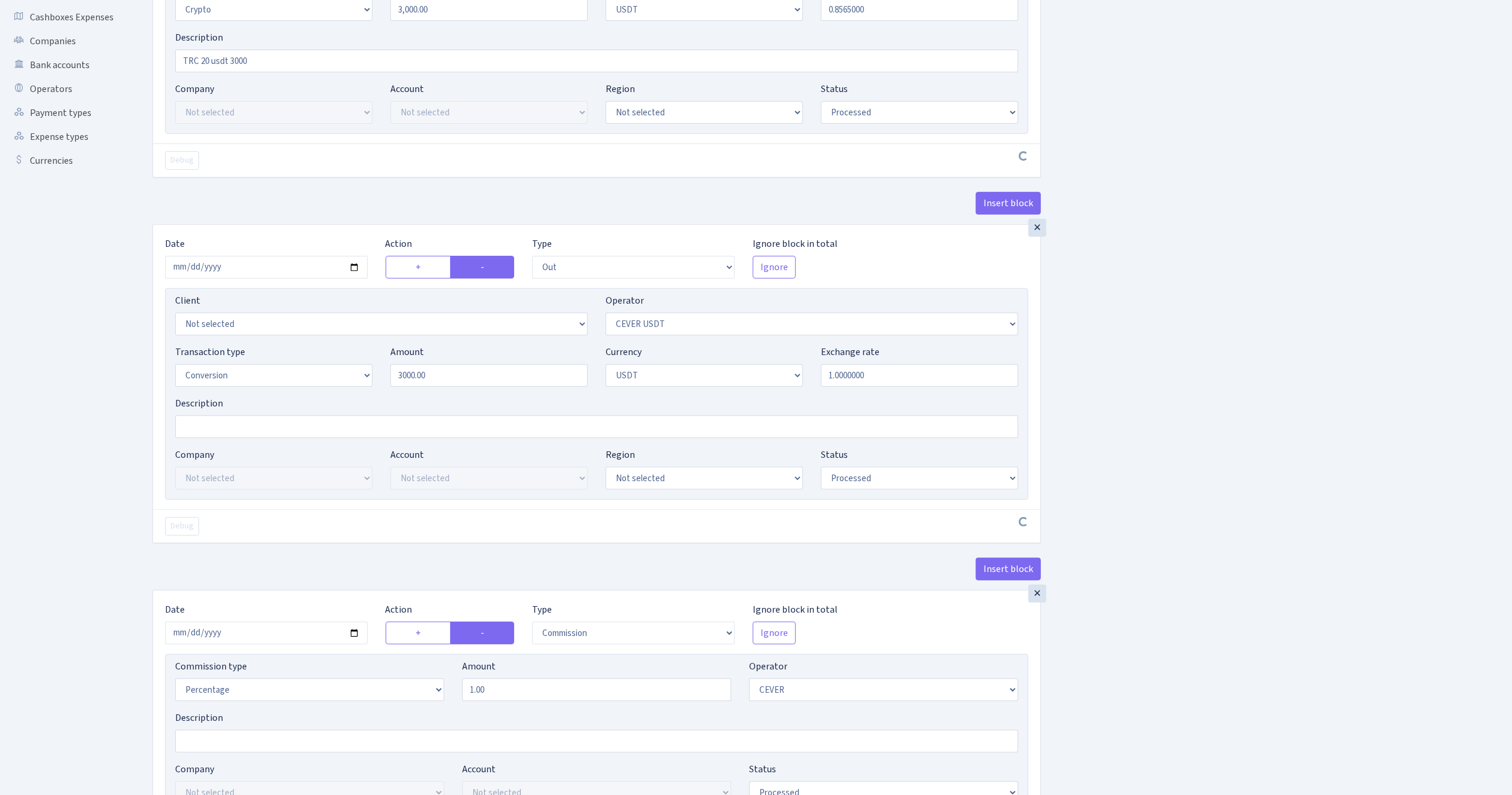
type input "3,000.00"
click at [1100, 382] on div "Insert block × Date 2025-09-25 Action + - Type --- In Out Commission Field requ…" at bounding box center [823, 572] width 1360 height 1493
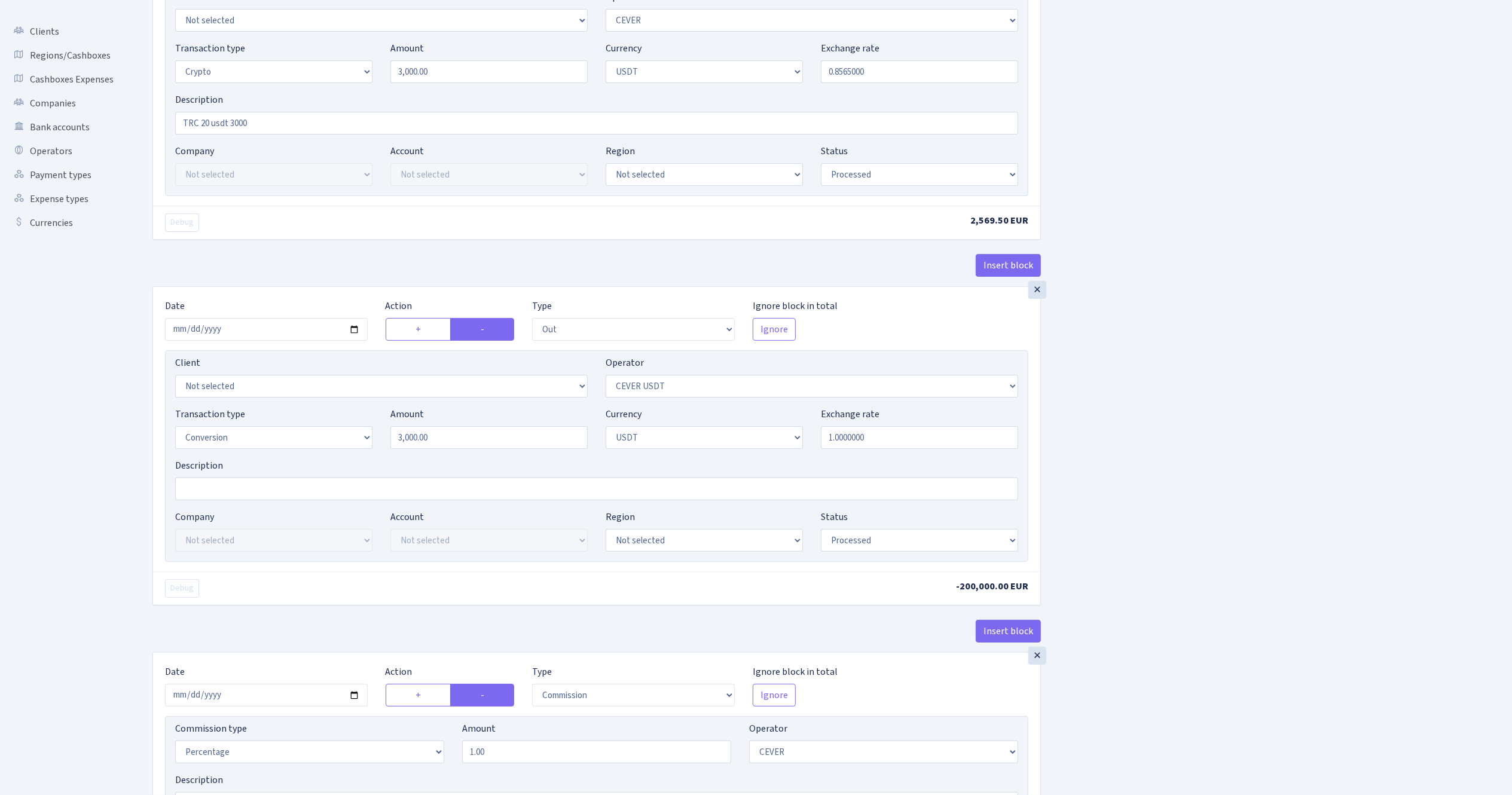
scroll to position [0, 0]
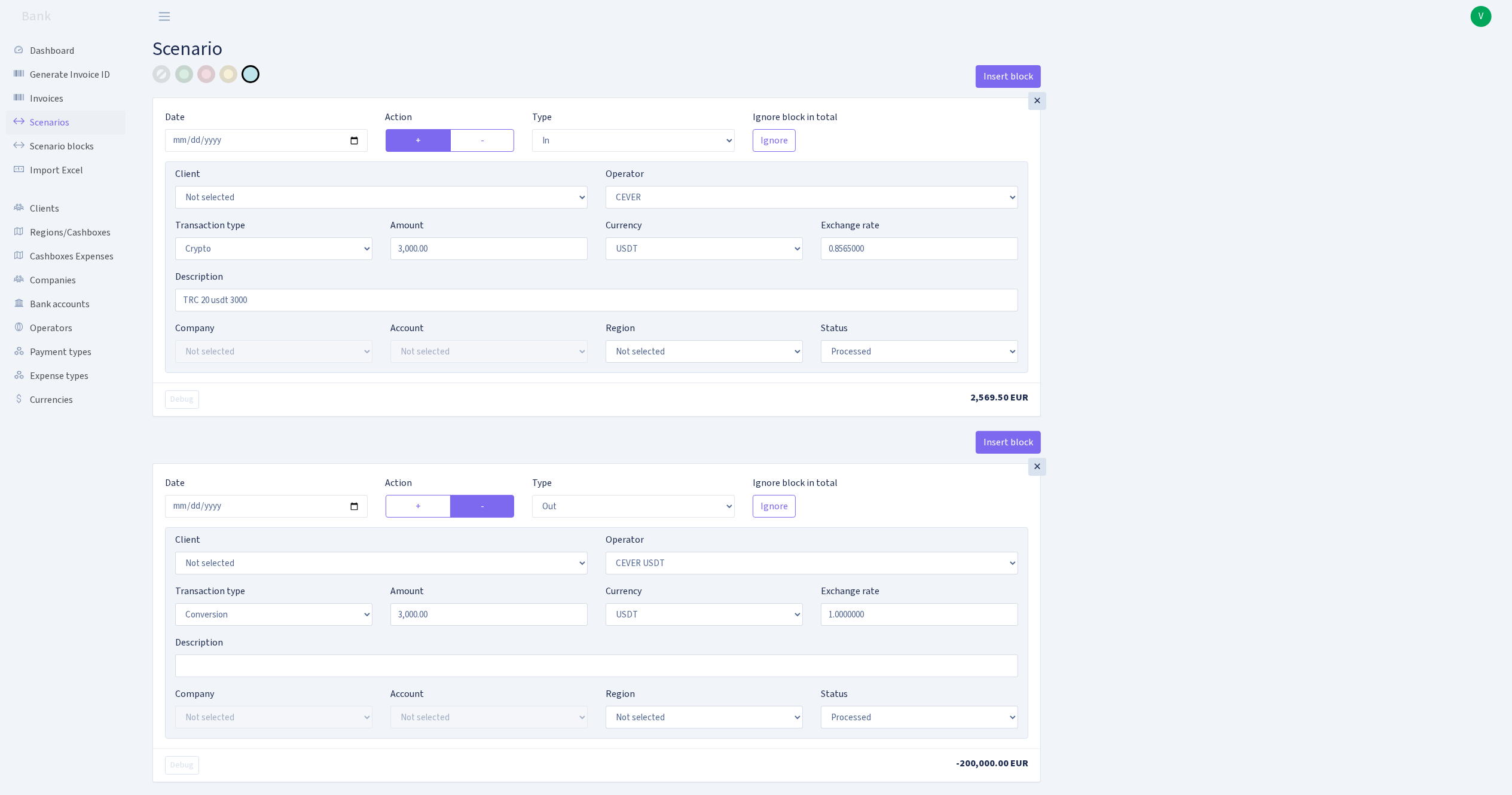
click at [56, 118] on link "Scenarios" at bounding box center [66, 123] width 119 height 24
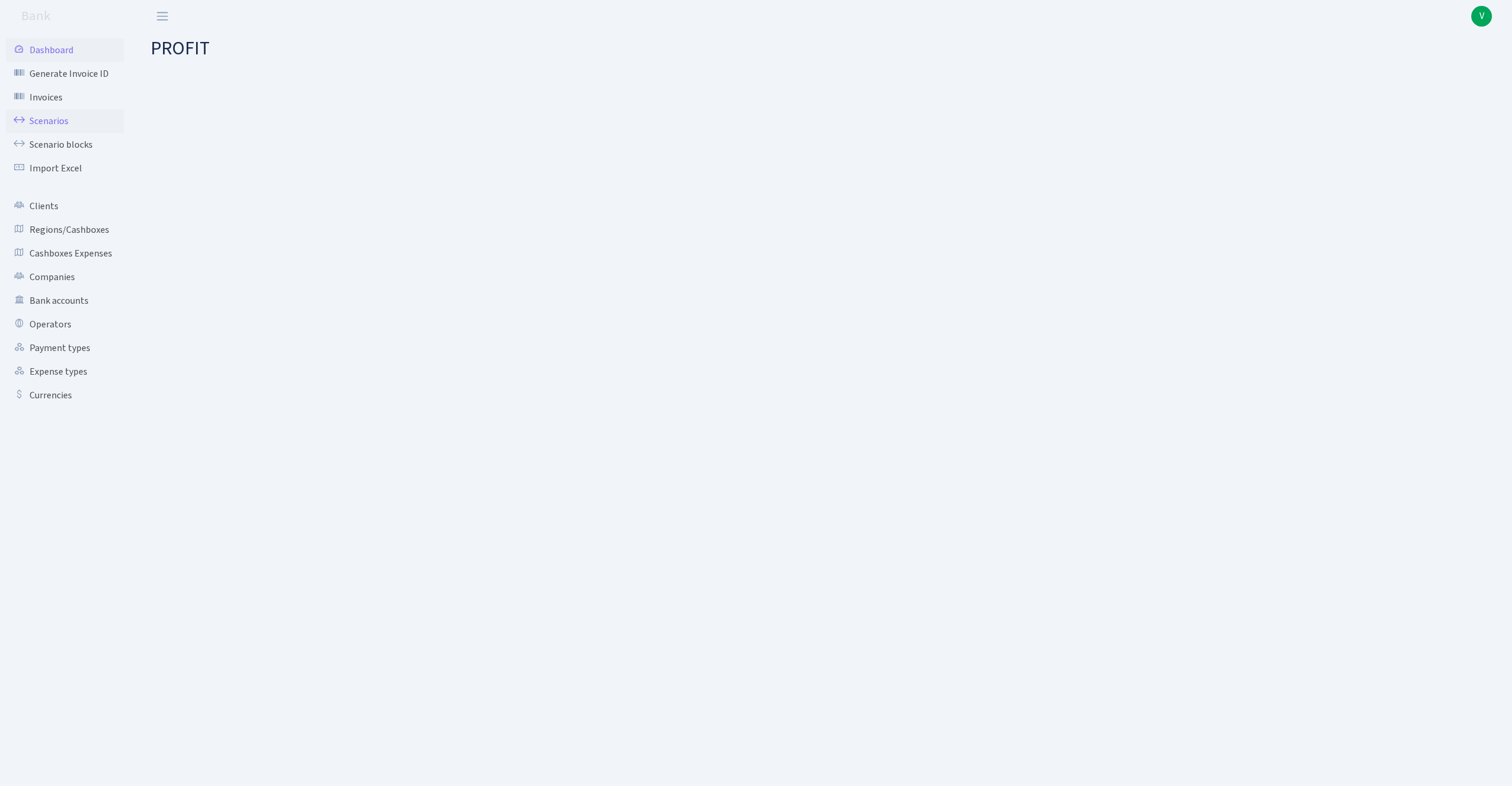
click at [55, 122] on link "Scenarios" at bounding box center [65, 121] width 118 height 24
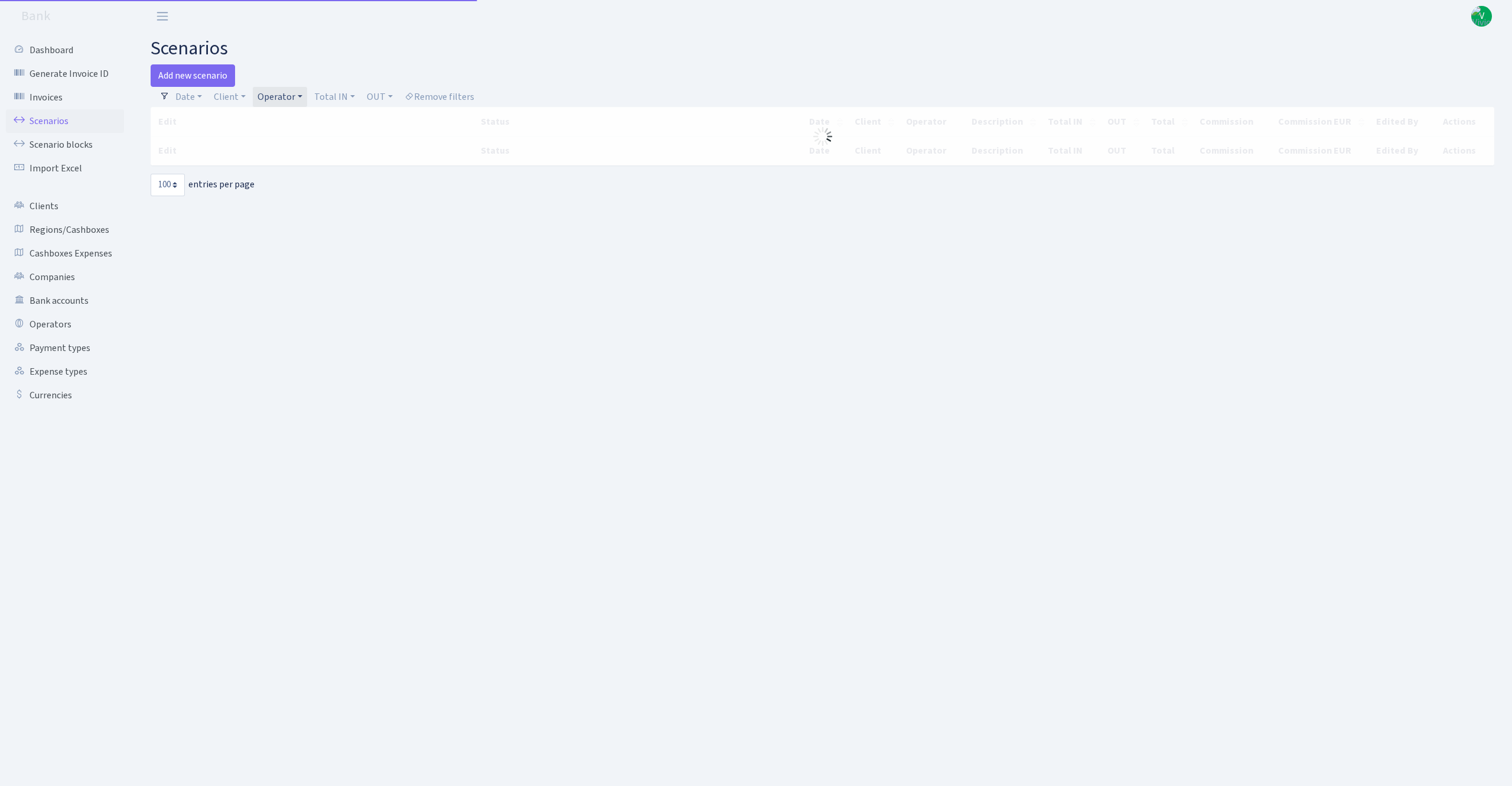
select select "100"
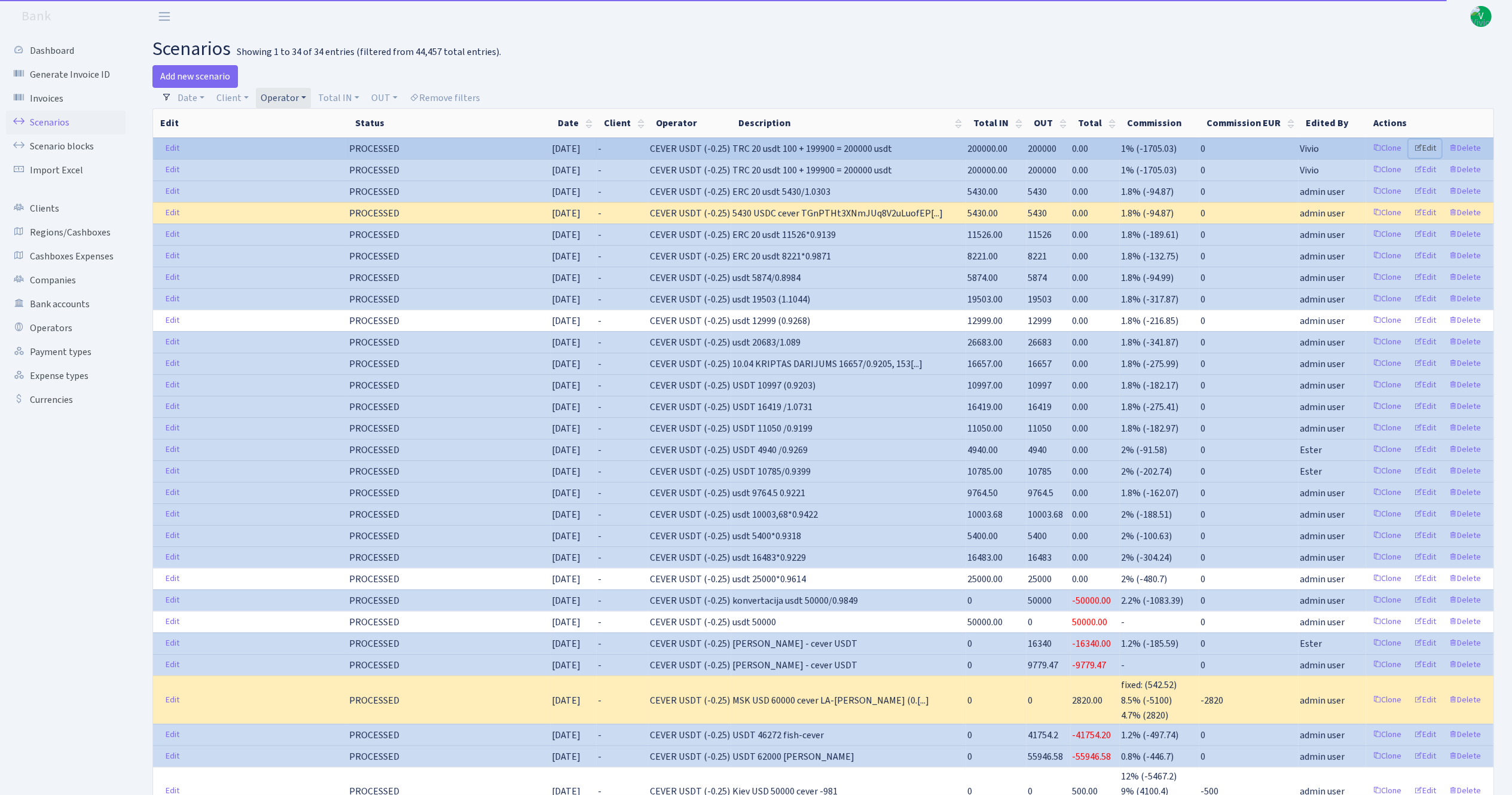
click at [1426, 148] on link "Edit" at bounding box center [1424, 149] width 33 height 18
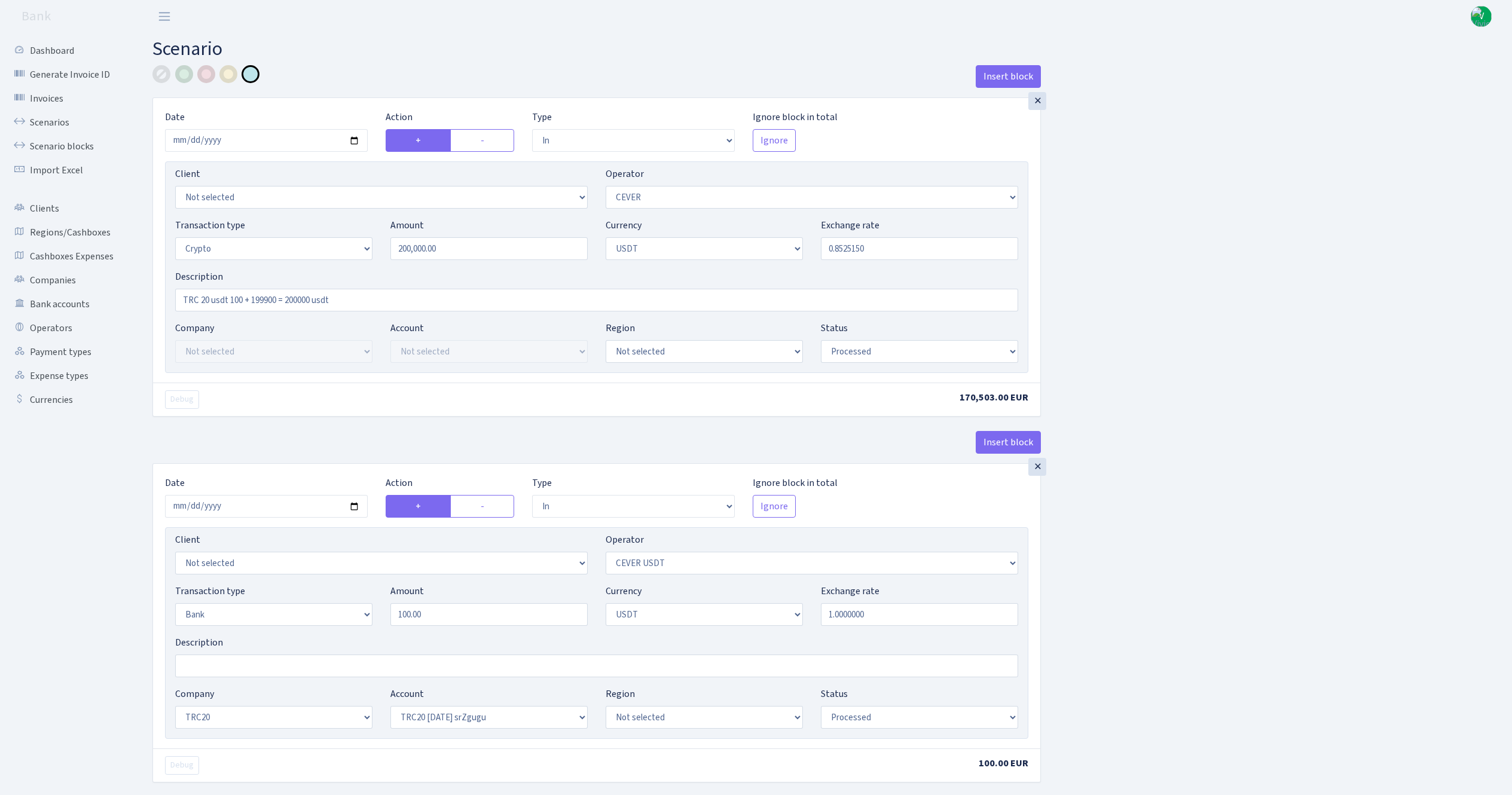
select select "in"
select select "20"
select select "3"
select select "6"
select select "processed"
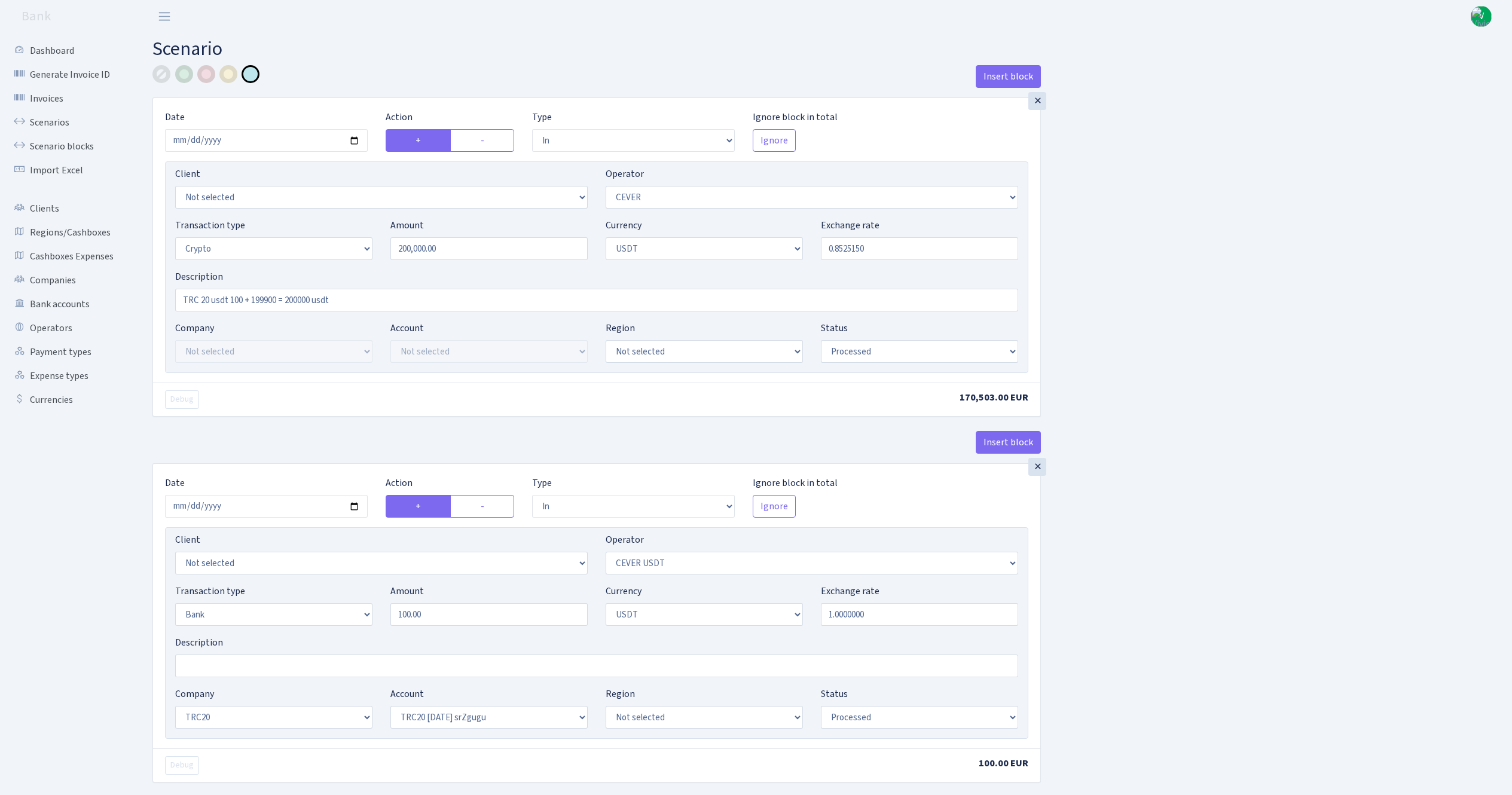
select select "in"
select select "215"
select select "2"
select select "6"
select select "20"
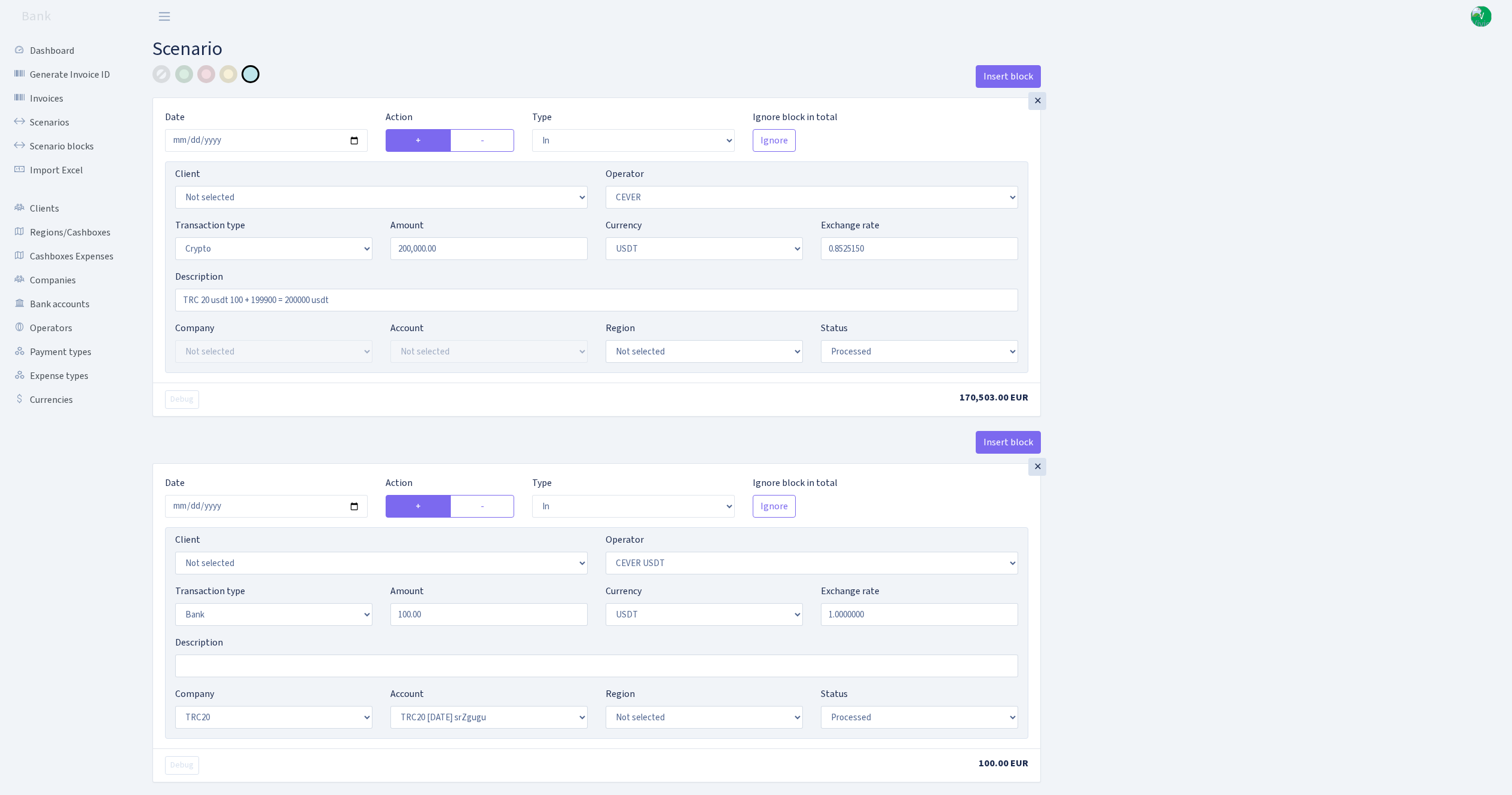
select select "61"
select select "processed"
select select "out"
select select "215"
select select "15"
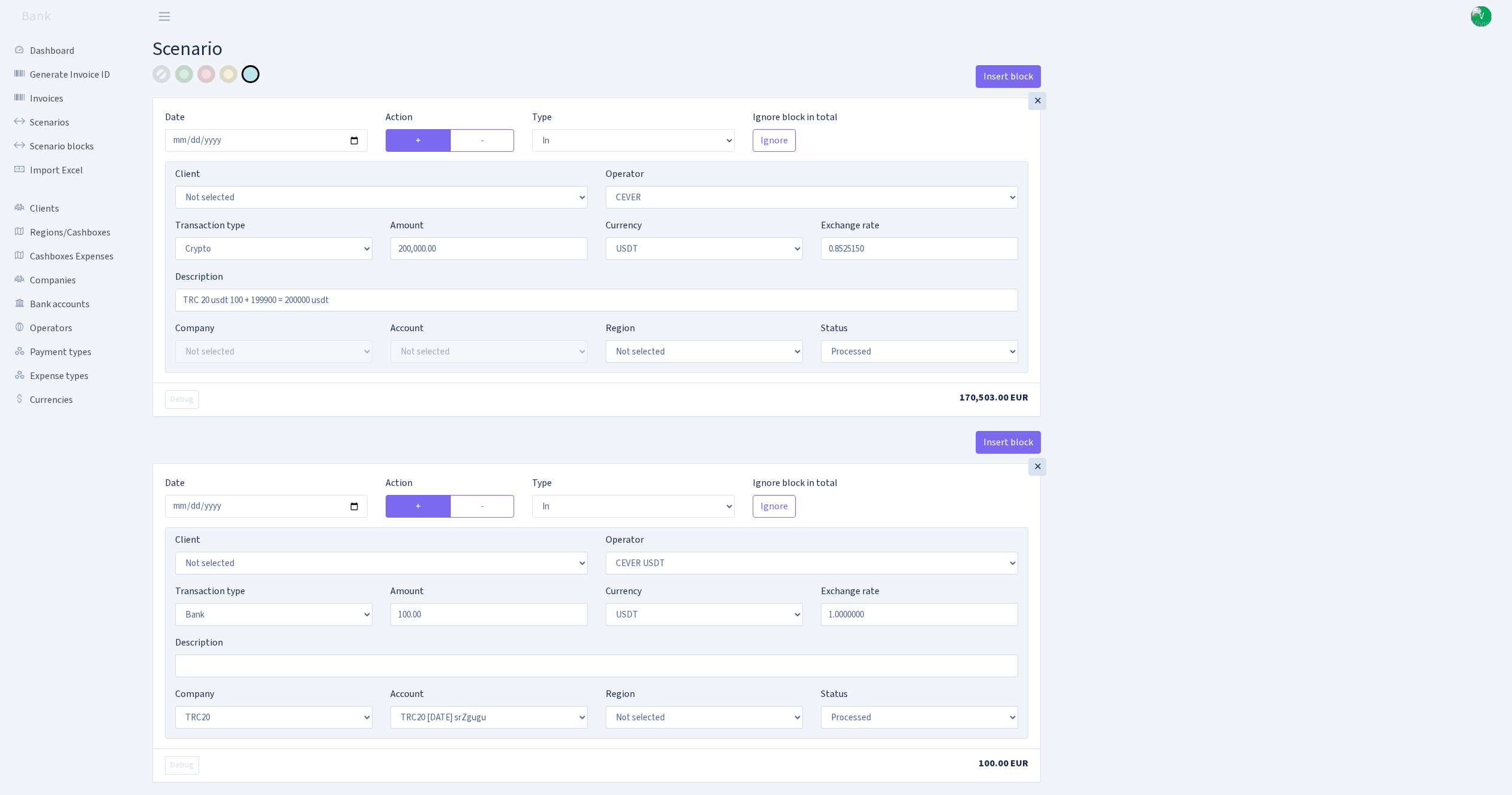
select select "6"
select select "processed"
select select "commission"
select select "20"
select select "processed"
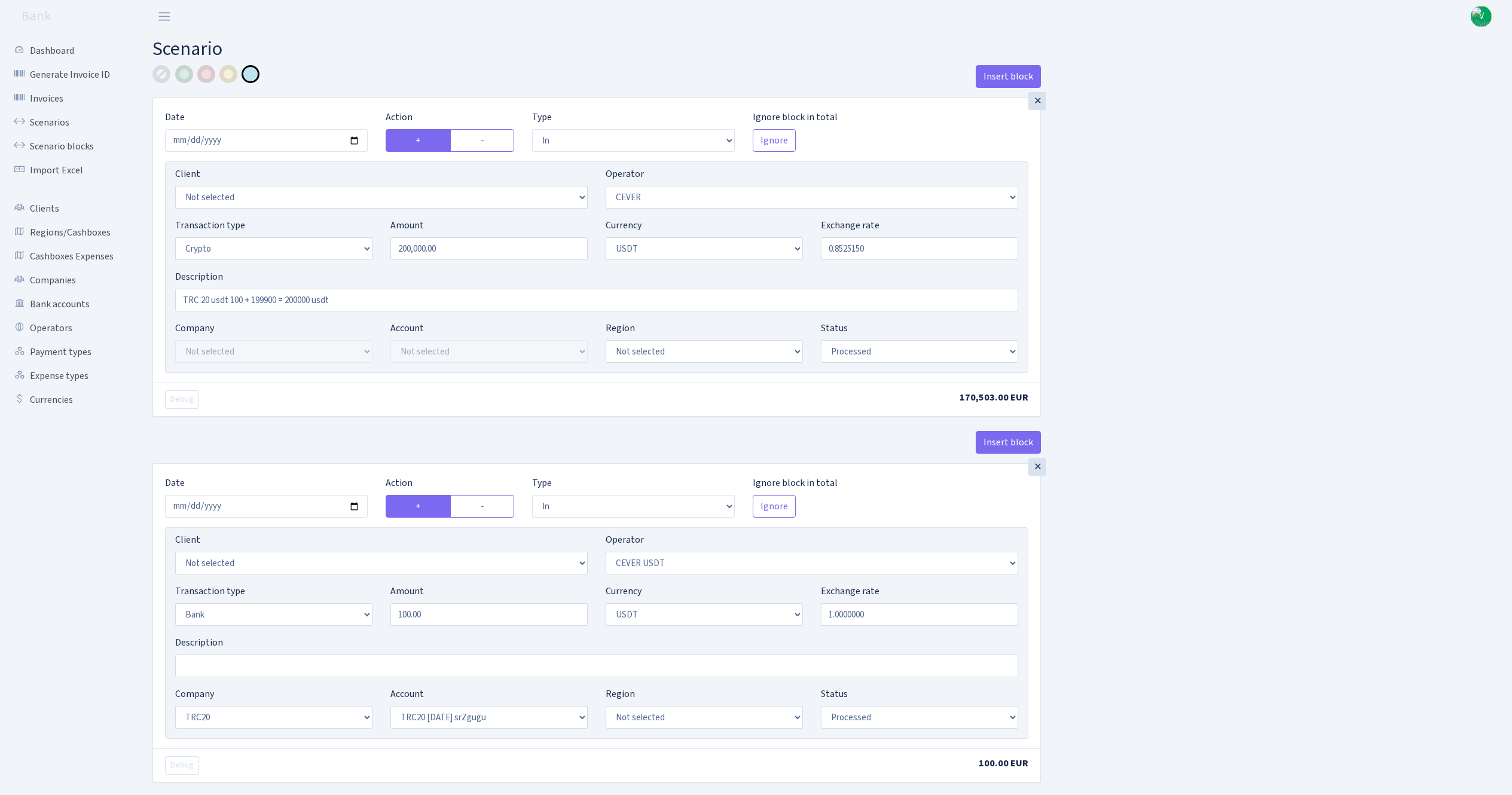
select select "in"
select select "215"
select select "2"
select select "6"
select select "20"
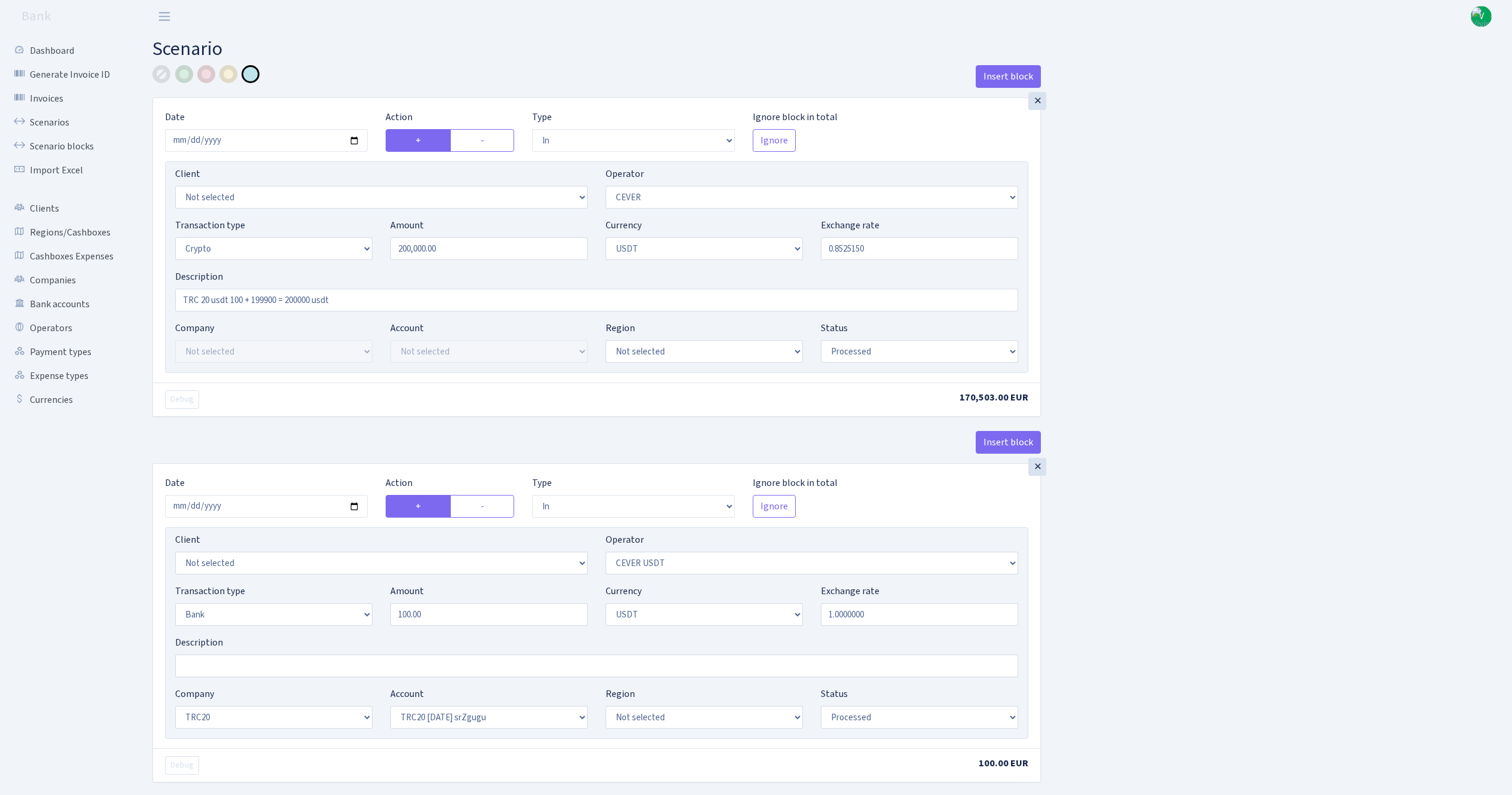
select select "61"
select select "processed"
click at [353, 145] on input "2025-08-13" at bounding box center [266, 140] width 203 height 22
type input "[DATE]"
drag, startPoint x: 499, startPoint y: 240, endPoint x: 384, endPoint y: 250, distance: 115.4
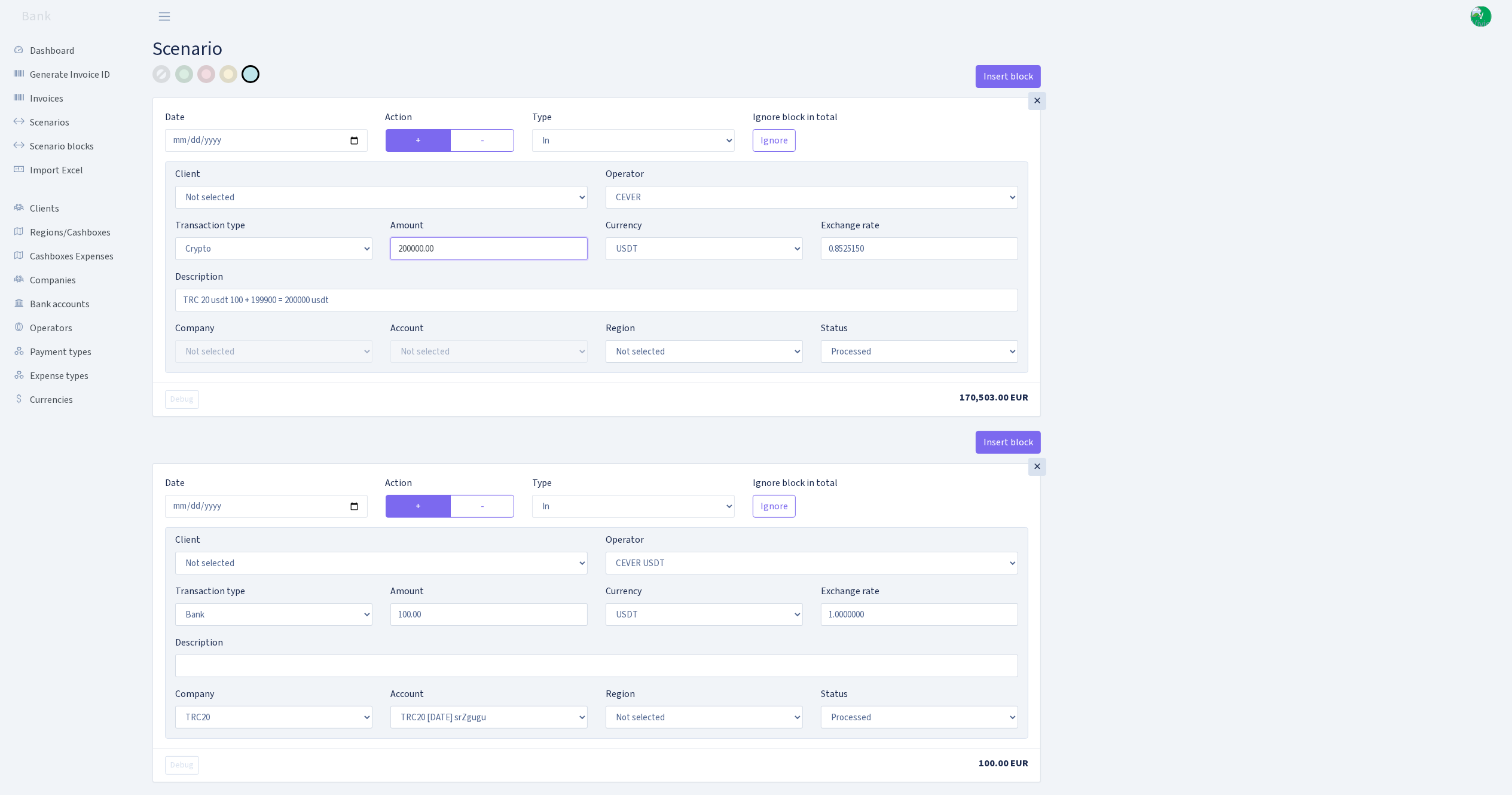
click at [384, 250] on div "Amount 200000.00" at bounding box center [489, 239] width 215 height 42
type input "3,000.00"
drag, startPoint x: 846, startPoint y: 244, endPoint x: 926, endPoint y: 247, distance: 80.1
click at [926, 246] on input "0.8525150" at bounding box center [919, 248] width 197 height 22
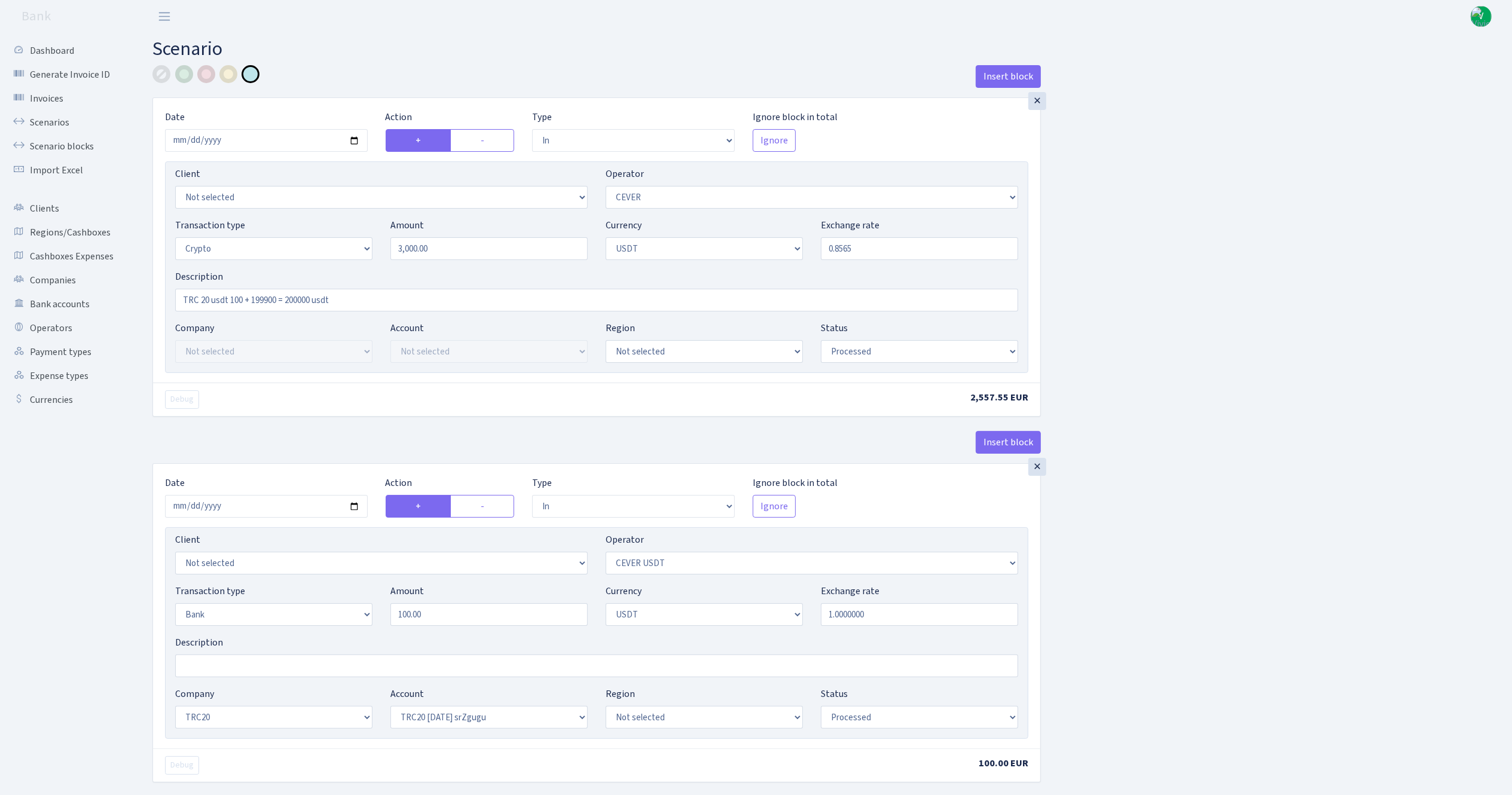
type input "0.8565000"
click at [228, 305] on input "TRC 20 usdt 100 + 199900 = 200000 usdt" at bounding box center [597, 300] width 843 height 22
drag, startPoint x: 233, startPoint y: 304, endPoint x: 412, endPoint y: 312, distance: 179.2
click at [412, 311] on input "TRC 20 usdt 100 + 199900 = 200000 usdt" at bounding box center [597, 300] width 843 height 22
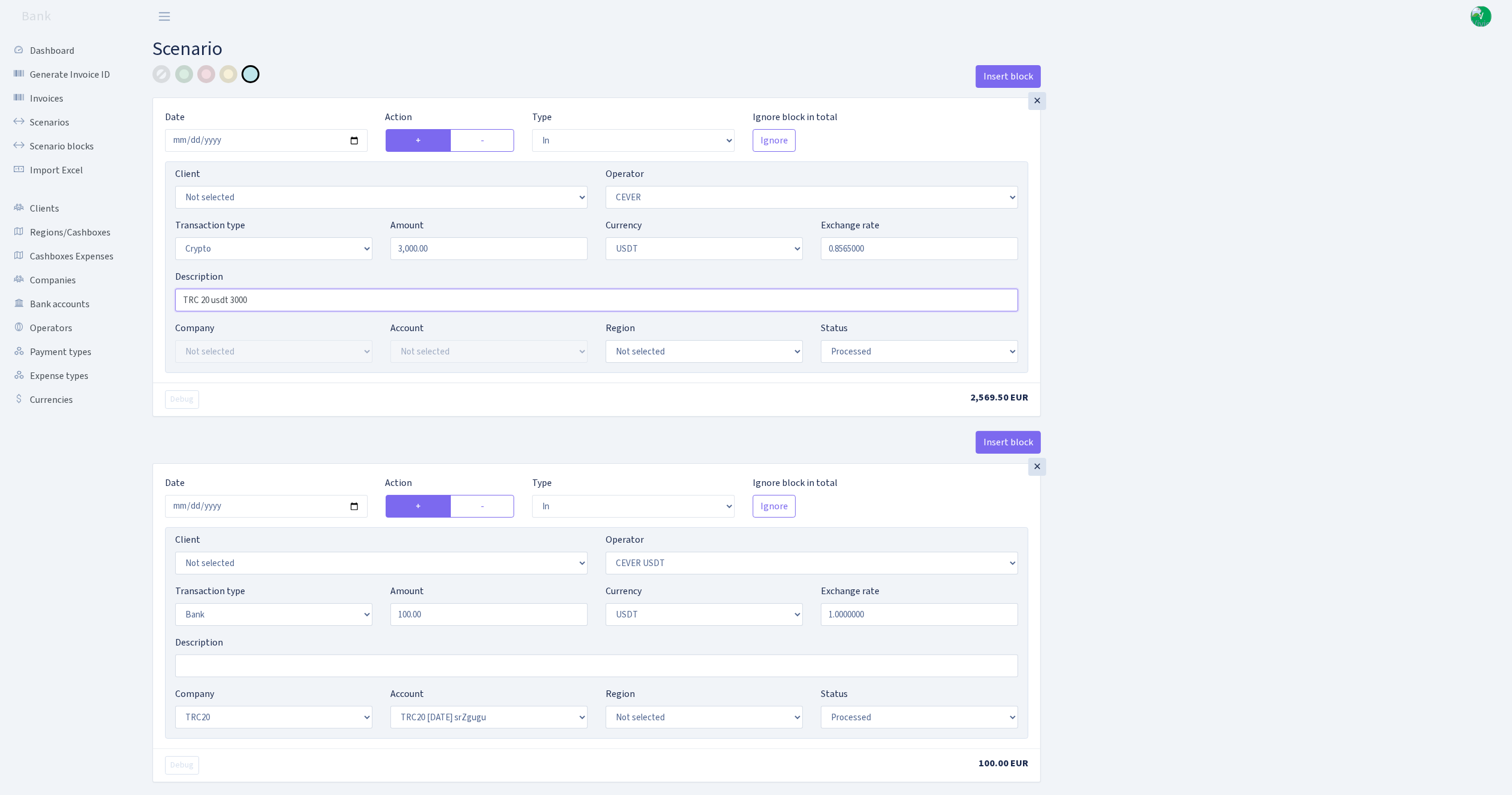
type input "TRC 20 usdt 3000"
click at [1037, 476] on div "×" at bounding box center [1037, 467] width 18 height 18
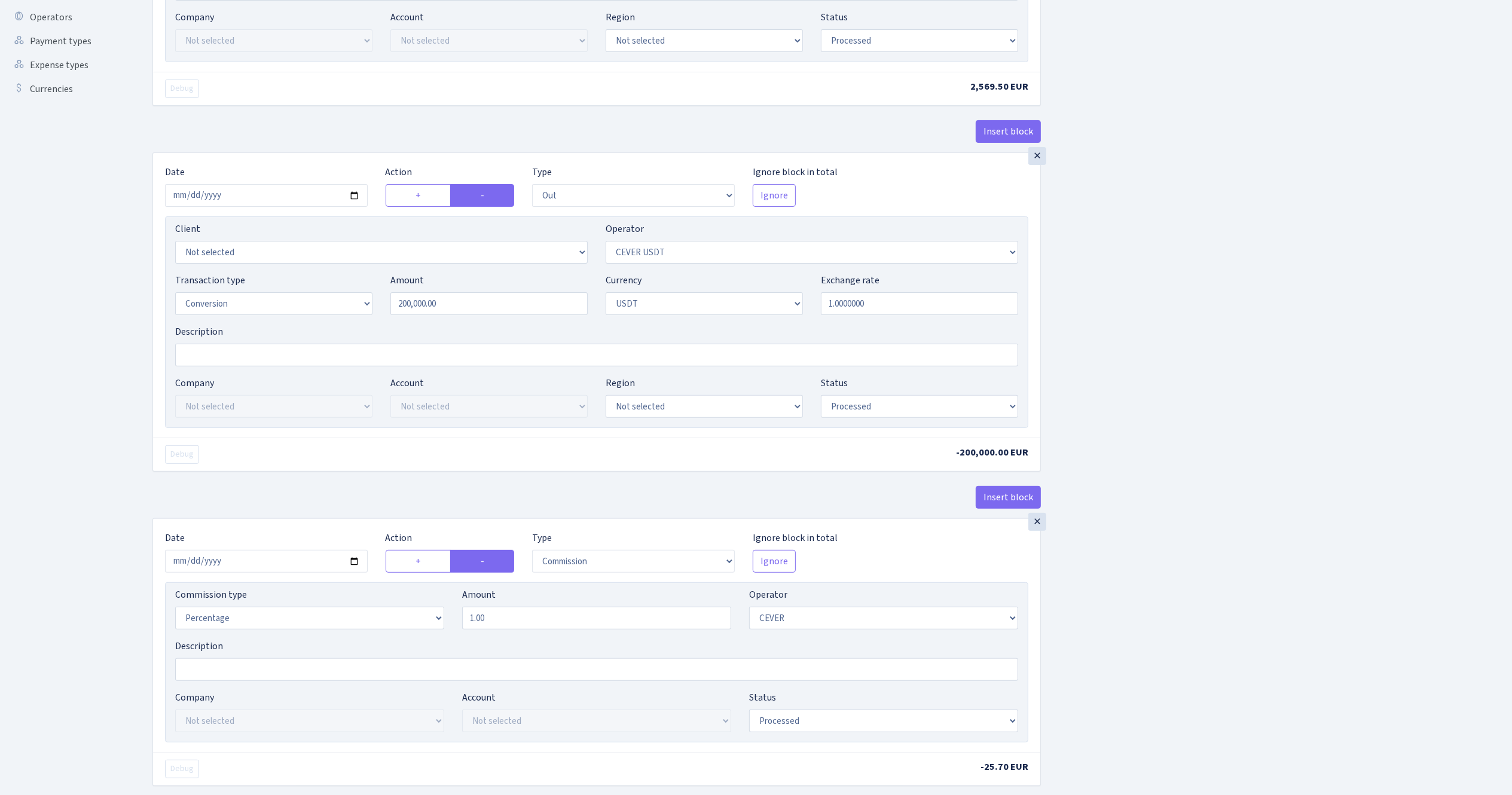
scroll to position [358, 0]
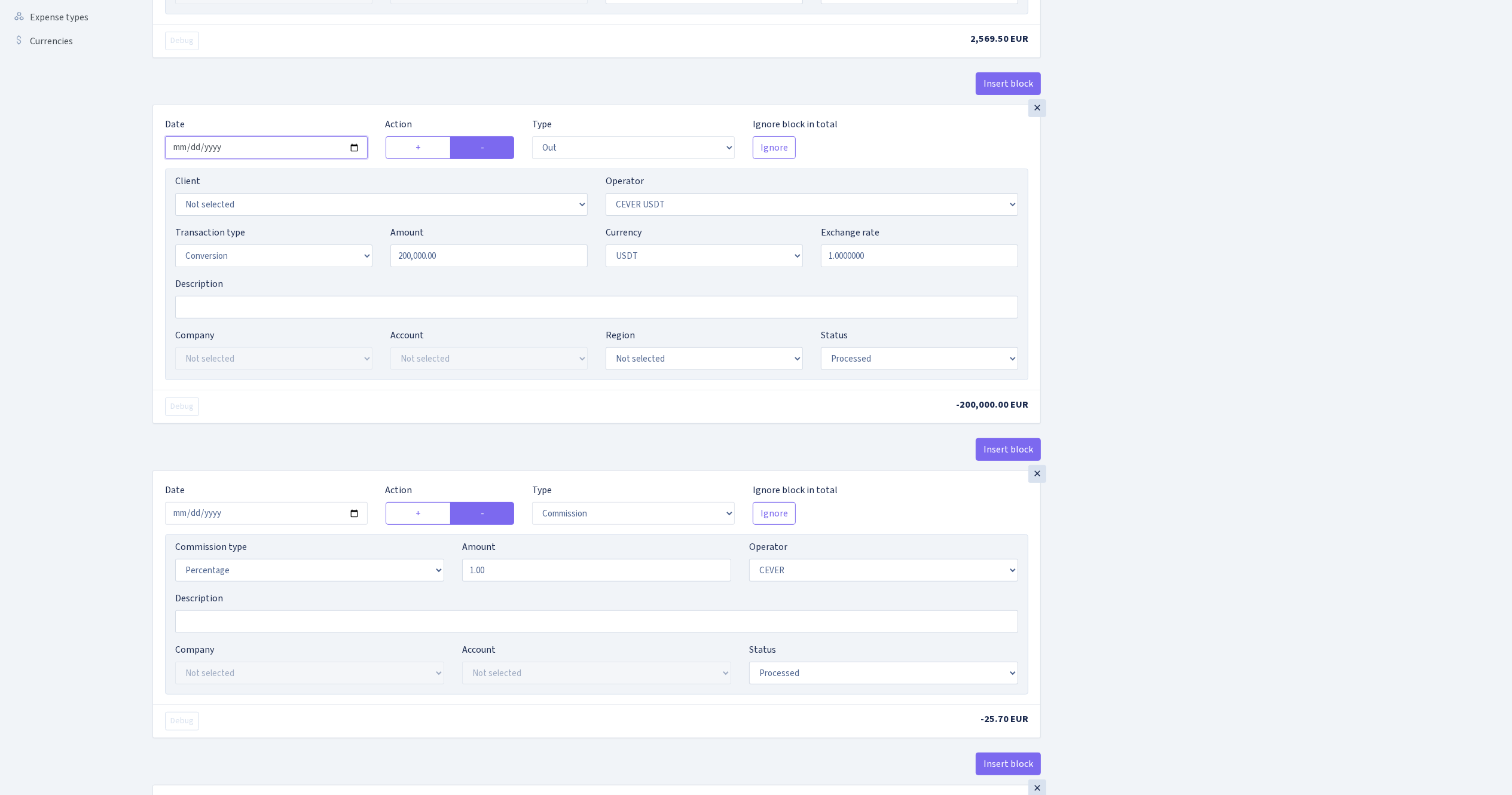
click at [351, 144] on input "2025-08-13" at bounding box center [266, 147] width 203 height 22
type input "2025-09-25"
drag, startPoint x: 484, startPoint y: 263, endPoint x: 337, endPoint y: 224, distance: 152.1
click at [338, 224] on div "Client Not selected 1 KOC GEMICILIK VE TASIMACILIK 1/BALDERE-SILDEDZE SIGNE 1/S…" at bounding box center [596, 274] width 863 height 212
click at [1311, 257] on div "Insert block × Date 2025-09-25 Action + - Type --- In Out Commission Field requ…" at bounding box center [823, 455] width 1360 height 1497
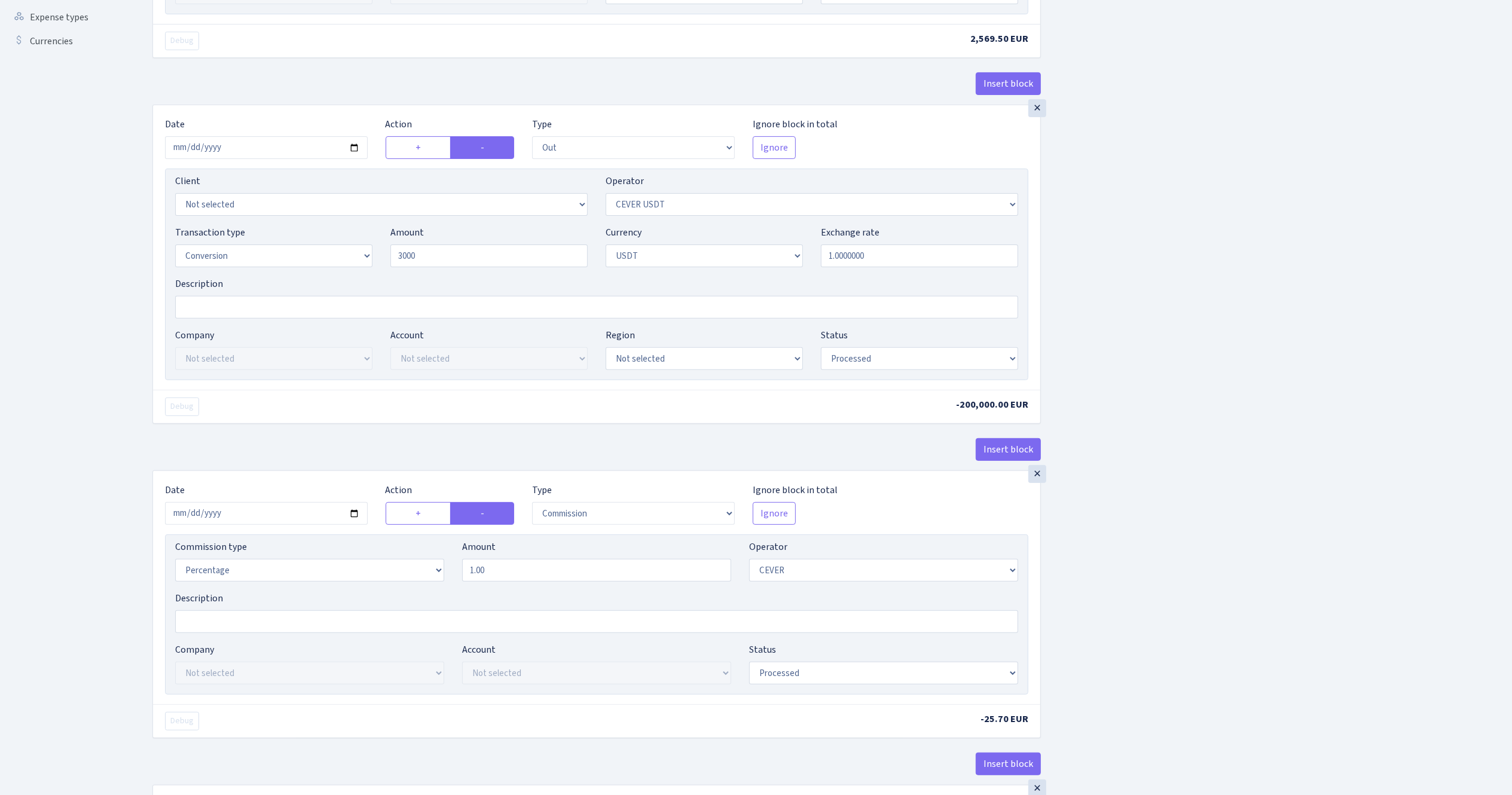
type input "3,000.00"
click at [355, 517] on input "2025-08-13" at bounding box center [266, 513] width 203 height 22
type input "2025-09-25"
drag, startPoint x: 480, startPoint y: 575, endPoint x: 345, endPoint y: 558, distance: 136.1
click at [345, 558] on div "Commission type Percentage Fixed Bank Amount 1.00 Operator Not selected 981 981…" at bounding box center [597, 565] width 861 height 51
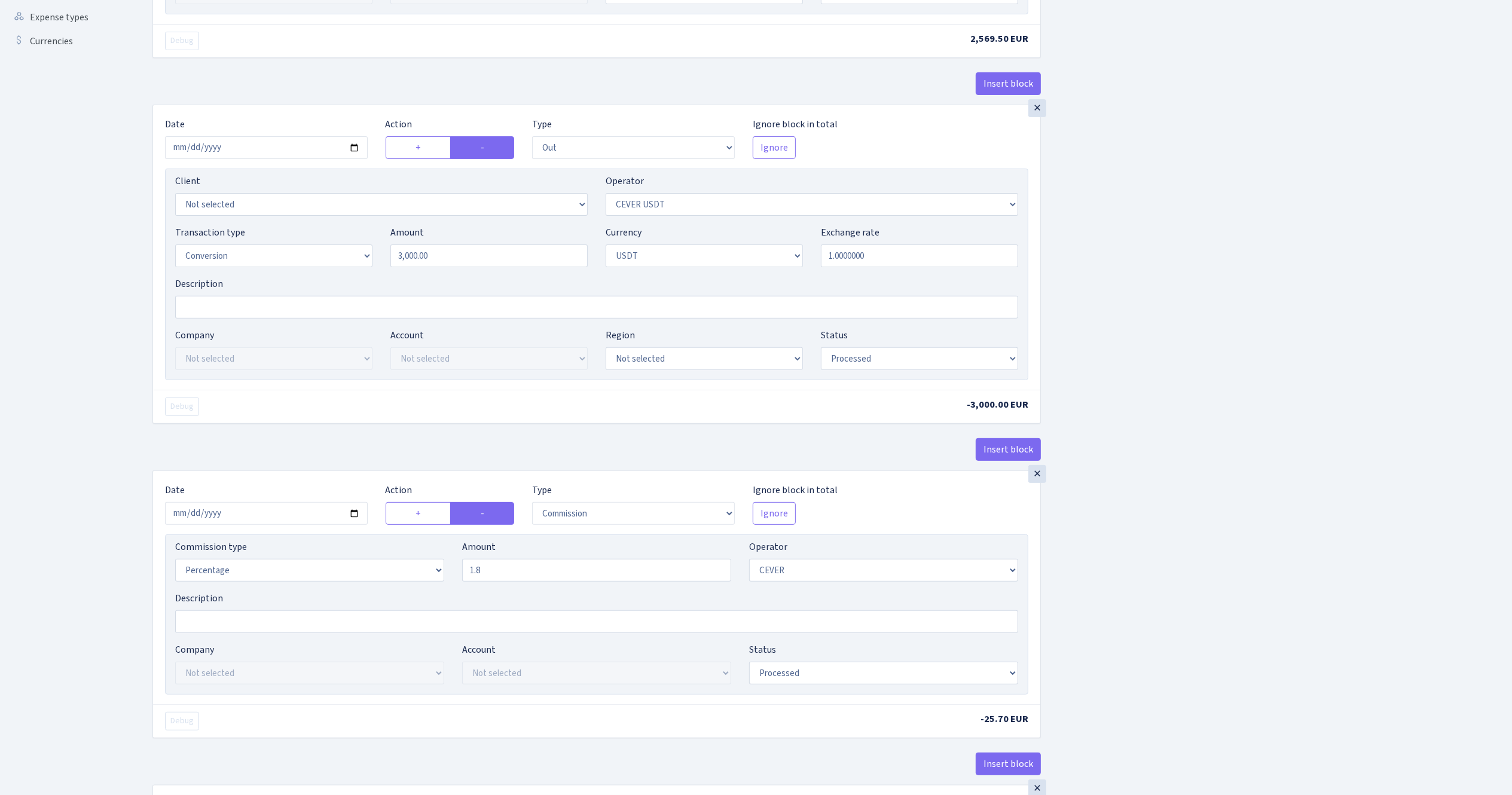
click at [1141, 604] on div "Insert block × Date 2025-09-25 Action + - Type --- In Out Commission Field requ…" at bounding box center [823, 455] width 1360 height 1497
type input "1.80"
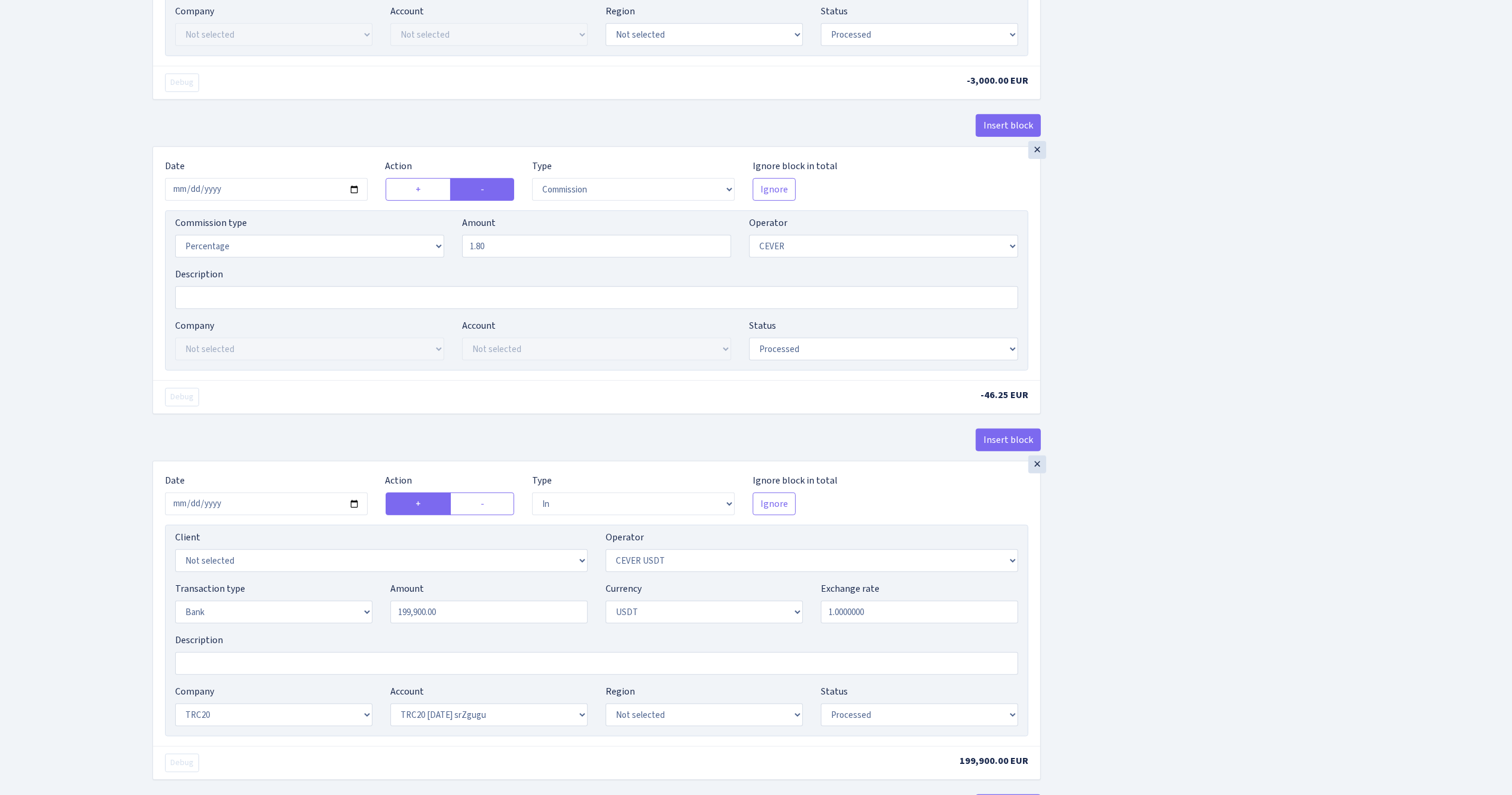
scroll to position [717, 0]
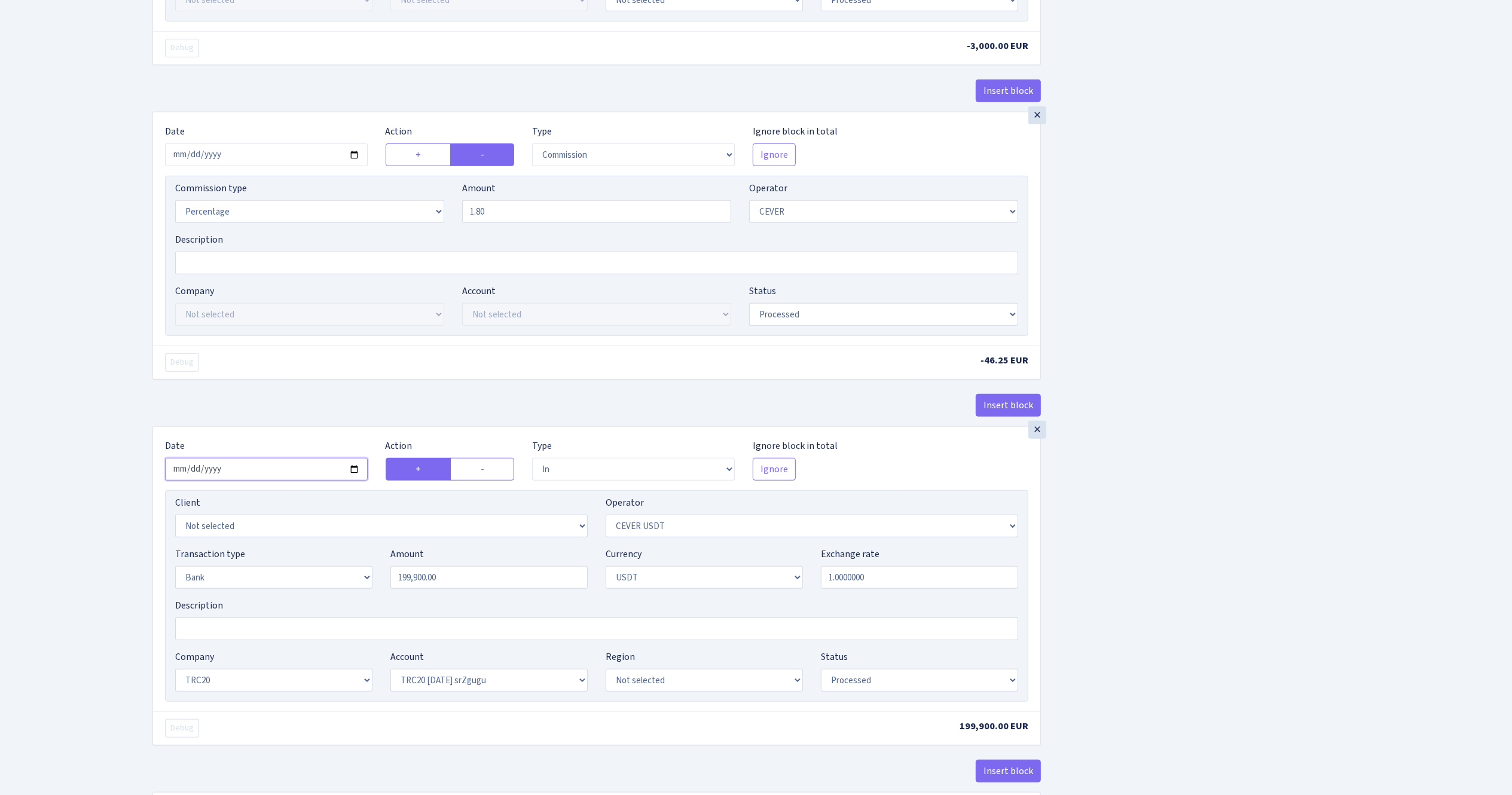
click at [355, 478] on input "2025-08-13" at bounding box center [266, 469] width 203 height 22
type input "2025-09-25"
drag, startPoint x: 490, startPoint y: 597, endPoint x: 342, endPoint y: 577, distance: 149.3
click at [342, 577] on div "Transaction type Not selected 981 ELF FISH crypto GIRT IVO dekl MM-BALTIC eur U…" at bounding box center [597, 572] width 861 height 51
click at [525, 583] on input "199900.00" at bounding box center [489, 577] width 197 height 22
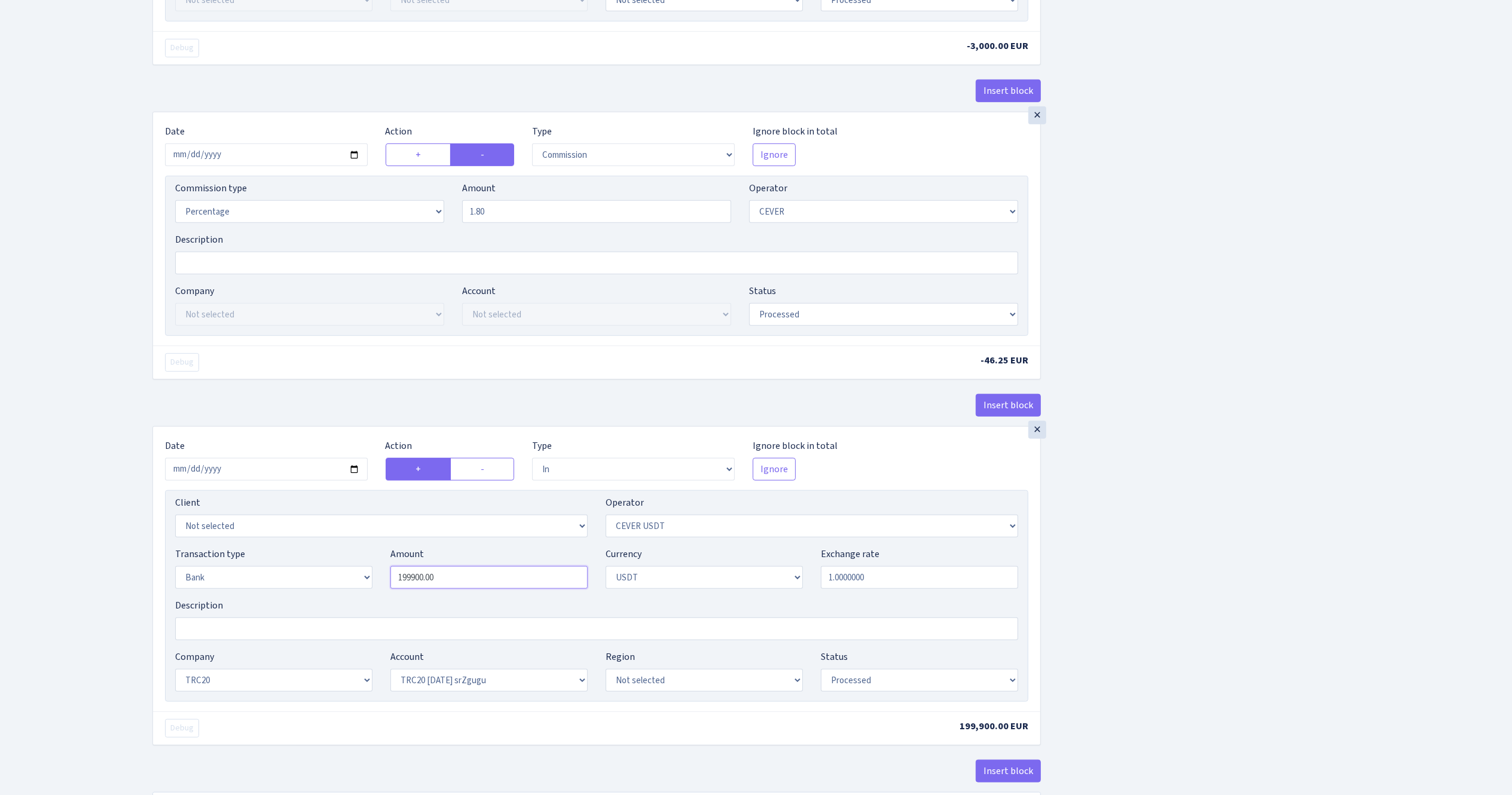
drag, startPoint x: 525, startPoint y: 583, endPoint x: 200, endPoint y: 537, distance: 328.2
click at [200, 537] on div "Client Not selected 1 KOC GEMICILIK VE TASIMACILIK 1/BALDERE-SILDEDZE SIGNE 1/S…" at bounding box center [596, 596] width 863 height 212
click at [1210, 549] on div "Insert block × Date 2025-09-25 Action + - Type --- In Out Commission Field requ…" at bounding box center [823, 97] width 1360 height 1497
type input "3,000.00"
click at [1210, 475] on div "Insert block × Date 2025-09-25 Action + - Type --- In Out Commission Field requ…" at bounding box center [823, 97] width 1360 height 1497
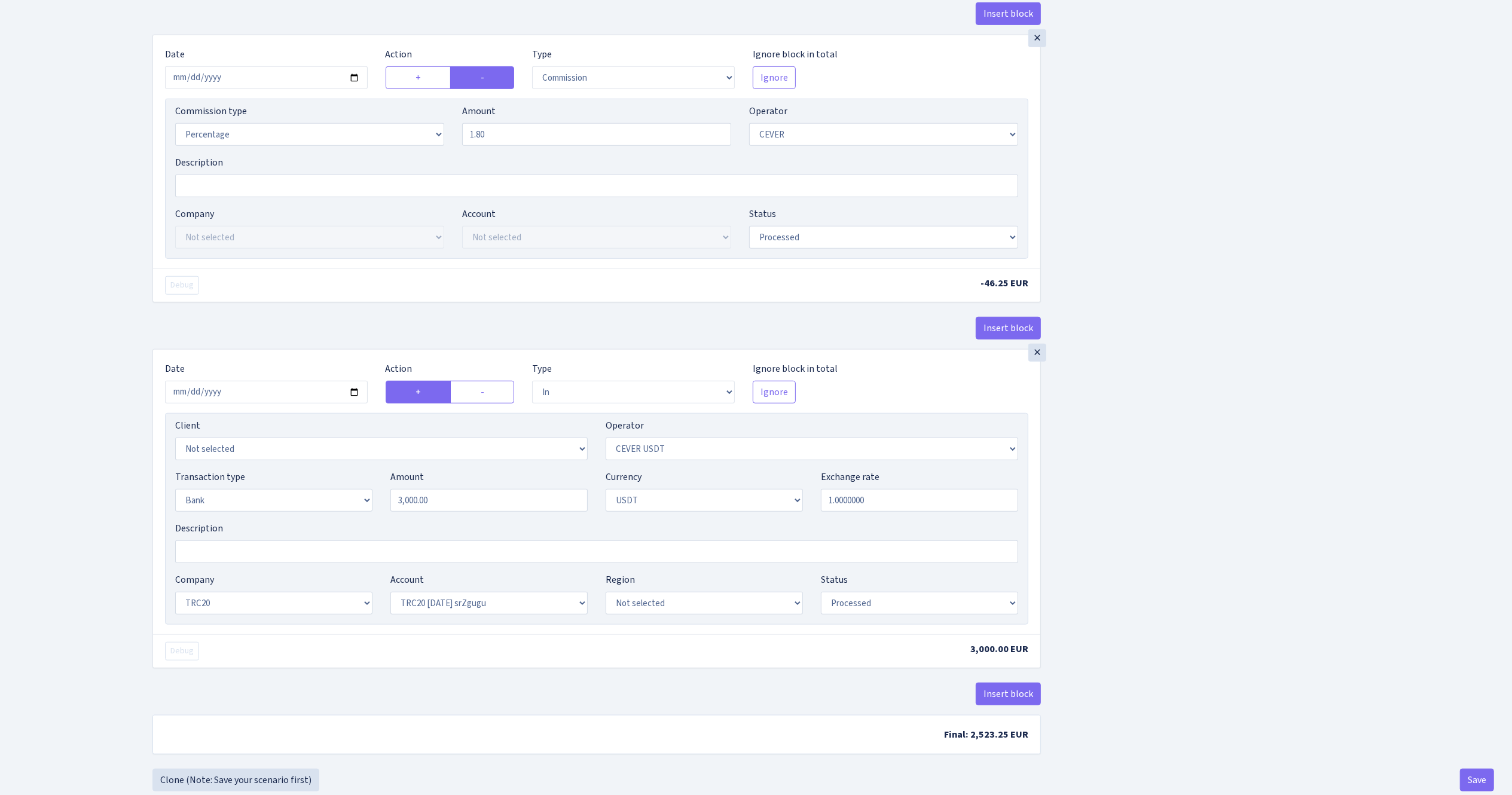
scroll to position [830, 0]
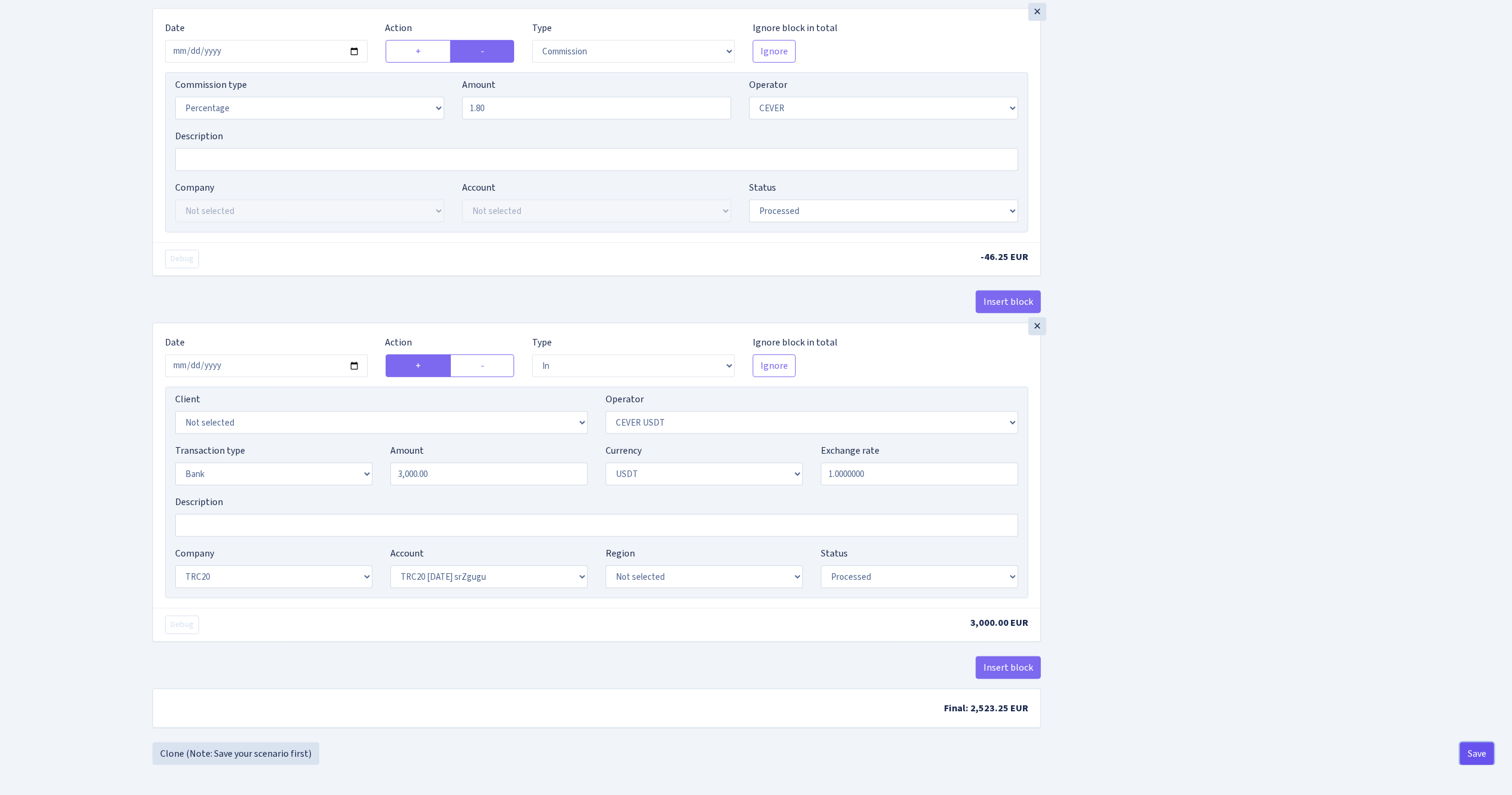
click at [1478, 751] on button "Save" at bounding box center [1477, 754] width 34 height 22
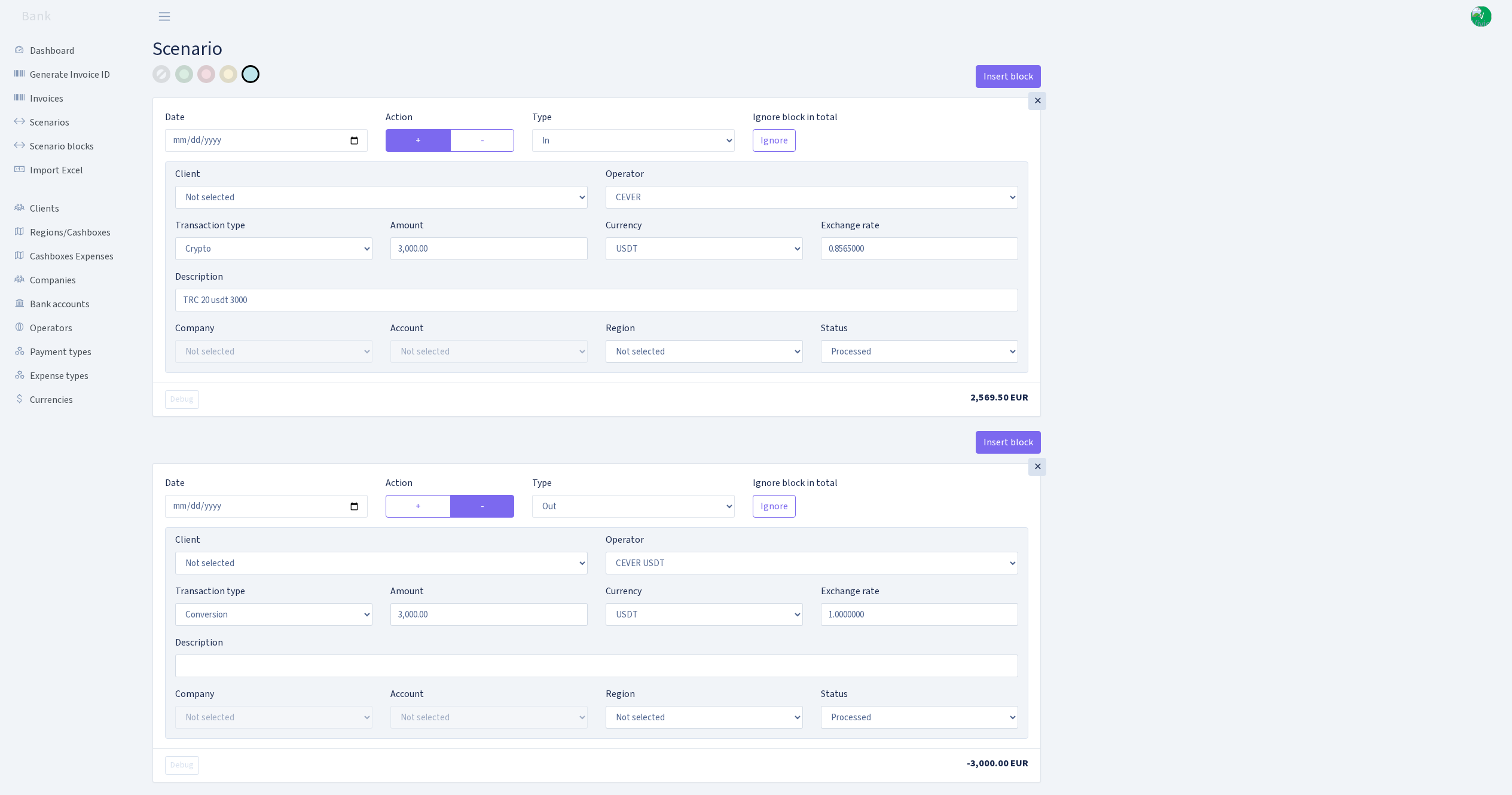
select select "in"
select select "20"
select select "3"
select select "6"
select select "processed"
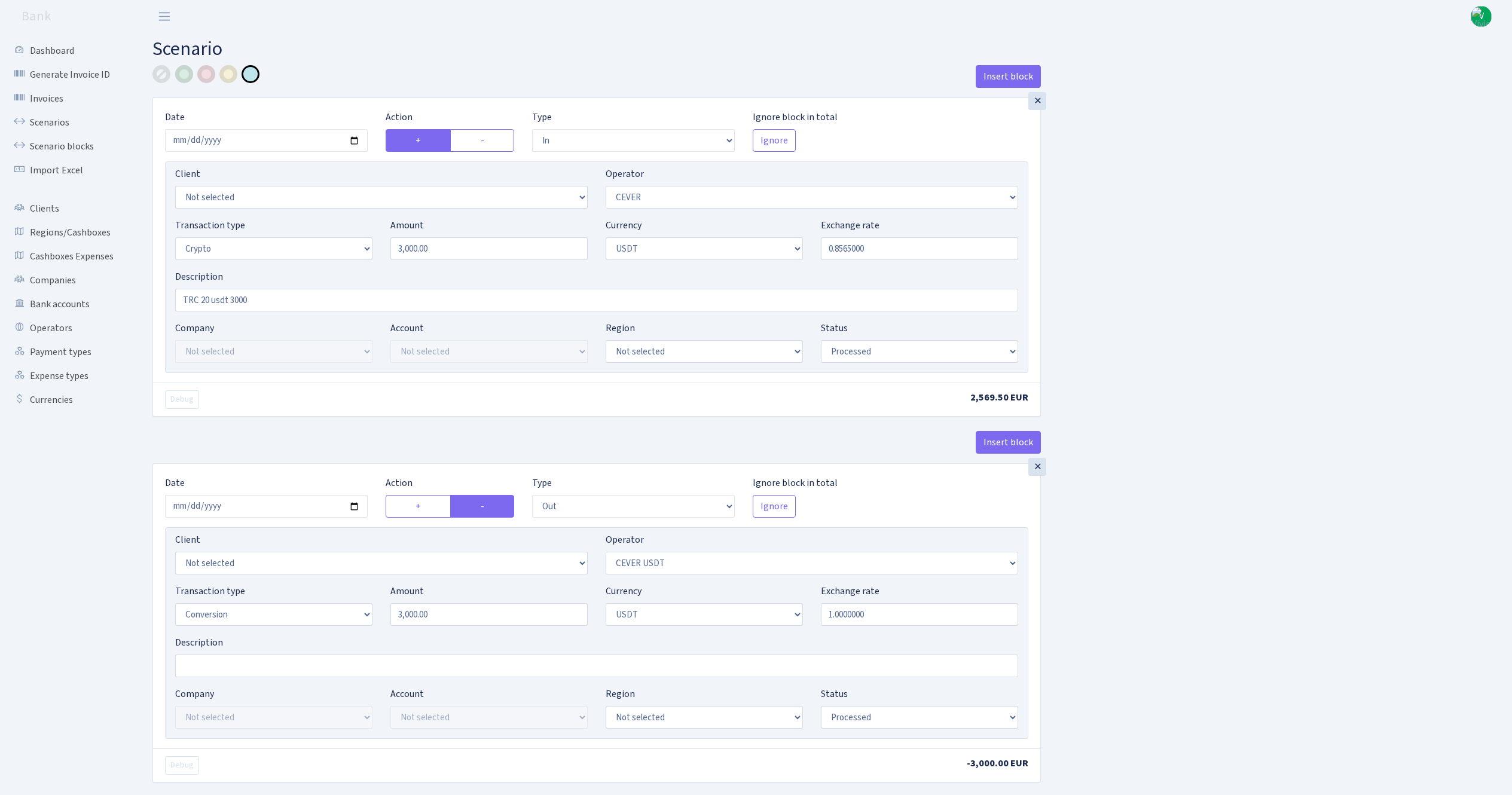
select select "out"
select select "215"
select select "15"
select select "6"
select select "processed"
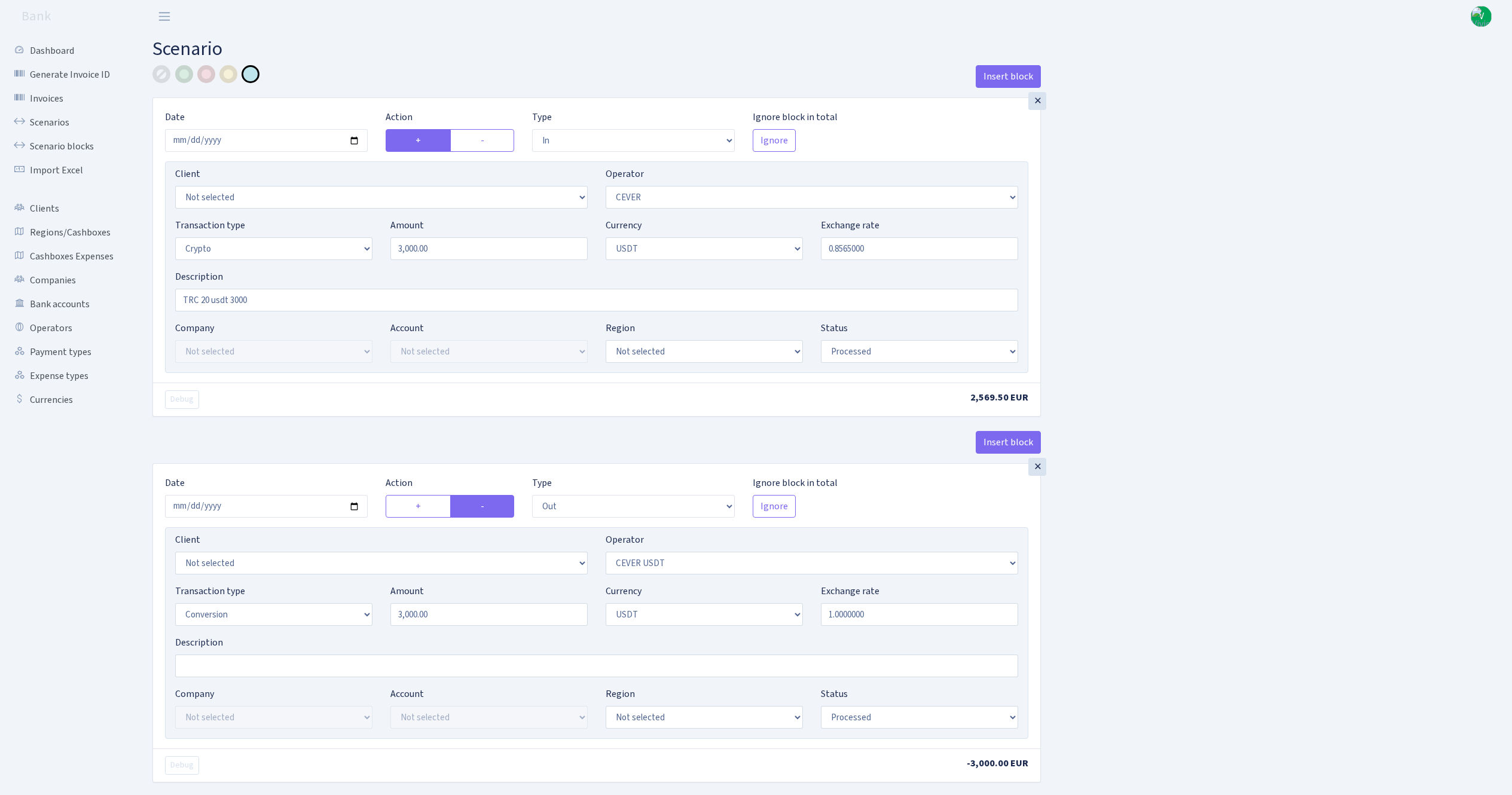
select select "commission"
select select "20"
select select "processed"
select select "in"
select select "215"
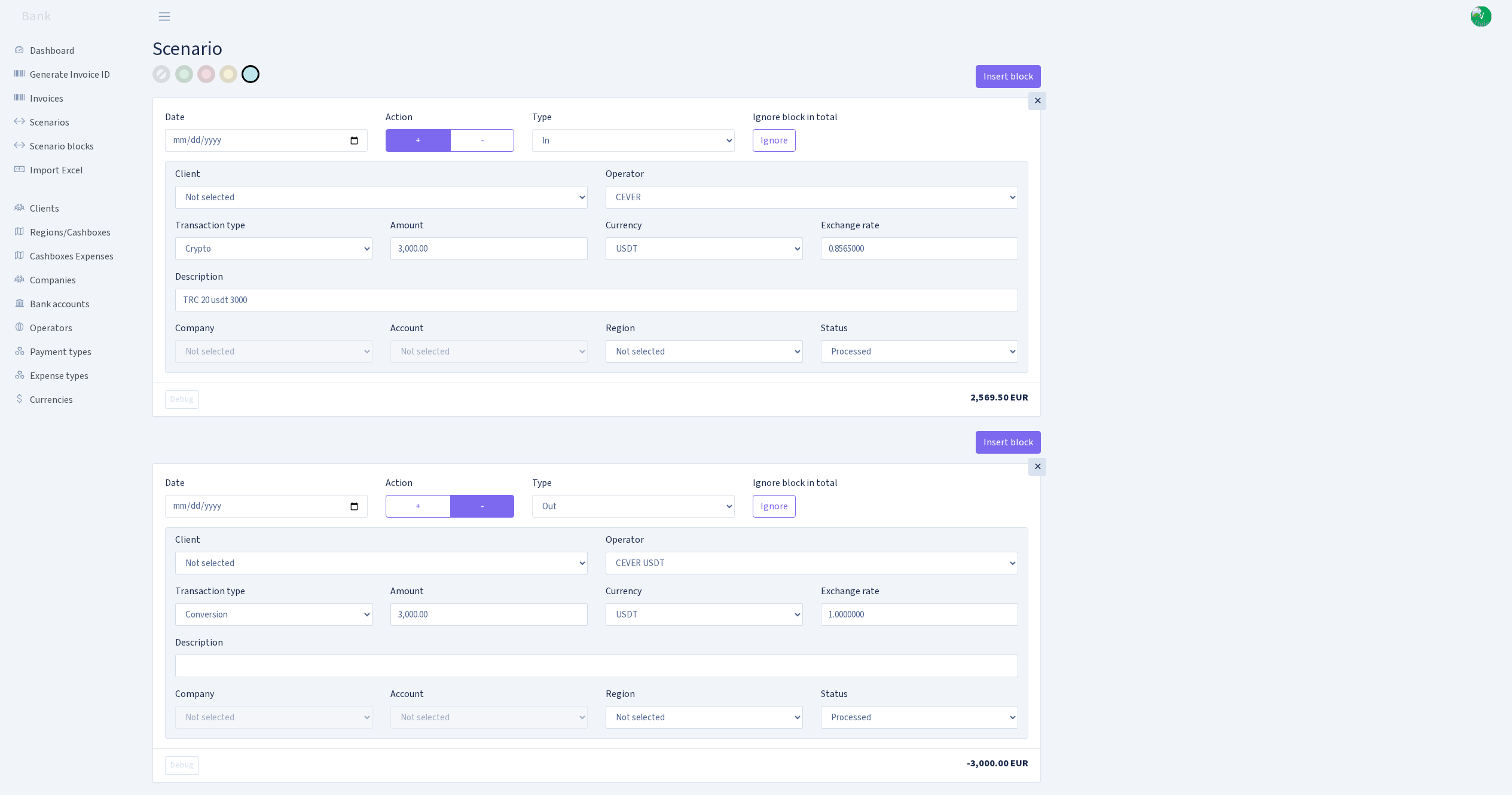
select select "2"
select select "6"
select select "20"
select select "61"
select select "processed"
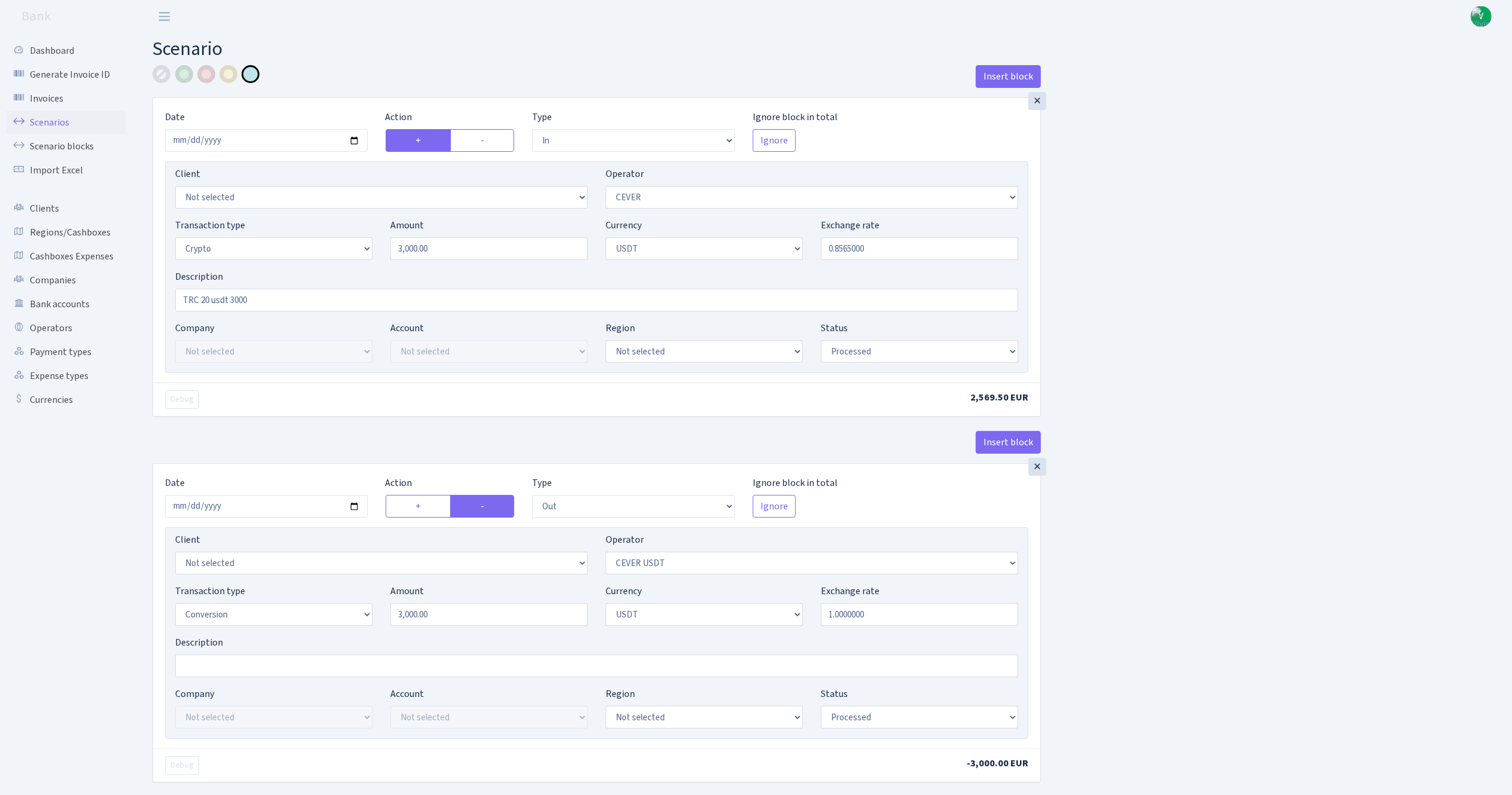
click at [55, 117] on link "Scenarios" at bounding box center [66, 123] width 119 height 24
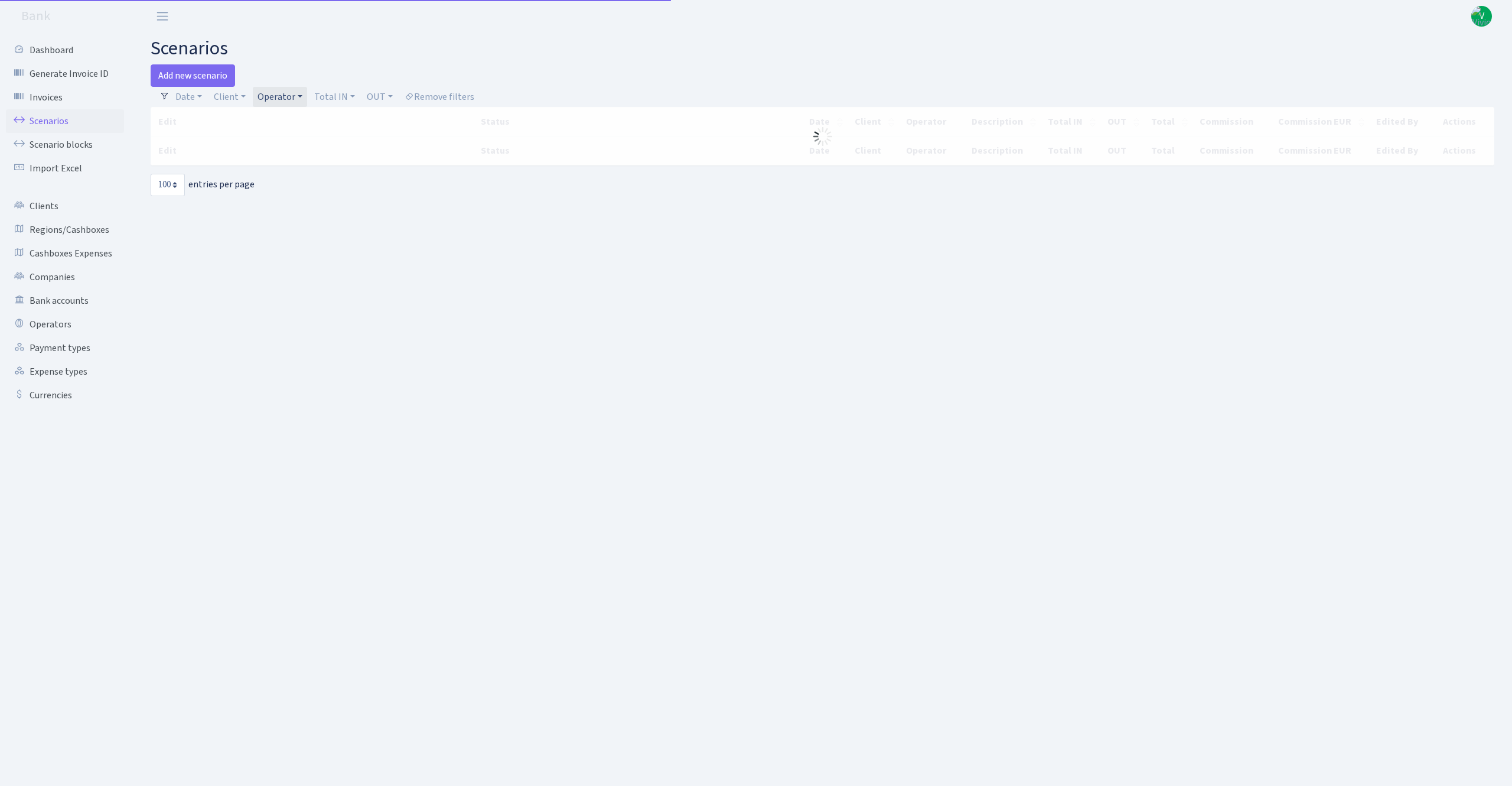
select select "100"
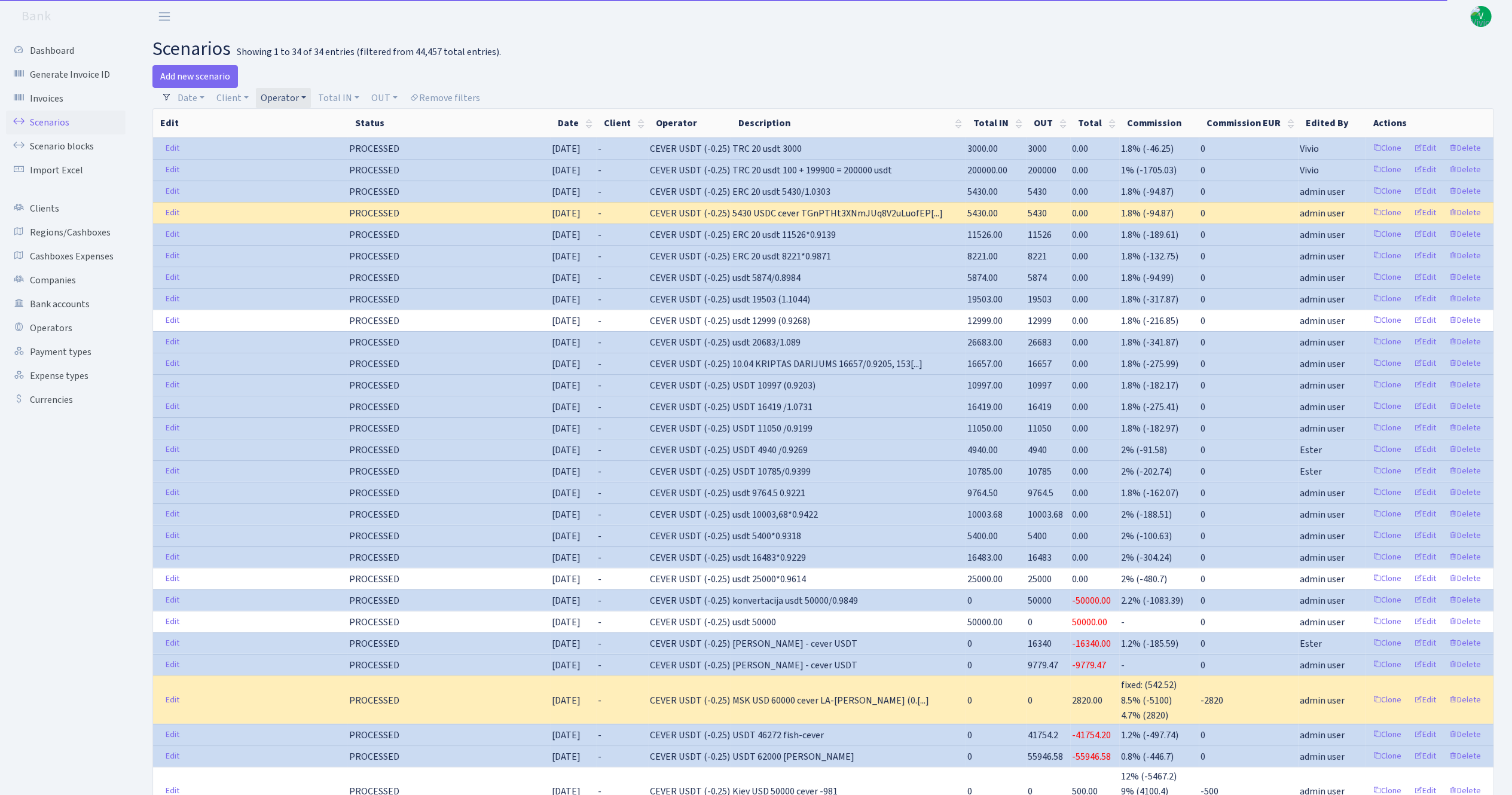
click at [288, 100] on link "Operator" at bounding box center [283, 97] width 55 height 20
click at [288, 209] on li "CEVER" at bounding box center [303, 198] width 90 height 21
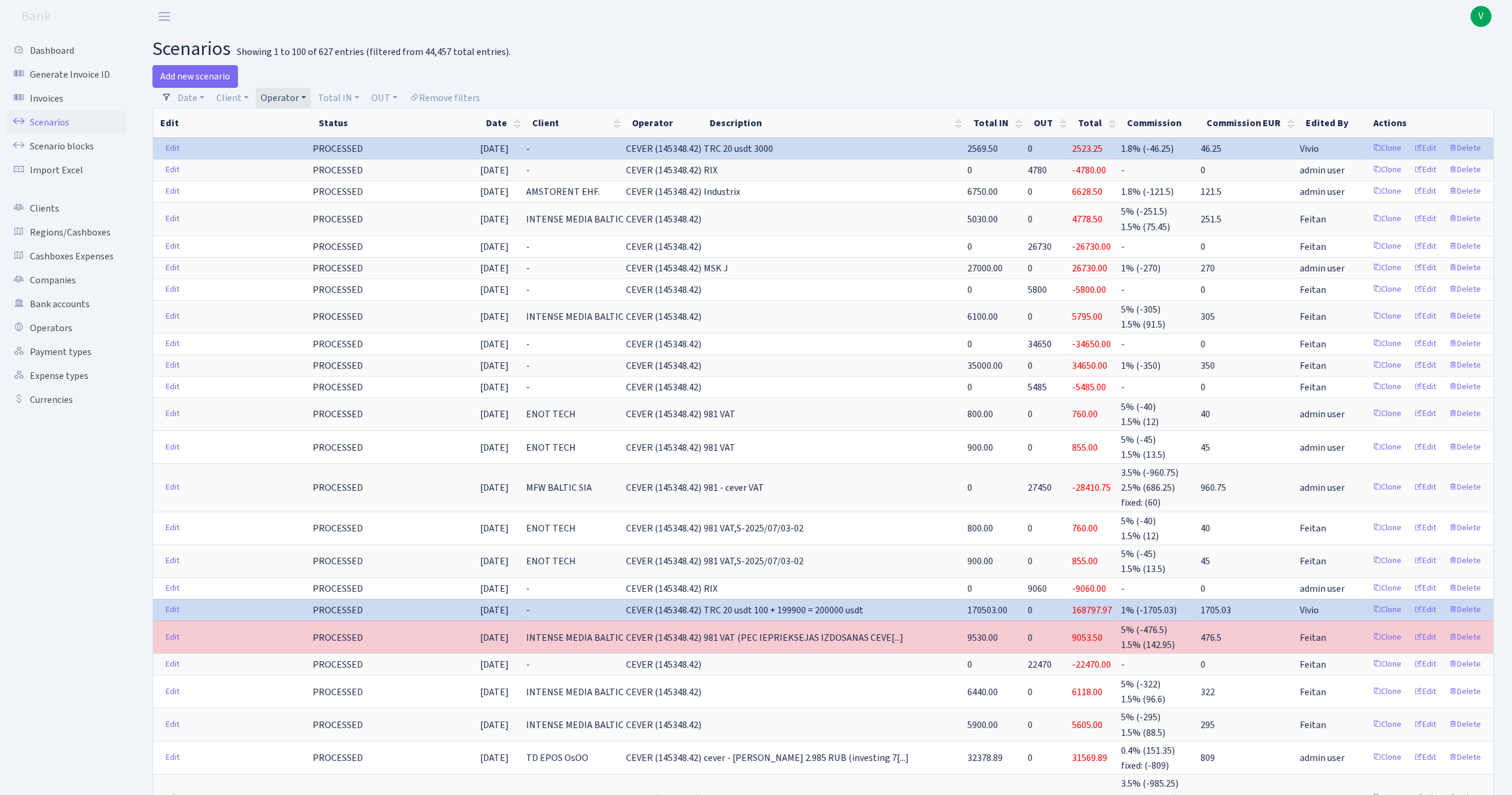
click at [294, 90] on link "Operator" at bounding box center [283, 97] width 55 height 20
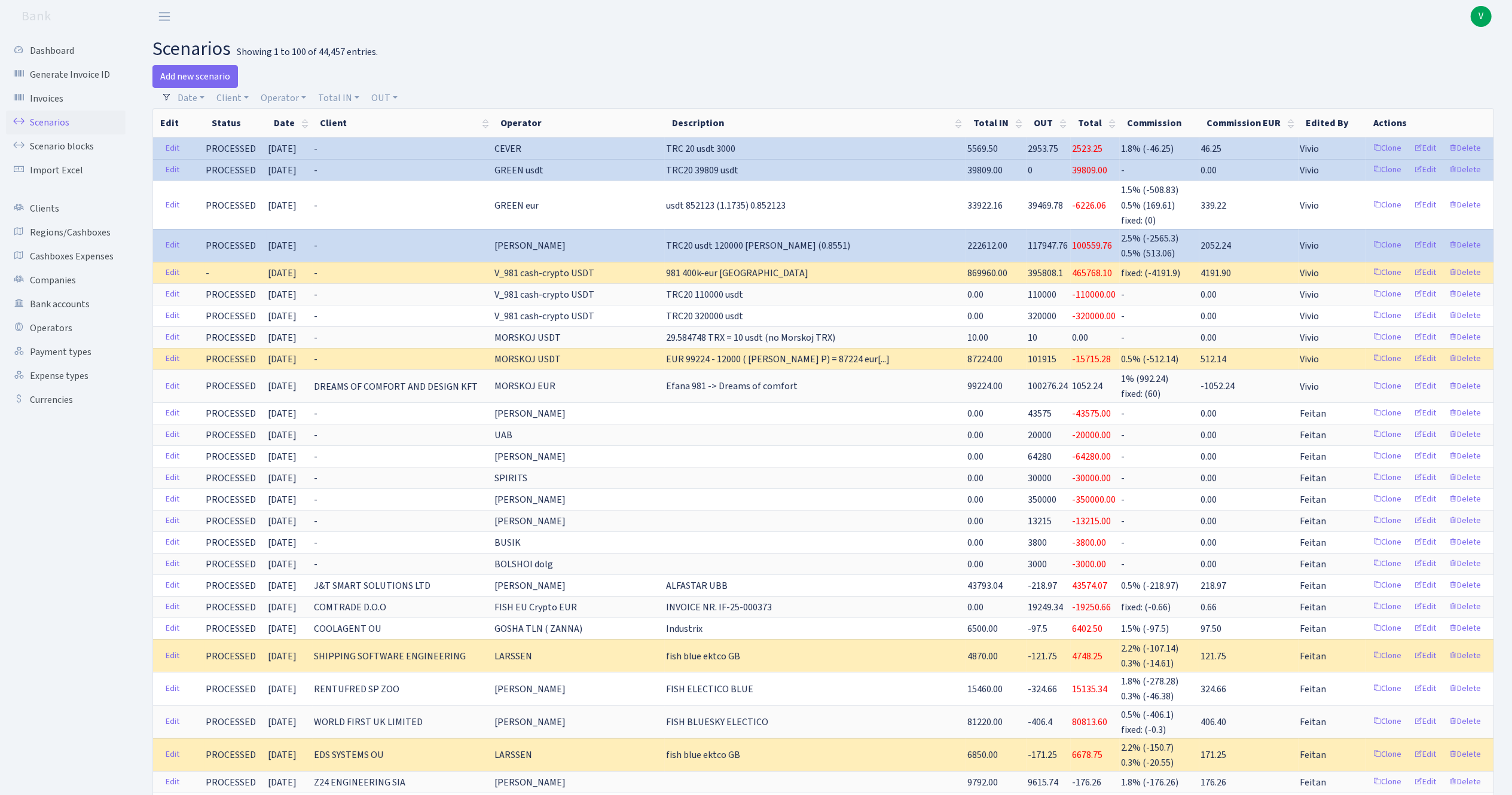
click at [894, 50] on h2 "scenarios Showing 1 to 100 of 44,457 entries." at bounding box center [823, 49] width 1342 height 22
click at [1485, 11] on span "V" at bounding box center [1481, 17] width 21 height 21
click at [1437, 66] on link "Logout" at bounding box center [1443, 69] width 107 height 18
